Goal: Task Accomplishment & Management: Complete application form

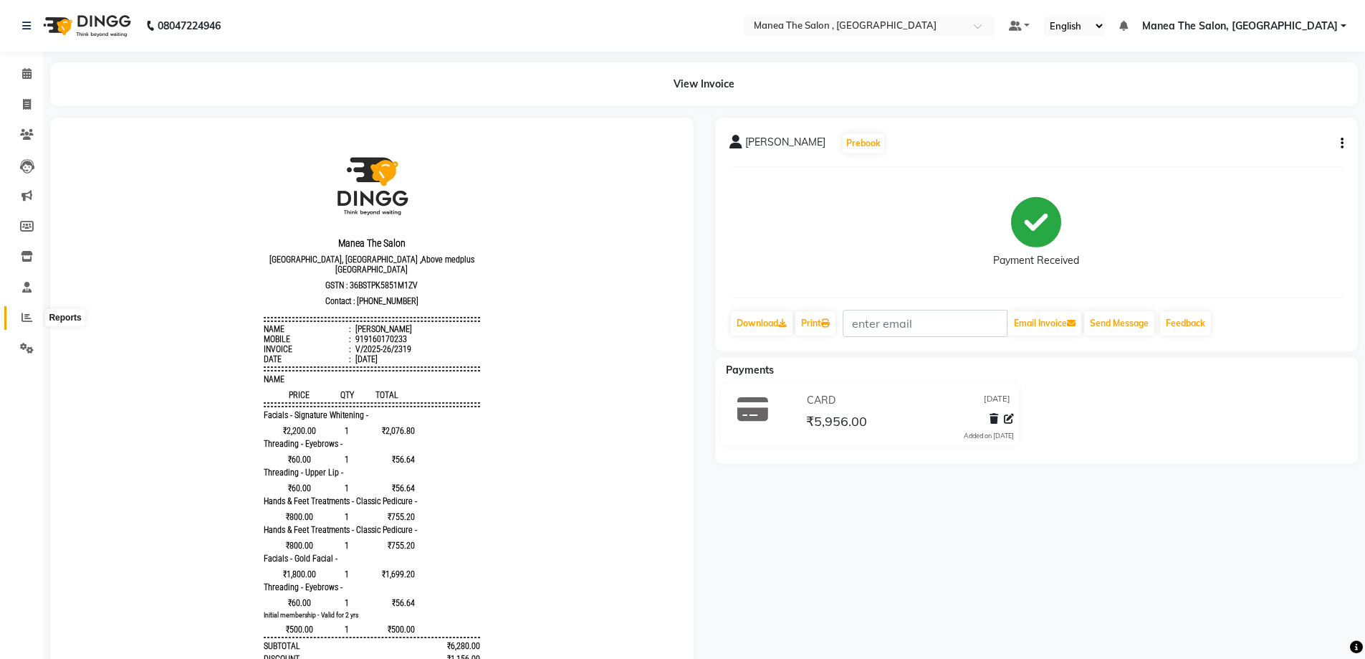
click at [32, 316] on span at bounding box center [26, 318] width 25 height 16
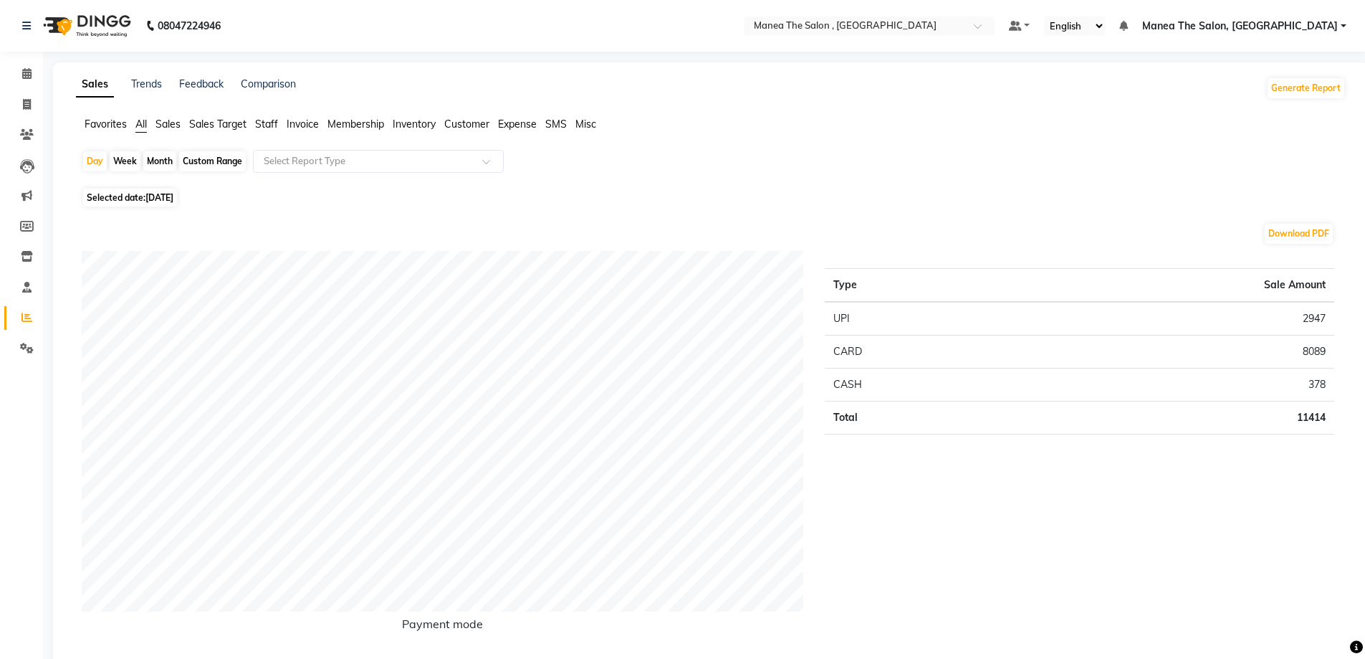
click at [171, 160] on div "Month" at bounding box center [159, 161] width 33 height 20
select select "9"
select select "2025"
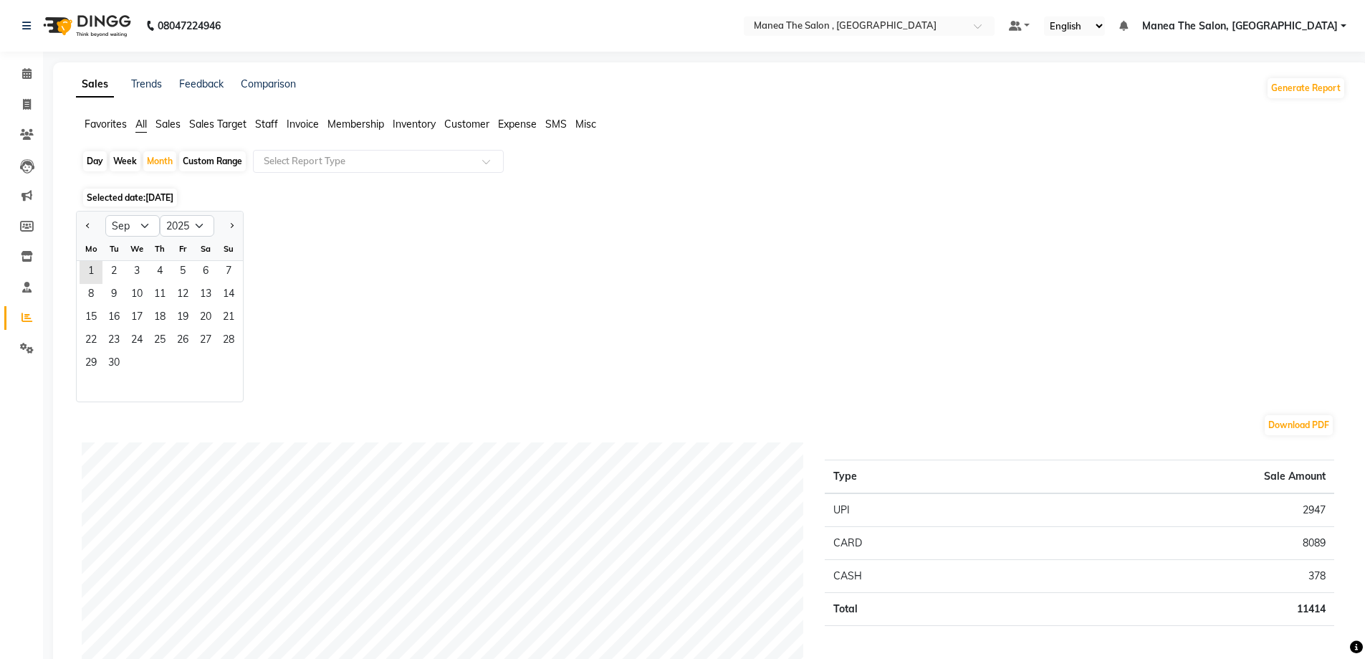
click at [161, 197] on span "[DATE]" at bounding box center [159, 197] width 28 height 11
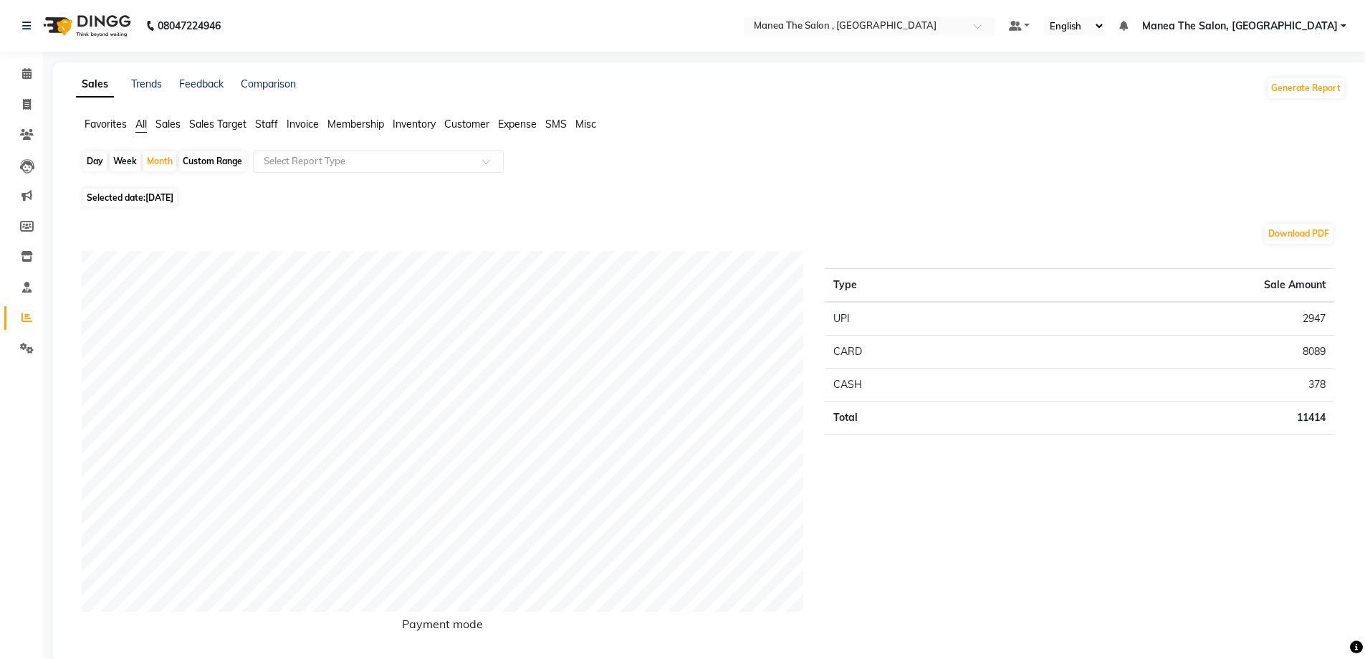
click at [145, 193] on span "Selected date: 01-09-2025" at bounding box center [130, 197] width 94 height 18
select select "9"
select select "2025"
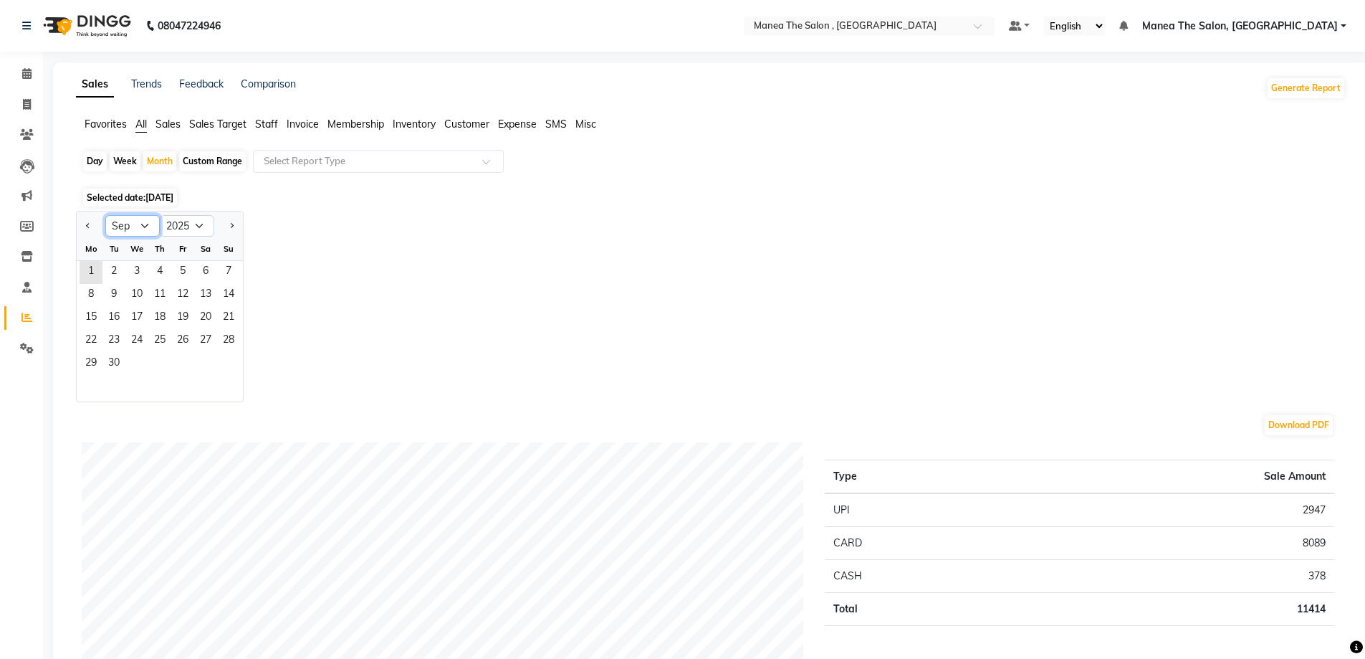
click at [143, 226] on select "Jan Feb Mar Apr May Jun Jul Aug Sep Oct Nov Dec" at bounding box center [132, 225] width 54 height 21
select select "8"
click at [105, 215] on select "Jan Feb Mar Apr May Jun Jul Aug Sep Oct Nov Dec" at bounding box center [132, 225] width 54 height 21
click at [193, 275] on span "1" at bounding box center [182, 272] width 23 height 23
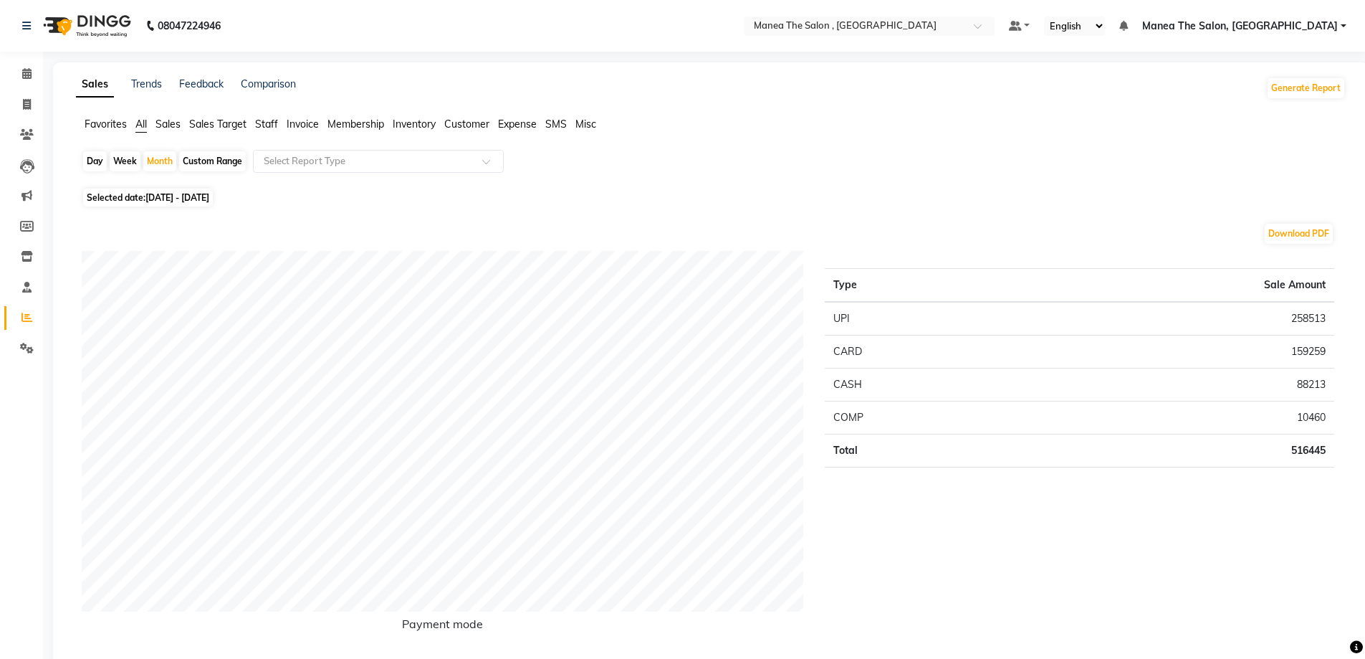
click at [267, 120] on span "Staff" at bounding box center [266, 124] width 23 height 13
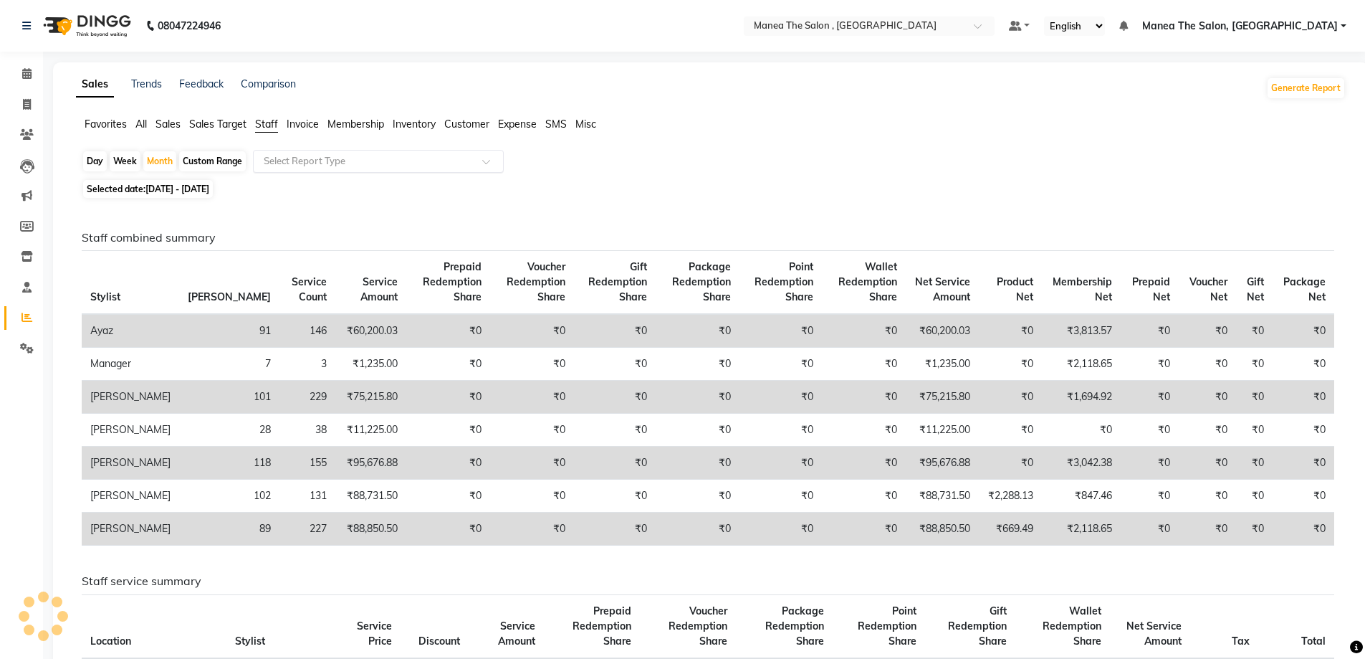
click at [423, 163] on input "text" at bounding box center [364, 161] width 206 height 14
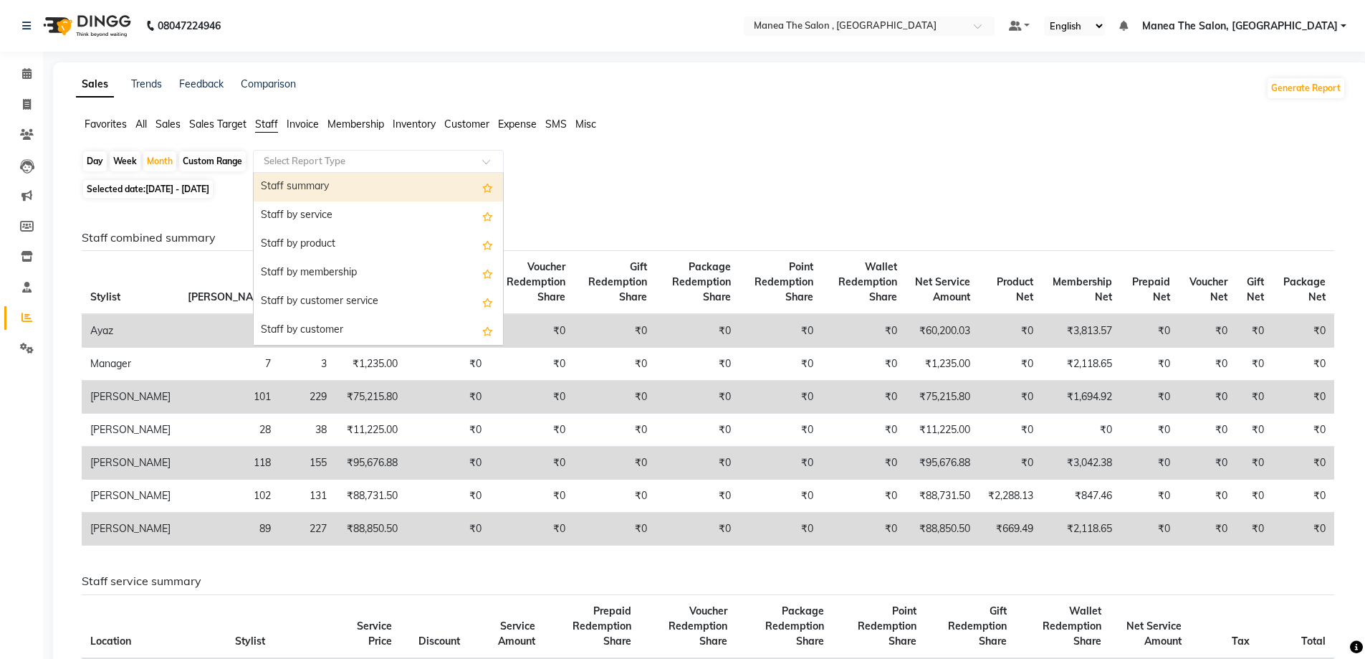
click at [402, 186] on div "Staff summary" at bounding box center [378, 187] width 249 height 29
select select "full_report"
select select "pdf"
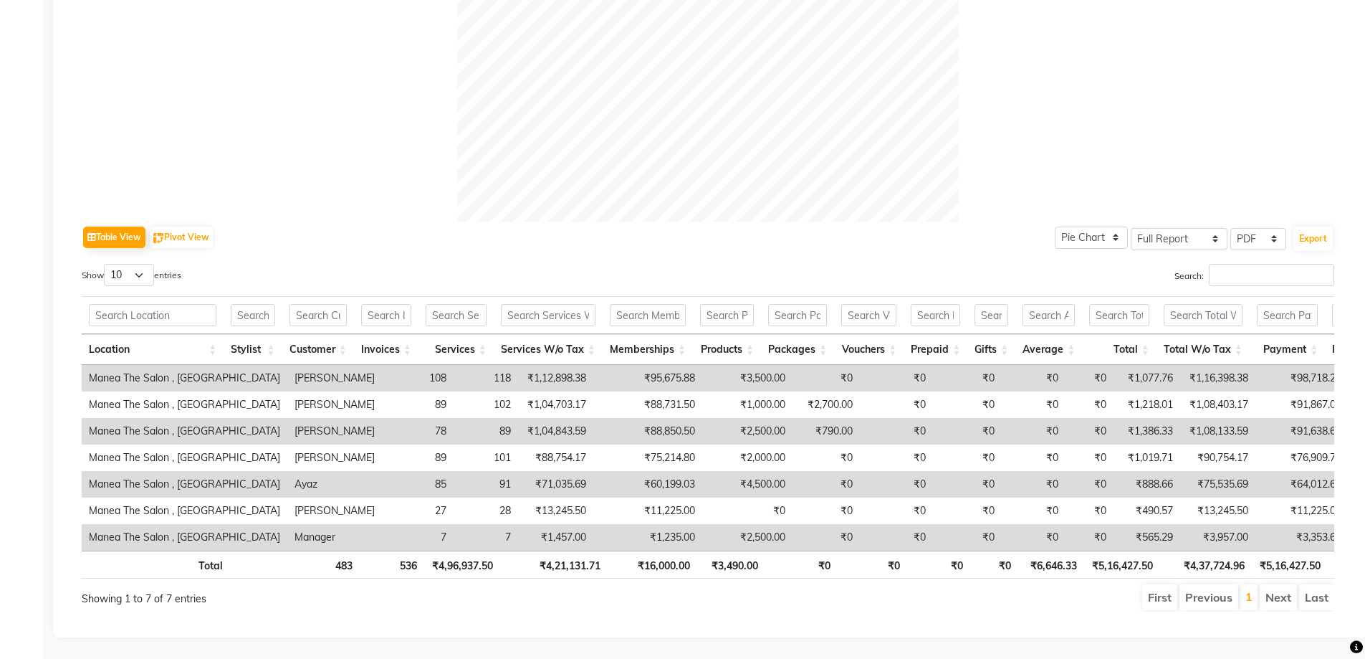
scroll to position [532, 0]
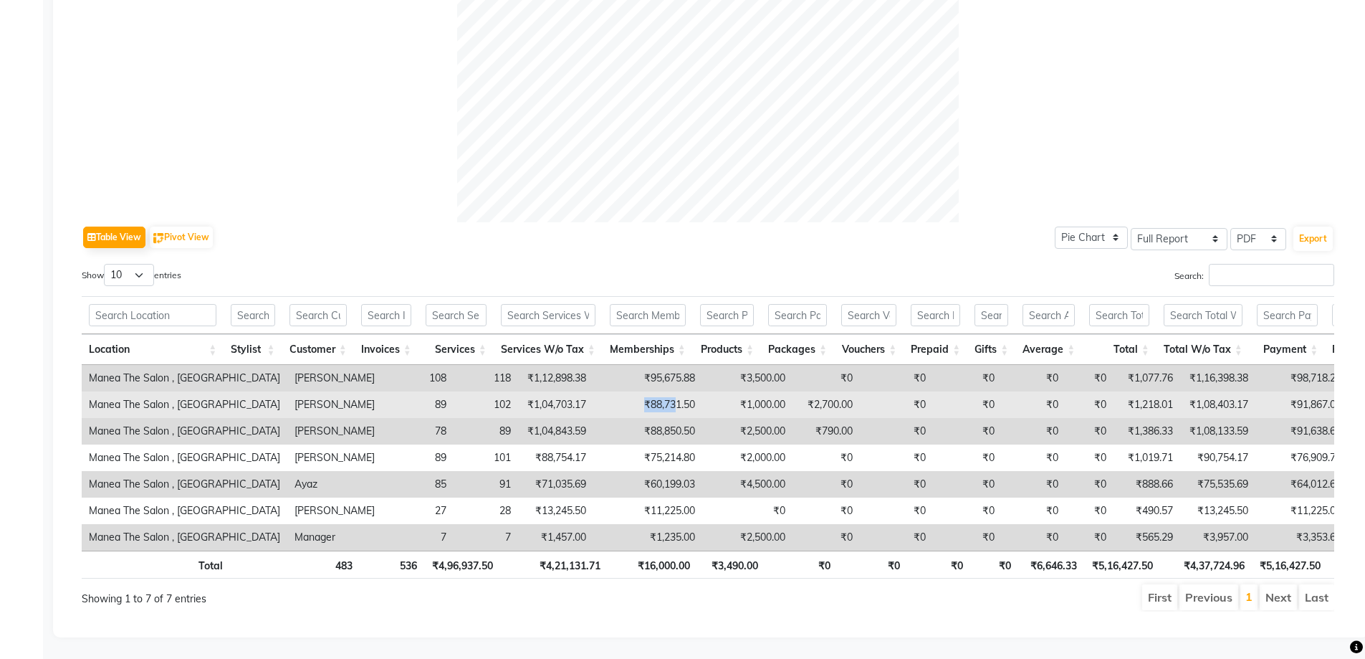
drag, startPoint x: 547, startPoint y: 381, endPoint x: 583, endPoint y: 389, distance: 36.2
click at [593, 391] on td "₹88,731.50" at bounding box center [647, 404] width 109 height 27
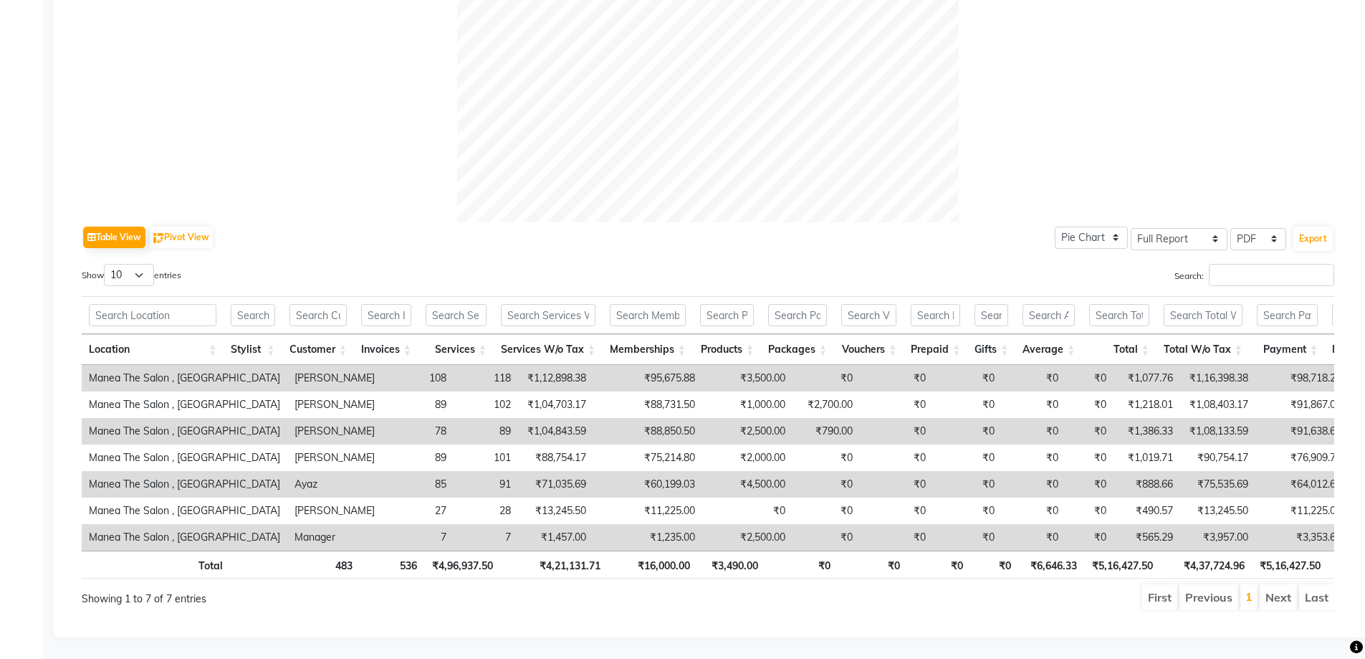
click at [593, 418] on td "₹88,850.50" at bounding box center [647, 431] width 109 height 27
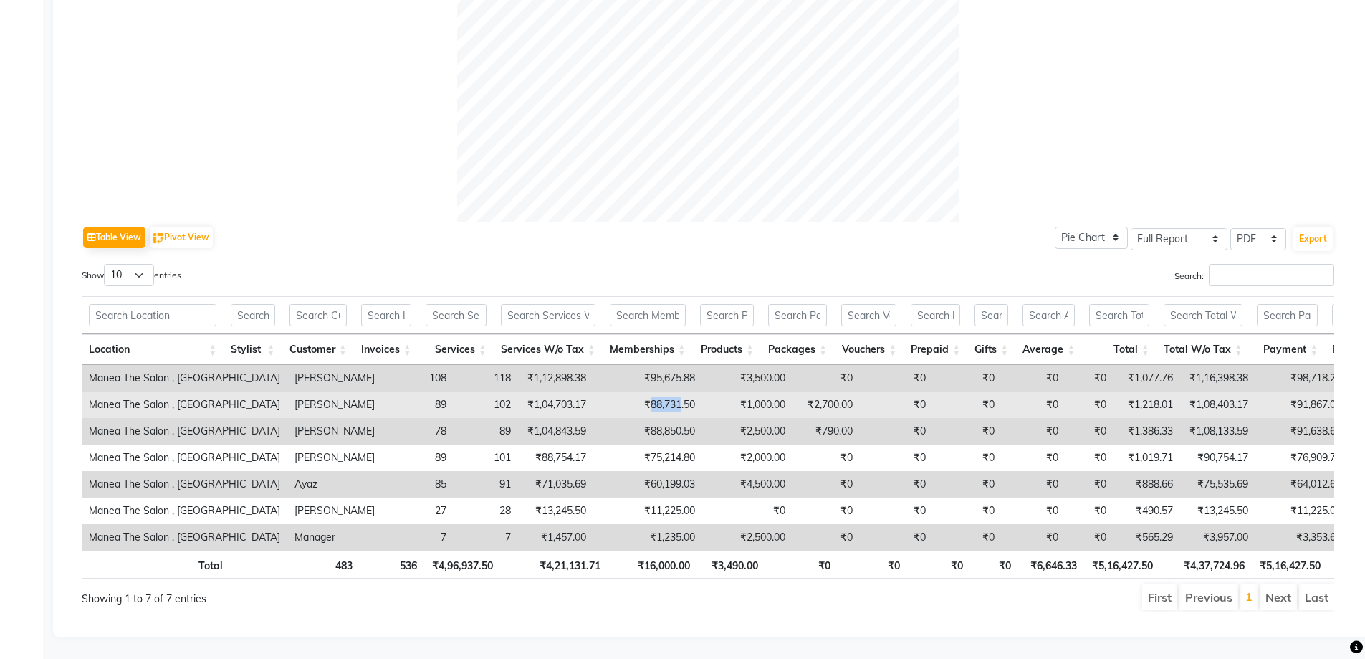
drag, startPoint x: 578, startPoint y: 381, endPoint x: 585, endPoint y: 387, distance: 9.7
click at [593, 391] on td "₹88,731.50" at bounding box center [647, 404] width 109 height 27
copy td "88,731"
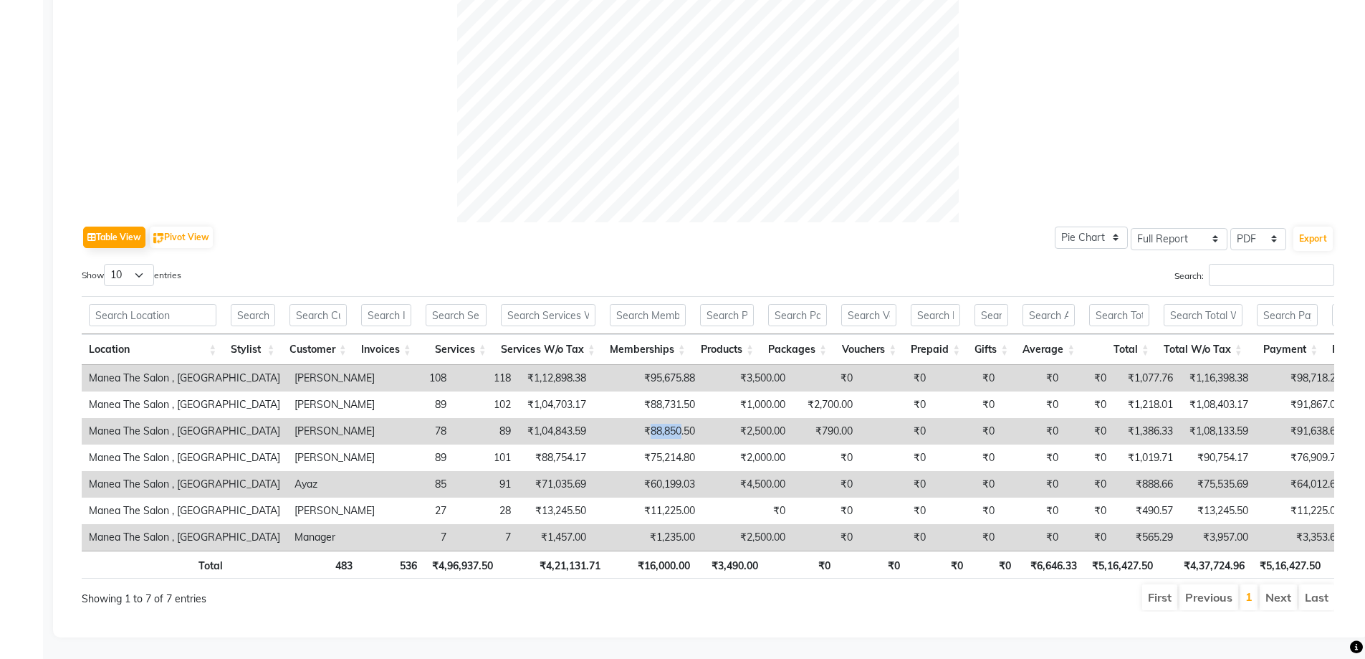
drag, startPoint x: 555, startPoint y: 408, endPoint x: 585, endPoint y: 410, distance: 29.4
click at [593, 418] on td "₹88,850.50" at bounding box center [647, 431] width 109 height 27
copy td "88,850"
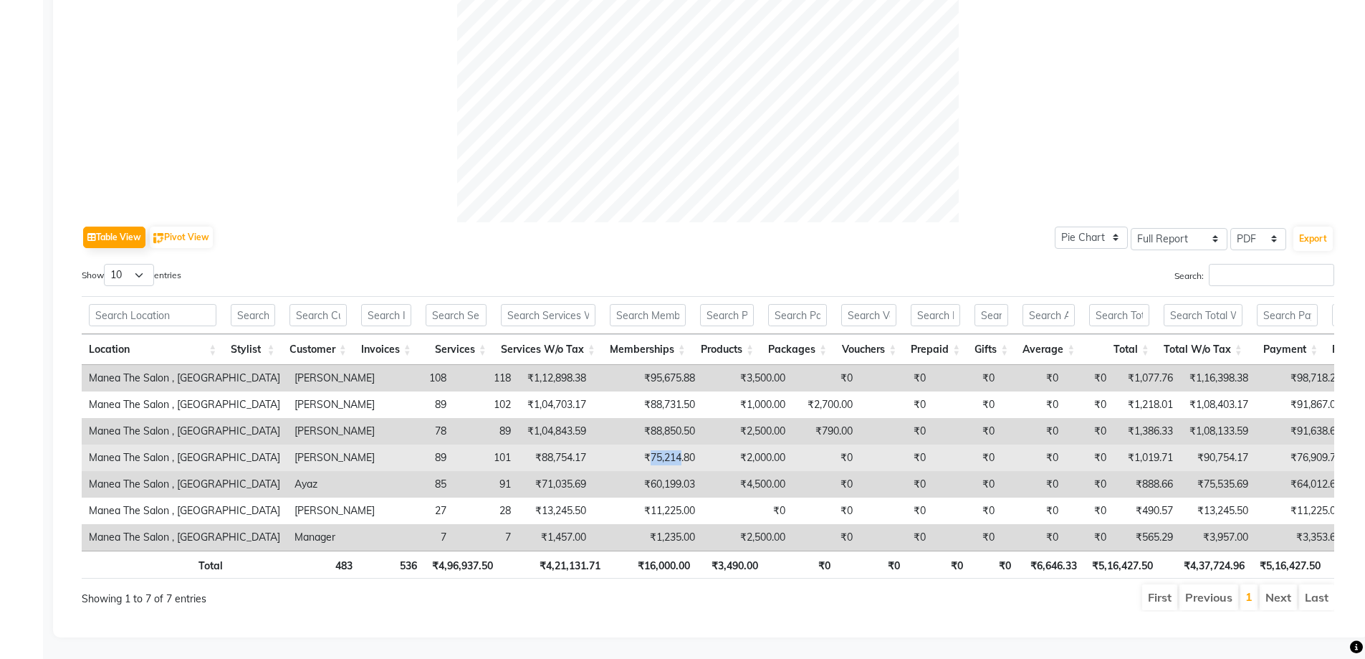
drag, startPoint x: 553, startPoint y: 438, endPoint x: 585, endPoint y: 440, distance: 32.3
click at [593, 444] on td "₹75,214.80" at bounding box center [647, 457] width 109 height 27
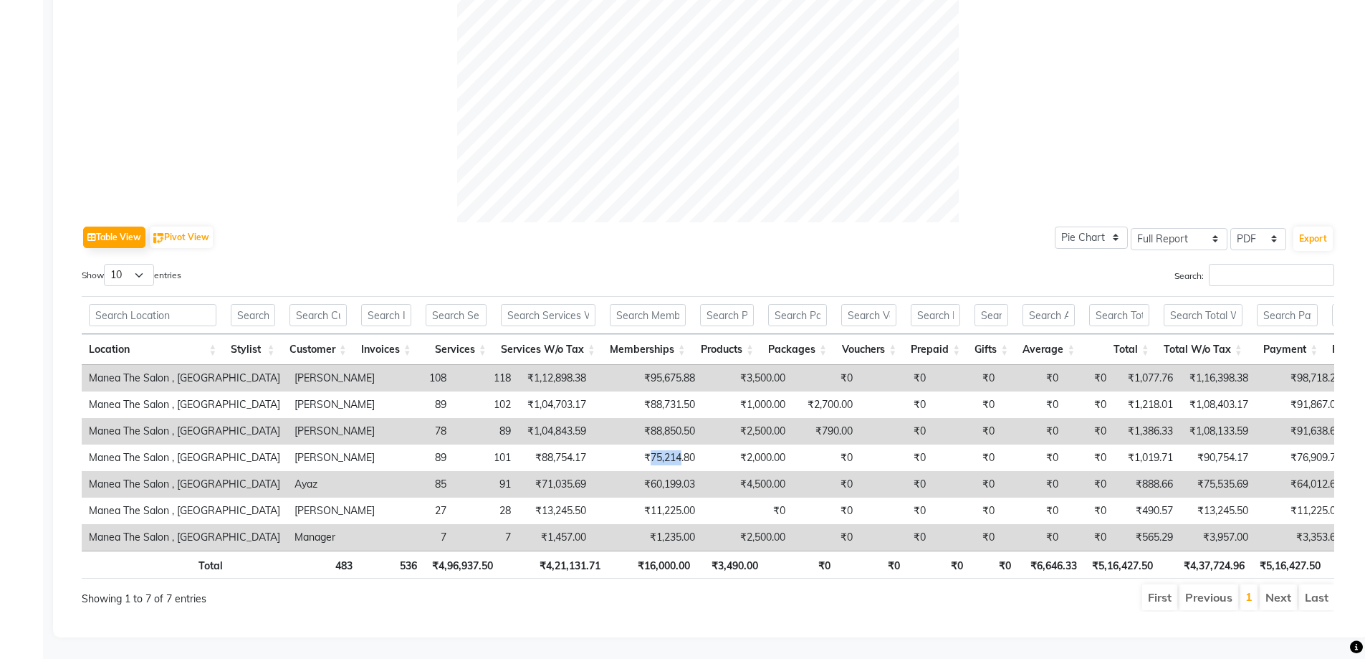
copy td "75,214"
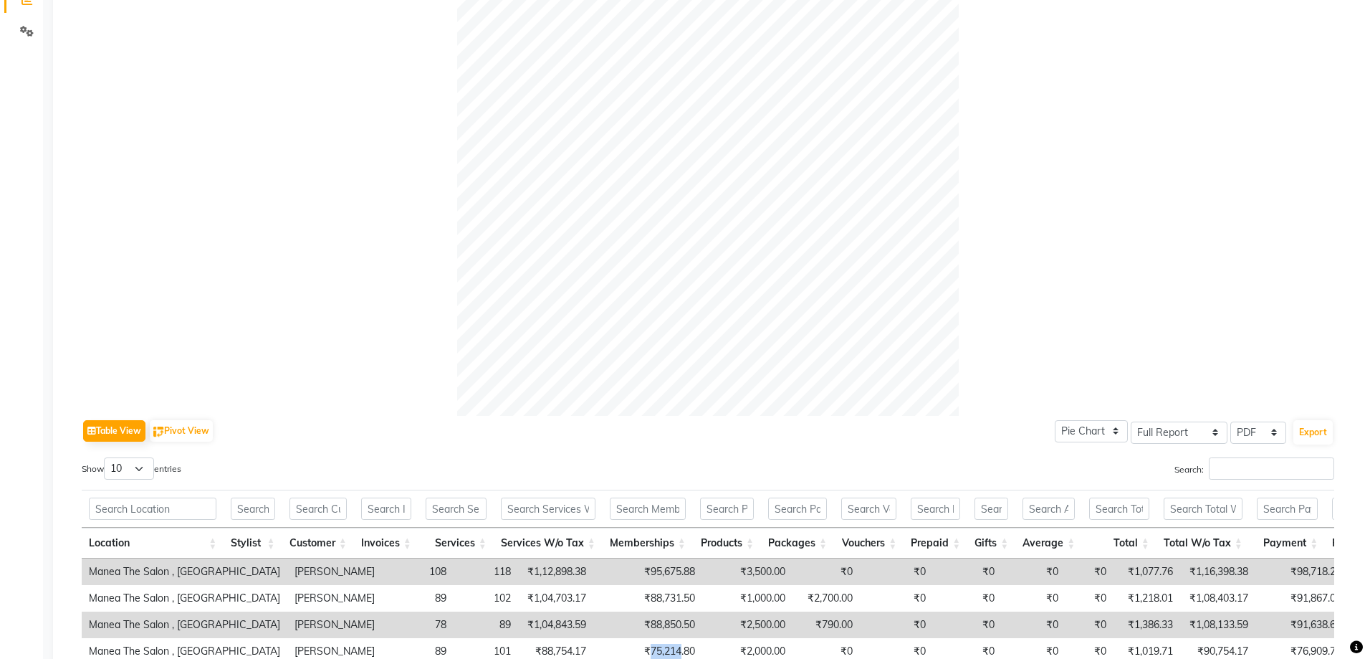
scroll to position [0, 0]
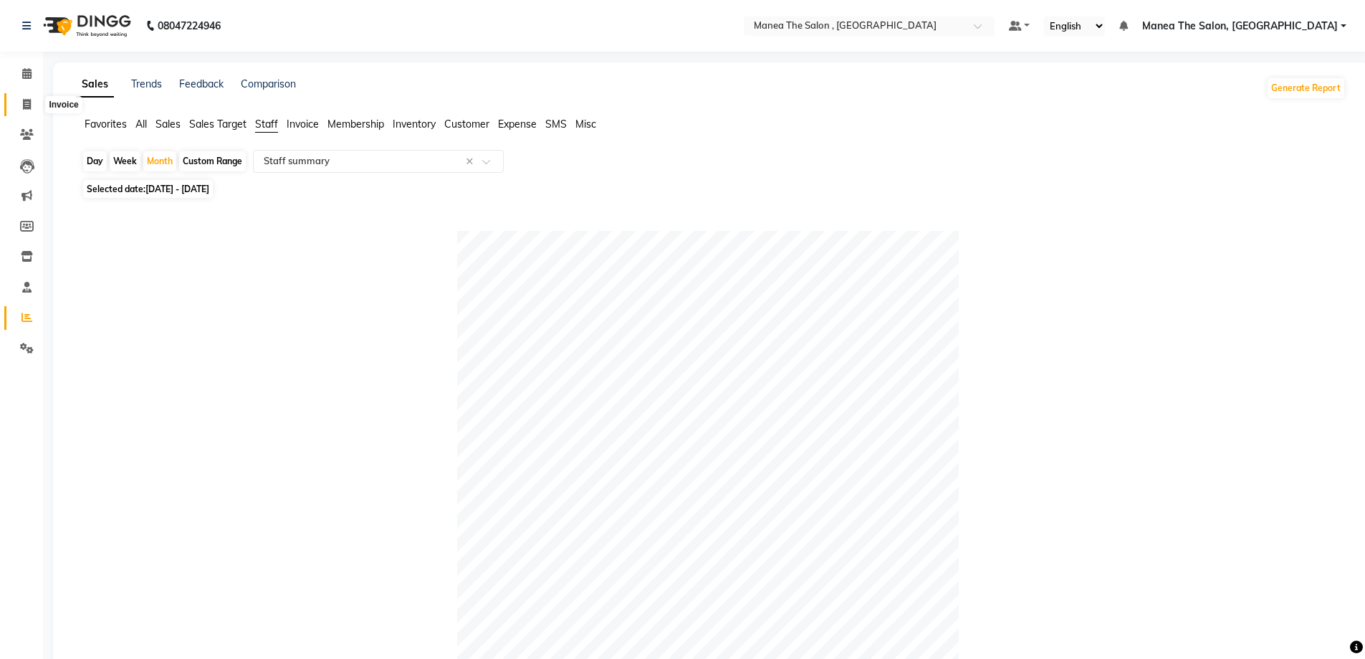
click at [27, 100] on icon at bounding box center [27, 104] width 8 height 11
select select "service"
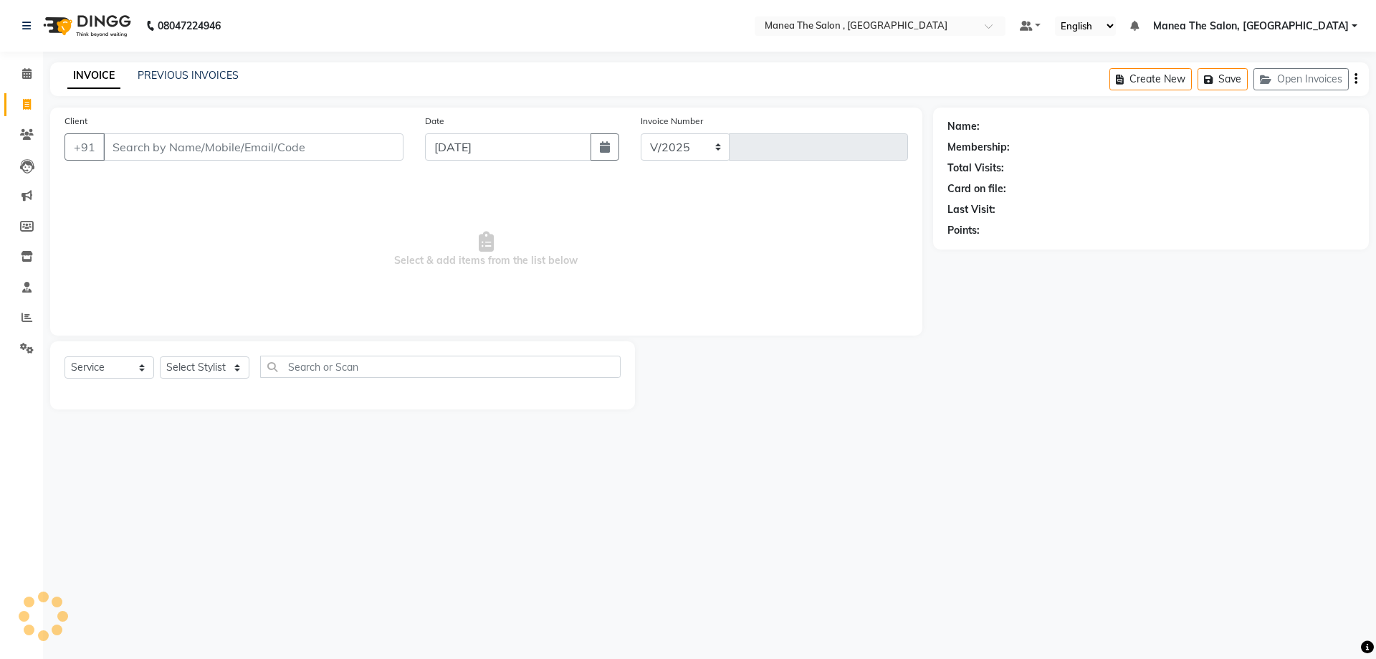
select select "7201"
type input "2320"
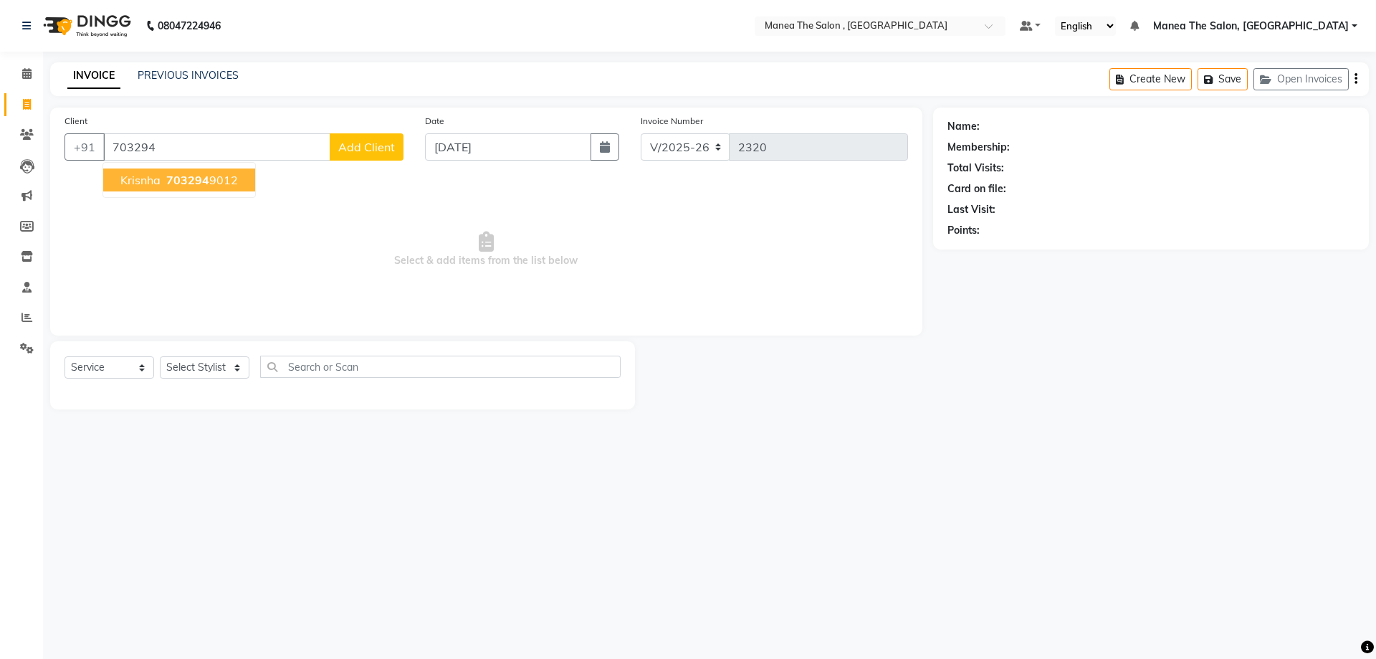
click at [188, 181] on span "703294" at bounding box center [187, 180] width 43 height 14
type input "7032949012"
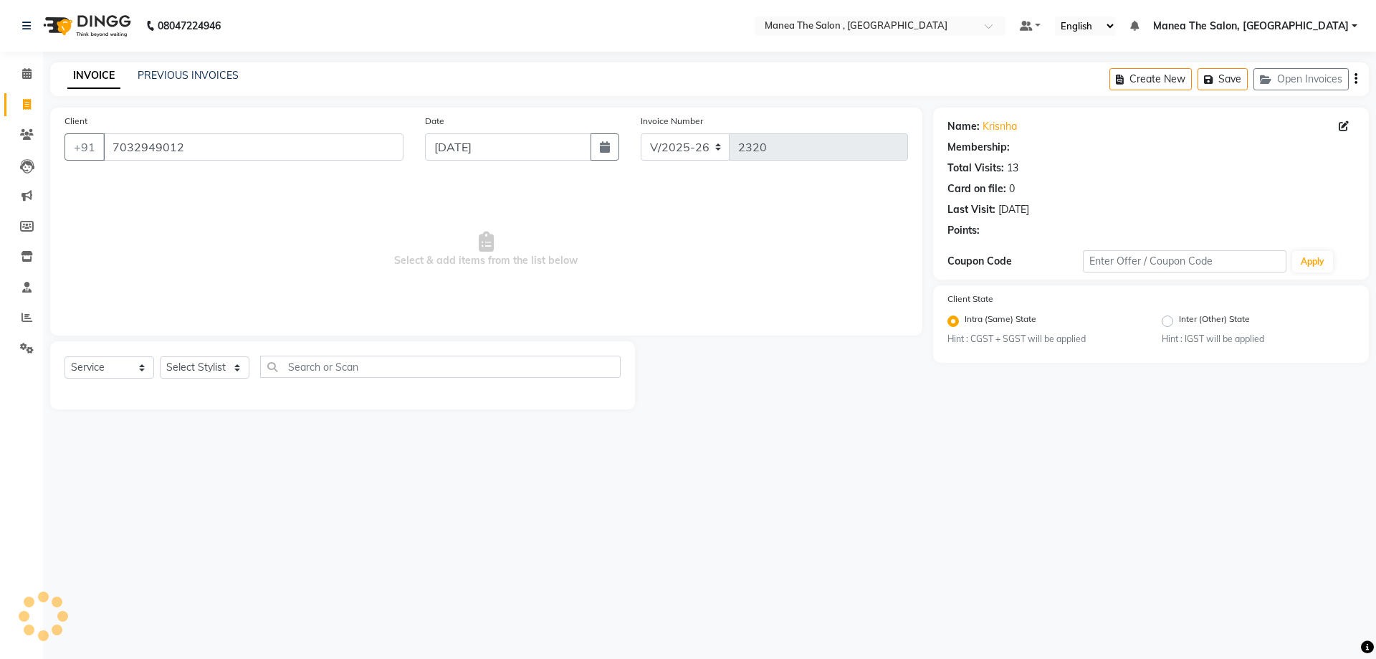
select select "1: Object"
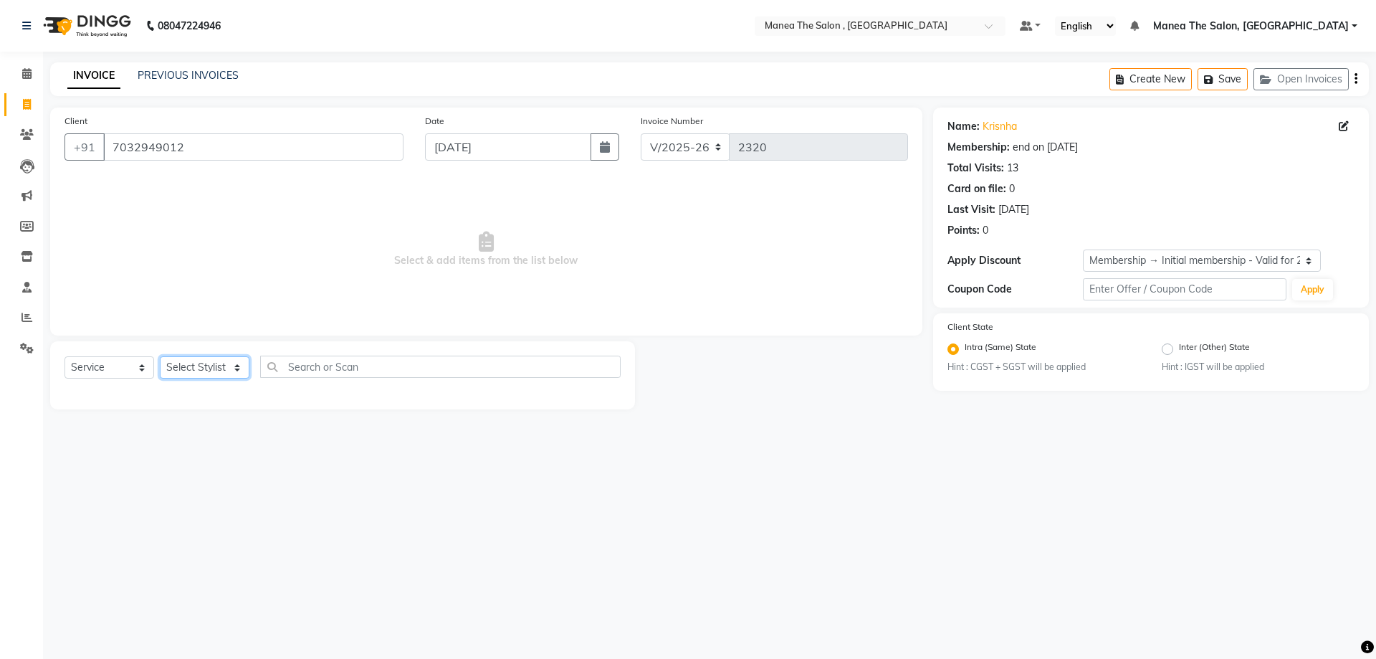
drag, startPoint x: 214, startPoint y: 364, endPoint x: 213, endPoint y: 372, distance: 7.9
click at [214, 364] on select "Select Stylist AYAZ Manager prameela PUNITH Raj tillu SALMAN Soujanya" at bounding box center [205, 367] width 90 height 22
select select "82447"
click at [160, 356] on select "Select Stylist AYAZ Manager prameela PUNITH Raj tillu SALMAN Soujanya" at bounding box center [205, 367] width 90 height 22
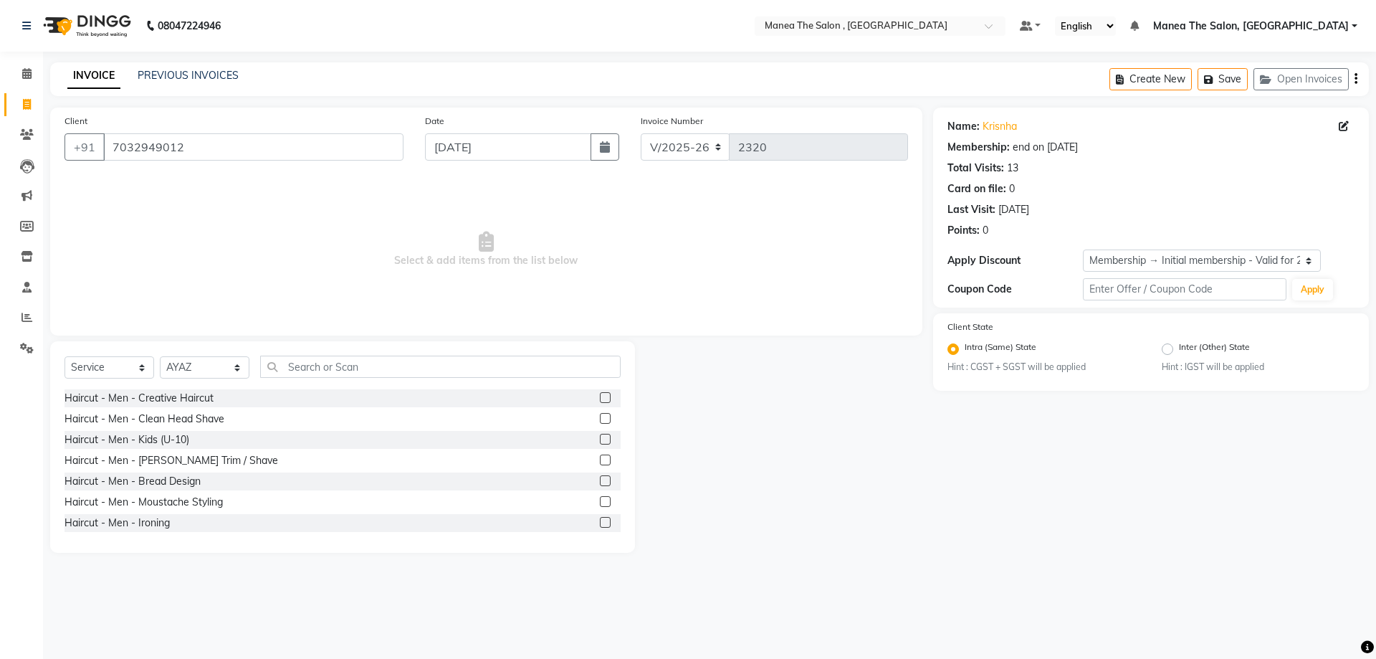
click at [600, 396] on label at bounding box center [605, 397] width 11 height 11
click at [600, 396] on input "checkbox" at bounding box center [604, 397] width 9 height 9
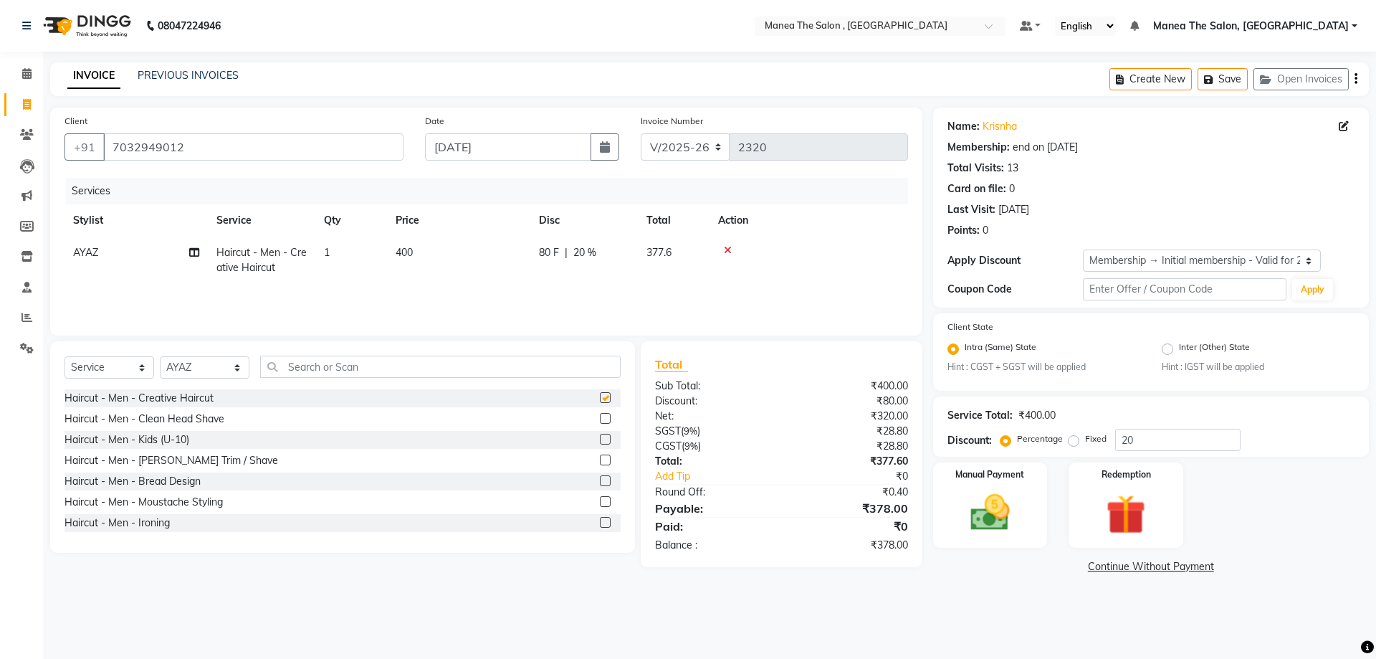
checkbox input "false"
click at [996, 522] on img at bounding box center [990, 512] width 67 height 47
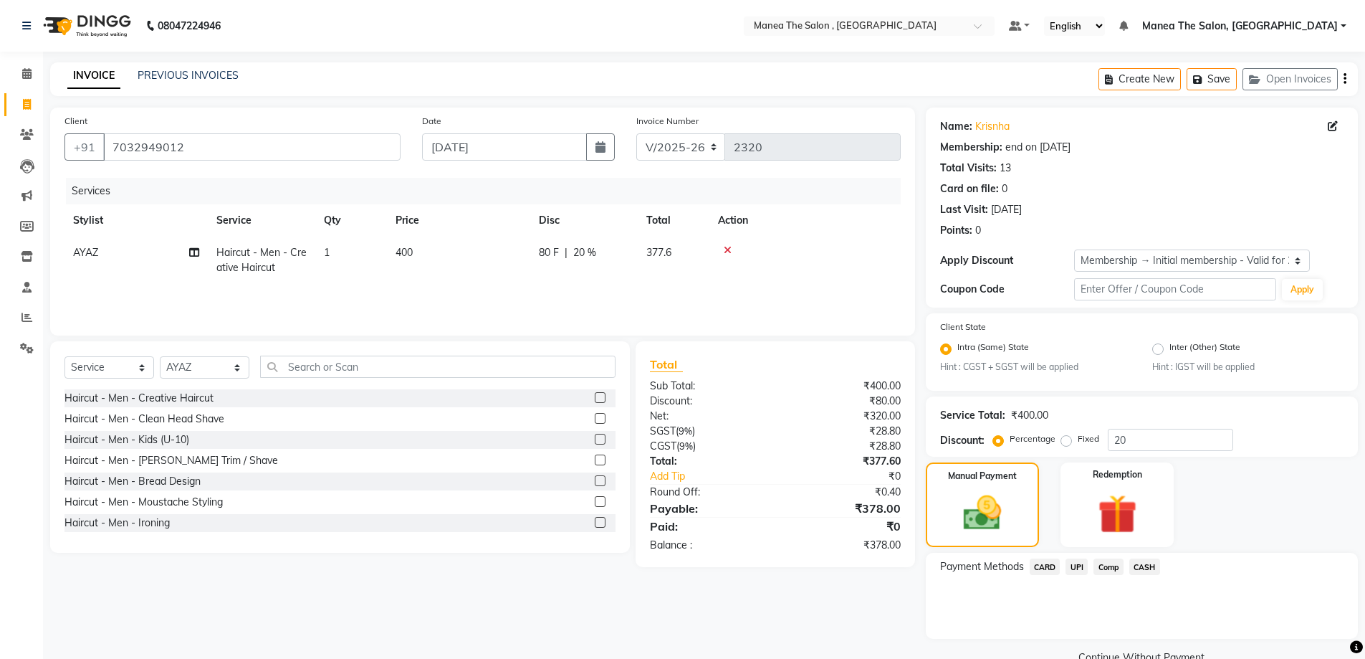
click at [1084, 569] on span "UPI" at bounding box center [1077, 566] width 22 height 16
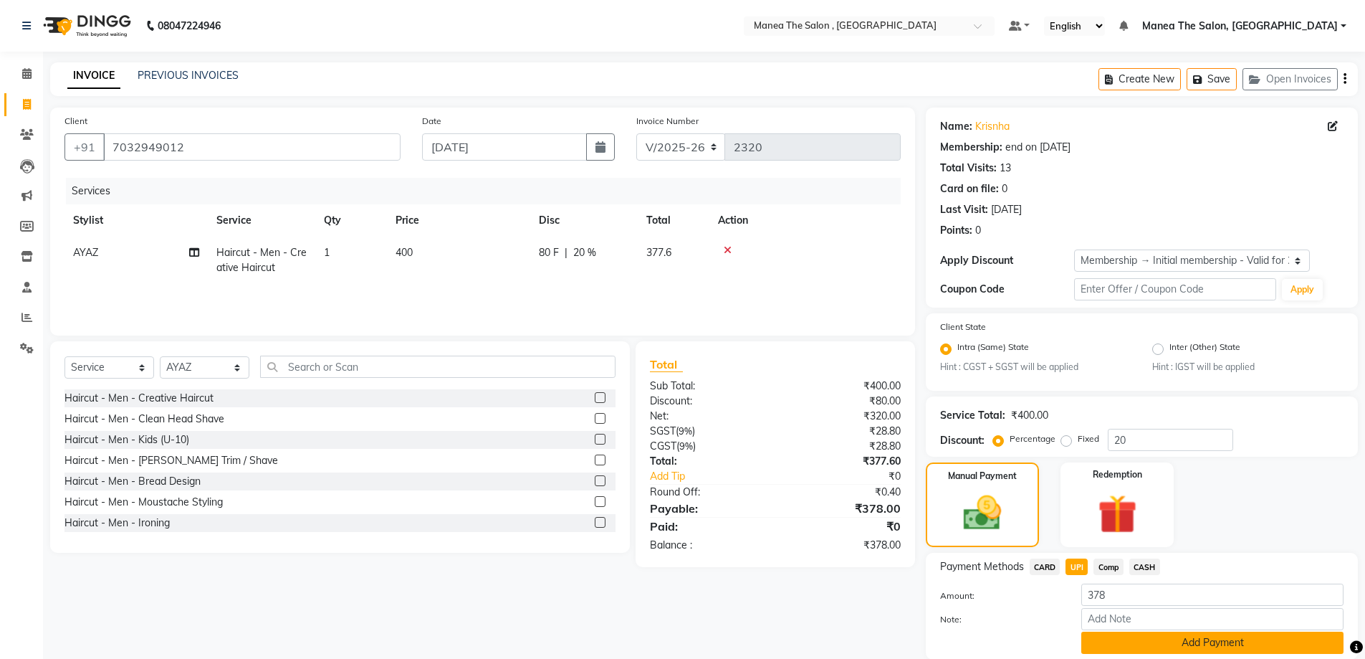
click at [1164, 647] on button "Add Payment" at bounding box center [1212, 642] width 262 height 22
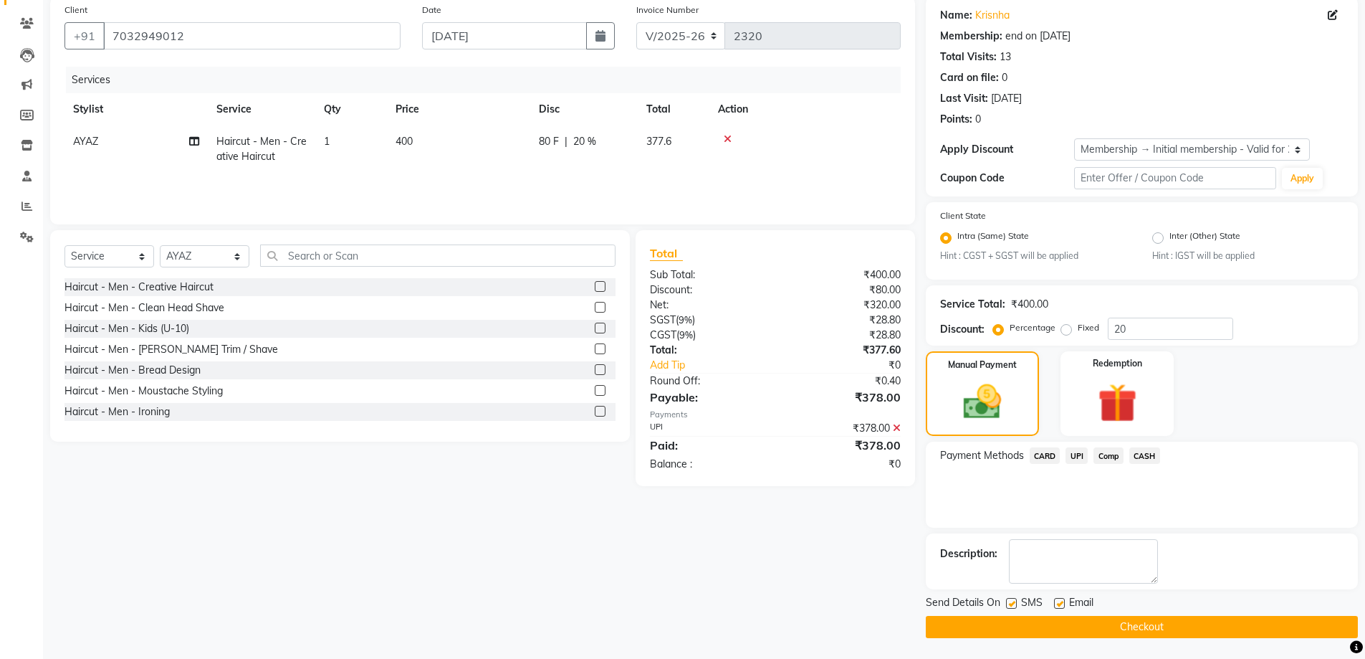
scroll to position [112, 0]
click at [1112, 621] on button "Checkout" at bounding box center [1142, 626] width 432 height 22
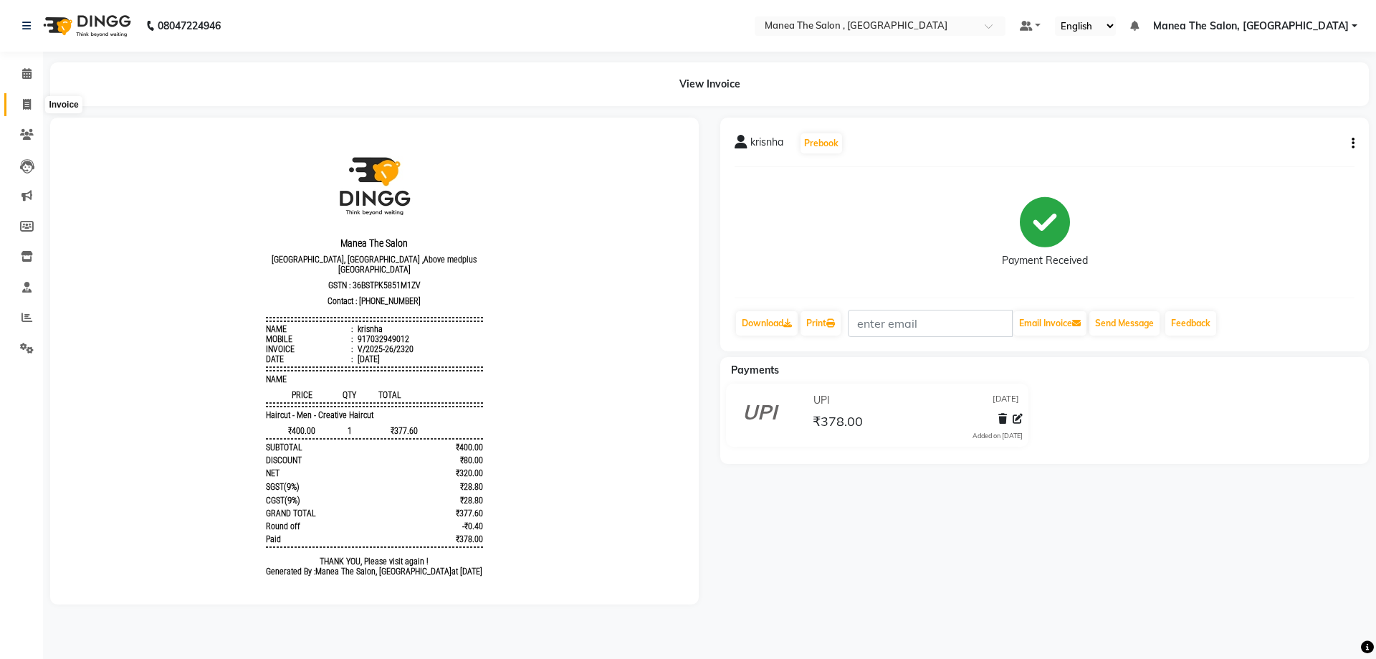
click at [25, 99] on icon at bounding box center [27, 104] width 8 height 11
select select "service"
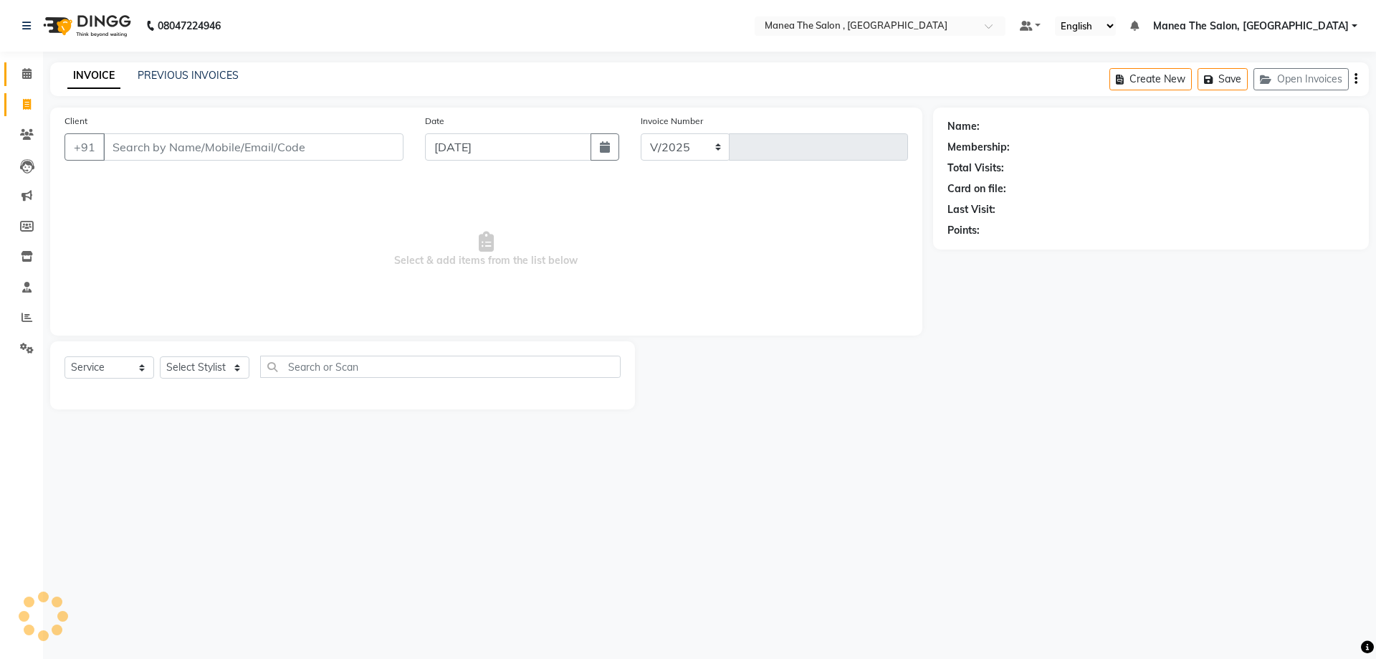
select select "7201"
type input "2321"
click at [189, 148] on input "Client" at bounding box center [253, 146] width 300 height 27
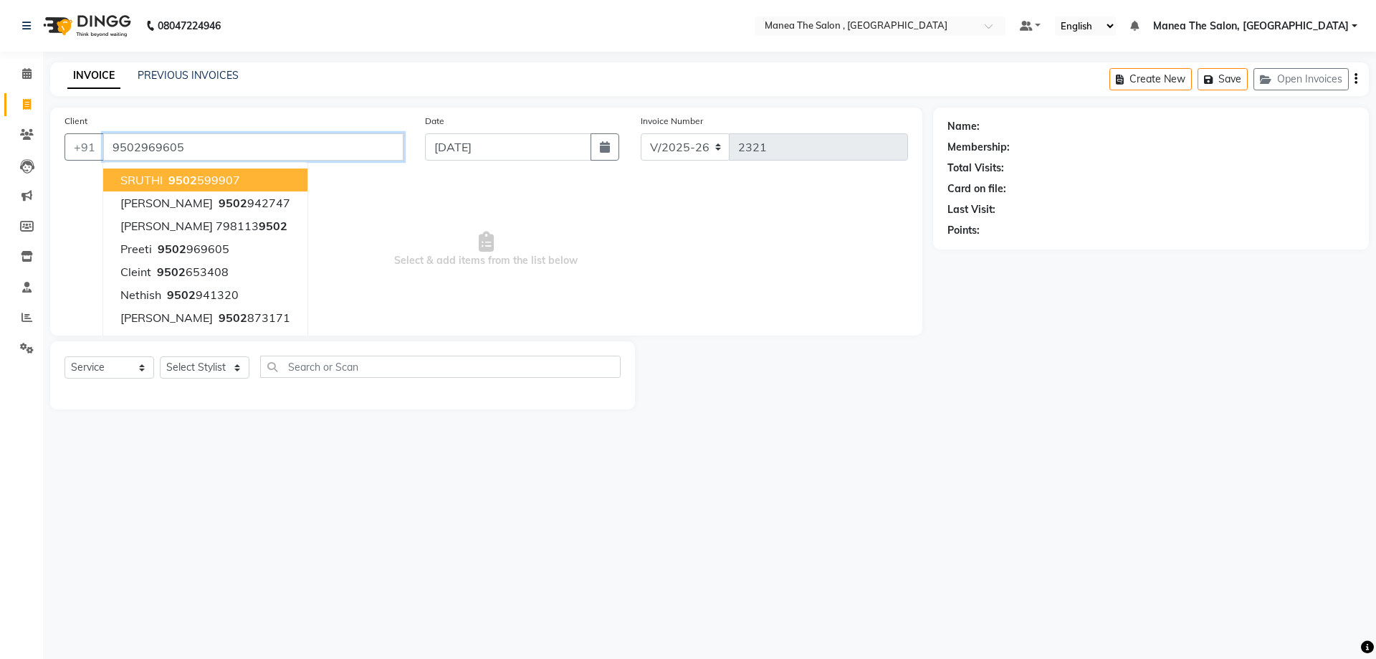
type input "9502969605"
select select "1: Object"
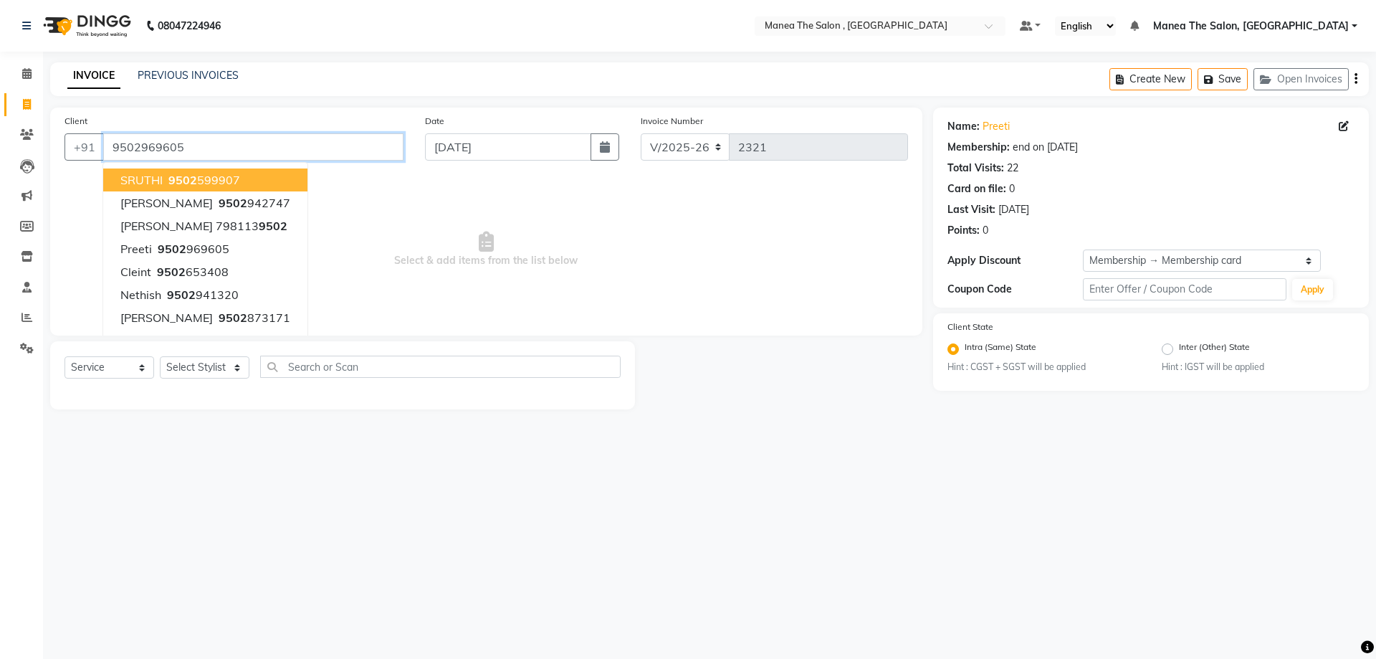
click at [212, 150] on input "9502969605" at bounding box center [253, 146] width 300 height 27
click at [227, 176] on ngb-highlight "9502 599907" at bounding box center [203, 180] width 75 height 14
type input "9502599907"
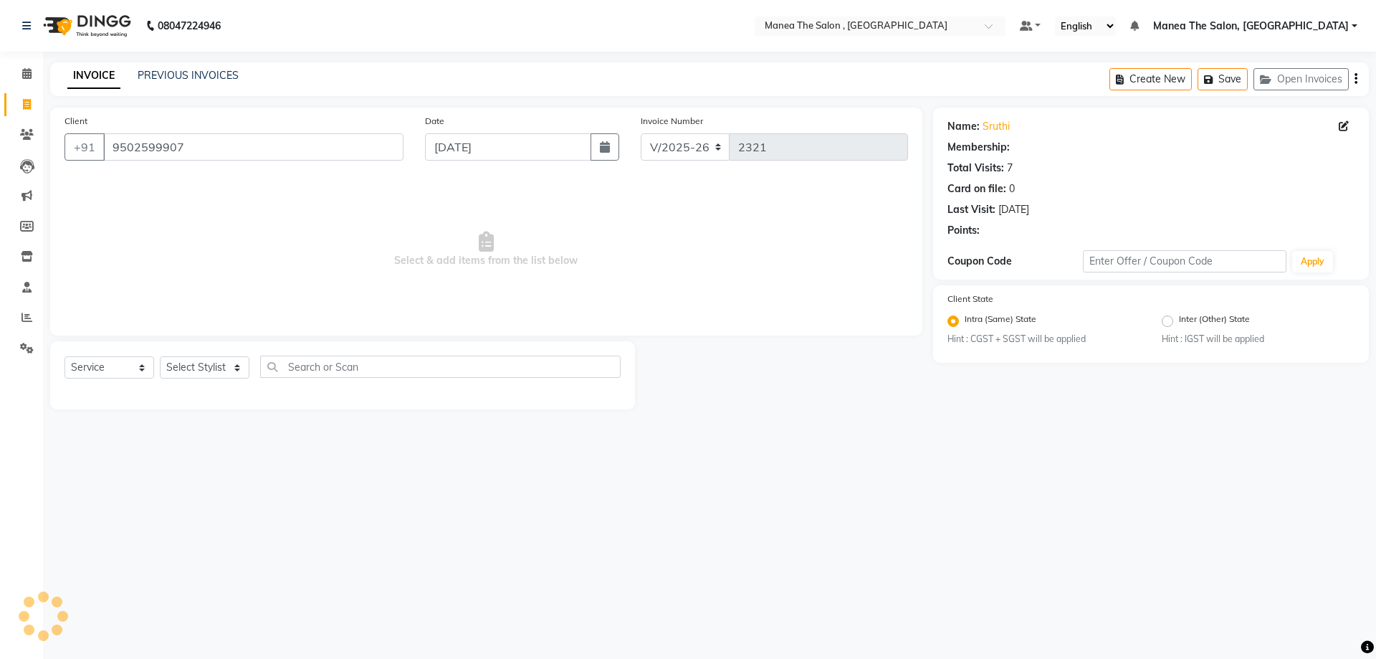
select select "1: Object"
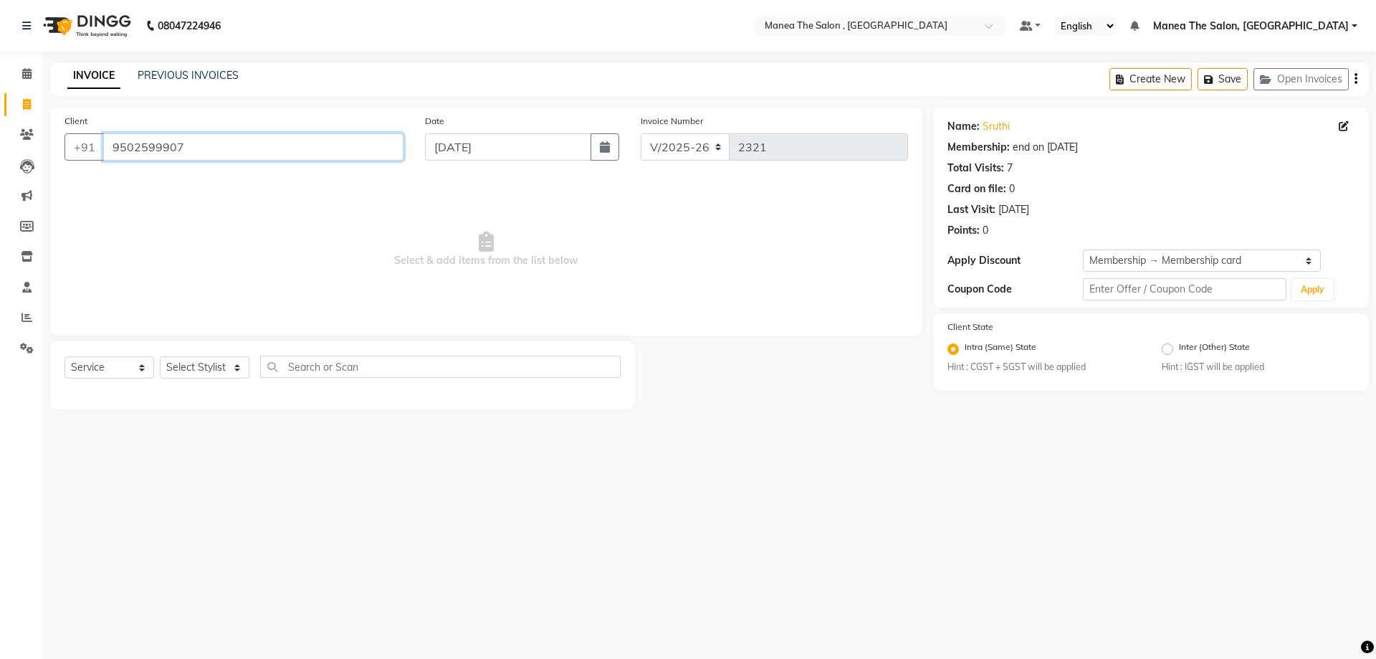
click at [208, 153] on input "9502599907" at bounding box center [253, 146] width 300 height 27
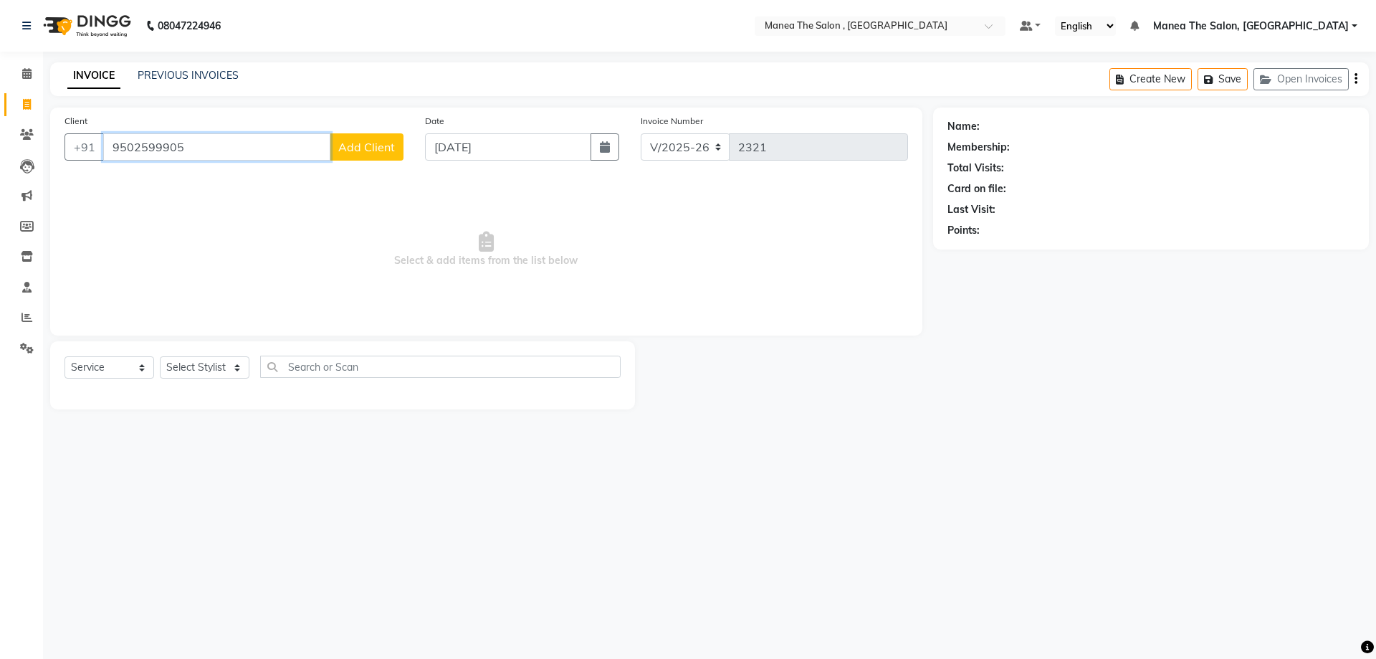
click at [191, 150] on input "9502599905" at bounding box center [216, 146] width 227 height 27
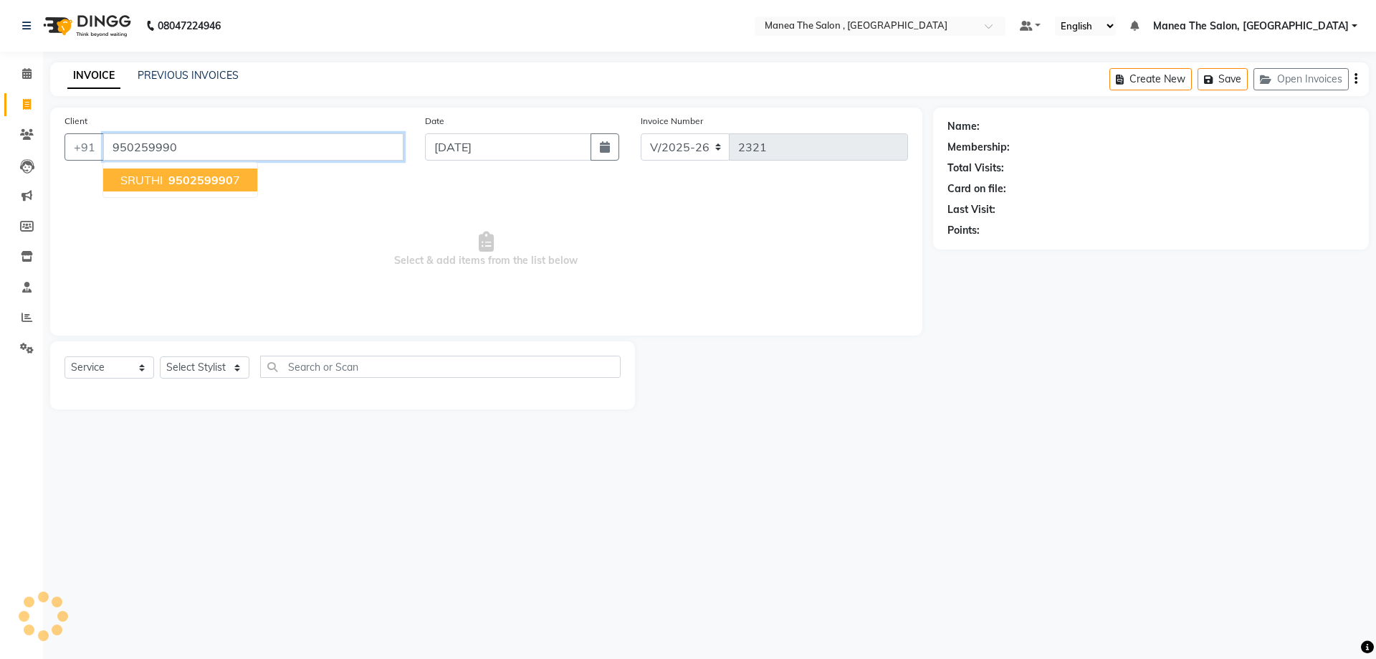
type input "9502599907"
select select "1: Object"
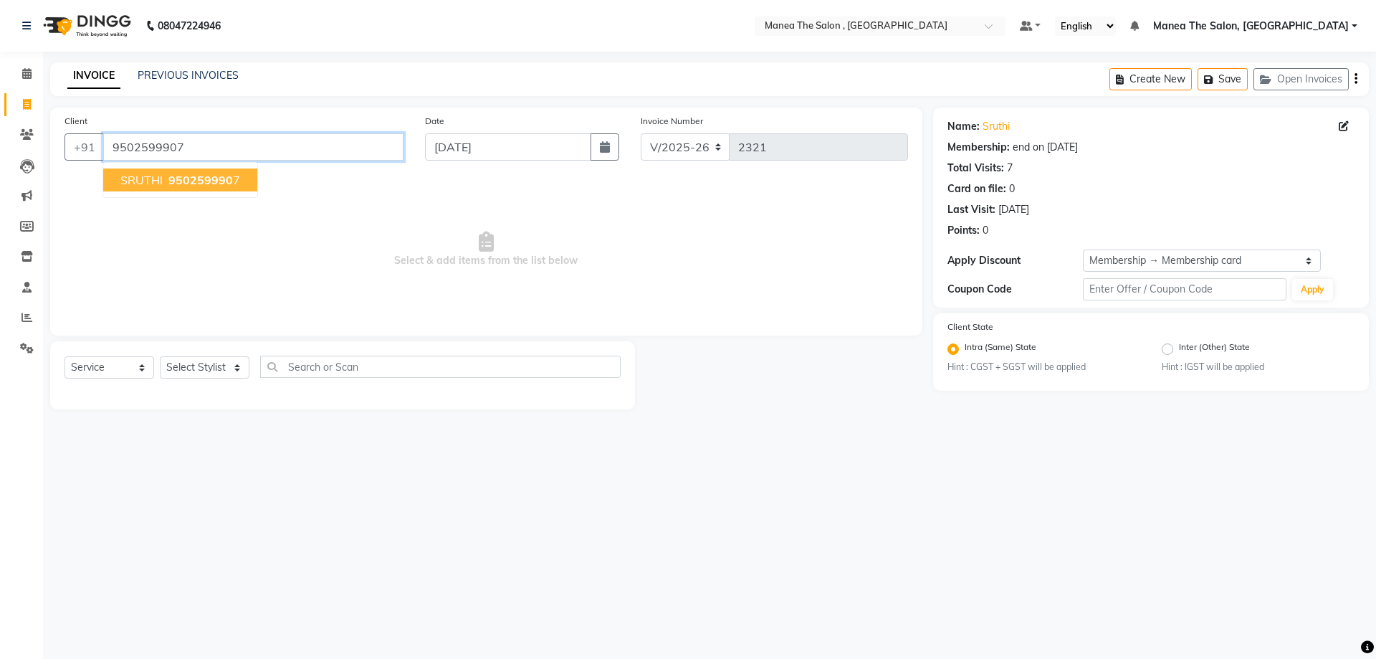
click at [192, 150] on input "9502599907" at bounding box center [253, 146] width 300 height 27
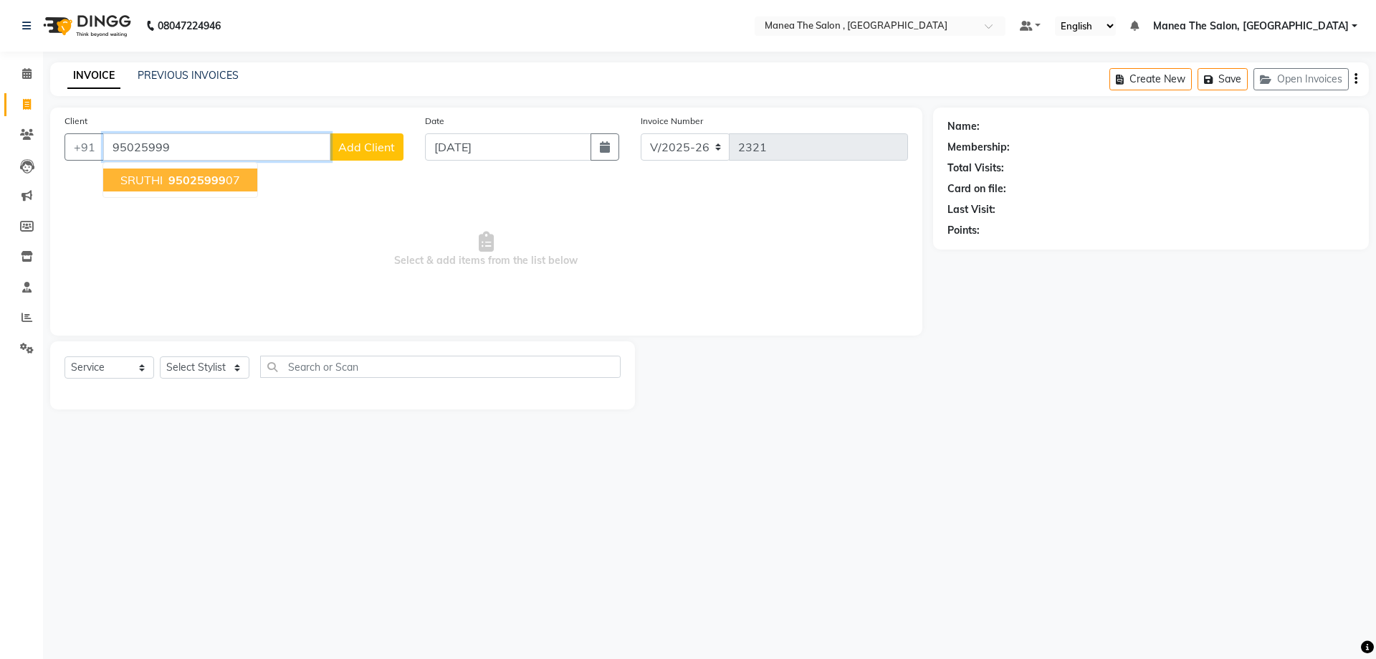
type input "95025999"
click at [222, 227] on span "Select & add items from the list below" at bounding box center [485, 249] width 843 height 143
drag, startPoint x: 176, startPoint y: 153, endPoint x: 92, endPoint y: 152, distance: 84.6
click at [92, 152] on div "+91 95025999 Add Client" at bounding box center [233, 146] width 339 height 27
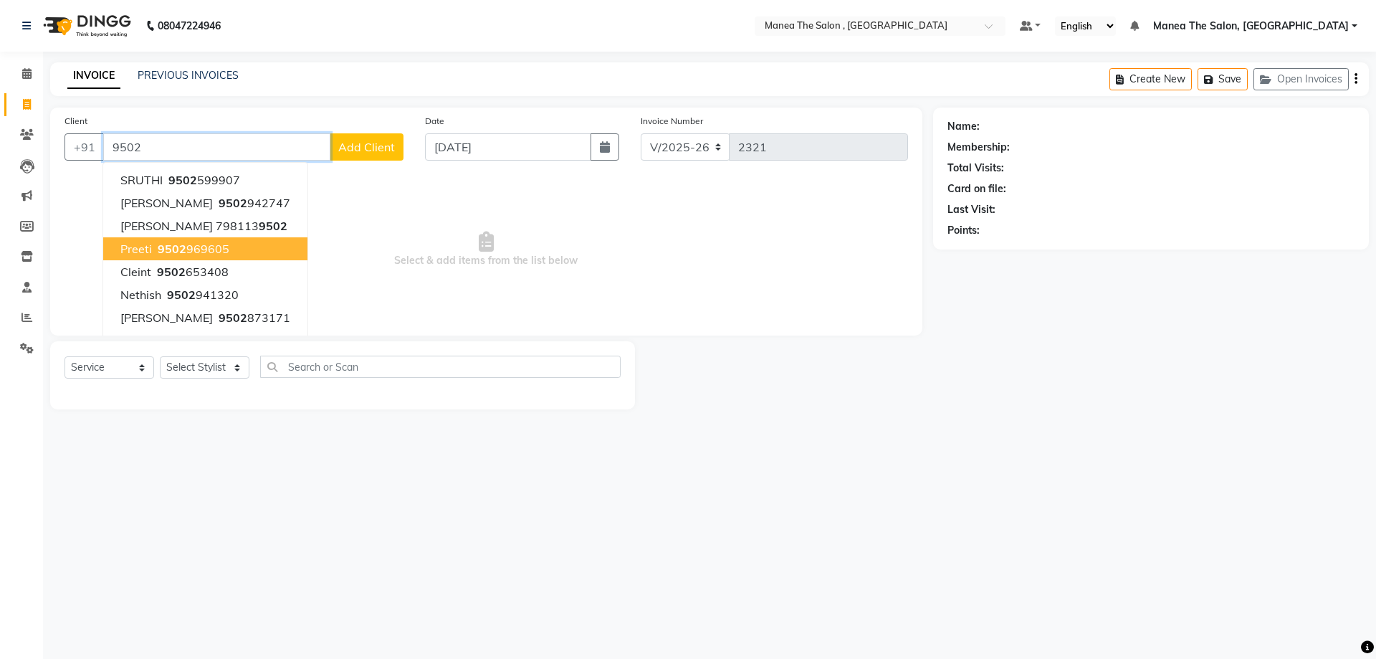
click at [184, 252] on ngb-highlight "9502 969605" at bounding box center [192, 248] width 75 height 14
type input "9502969605"
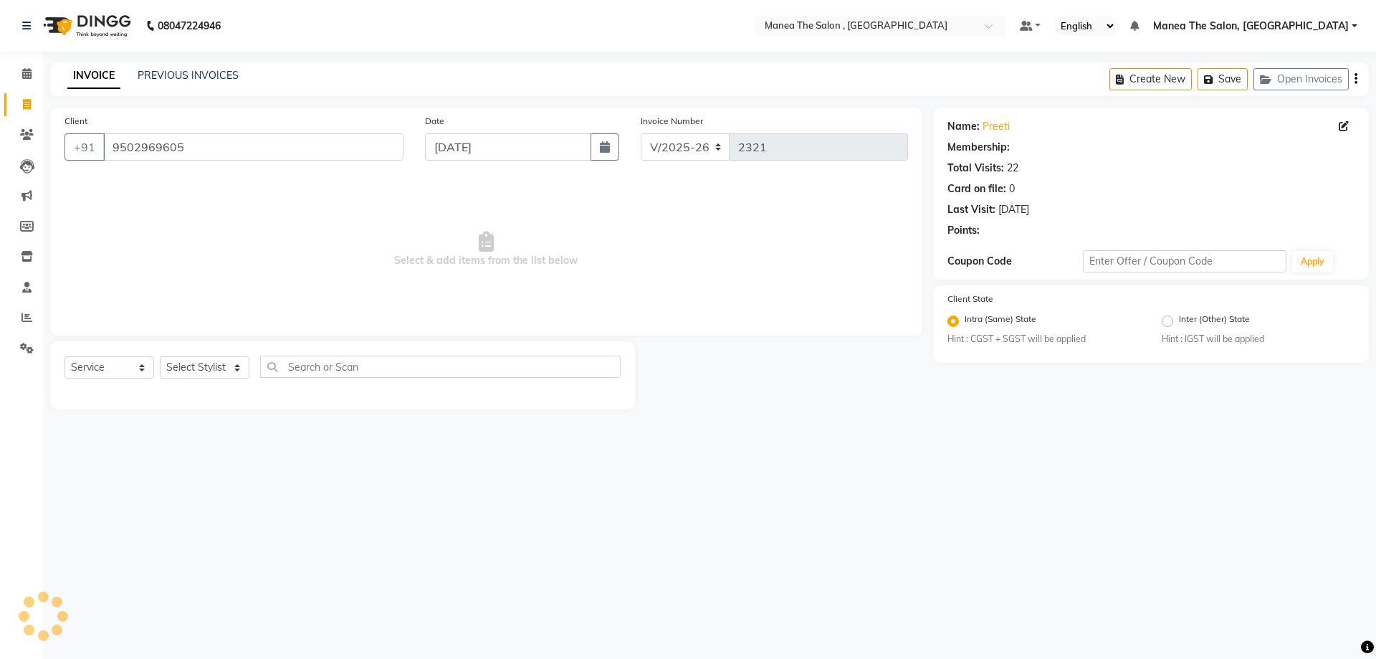
select select "1: Object"
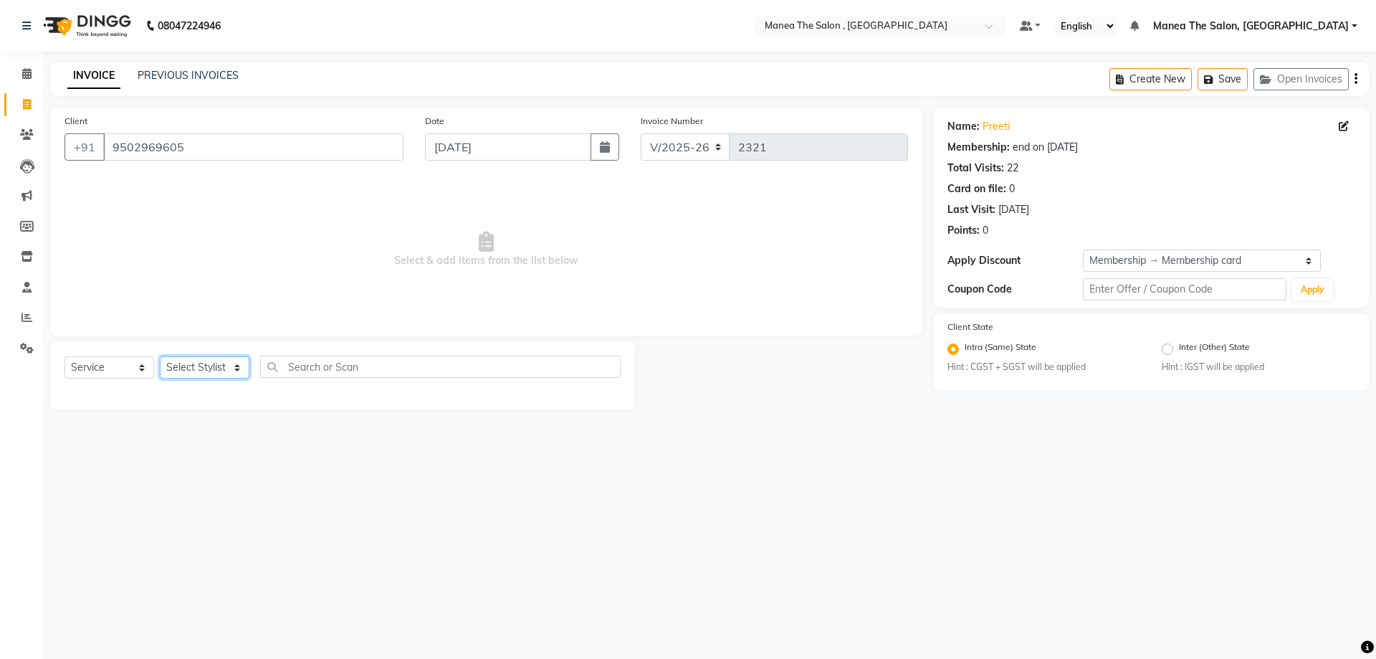
click at [228, 365] on select "Select Stylist AYAZ Manager prameela PUNITH Raj tillu SALMAN Soujanya" at bounding box center [205, 367] width 90 height 22
select select "70825"
click at [160, 356] on select "Select Stylist AYAZ Manager prameela PUNITH Raj tillu SALMAN Soujanya" at bounding box center [205, 367] width 90 height 22
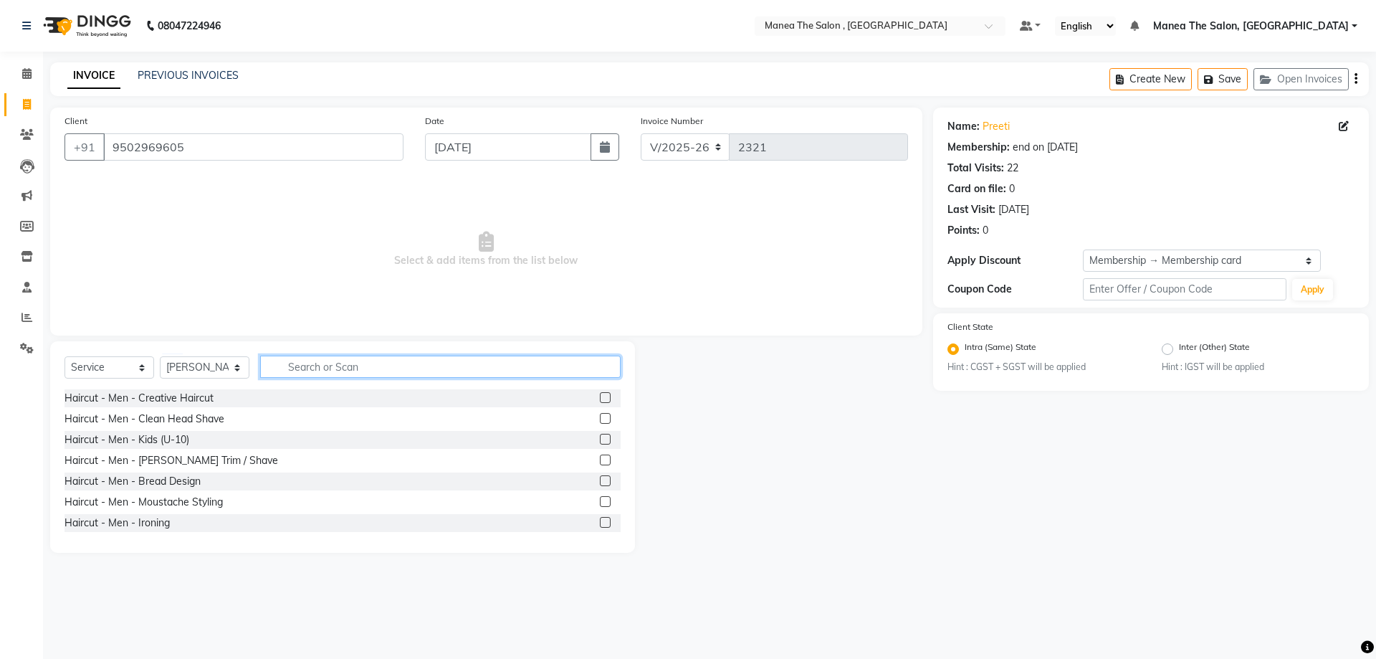
click at [314, 370] on input "text" at bounding box center [440, 366] width 360 height 22
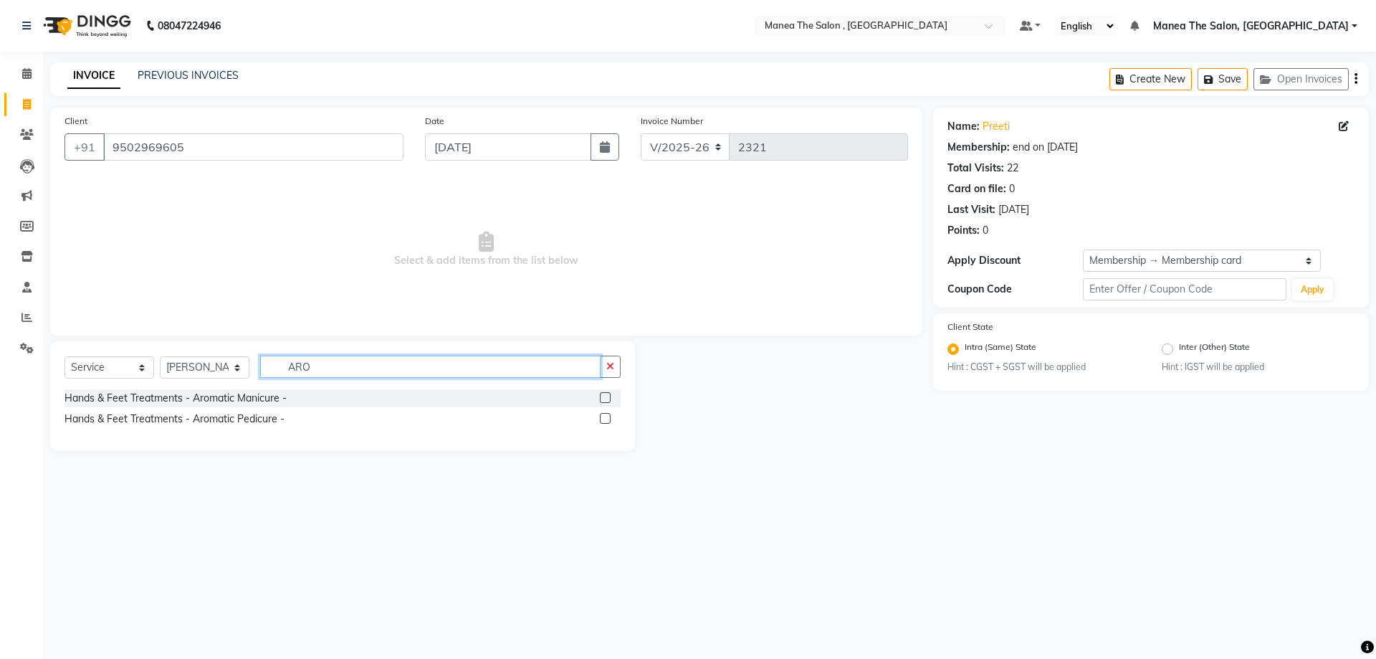
type input "ARO"
click at [602, 418] on label at bounding box center [605, 418] width 11 height 11
click at [602, 418] on input "checkbox" at bounding box center [604, 418] width 9 height 9
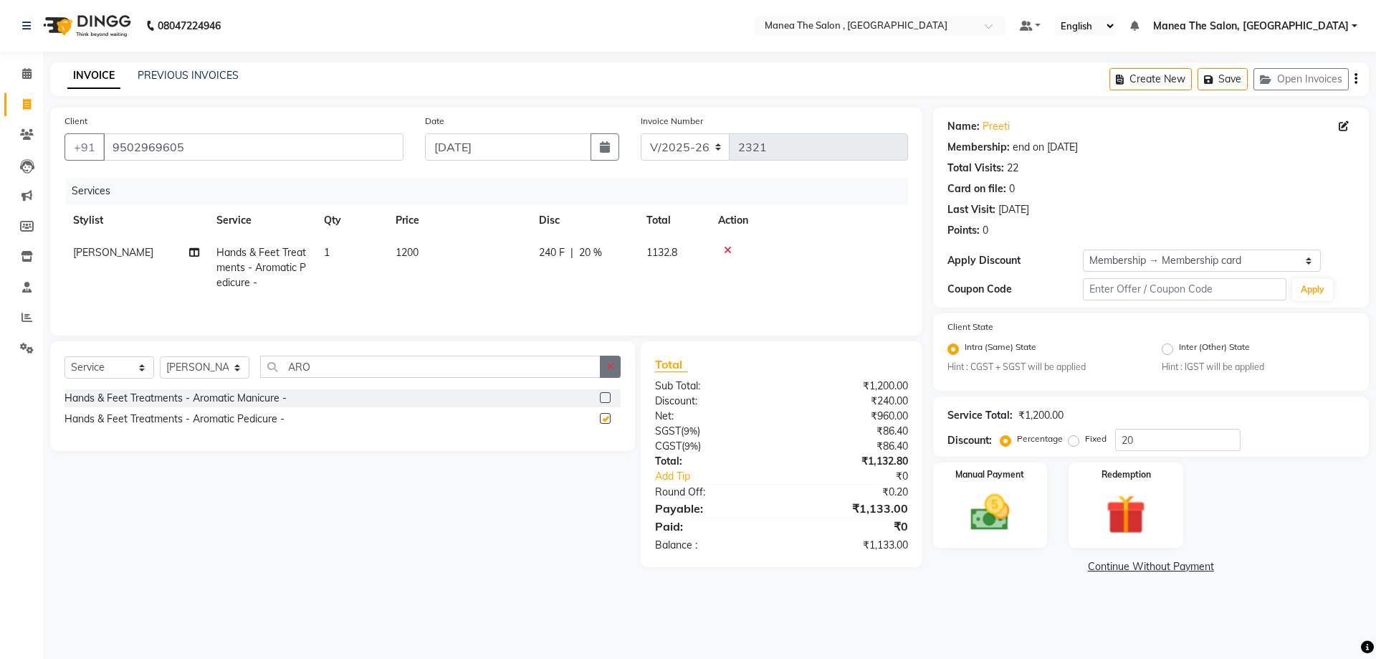
checkbox input "false"
click at [607, 370] on icon "button" at bounding box center [610, 366] width 8 height 10
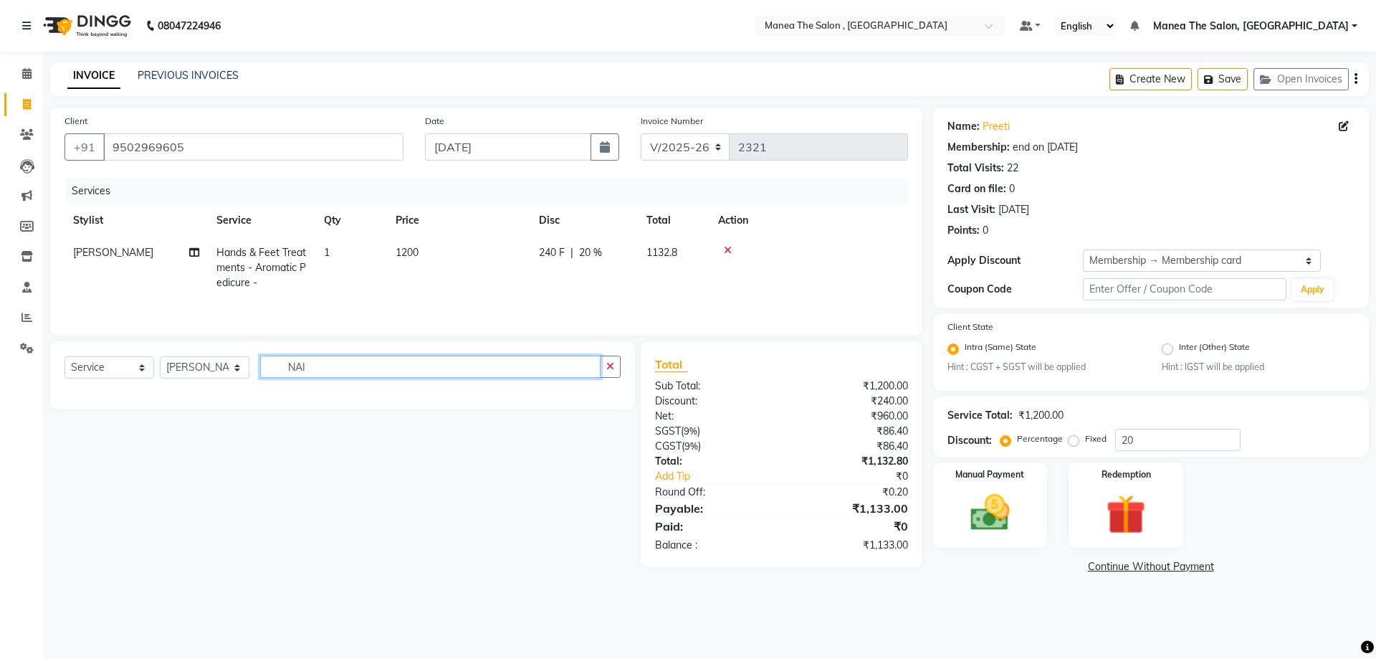
type input "NA"
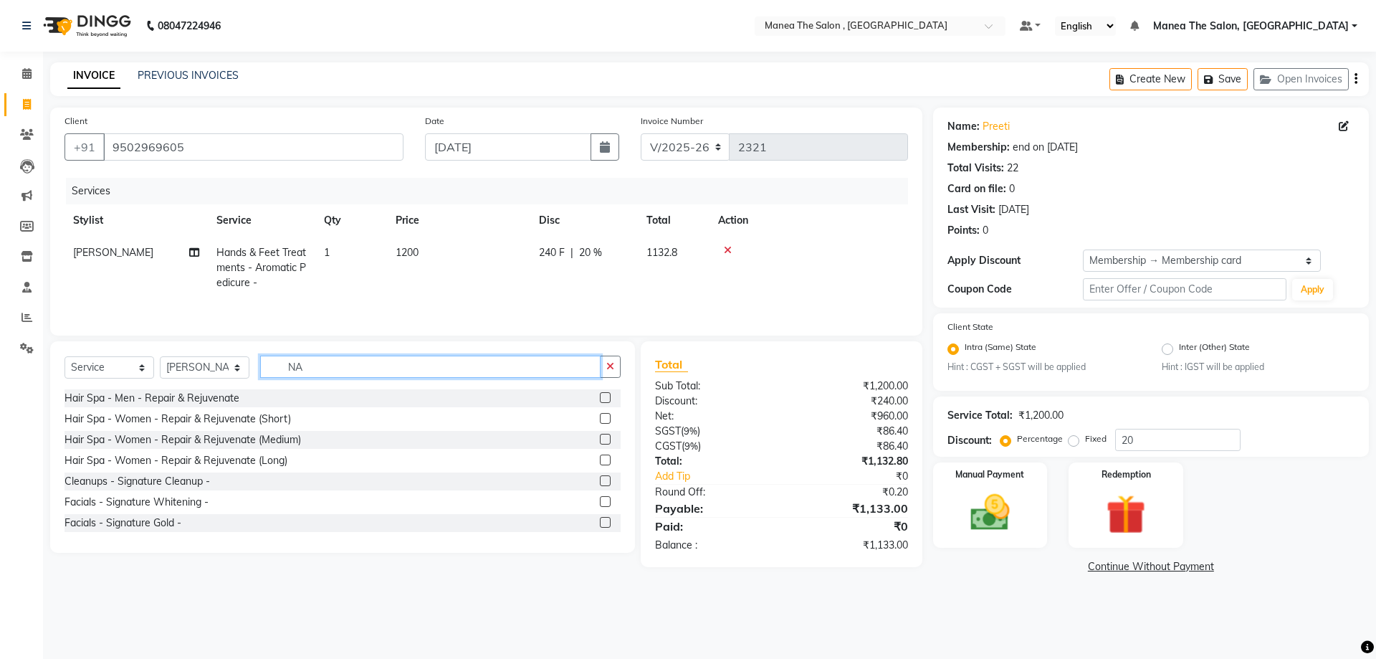
drag, startPoint x: 312, startPoint y: 368, endPoint x: 234, endPoint y: 368, distance: 77.4
click at [234, 368] on div "Select Service Product Membership Package Voucher Prepaid Gift Card Select Styl…" at bounding box center [342, 372] width 556 height 34
type input "POL"
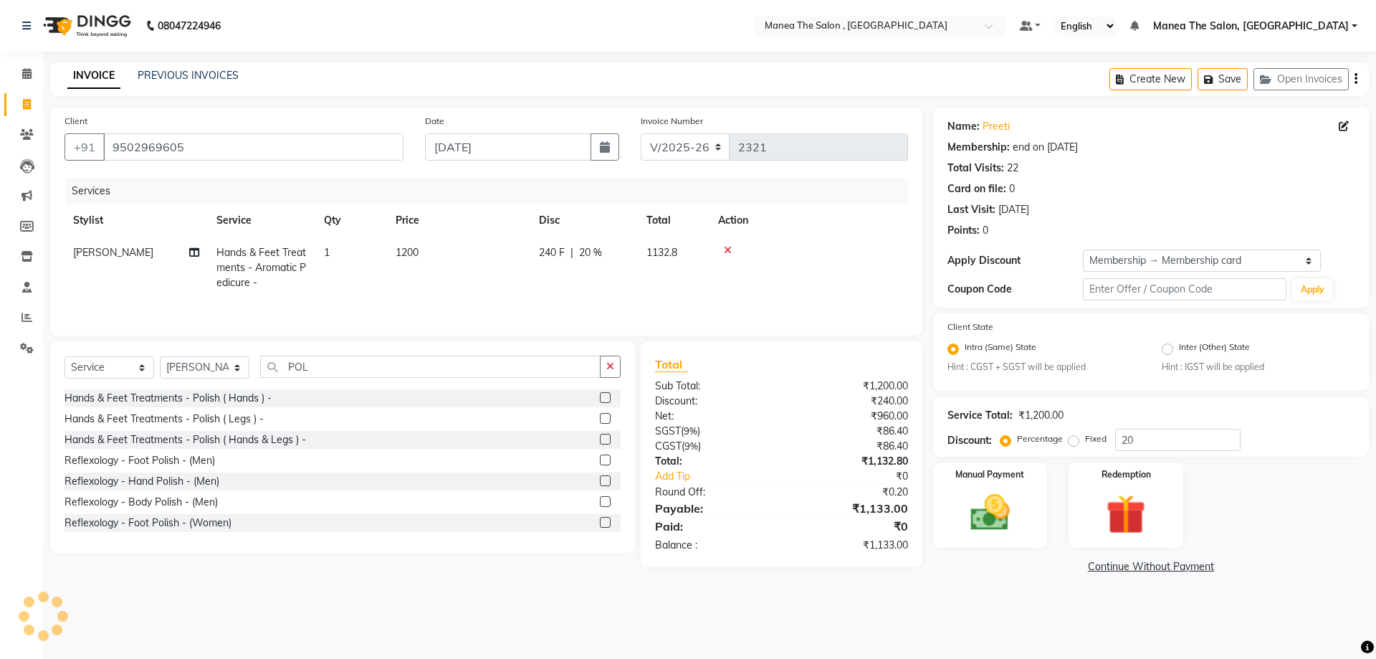
click at [600, 397] on label at bounding box center [605, 397] width 11 height 11
click at [600, 397] on input "checkbox" at bounding box center [604, 397] width 9 height 9
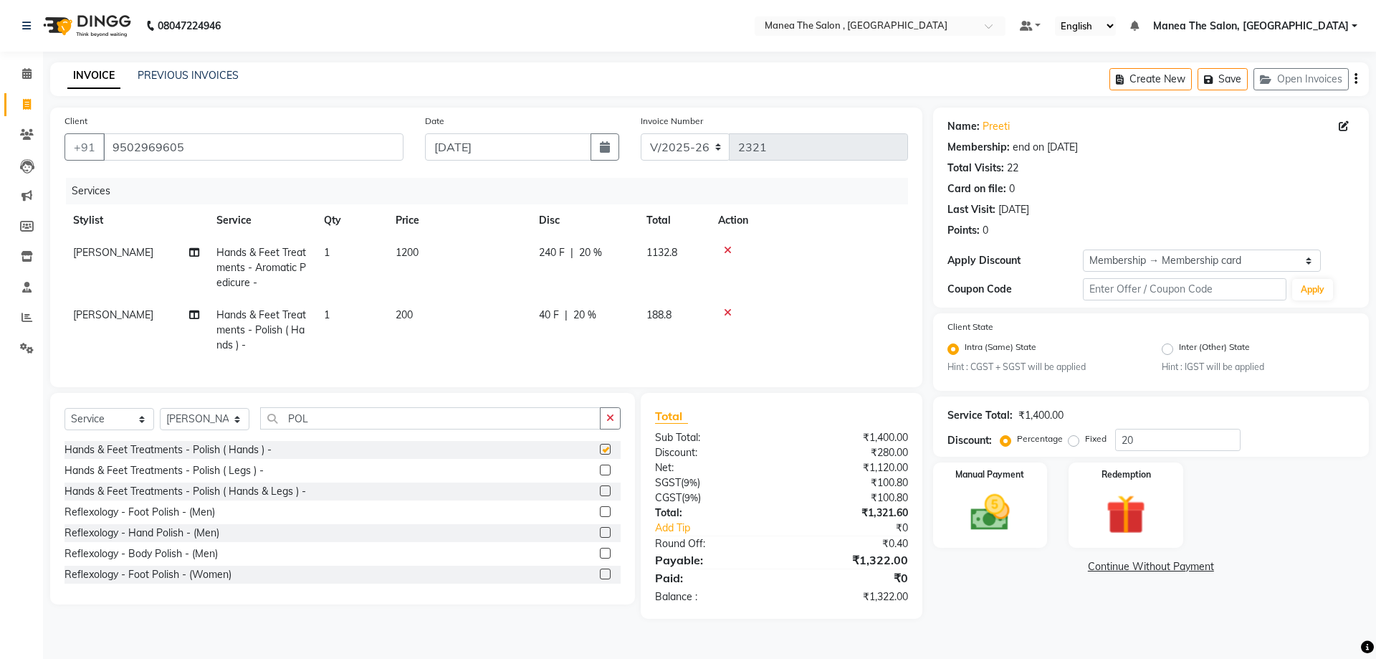
checkbox input "false"
drag, startPoint x: 327, startPoint y: 434, endPoint x: 270, endPoint y: 434, distance: 57.3
click at [270, 429] on input "POL" at bounding box center [430, 418] width 340 height 22
click at [239, 430] on select "Select Stylist AYAZ Manager prameela PUNITH Raj tillu SALMAN Soujanya" at bounding box center [205, 419] width 90 height 22
select select "78150"
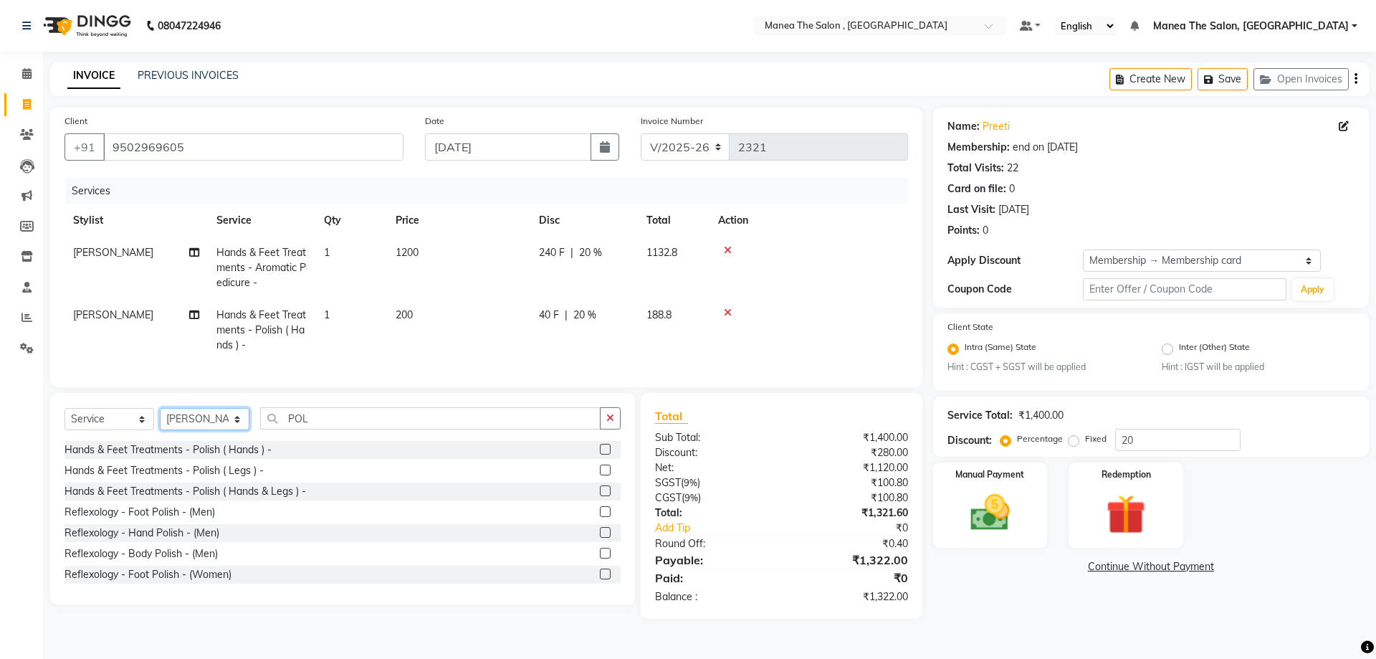
click at [160, 418] on select "Select Stylist AYAZ Manager prameela PUNITH Raj tillu SALMAN Soujanya" at bounding box center [205, 419] width 90 height 22
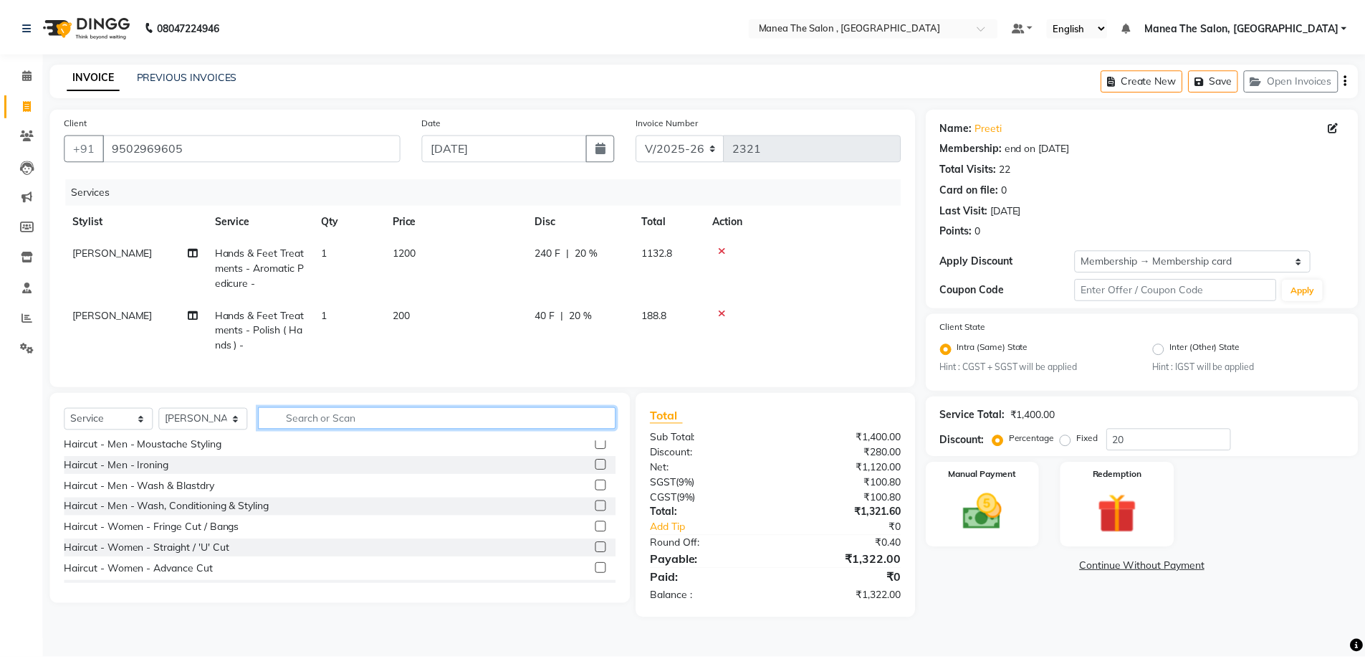
scroll to position [143, 0]
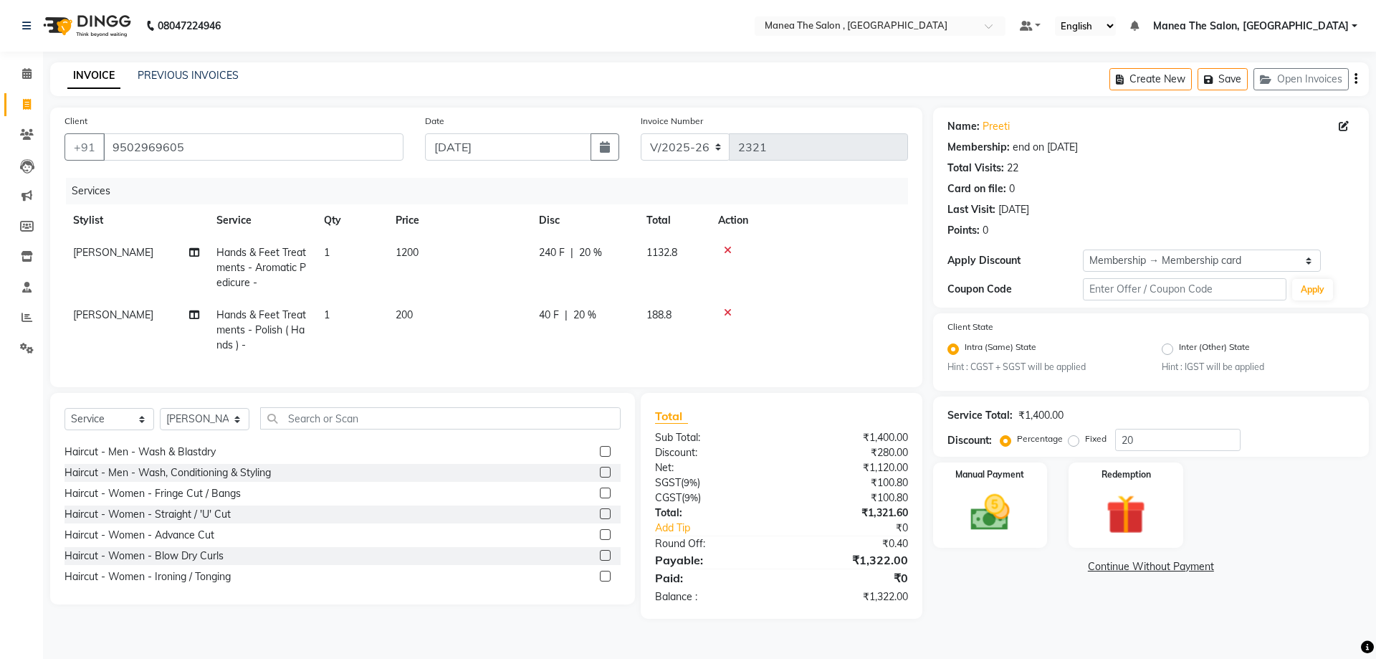
click at [600, 477] on label at bounding box center [605, 471] width 11 height 11
click at [600, 477] on input "checkbox" at bounding box center [604, 472] width 9 height 9
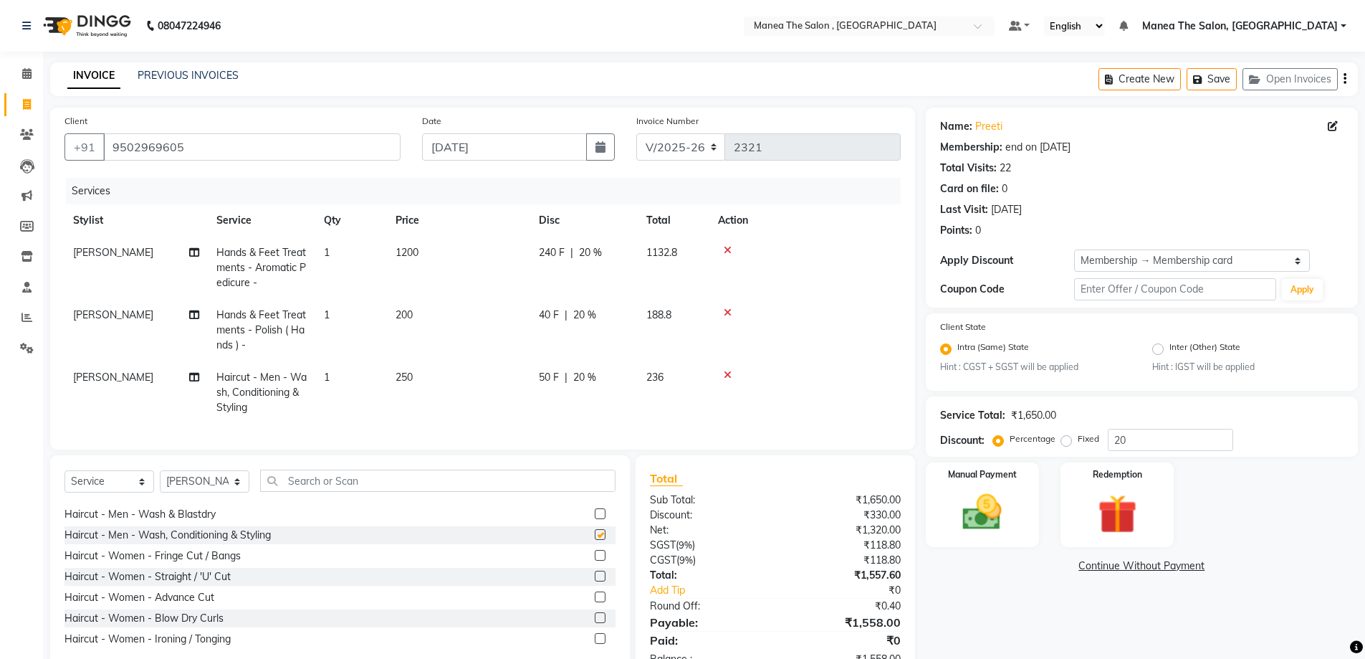
checkbox input "false"
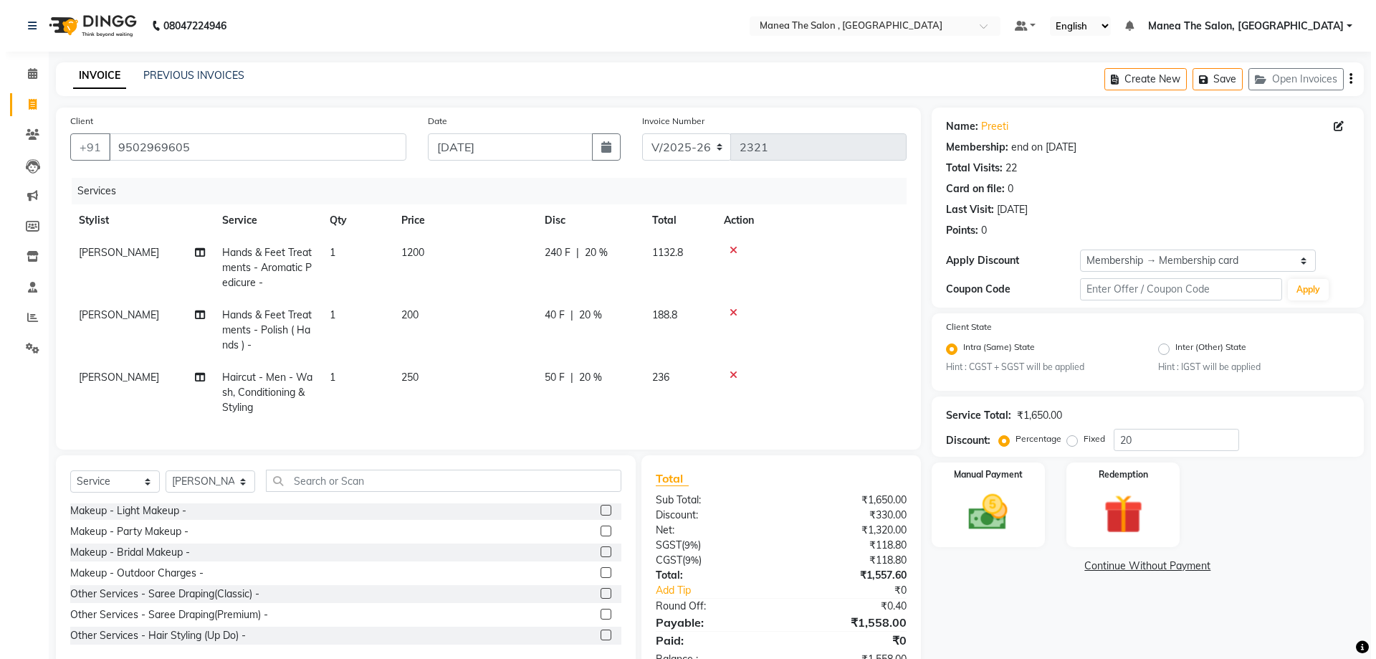
scroll to position [502, 0]
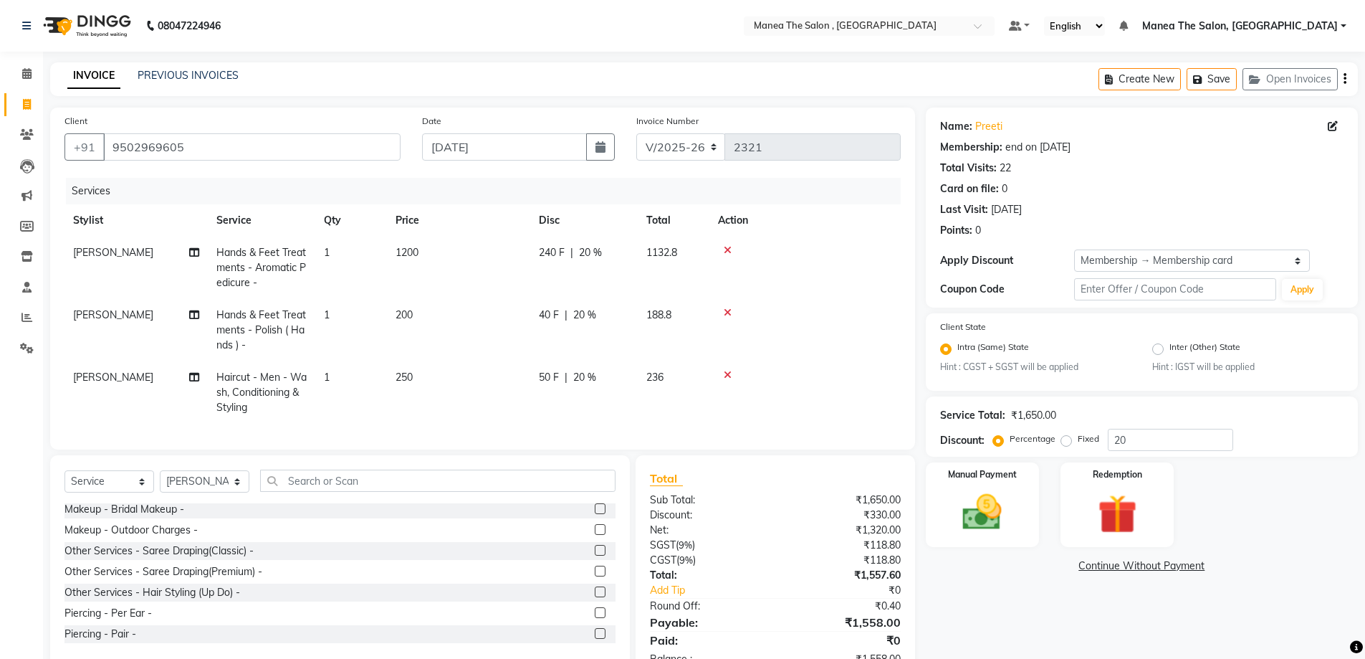
click at [722, 372] on div at bounding box center [805, 375] width 174 height 10
click at [727, 373] on icon at bounding box center [728, 375] width 8 height 10
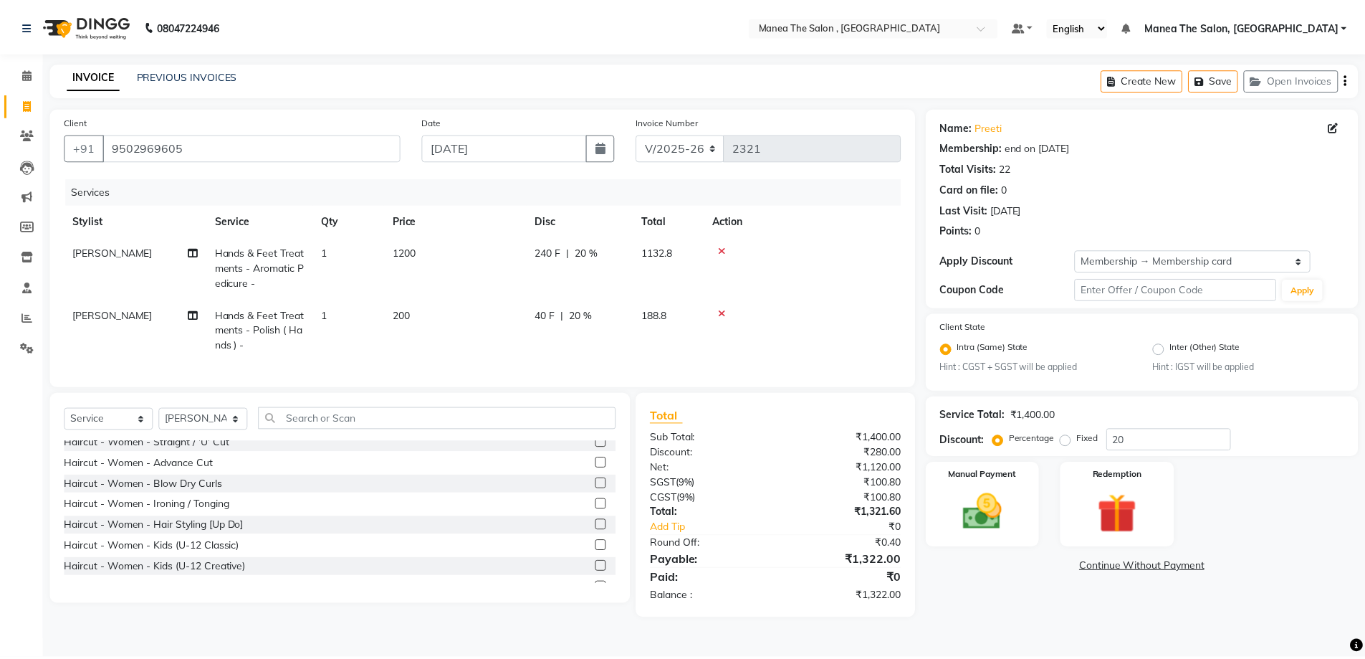
scroll to position [287, 0]
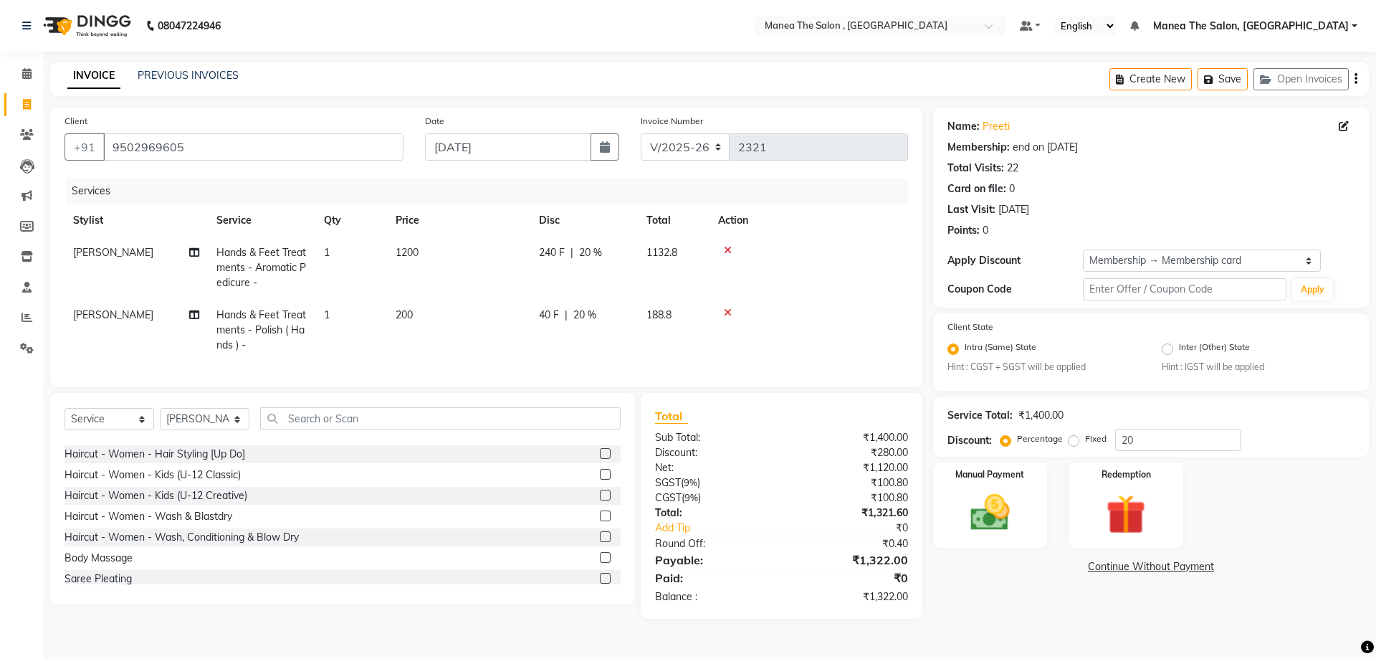
click at [600, 542] on label at bounding box center [605, 536] width 11 height 11
click at [600, 542] on input "checkbox" at bounding box center [604, 536] width 9 height 9
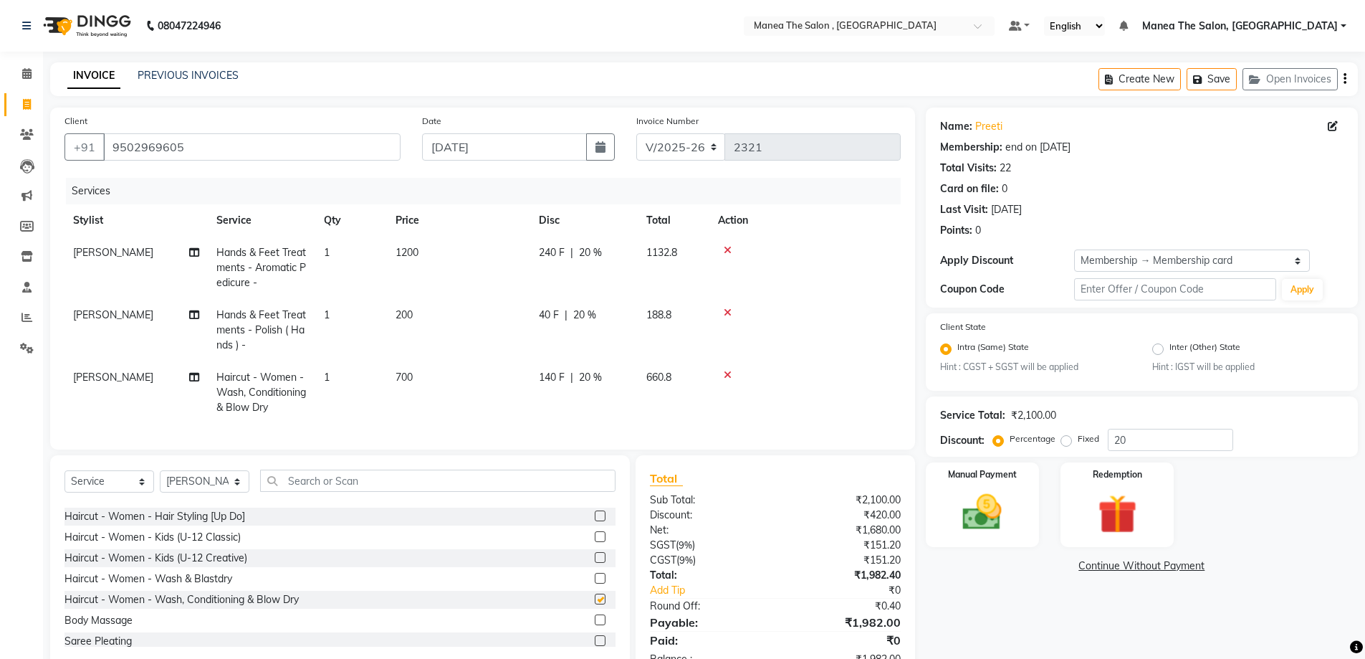
checkbox input "false"
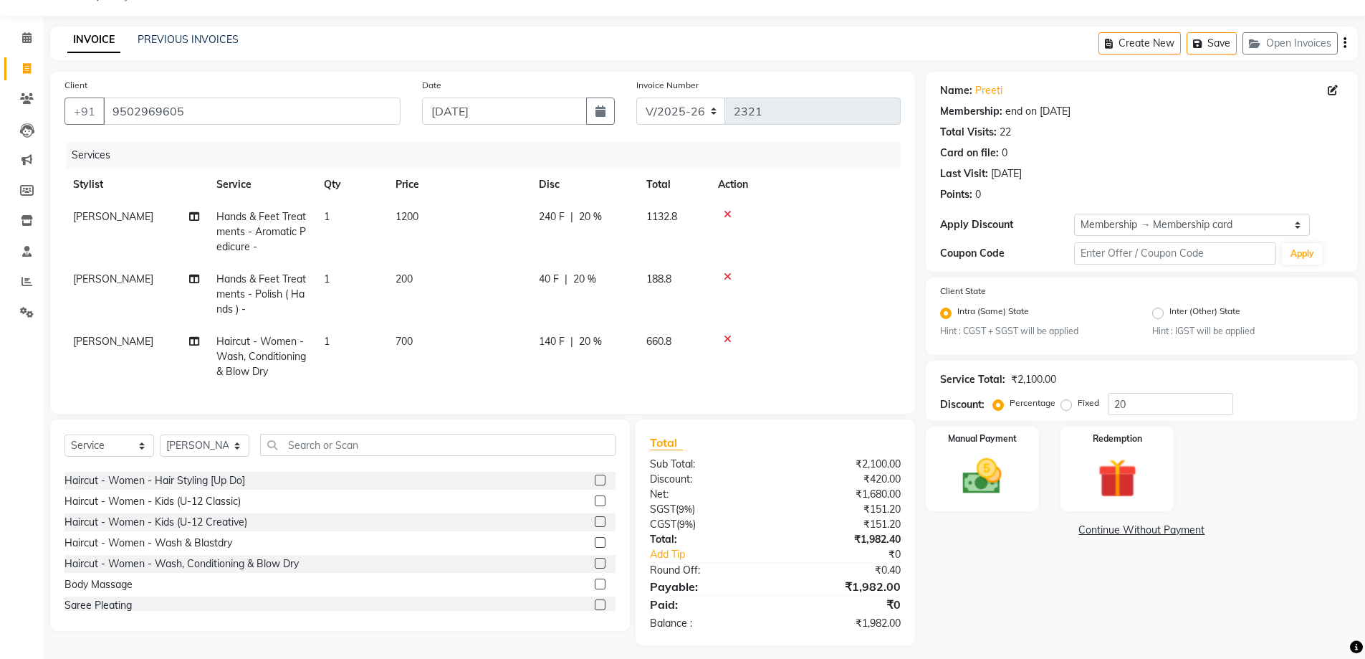
scroll to position [54, 0]
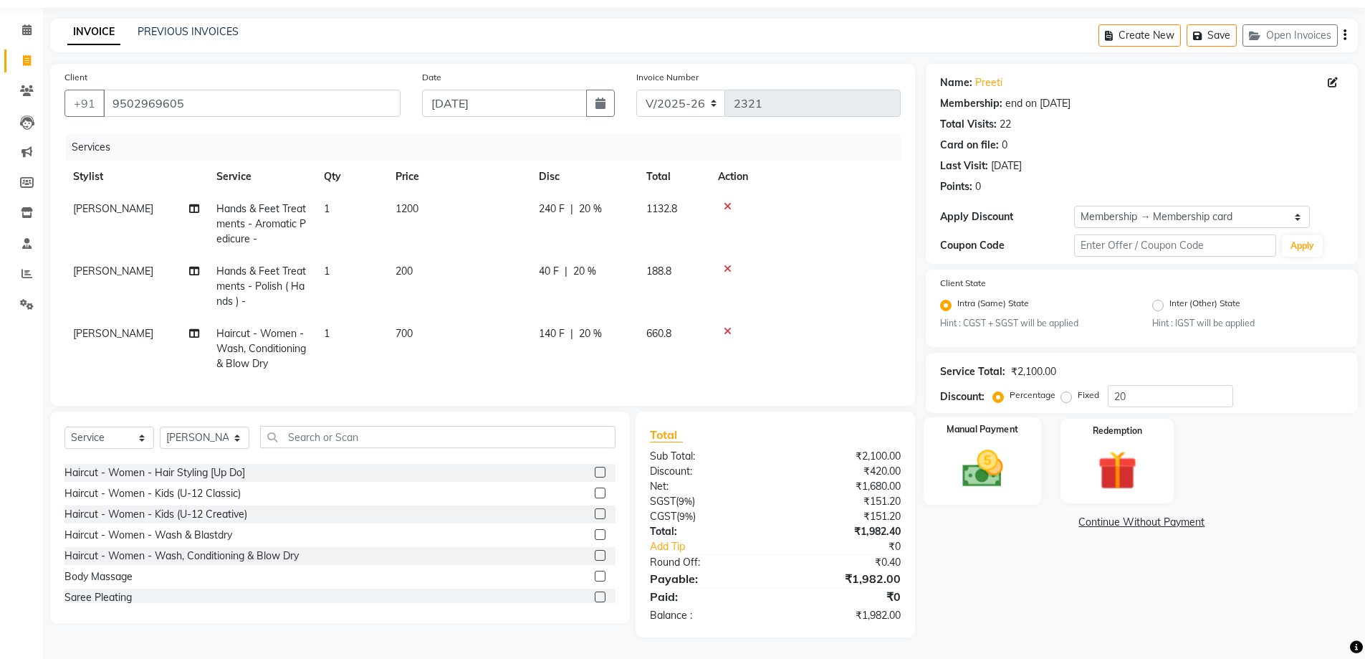
click at [959, 446] on img at bounding box center [982, 469] width 66 height 47
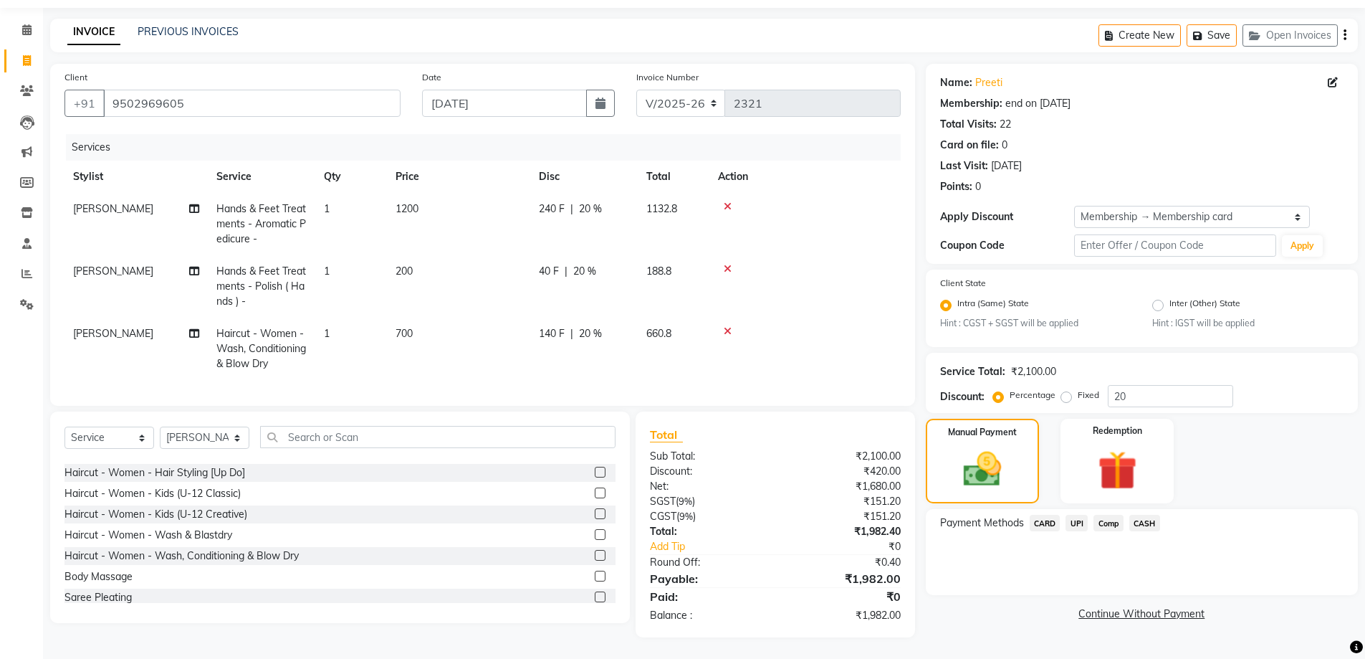
click at [1149, 515] on span "CASH" at bounding box center [1144, 523] width 31 height 16
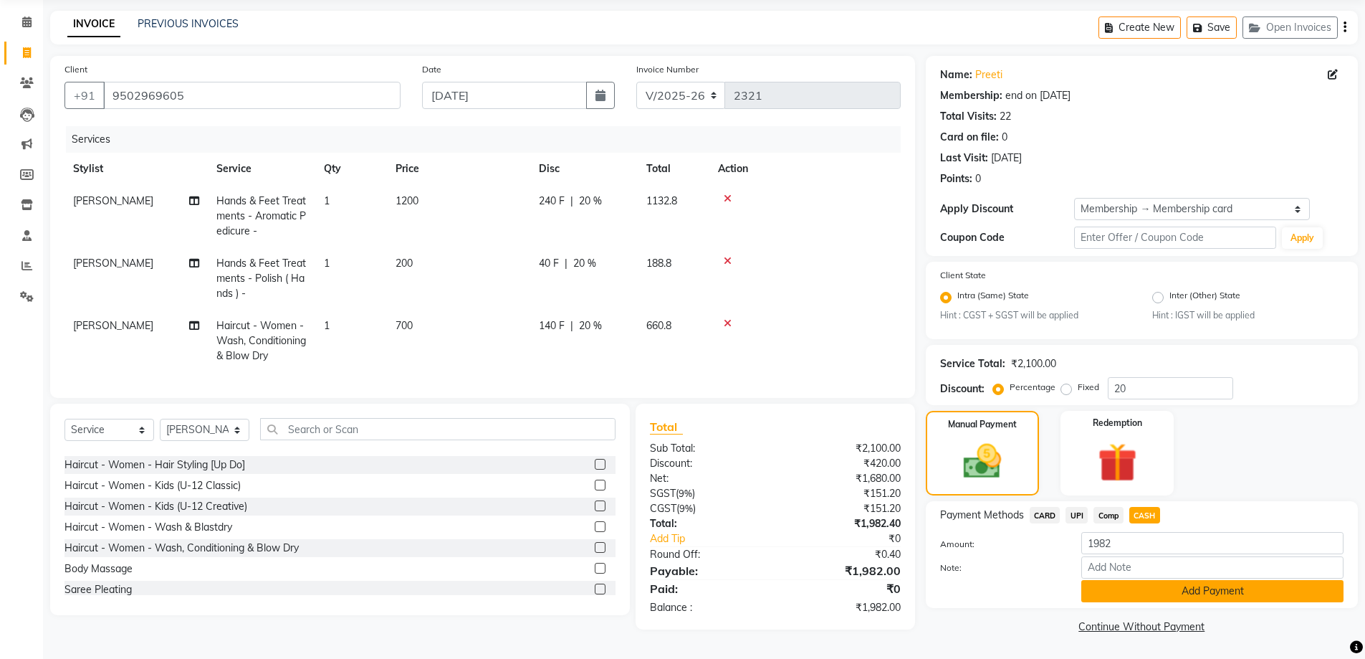
click at [1162, 590] on button "Add Payment" at bounding box center [1212, 591] width 262 height 22
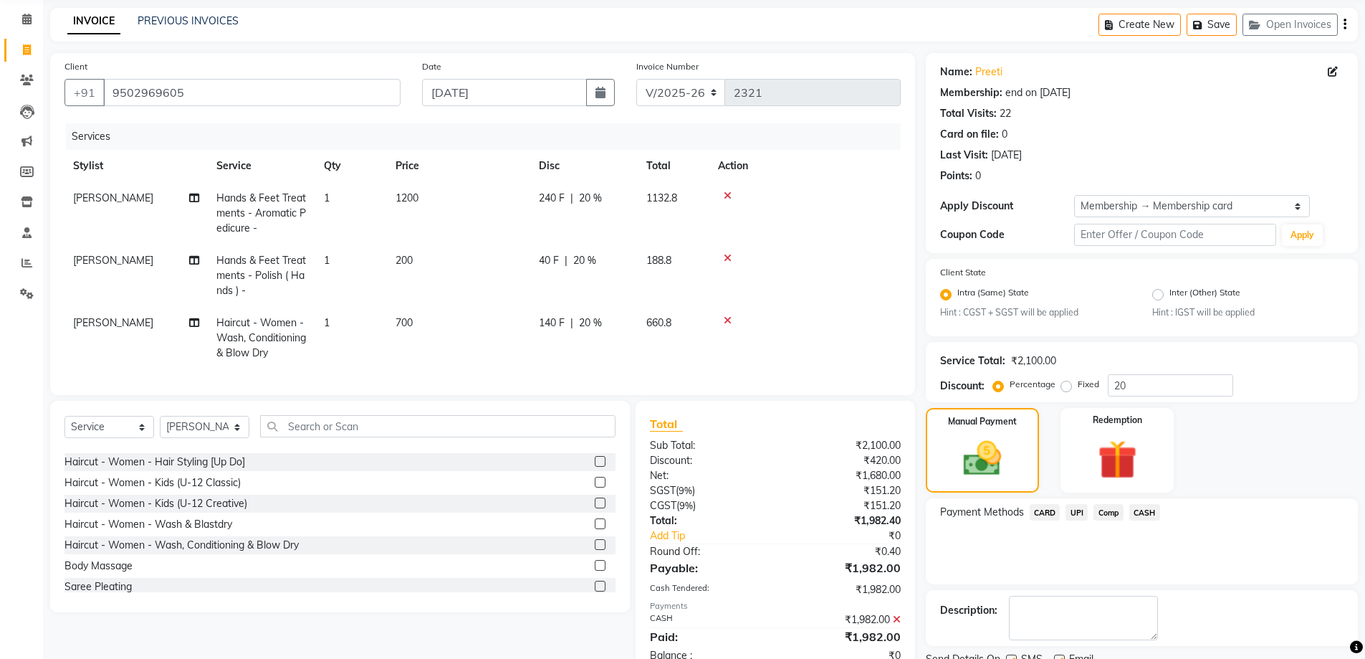
scroll to position [112, 0]
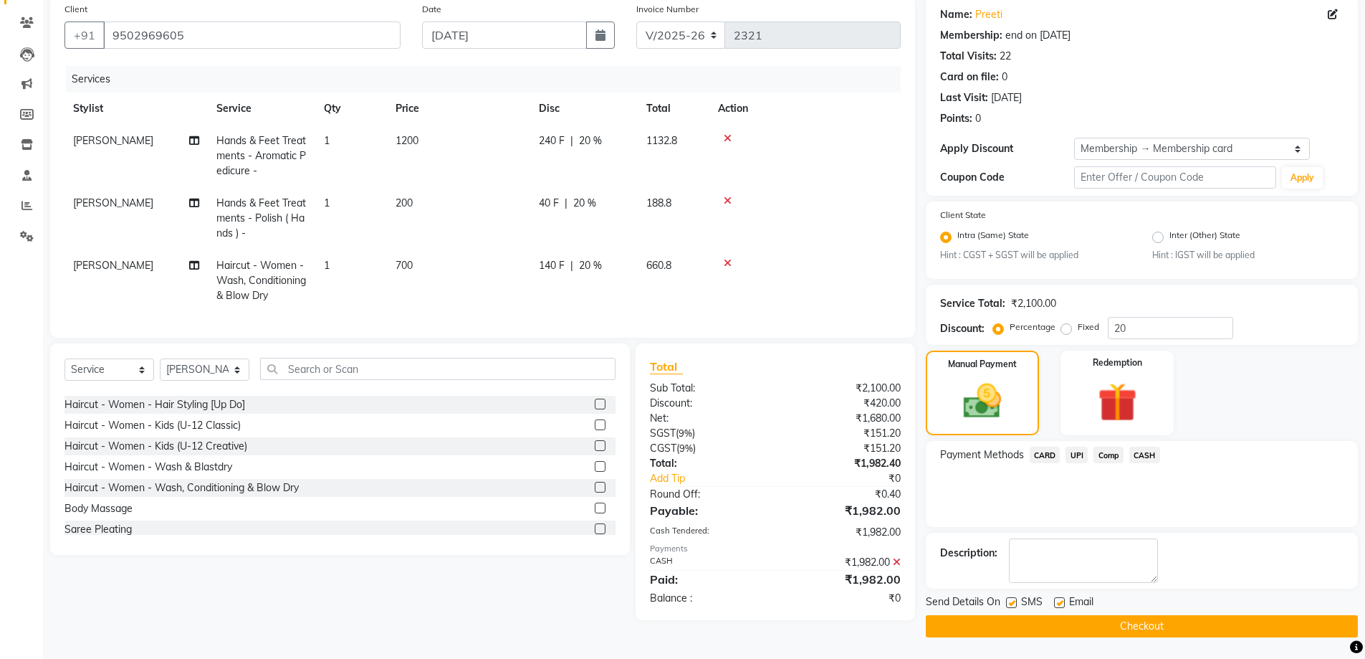
click at [1159, 626] on button "Checkout" at bounding box center [1142, 626] width 432 height 22
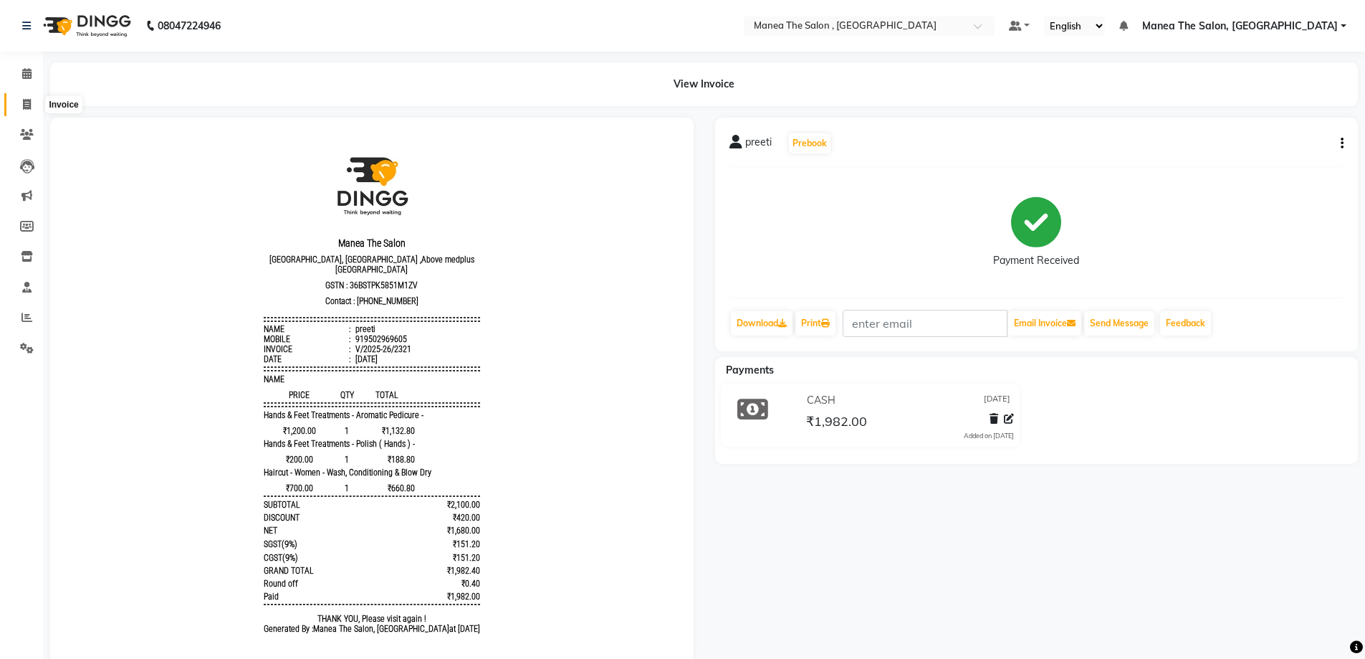
click at [29, 99] on icon at bounding box center [27, 104] width 8 height 11
select select "service"
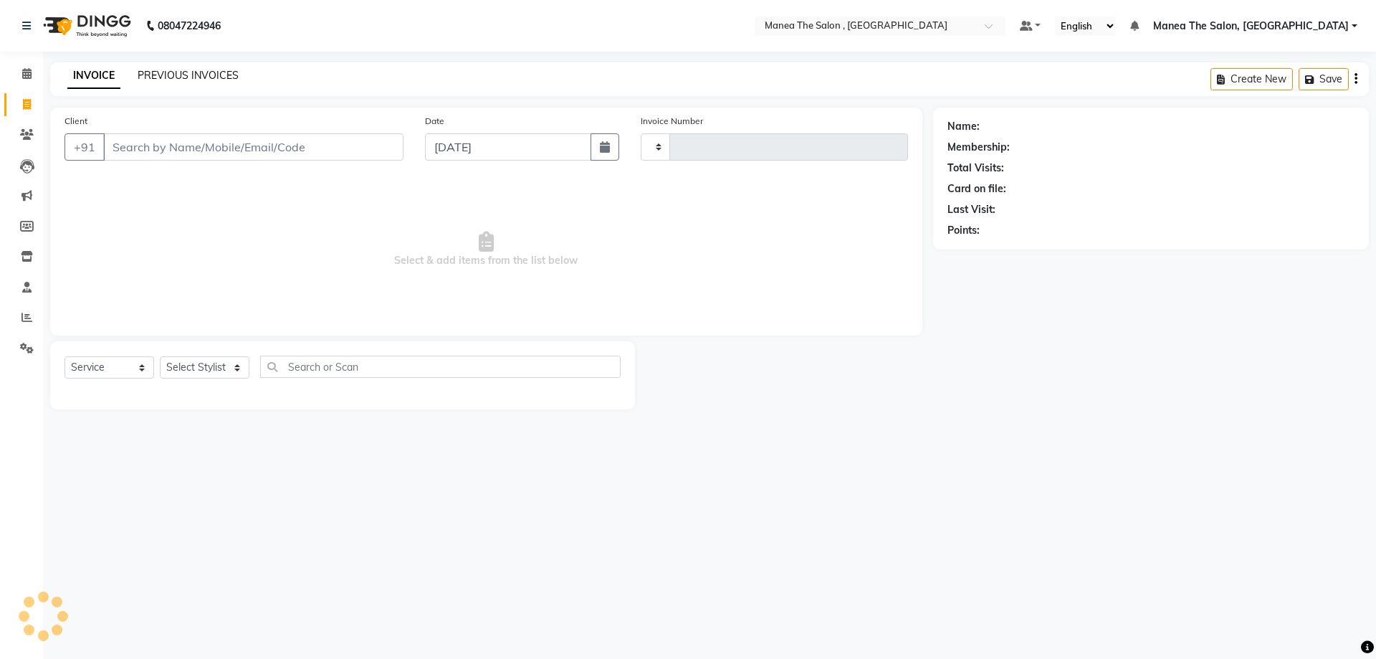
click at [211, 75] on link "PREVIOUS INVOICES" at bounding box center [188, 75] width 101 height 13
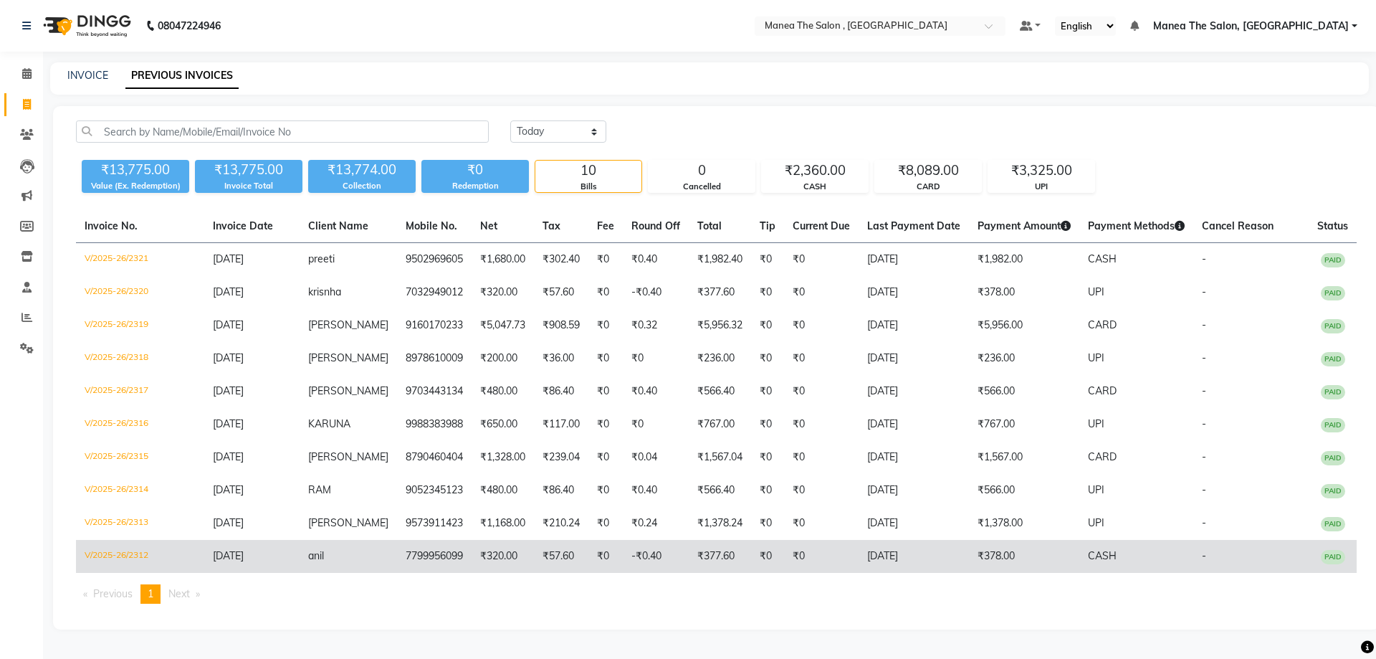
click at [188, 551] on td "V/2025-26/2312" at bounding box center [140, 556] width 128 height 33
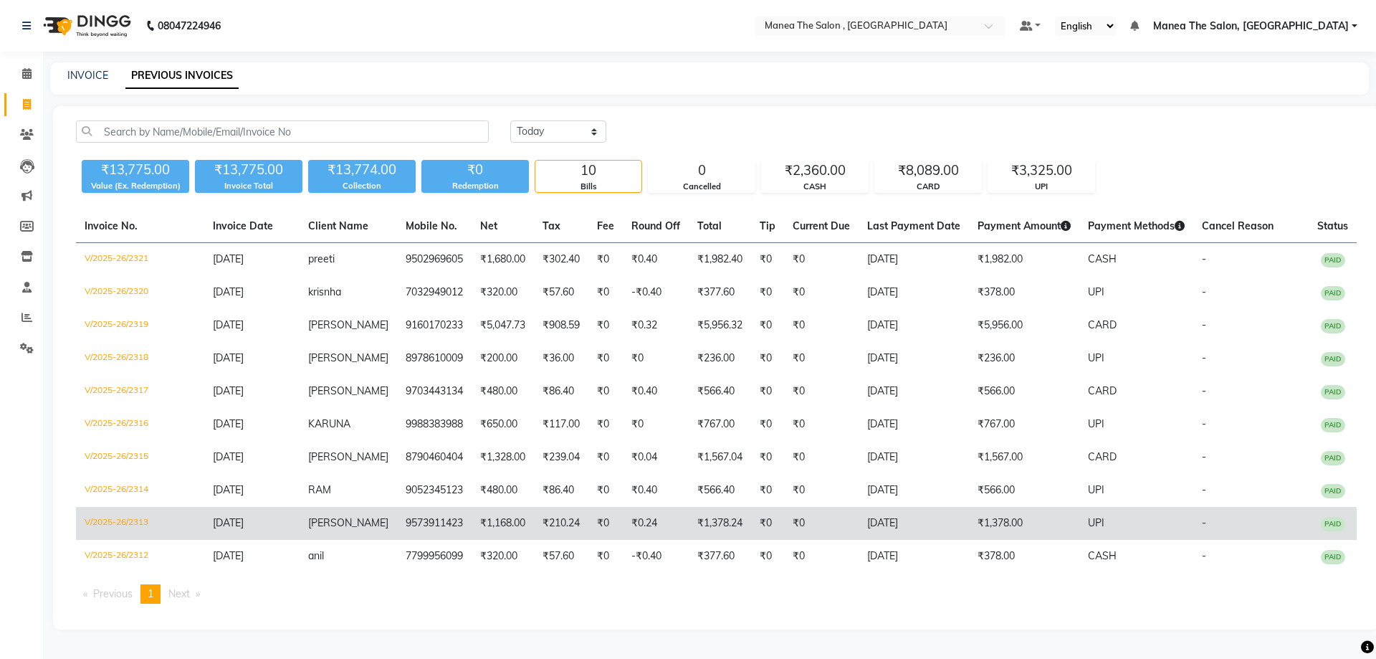
click at [539, 520] on td "₹210.24" at bounding box center [561, 523] width 54 height 33
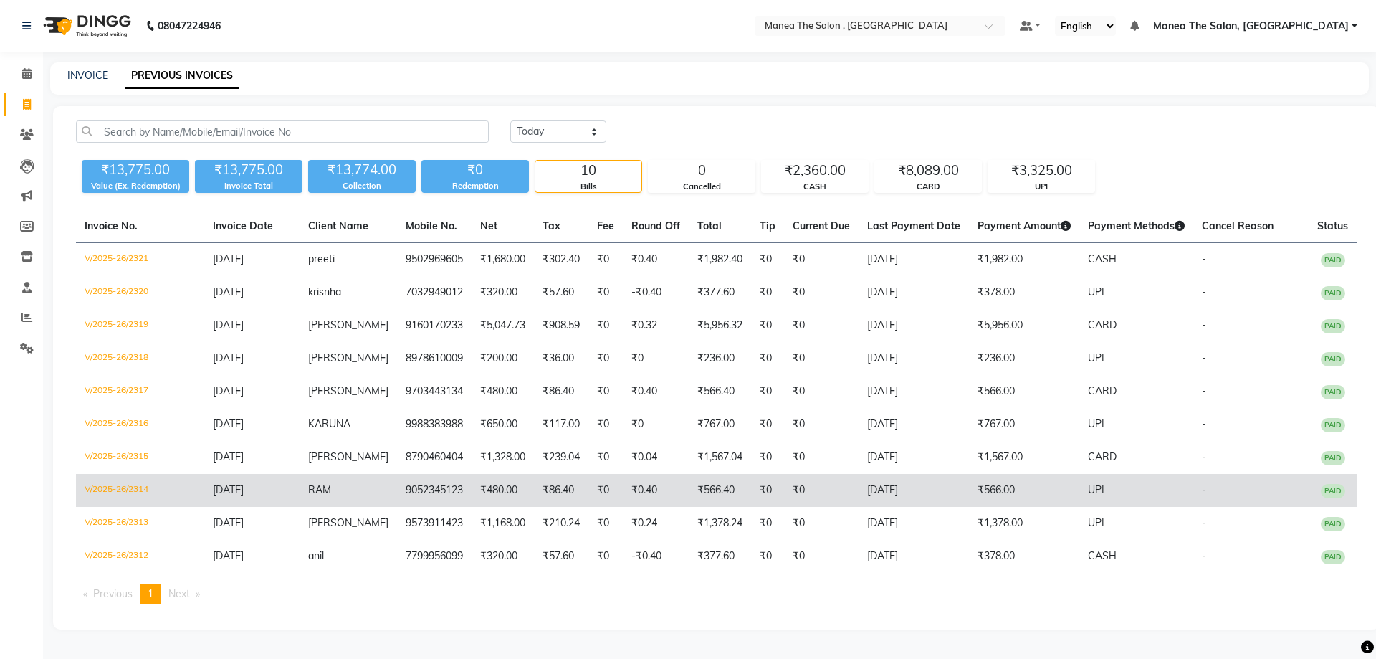
click at [345, 487] on td "RAM" at bounding box center [348, 490] width 97 height 33
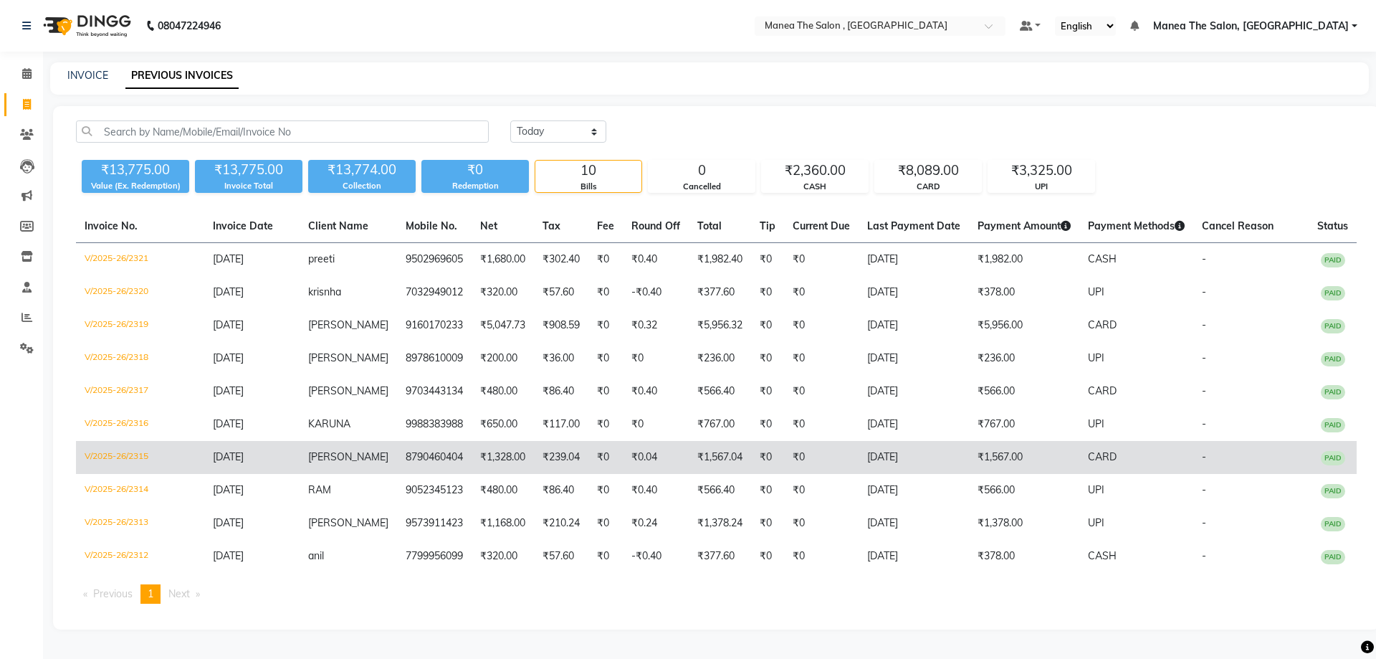
click at [306, 456] on td "SAMATHA" at bounding box center [348, 457] width 97 height 33
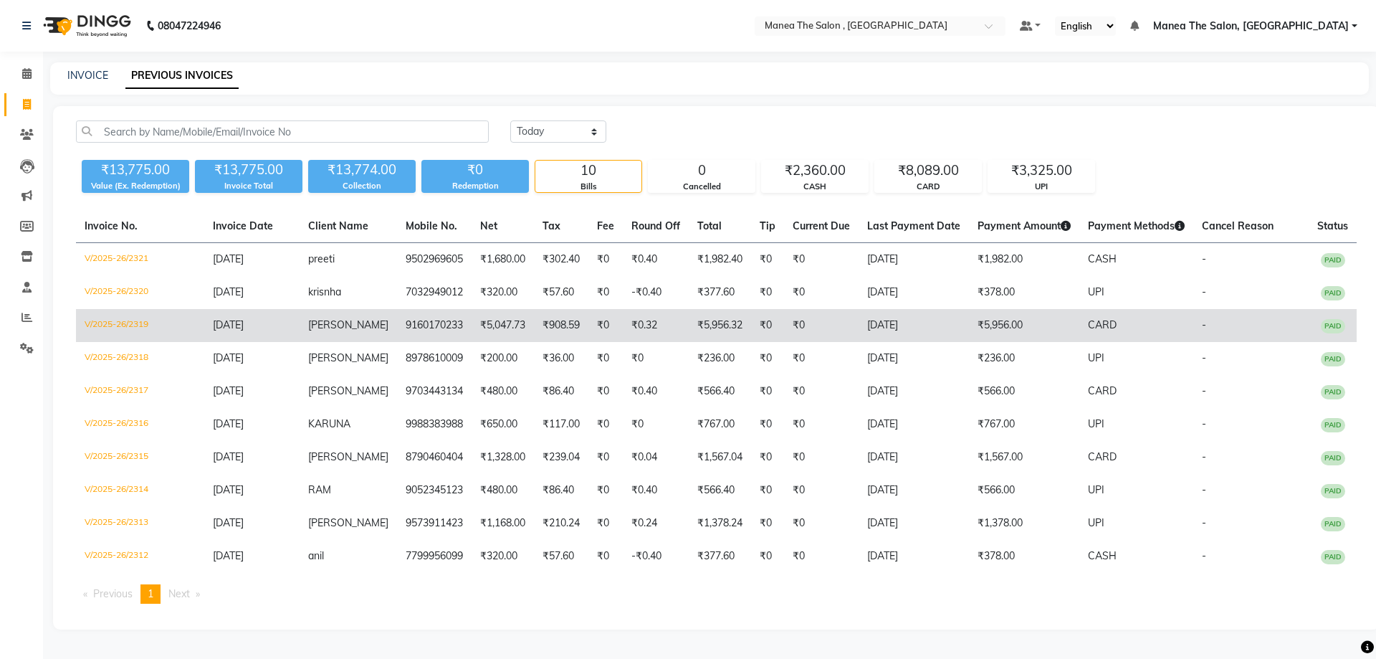
click at [316, 422] on span "KARUNA" at bounding box center [329, 423] width 42 height 13
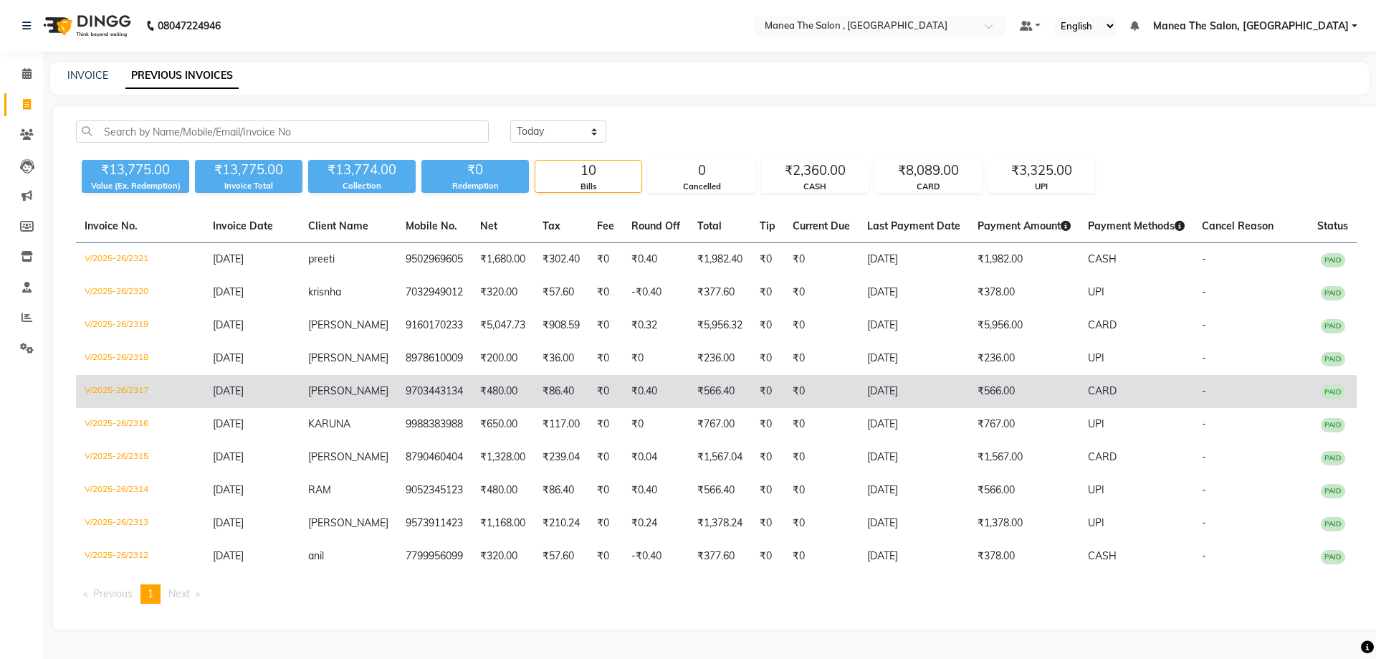
click at [450, 384] on td "9703443134" at bounding box center [434, 391] width 75 height 33
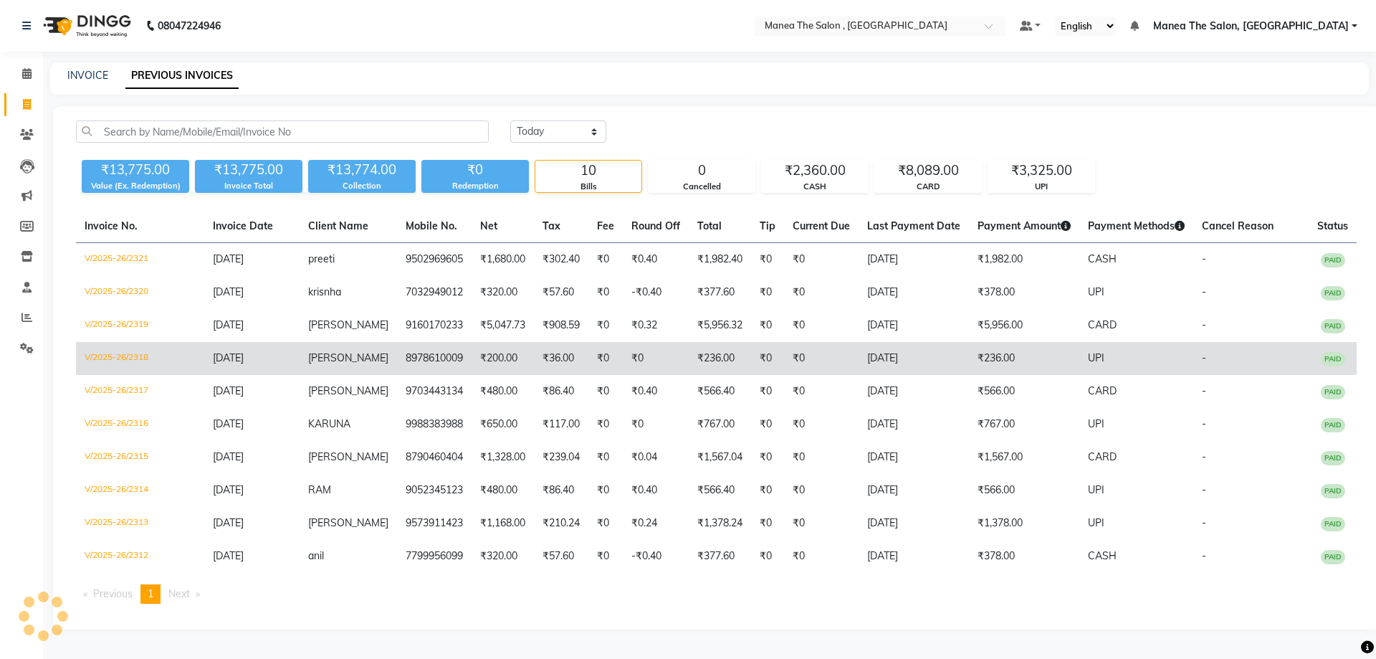
click at [588, 360] on td "₹0" at bounding box center [605, 358] width 34 height 33
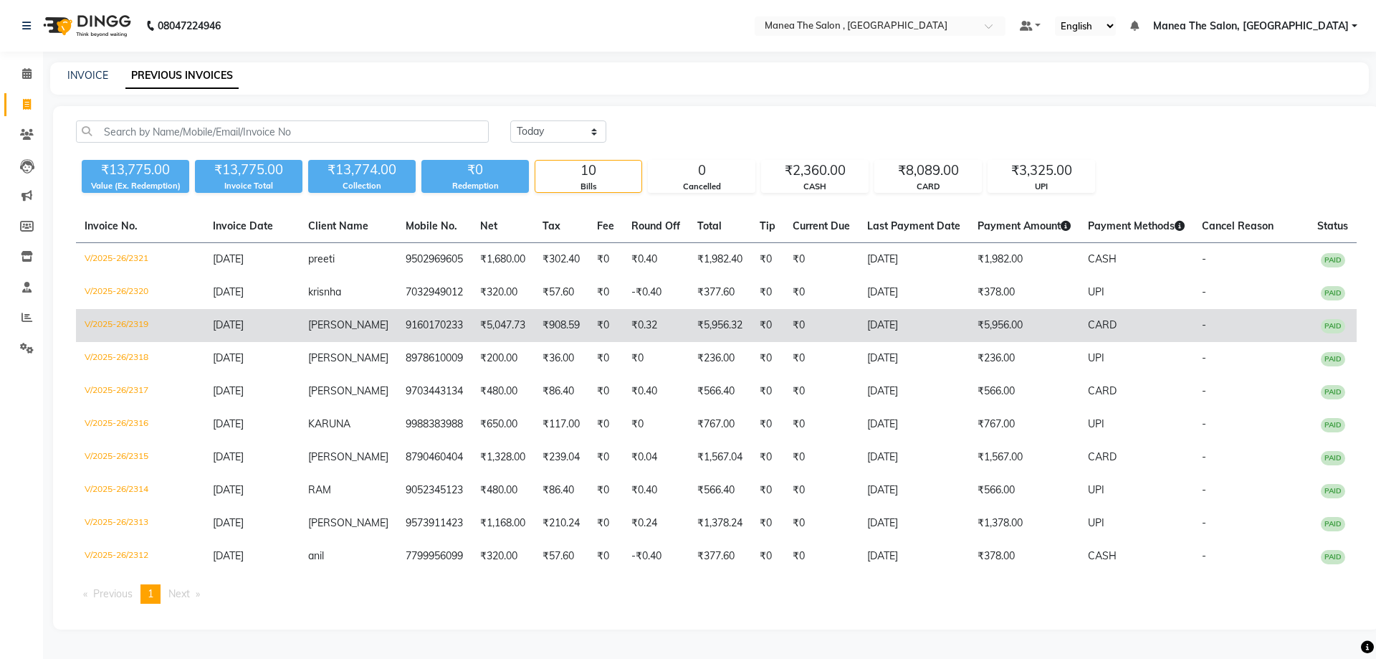
click at [751, 323] on td "₹0" at bounding box center [767, 325] width 33 height 33
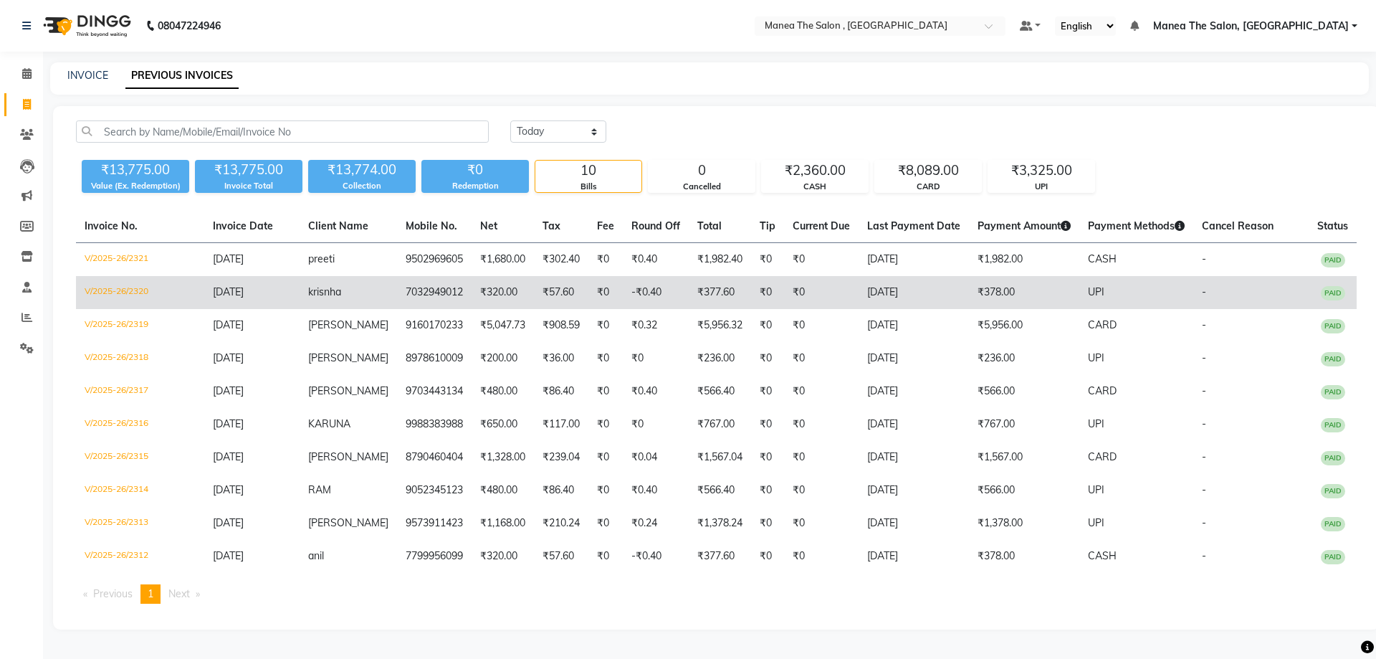
click at [711, 289] on td "₹377.60" at bounding box center [720, 292] width 62 height 33
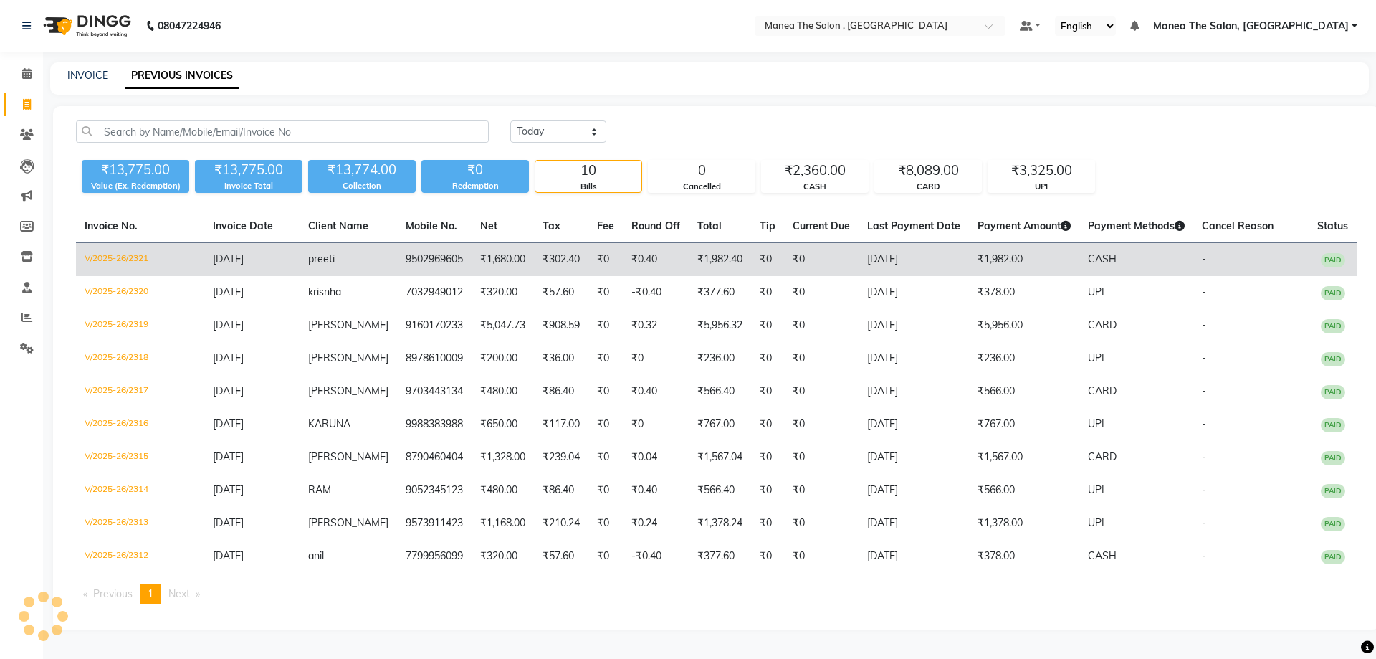
click at [600, 269] on td "₹0" at bounding box center [605, 260] width 34 height 34
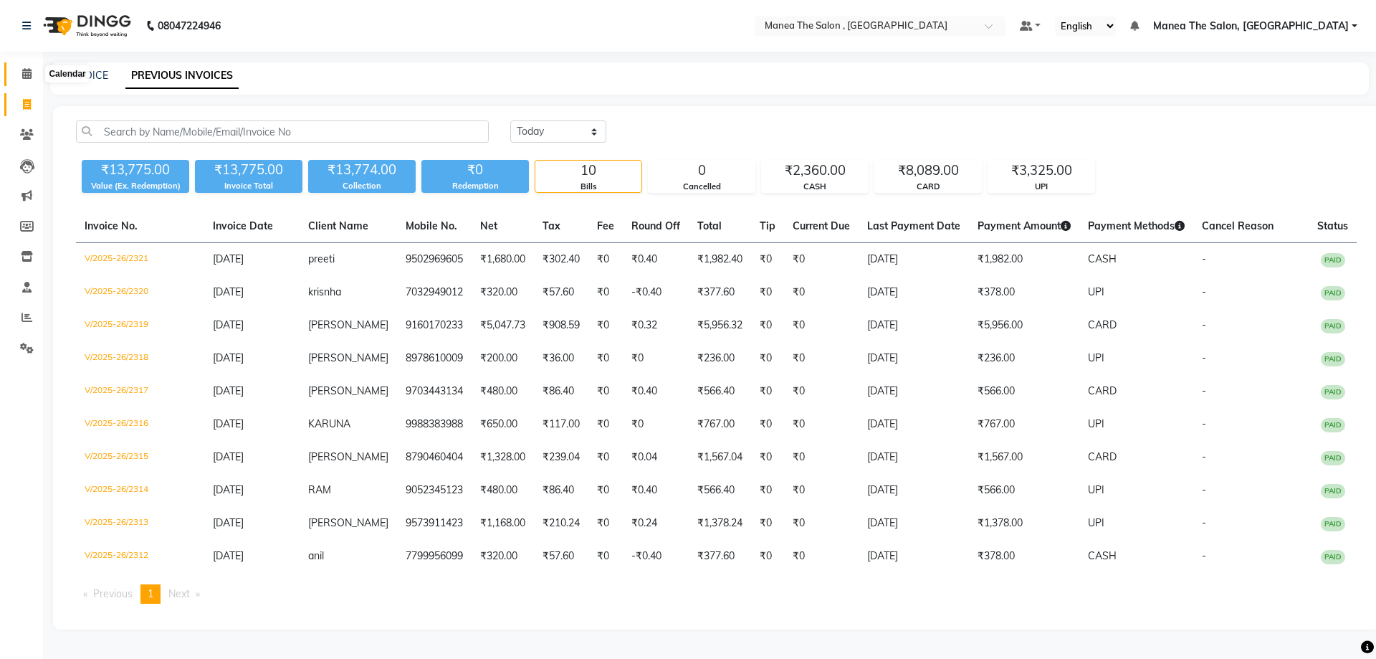
click at [32, 78] on icon at bounding box center [26, 73] width 9 height 11
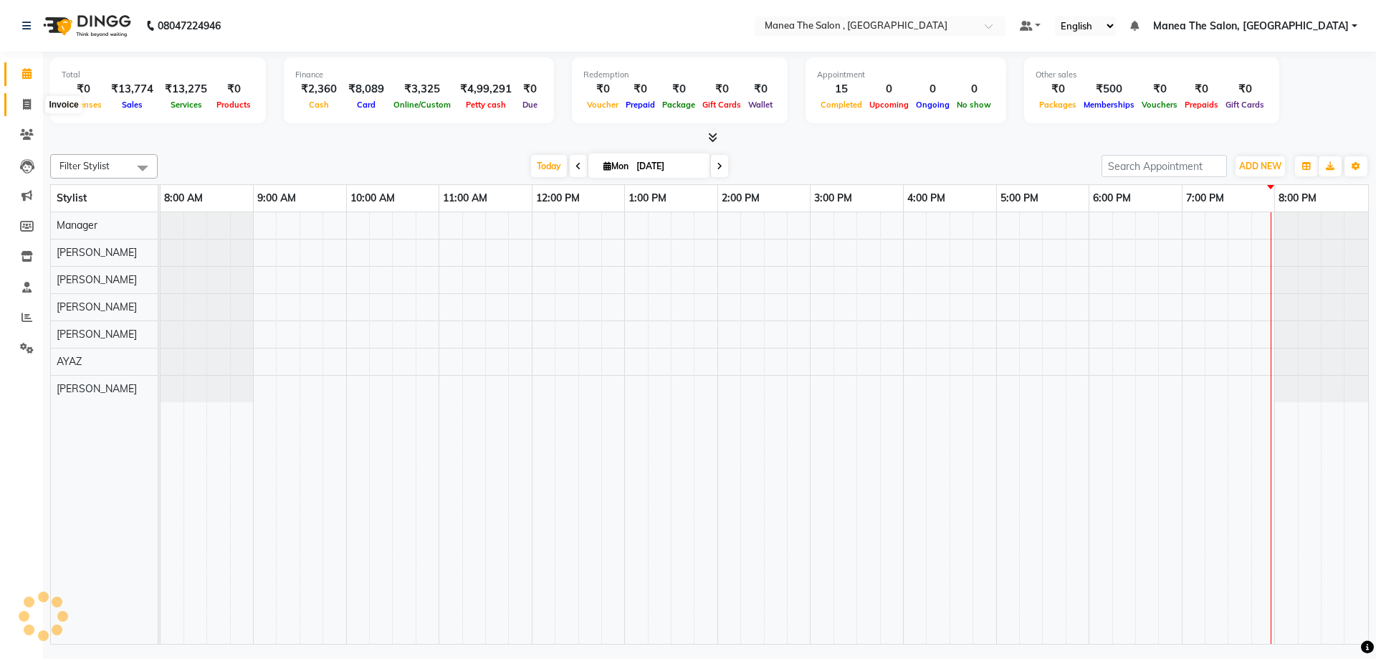
click at [26, 103] on icon at bounding box center [27, 104] width 8 height 11
select select "service"
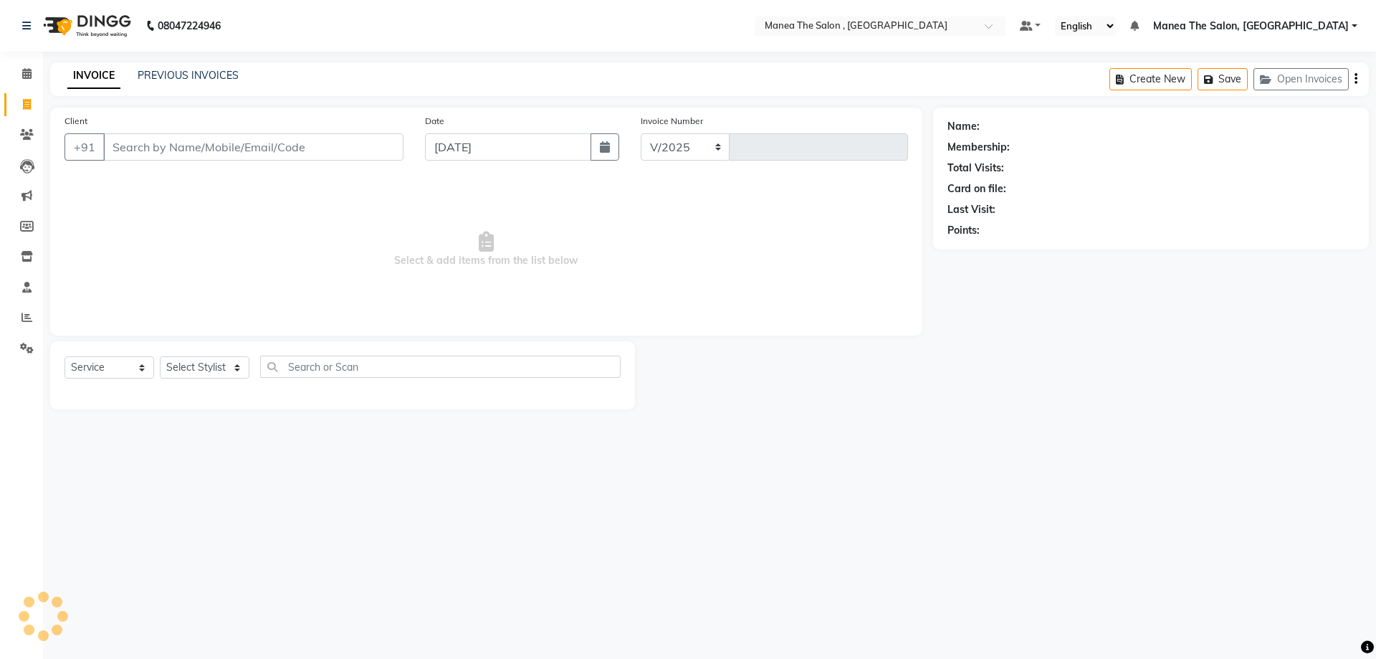
select select "7201"
type input "2322"
click at [178, 363] on select "Select Stylist AYAZ Manager prameela PUNITH Raj tillu SALMAN Soujanya" at bounding box center [205, 367] width 90 height 22
select select "78150"
click at [160, 356] on select "Select Stylist AYAZ Manager prameela PUNITH Raj tillu SALMAN Soujanya" at bounding box center [205, 367] width 90 height 22
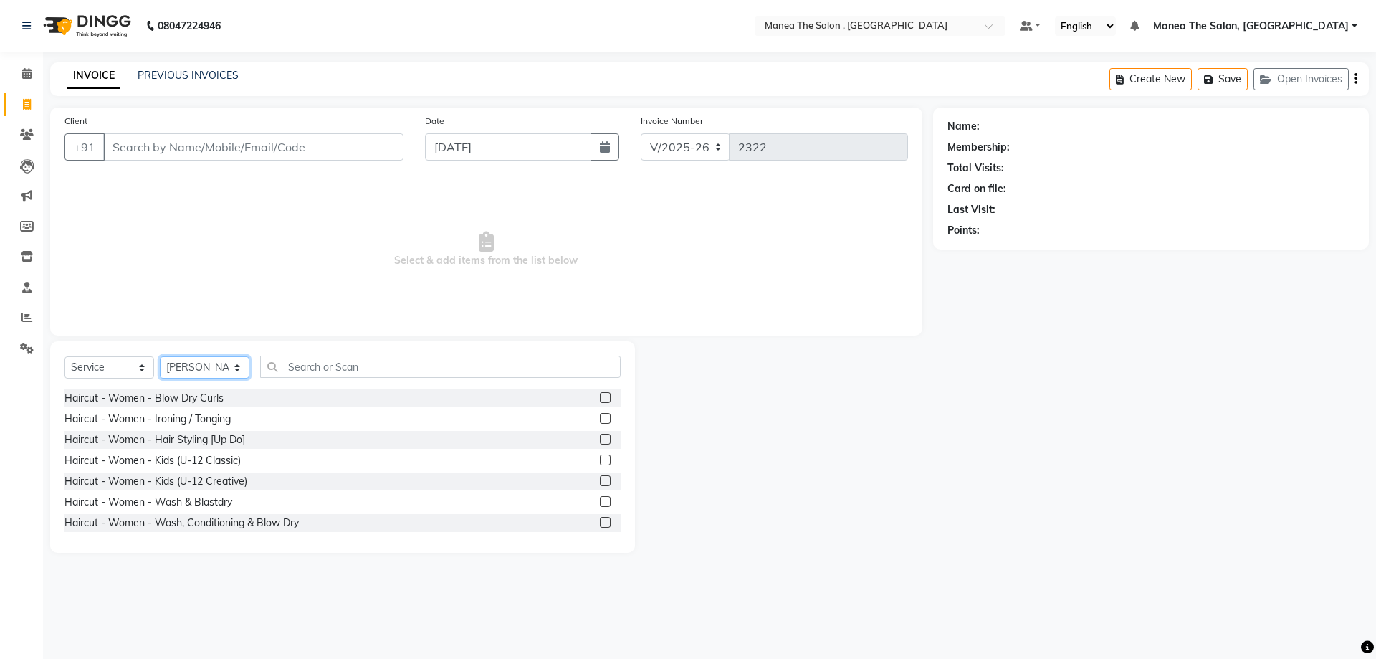
scroll to position [287, 0]
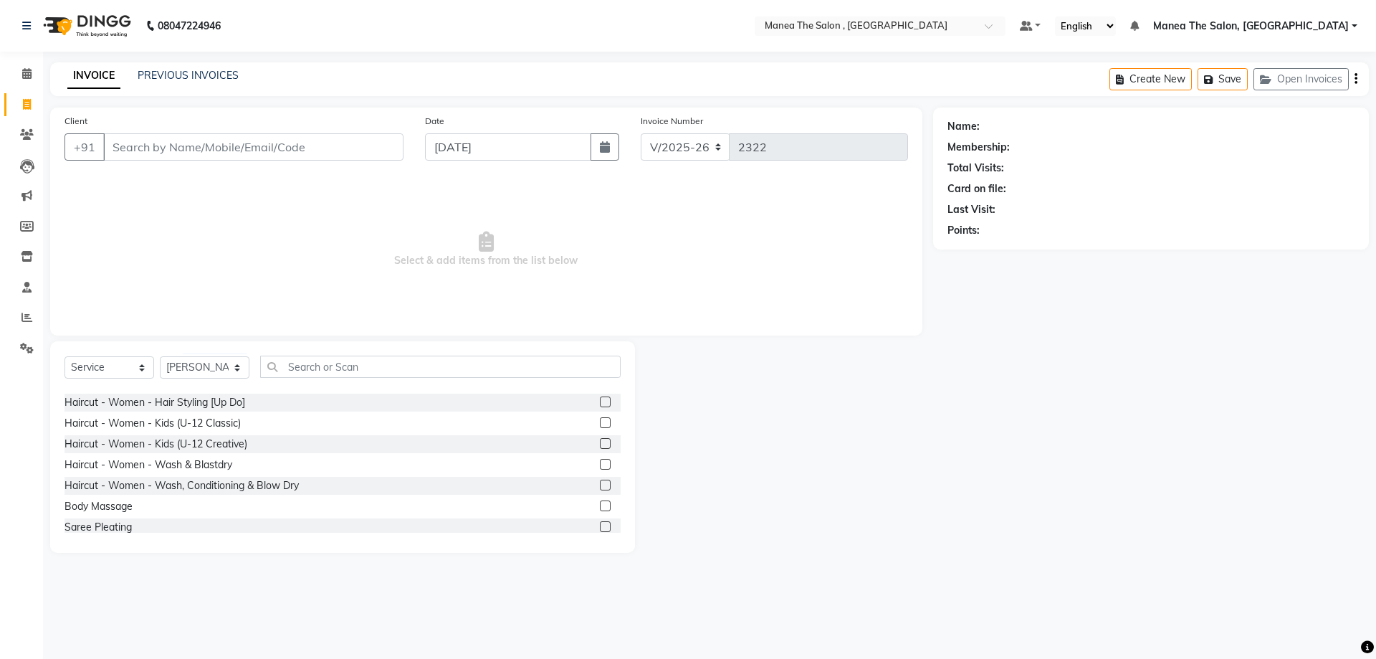
click at [600, 463] on label at bounding box center [605, 464] width 11 height 11
click at [600, 463] on input "checkbox" at bounding box center [604, 464] width 9 height 9
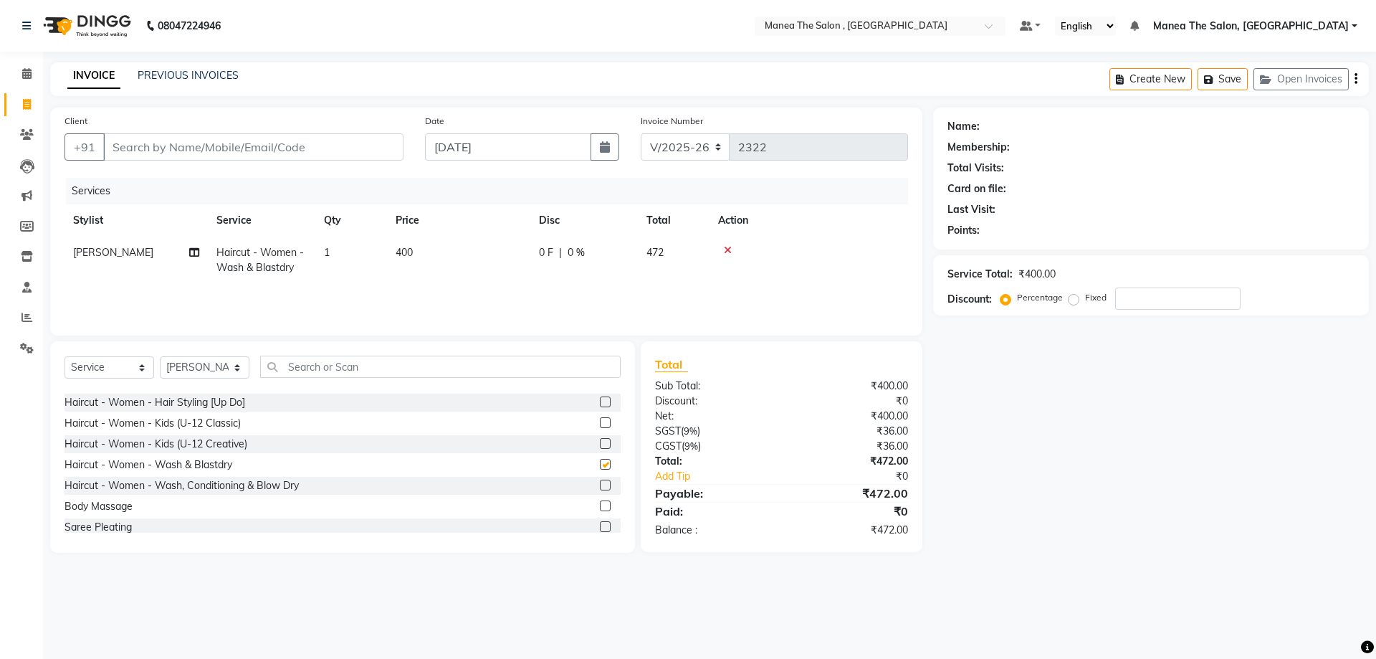
checkbox input "false"
click at [217, 368] on select "Select Stylist AYAZ Manager prameela PUNITH Raj tillu SALMAN Soujanya" at bounding box center [205, 367] width 90 height 22
select select "72491"
click at [160, 356] on select "Select Stylist AYAZ Manager prameela PUNITH Raj tillu SALMAN Soujanya" at bounding box center [205, 367] width 90 height 22
click at [324, 365] on input "text" at bounding box center [440, 366] width 360 height 22
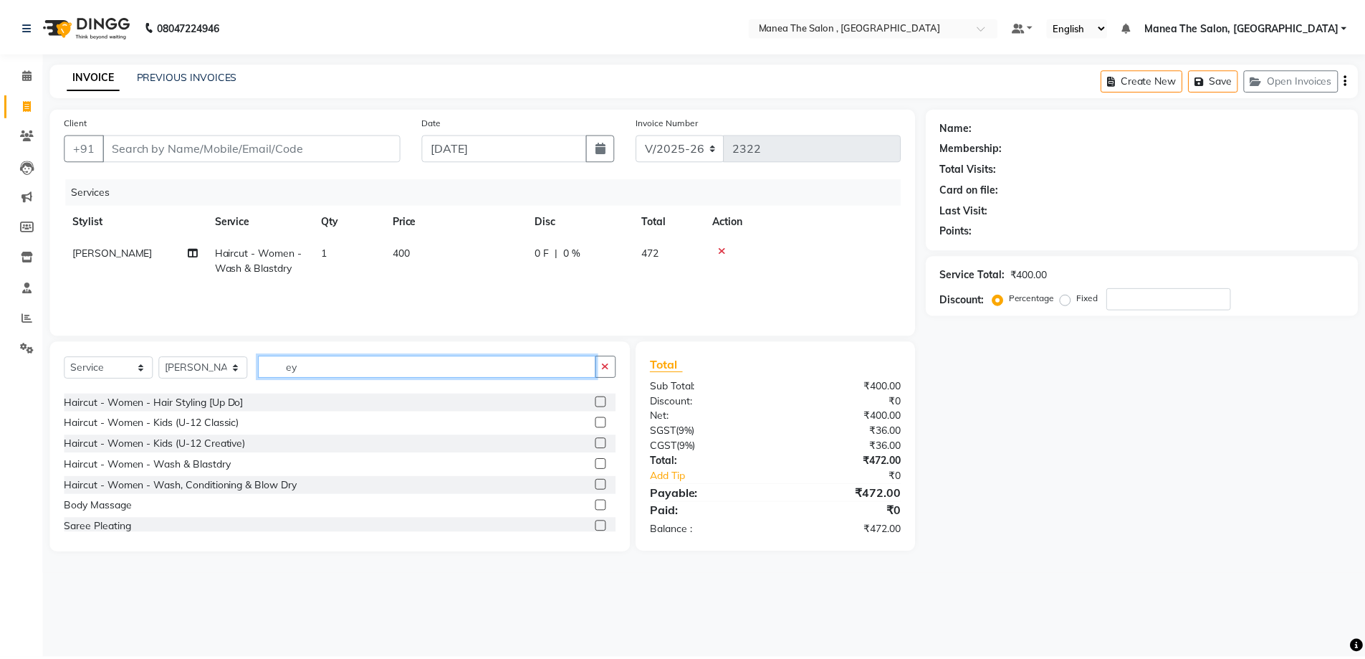
scroll to position [0, 0]
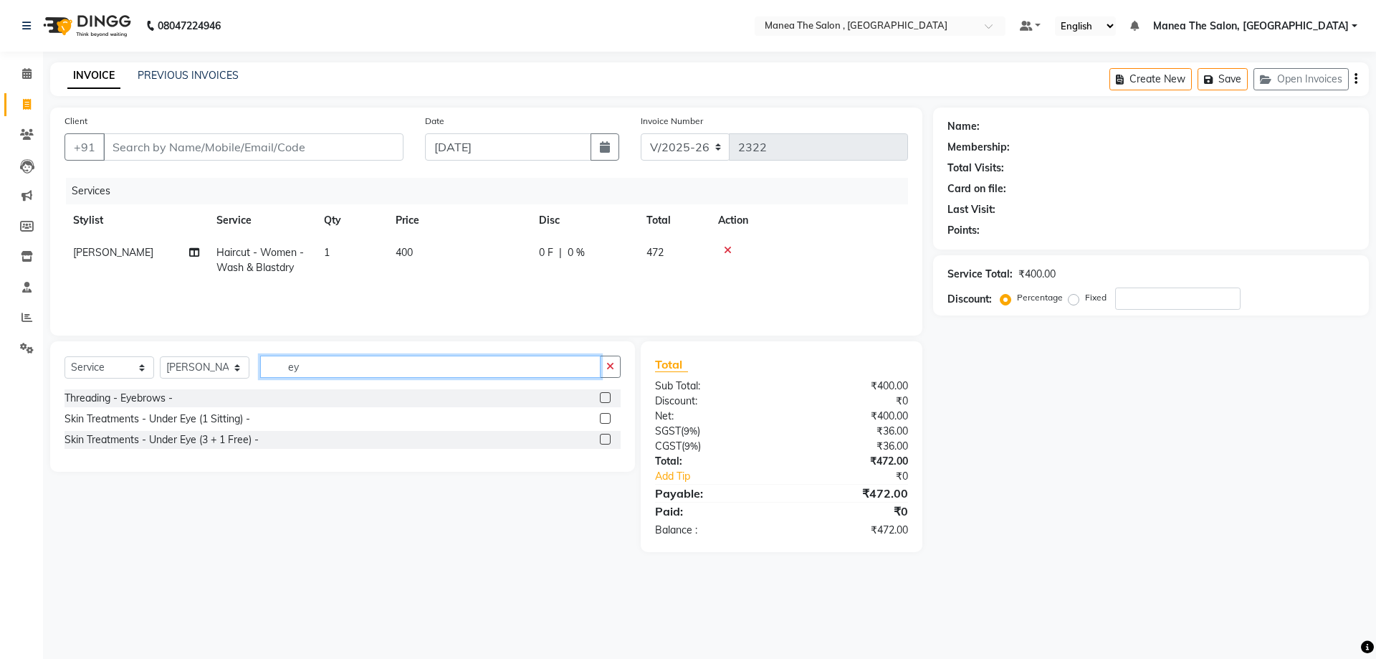
type input "ey"
click at [608, 399] on label at bounding box center [605, 397] width 11 height 11
click at [608, 399] on input "checkbox" at bounding box center [604, 397] width 9 height 9
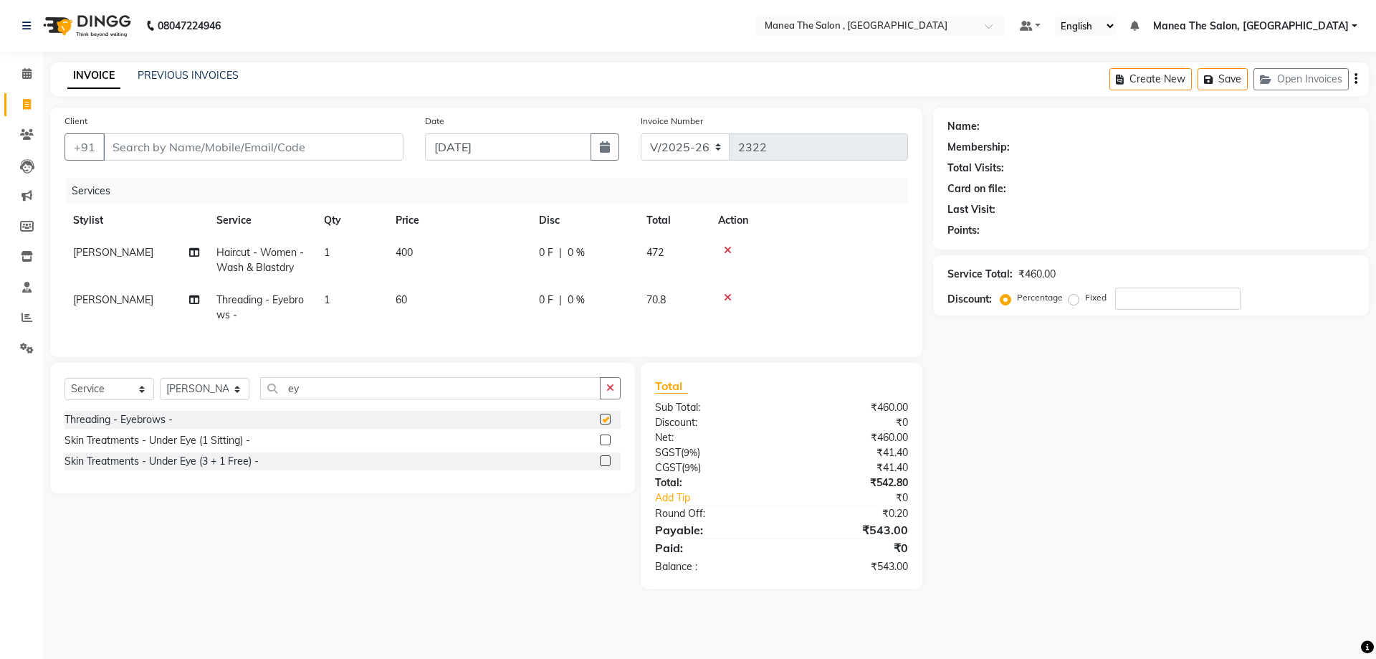
checkbox input "false"
drag, startPoint x: 308, startPoint y: 397, endPoint x: 285, endPoint y: 398, distance: 23.0
click at [285, 398] on input "ey" at bounding box center [430, 388] width 340 height 22
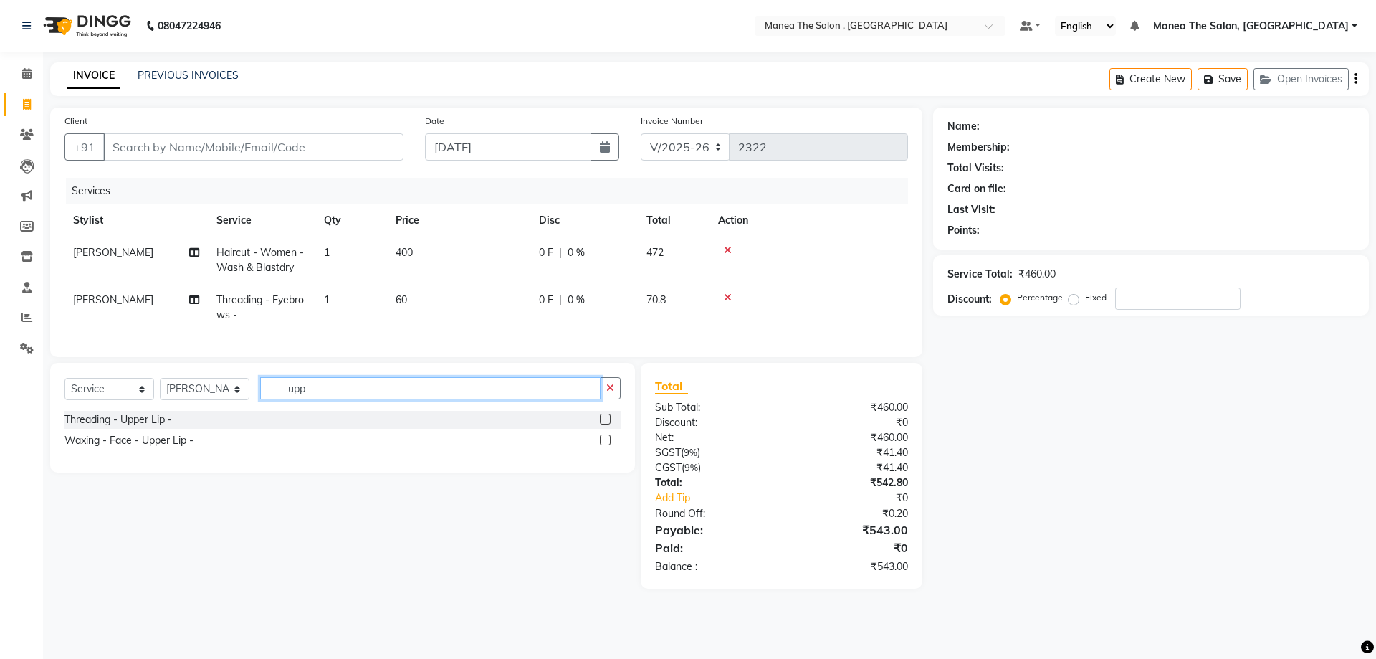
type input "upp"
click at [606, 424] on label at bounding box center [605, 418] width 11 height 11
click at [606, 424] on input "checkbox" at bounding box center [604, 419] width 9 height 9
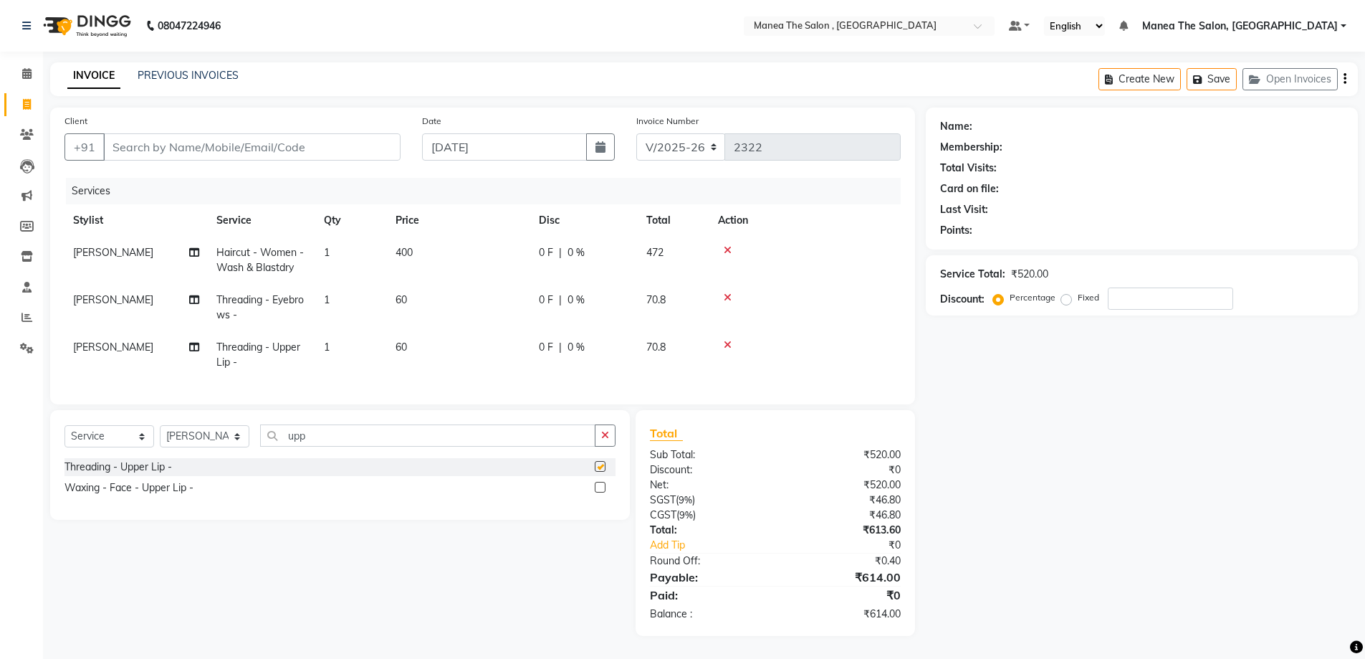
checkbox input "false"
click at [211, 155] on input "Client" at bounding box center [251, 146] width 297 height 27
type input "9"
type input "0"
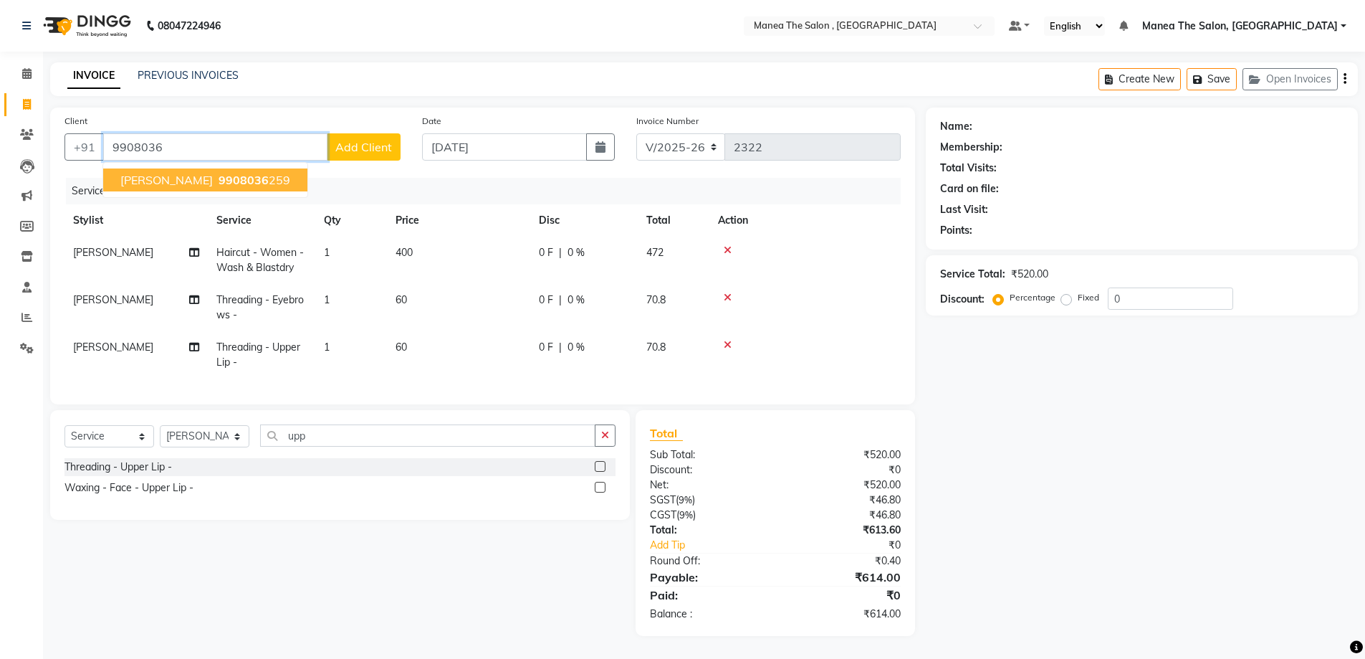
click at [216, 187] on button "pujitha 9908036 259" at bounding box center [205, 179] width 204 height 23
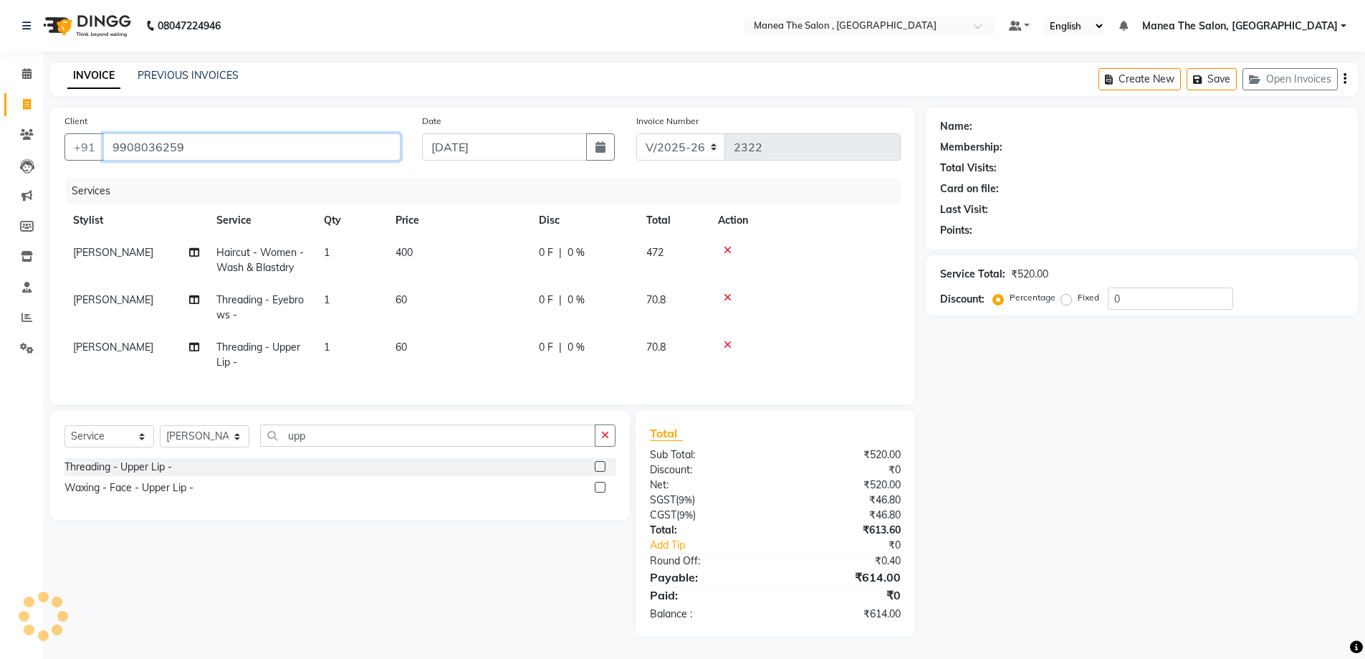
type input "9908036259"
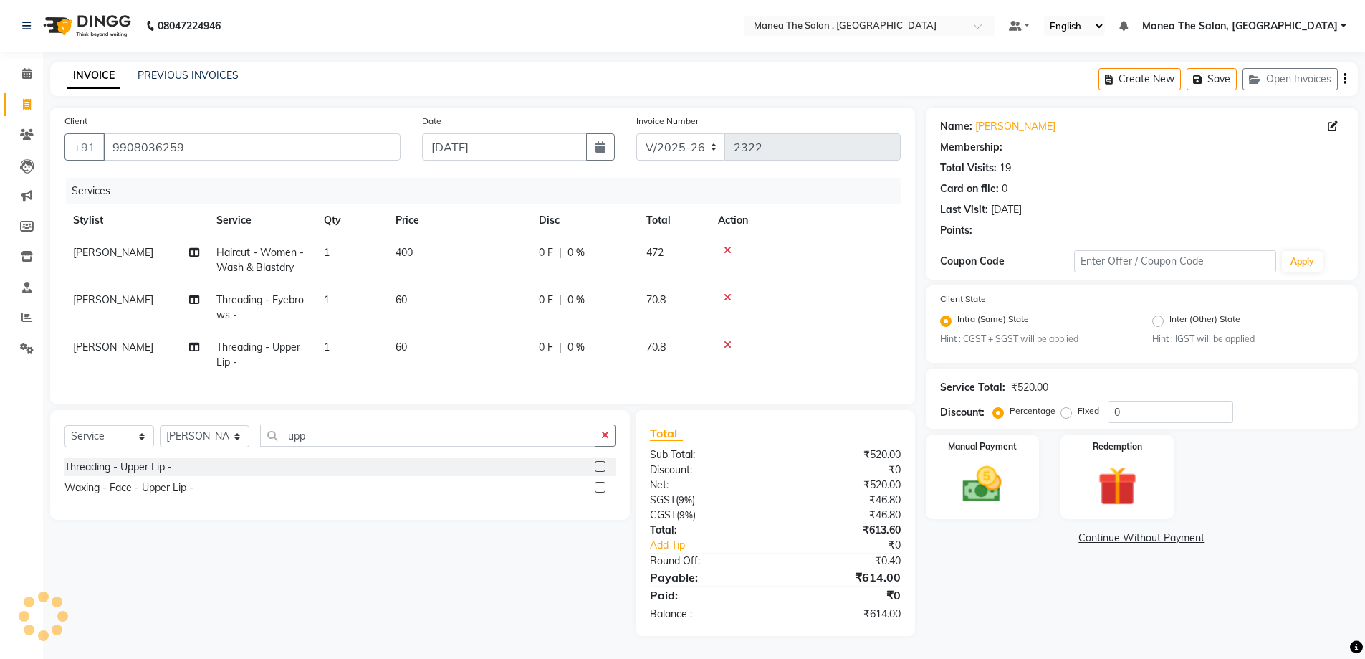
select select "1: Object"
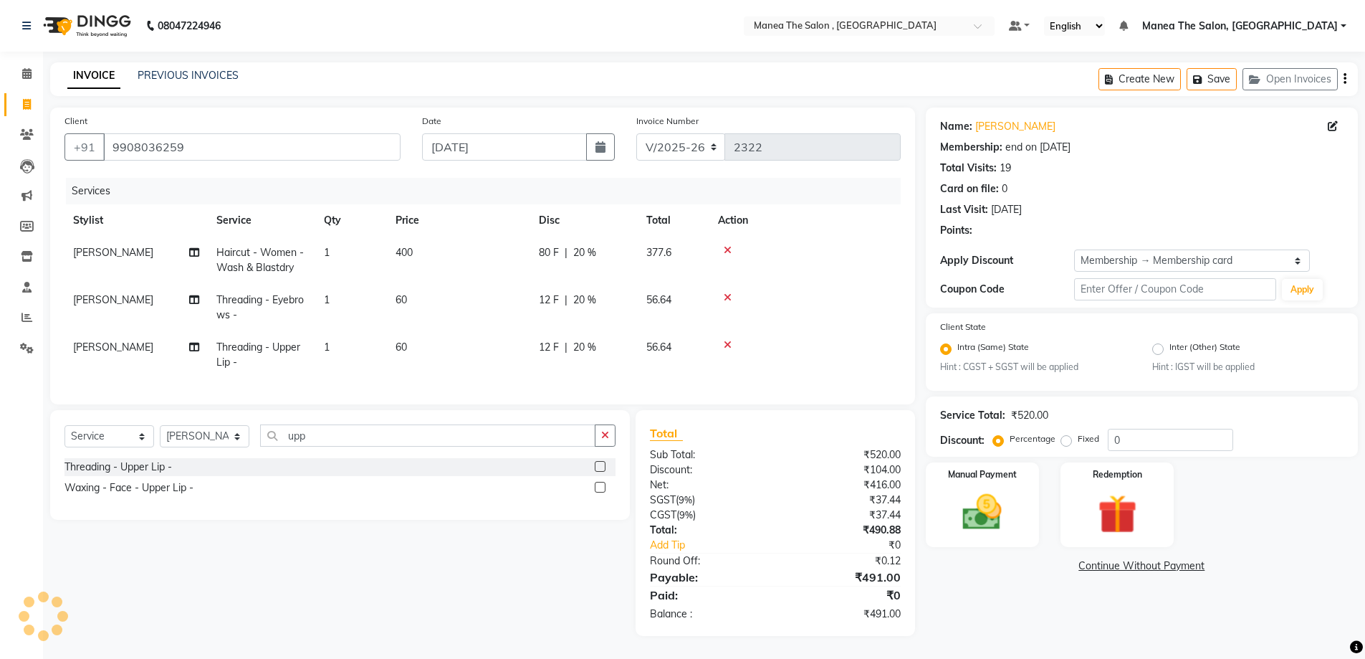
type input "20"
click at [998, 517] on img at bounding box center [982, 512] width 66 height 47
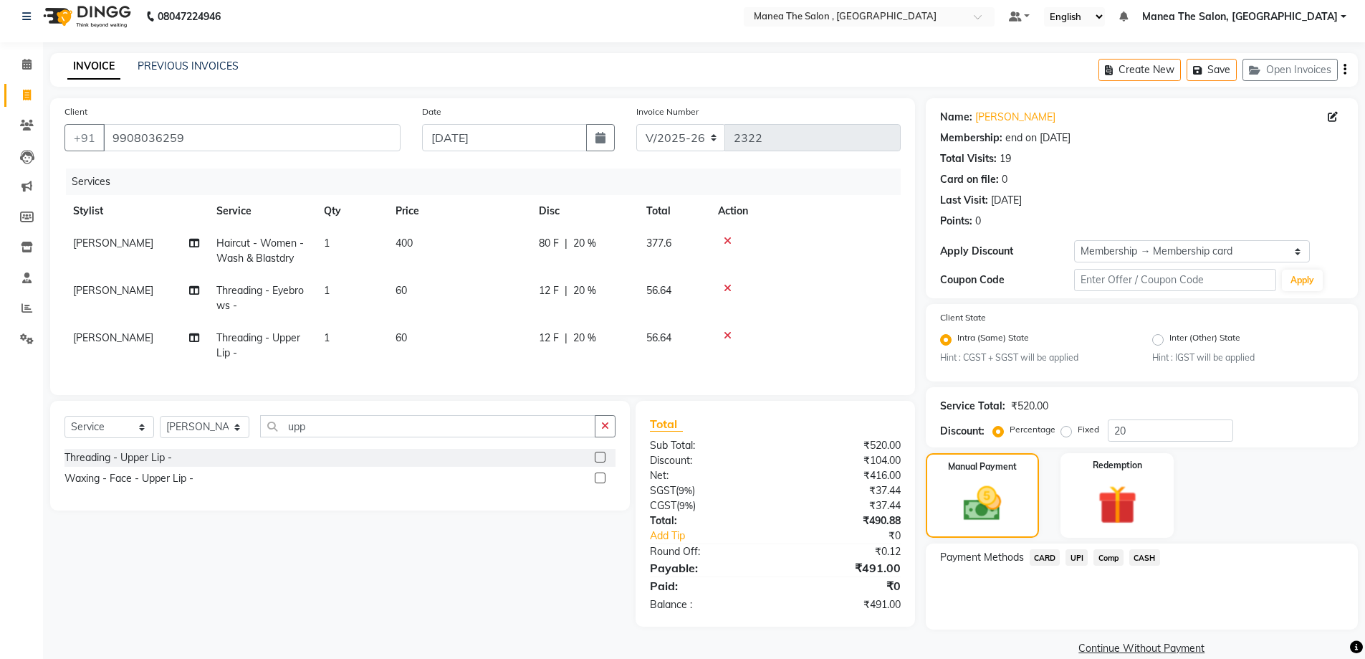
click at [1074, 560] on span "UPI" at bounding box center [1077, 557] width 22 height 16
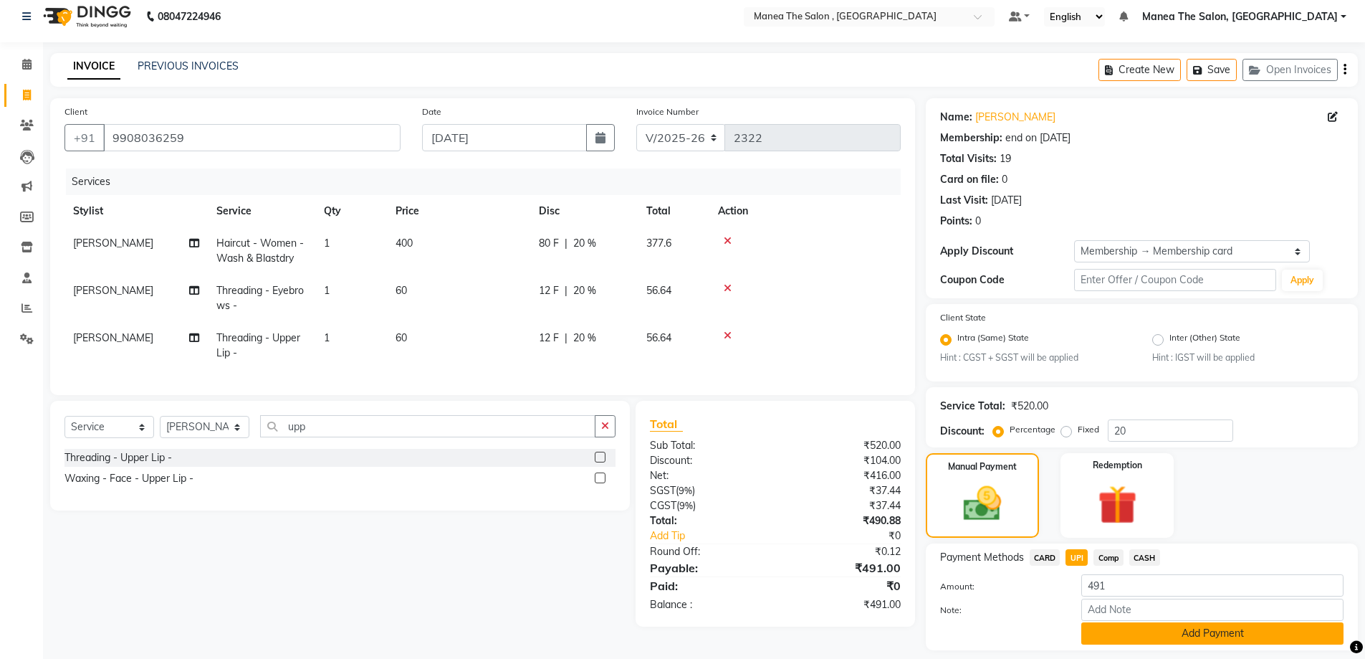
click at [1150, 631] on button "Add Payment" at bounding box center [1212, 633] width 262 height 22
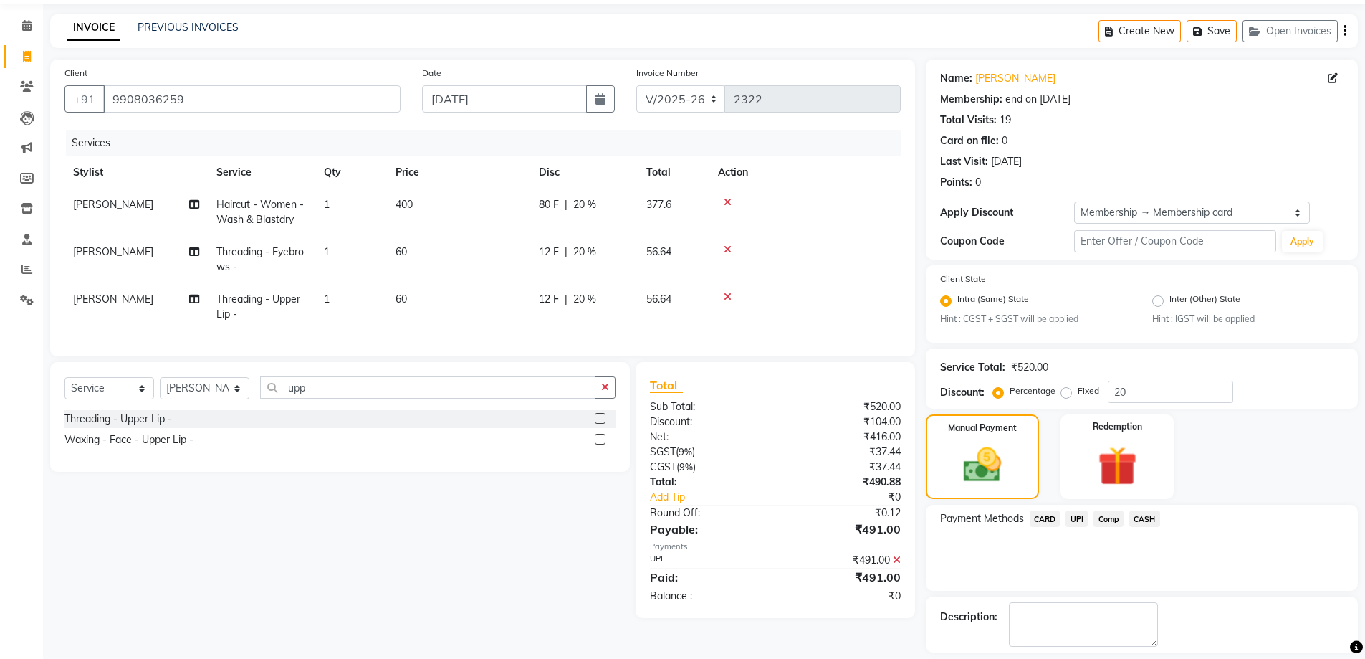
scroll to position [112, 0]
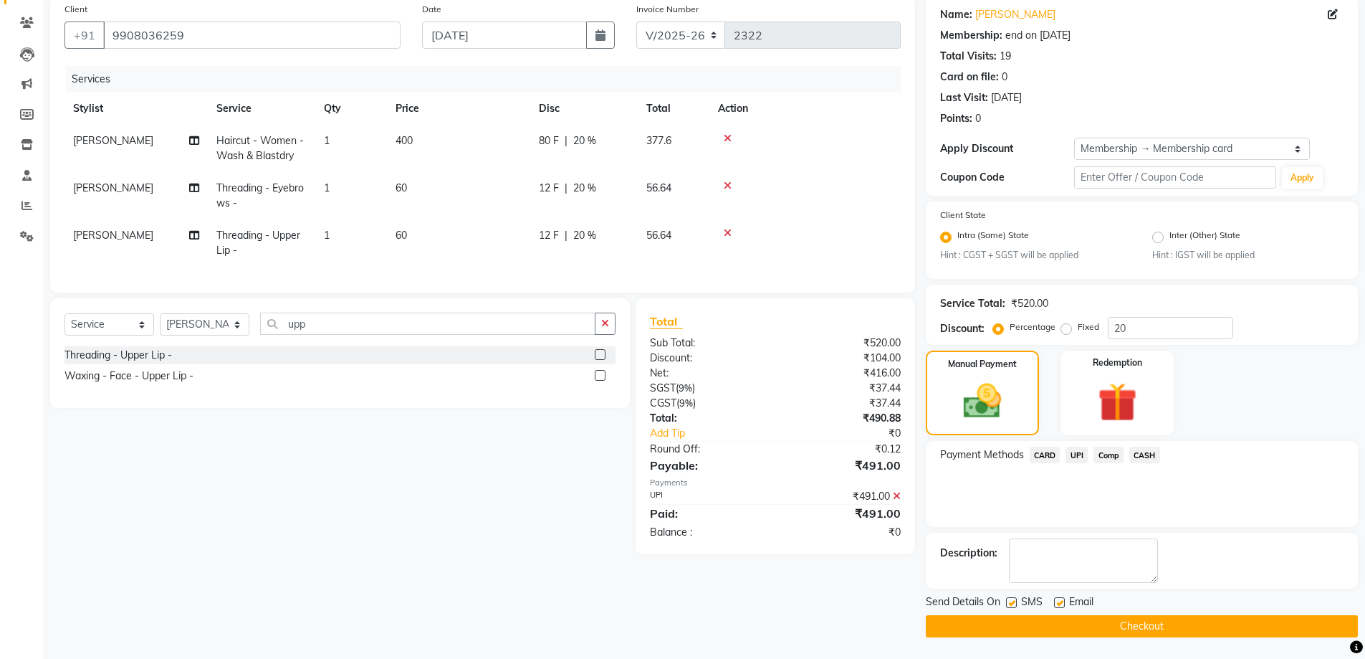
click at [1119, 628] on button "Checkout" at bounding box center [1142, 626] width 432 height 22
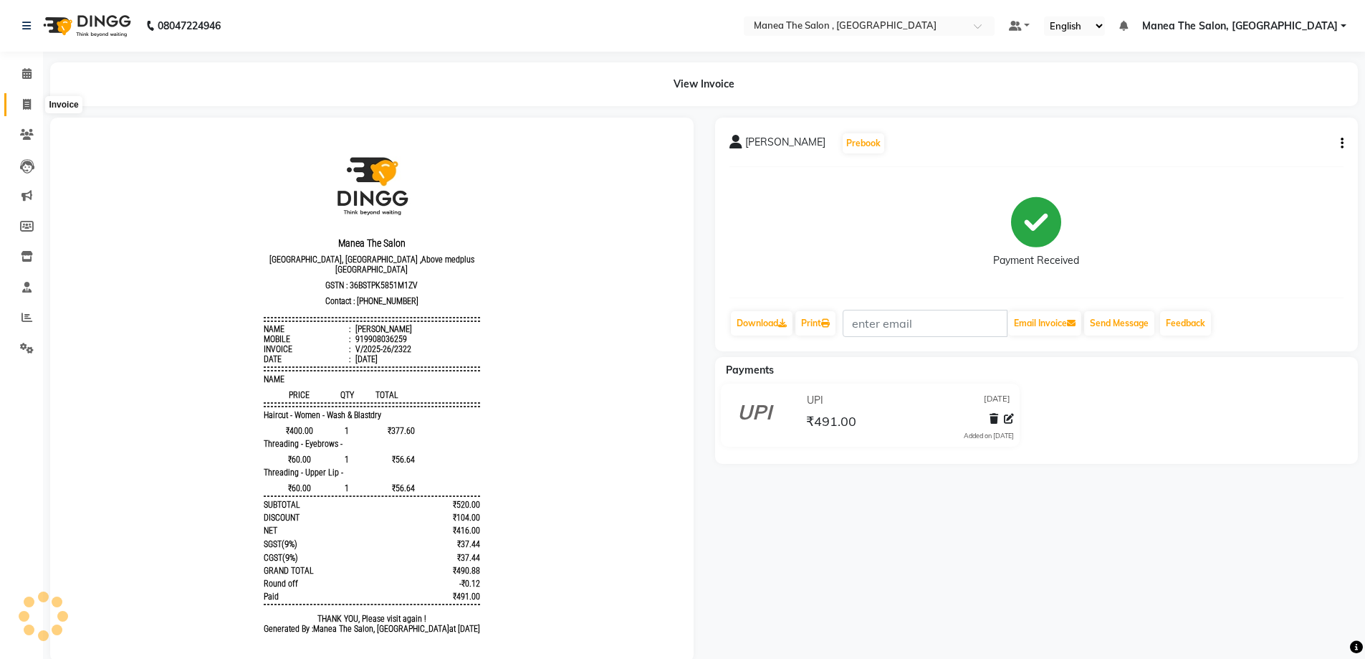
click at [31, 107] on icon at bounding box center [27, 104] width 8 height 11
select select "service"
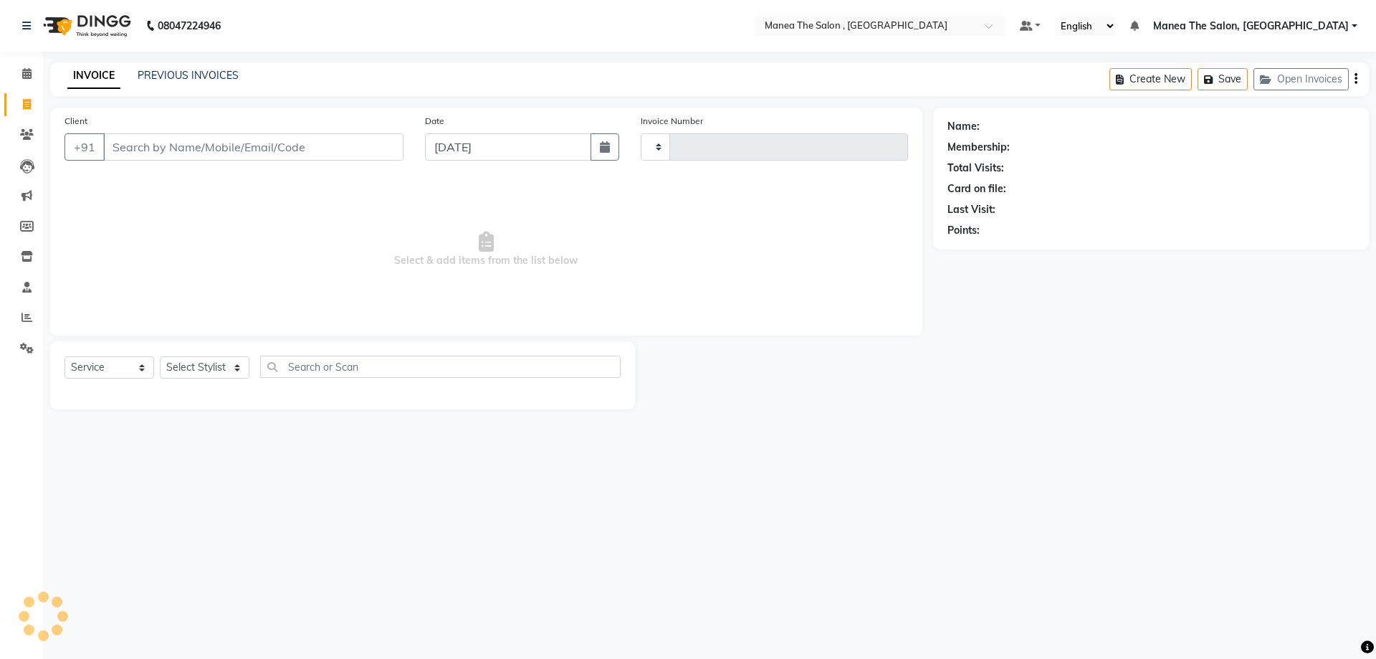
type input "2323"
select select "7201"
click at [244, 364] on select "Select Stylist AYAZ Manager prameela PUNITH Raj tillu SALMAN Soujanya" at bounding box center [205, 367] width 90 height 22
select select "78150"
click at [160, 356] on select "Select Stylist AYAZ Manager prameela PUNITH Raj tillu SALMAN Soujanya" at bounding box center [205, 367] width 90 height 22
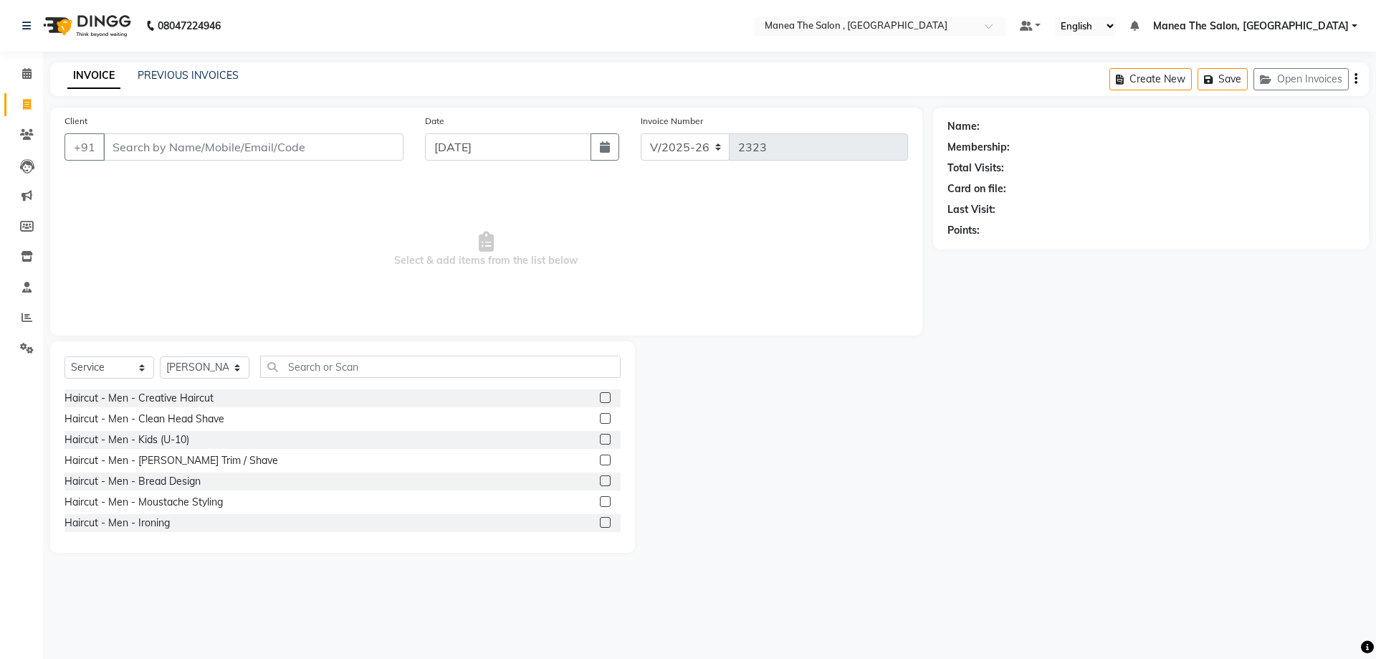
click at [600, 398] on label at bounding box center [605, 397] width 11 height 11
click at [600, 398] on input "checkbox" at bounding box center [604, 397] width 9 height 9
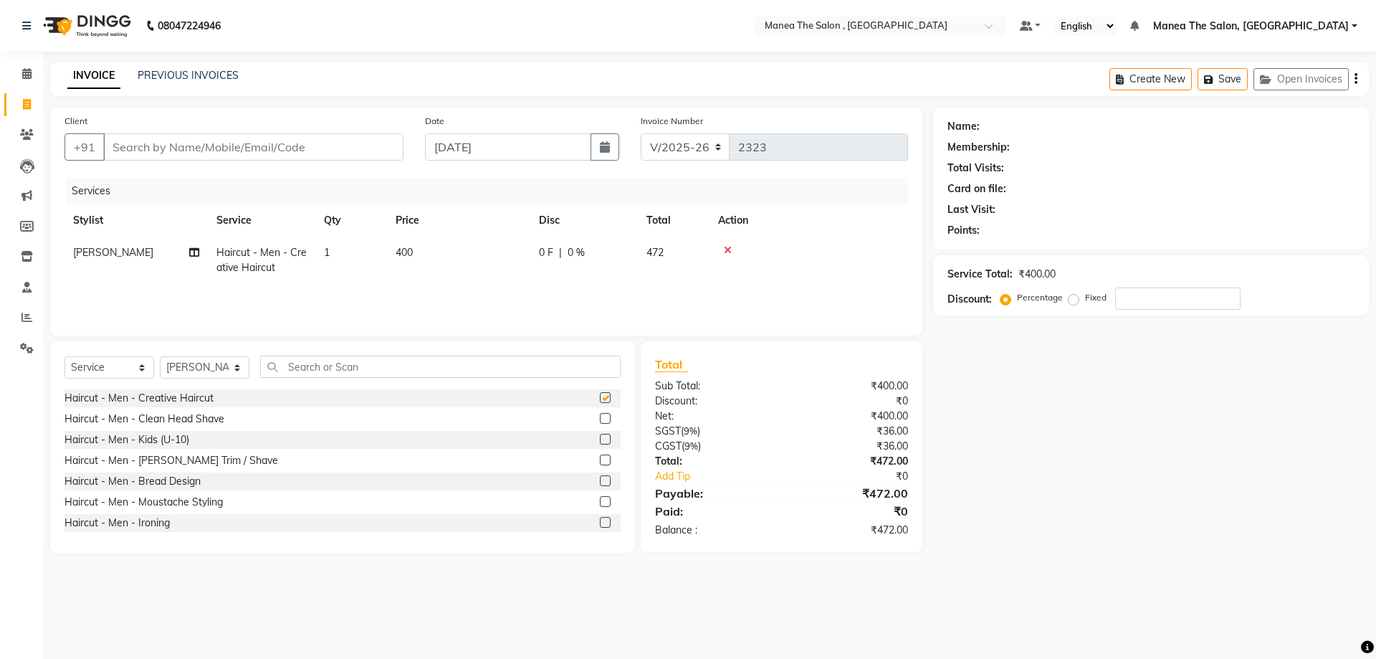
checkbox input "false"
click at [292, 148] on input "Client" at bounding box center [253, 146] width 300 height 27
type input "7"
type input "0"
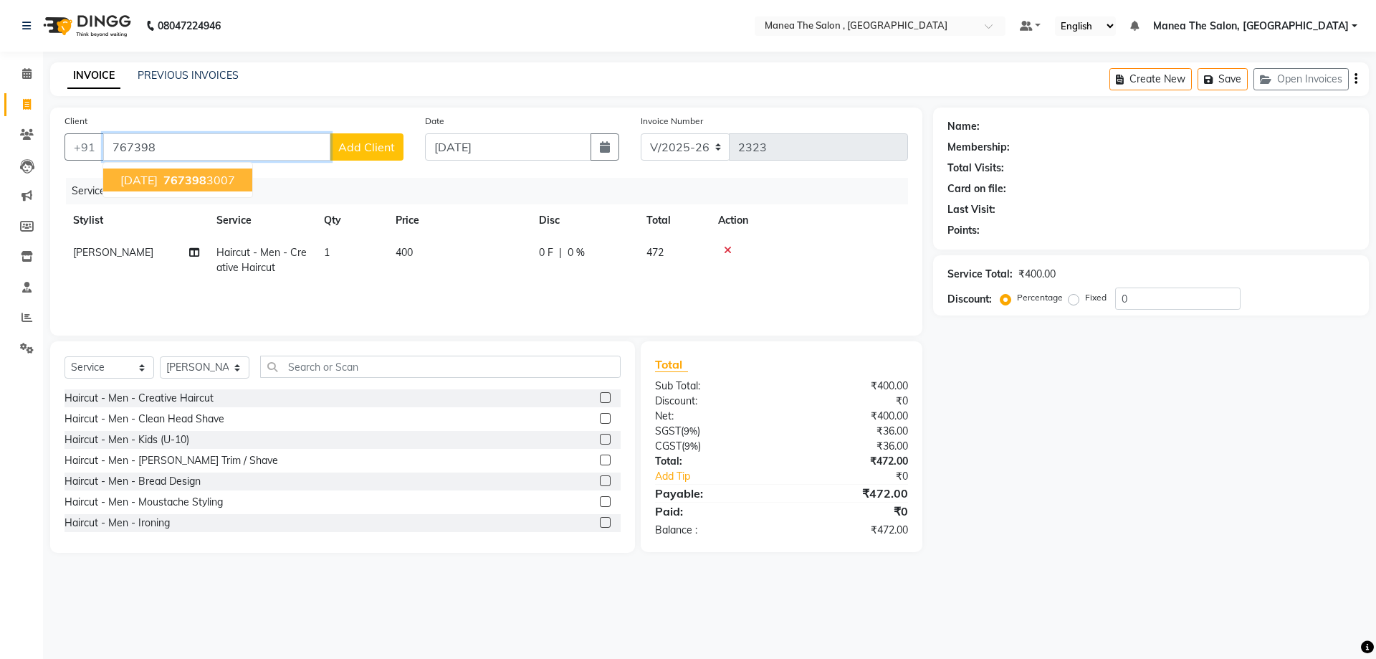
click at [186, 176] on span "767398" at bounding box center [184, 180] width 43 height 14
type input "7673983007"
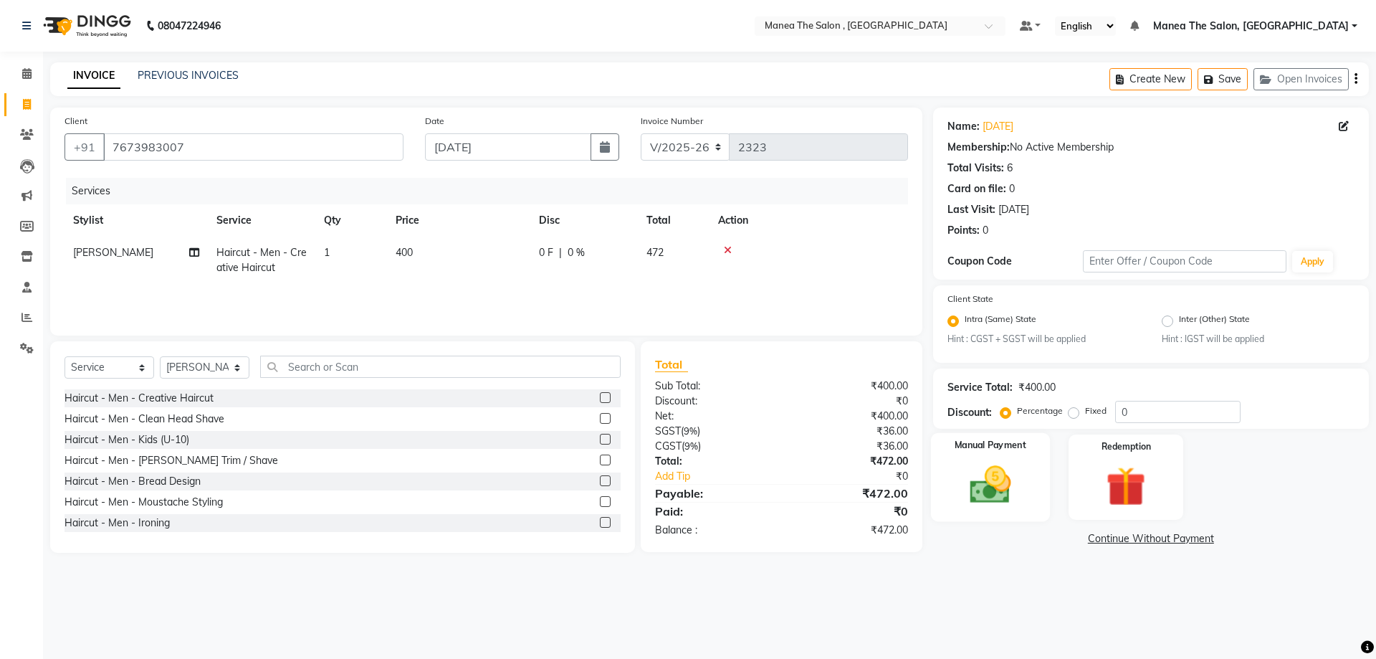
click at [1002, 488] on img at bounding box center [990, 484] width 67 height 47
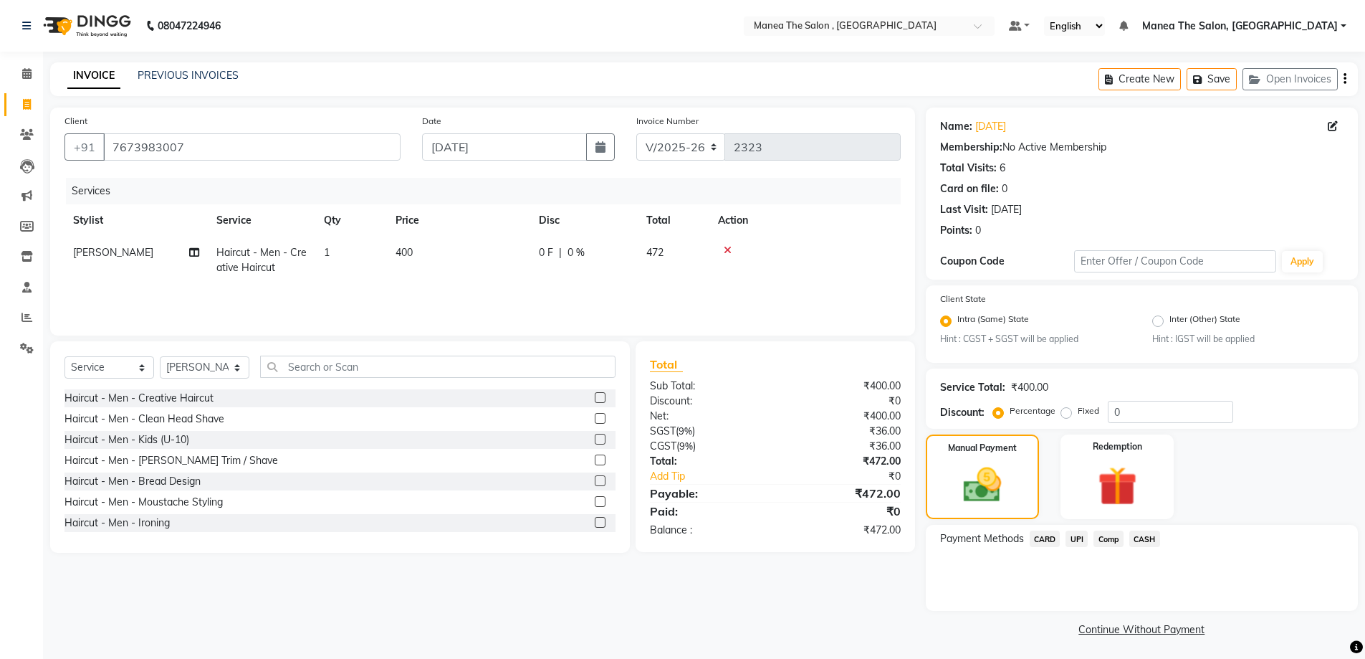
drag, startPoint x: 999, startPoint y: 146, endPoint x: 1150, endPoint y: 125, distance: 152.6
click at [1150, 125] on div "Name: Kartik Membership: No Active Membership Total Visits: 6 Card on file: 0 L…" at bounding box center [1141, 175] width 403 height 125
click at [1091, 155] on div "Name: Kartik Membership: No Active Membership Total Visits: 6 Card on file: 0 L…" at bounding box center [1141, 175] width 403 height 125
drag, startPoint x: 1133, startPoint y: 411, endPoint x: 1039, endPoint y: 412, distance: 93.9
click at [1039, 412] on div "Percentage Fixed 0" at bounding box center [1114, 412] width 237 height 22
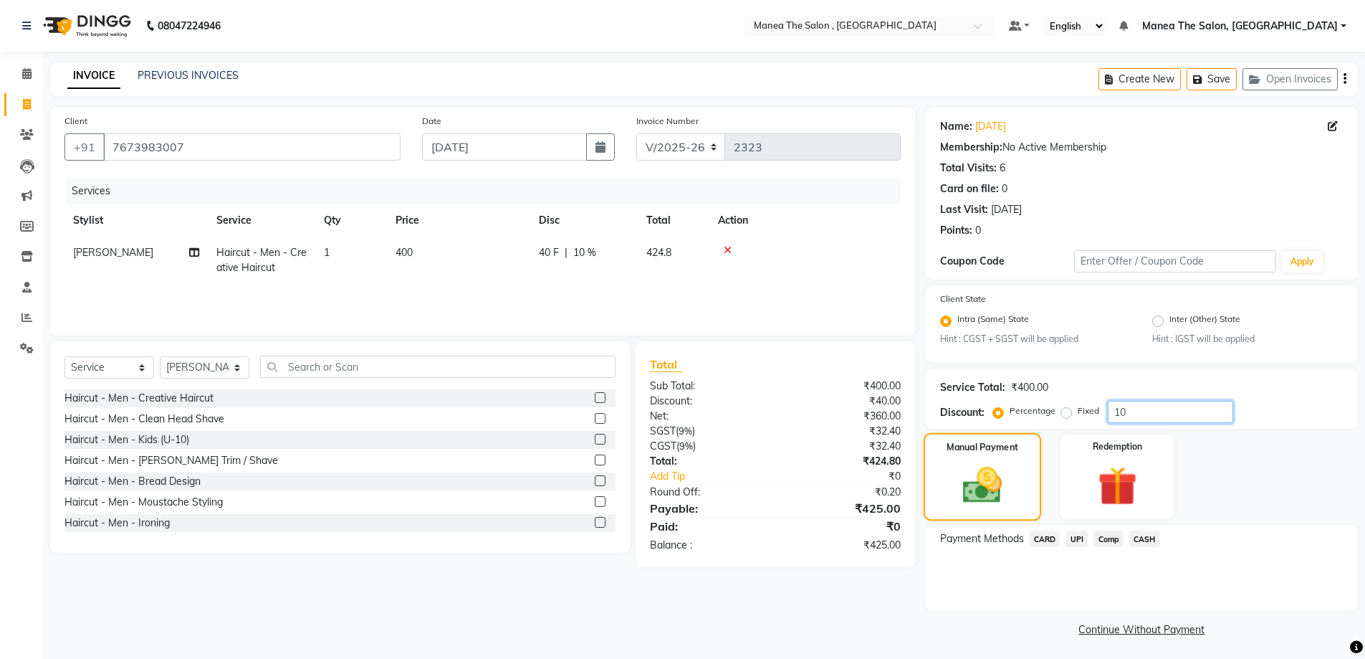
type input "1"
type input "20"
click at [140, 369] on select "Select Service Product Membership Package Voucher Prepaid Gift Card" at bounding box center [109, 367] width 90 height 22
click at [64, 356] on select "Select Service Product Membership Package Voucher Prepaid Gift Card" at bounding box center [109, 367] width 90 height 22
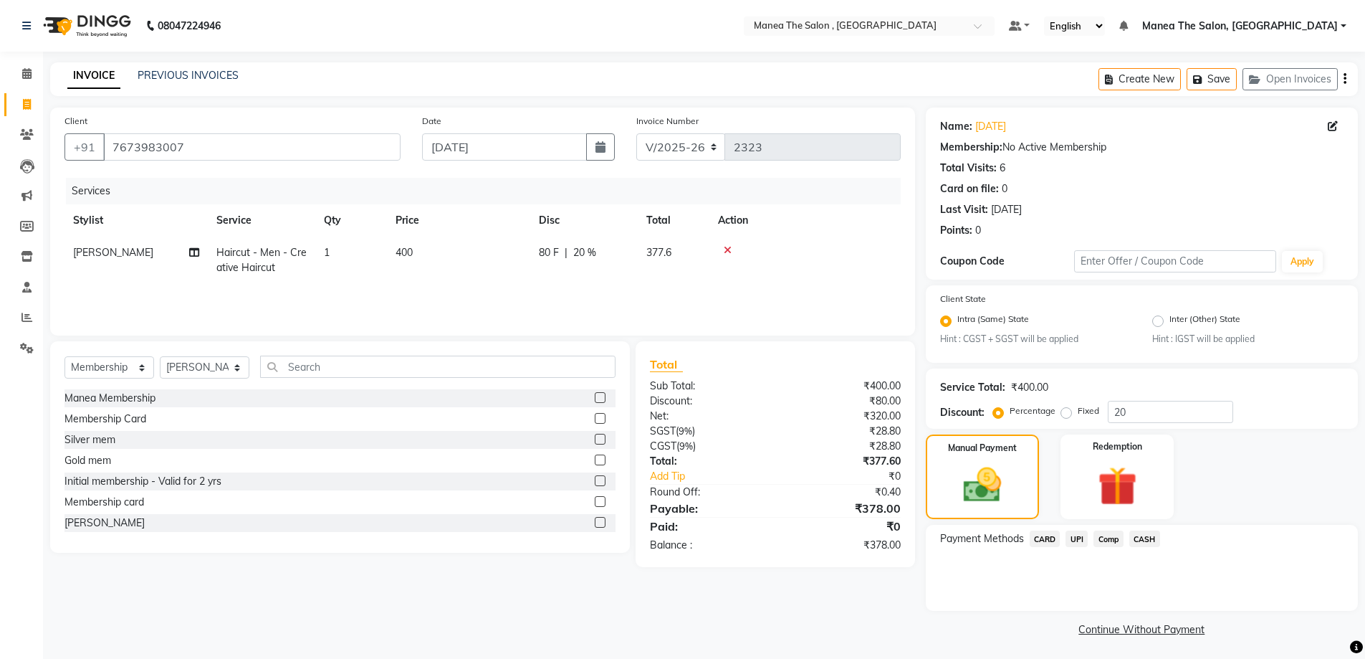
click at [595, 480] on label at bounding box center [600, 480] width 11 height 11
click at [595, 480] on input "checkbox" at bounding box center [599, 481] width 9 height 9
select select "select"
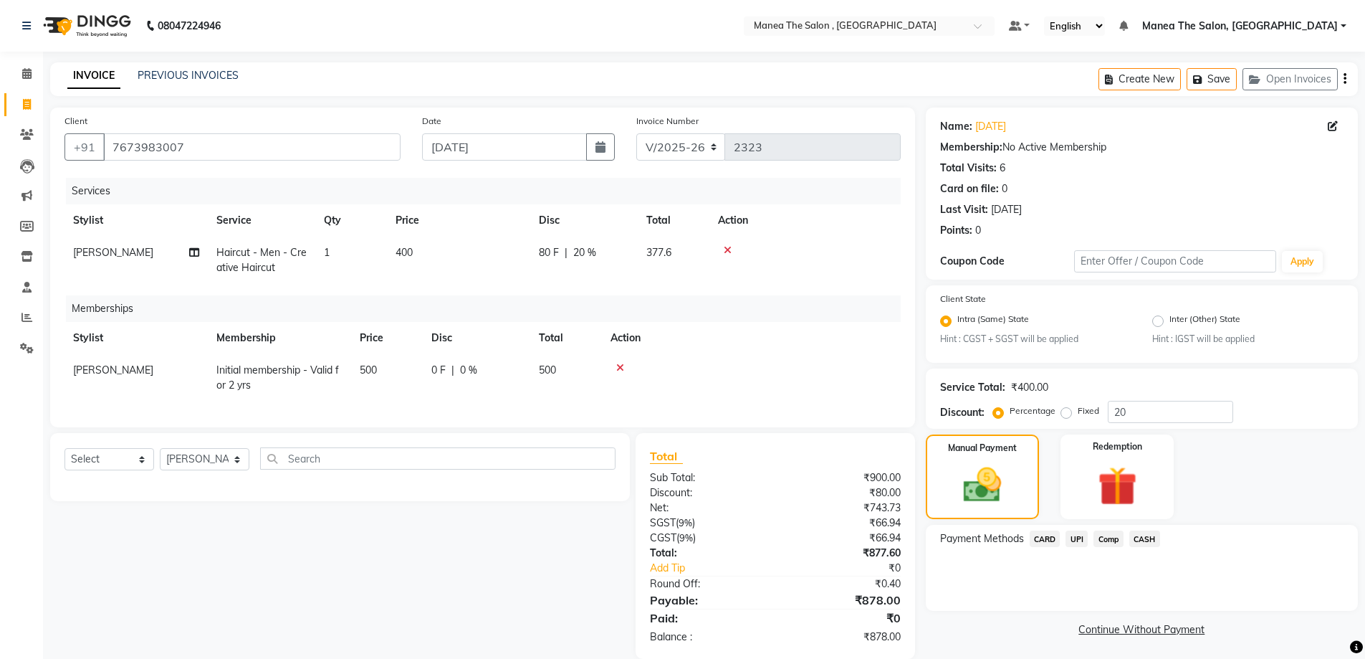
click at [1074, 532] on span "UPI" at bounding box center [1077, 538] width 22 height 16
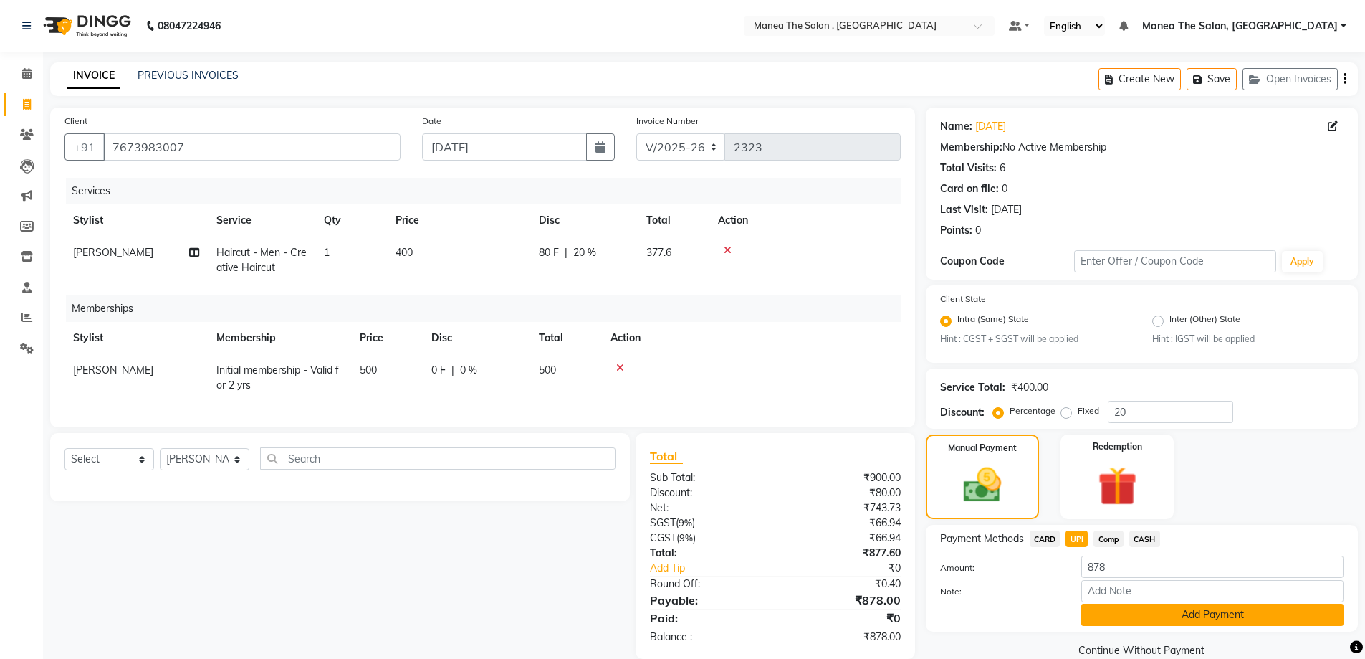
click at [1136, 619] on button "Add Payment" at bounding box center [1212, 614] width 262 height 22
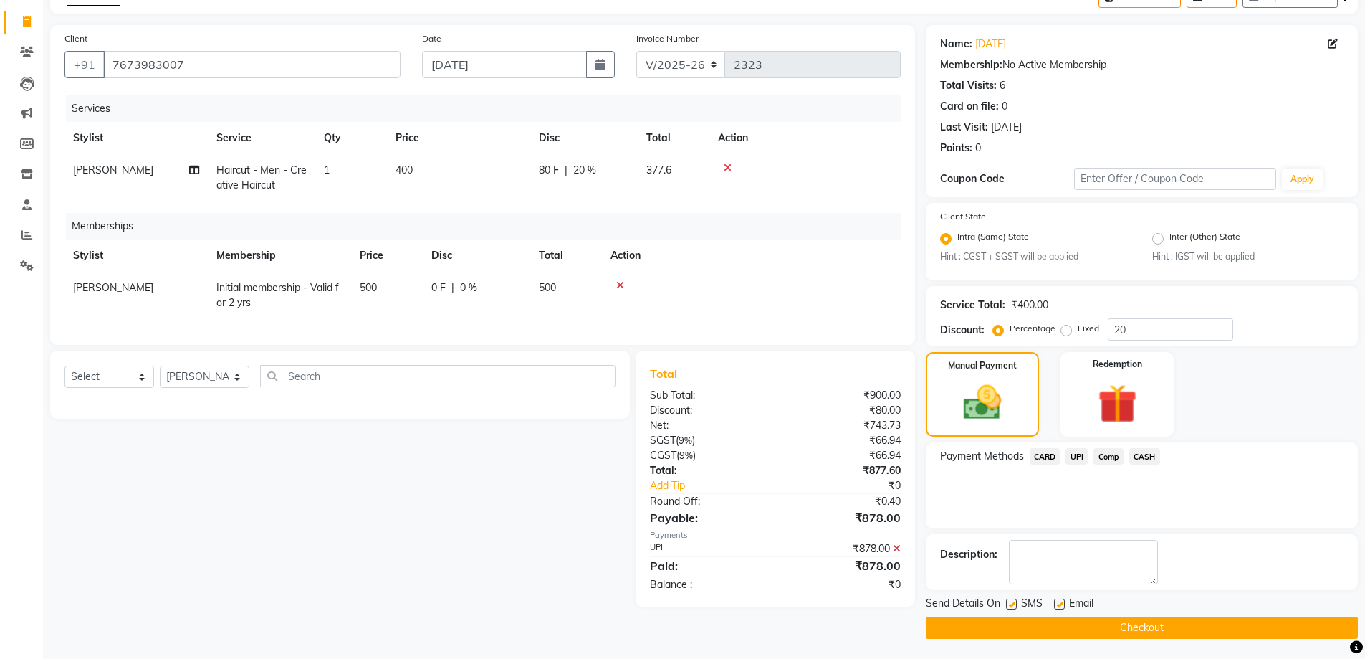
scroll to position [84, 0]
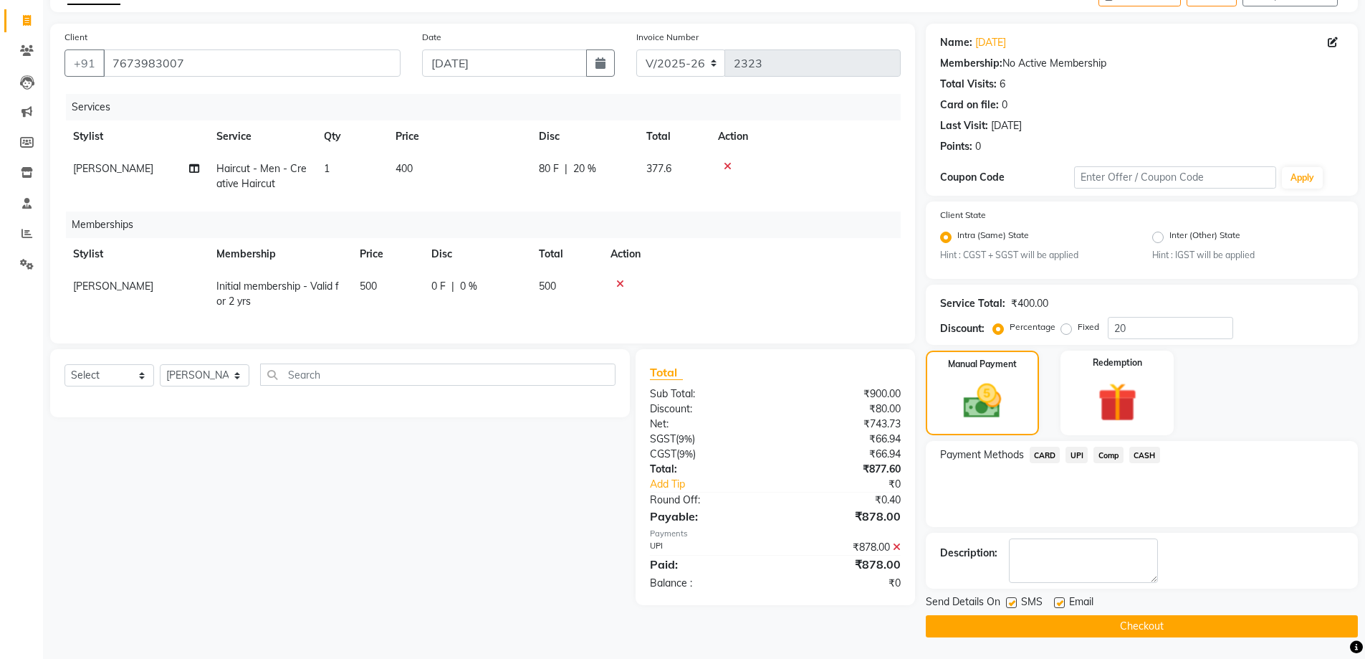
click at [1090, 621] on button "Checkout" at bounding box center [1142, 626] width 432 height 22
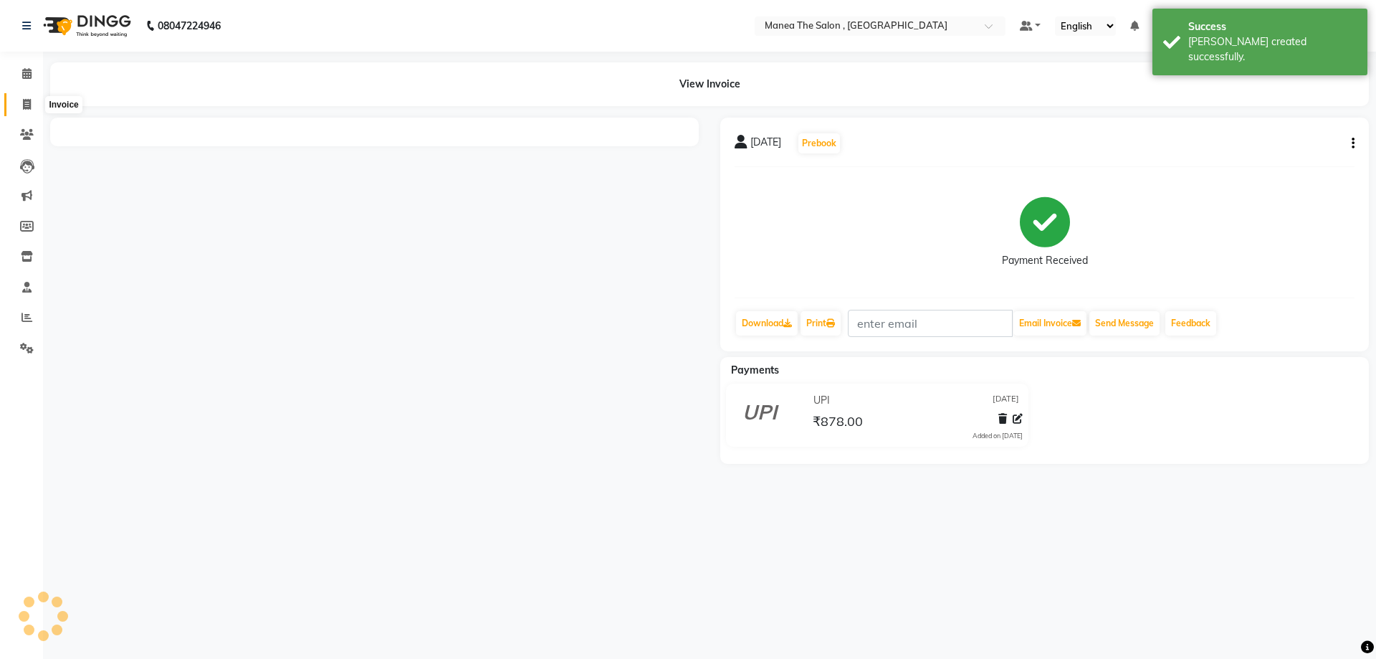
click at [23, 104] on icon at bounding box center [27, 104] width 8 height 11
select select "service"
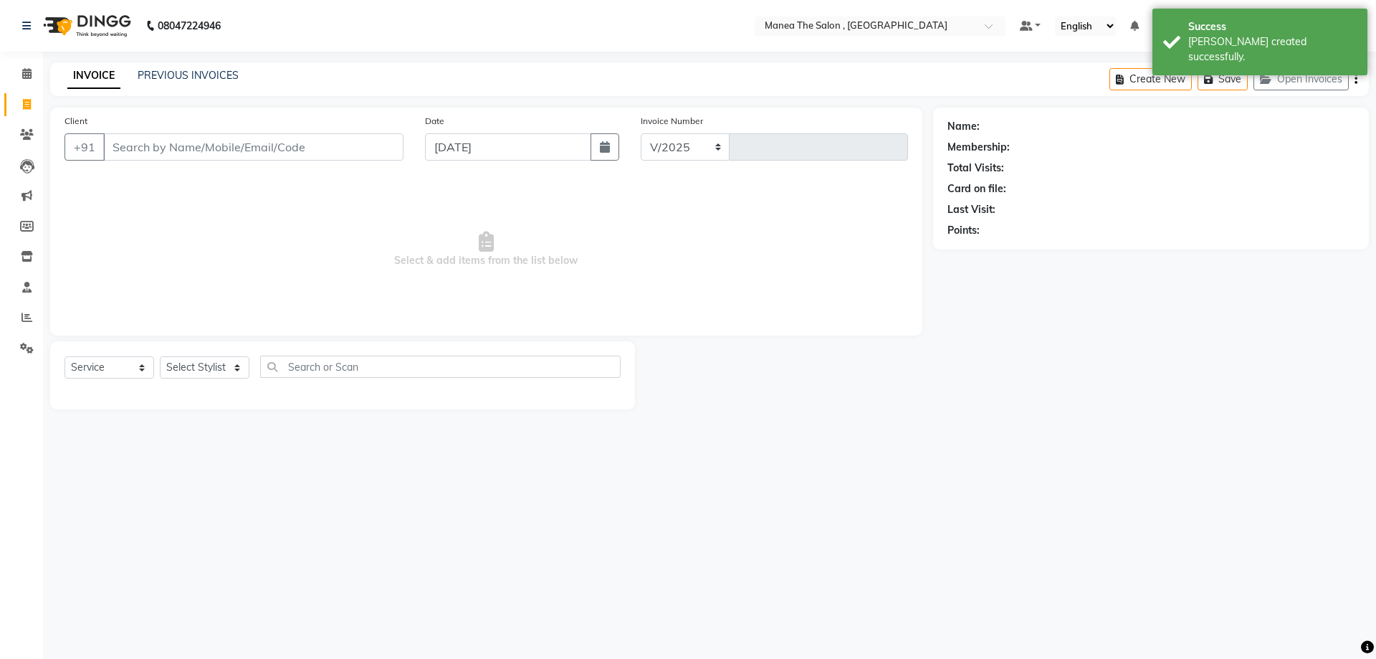
select select "7201"
type input "2324"
click at [193, 71] on link "PREVIOUS INVOICES" at bounding box center [188, 75] width 101 height 13
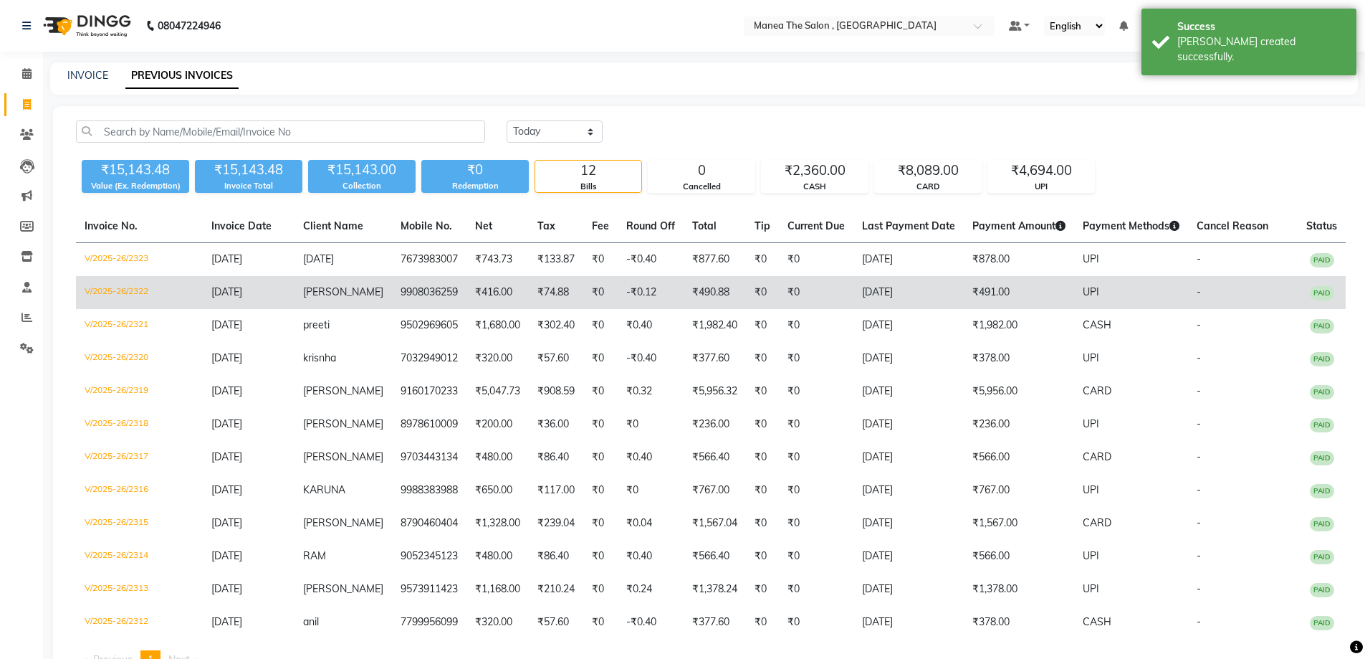
click at [398, 294] on td "9908036259" at bounding box center [429, 292] width 75 height 33
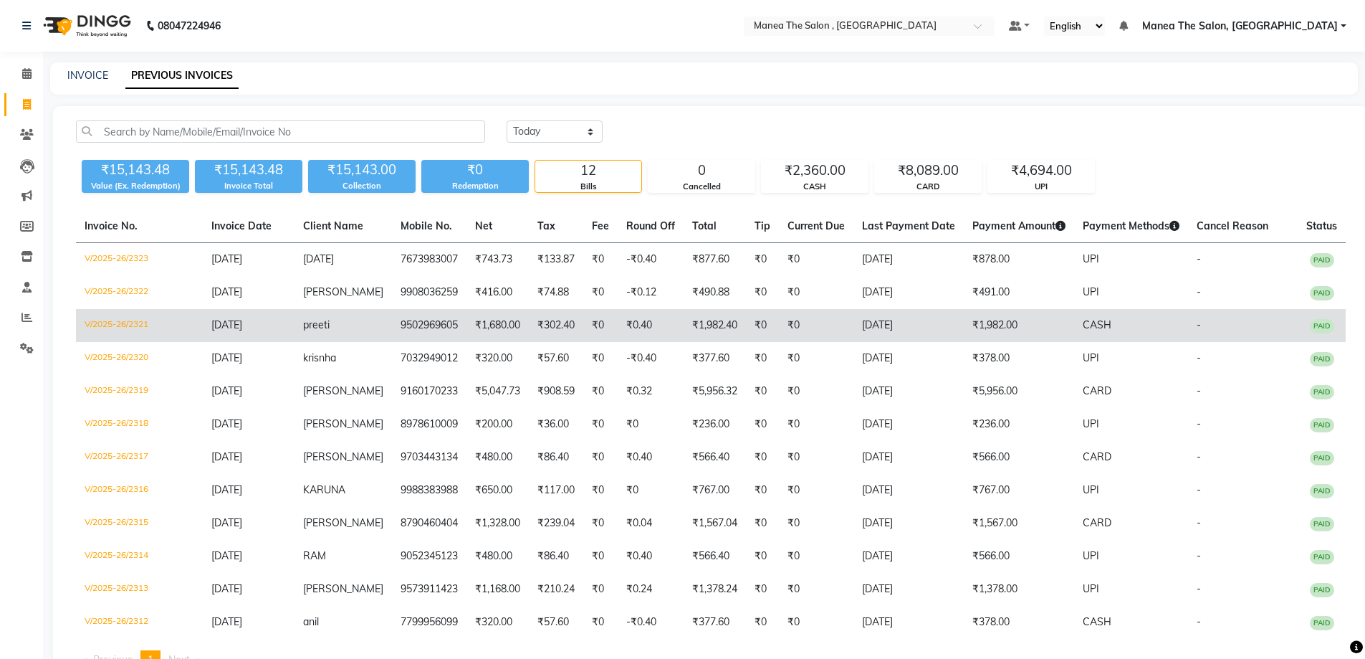
click at [779, 328] on td "₹0" at bounding box center [816, 325] width 75 height 33
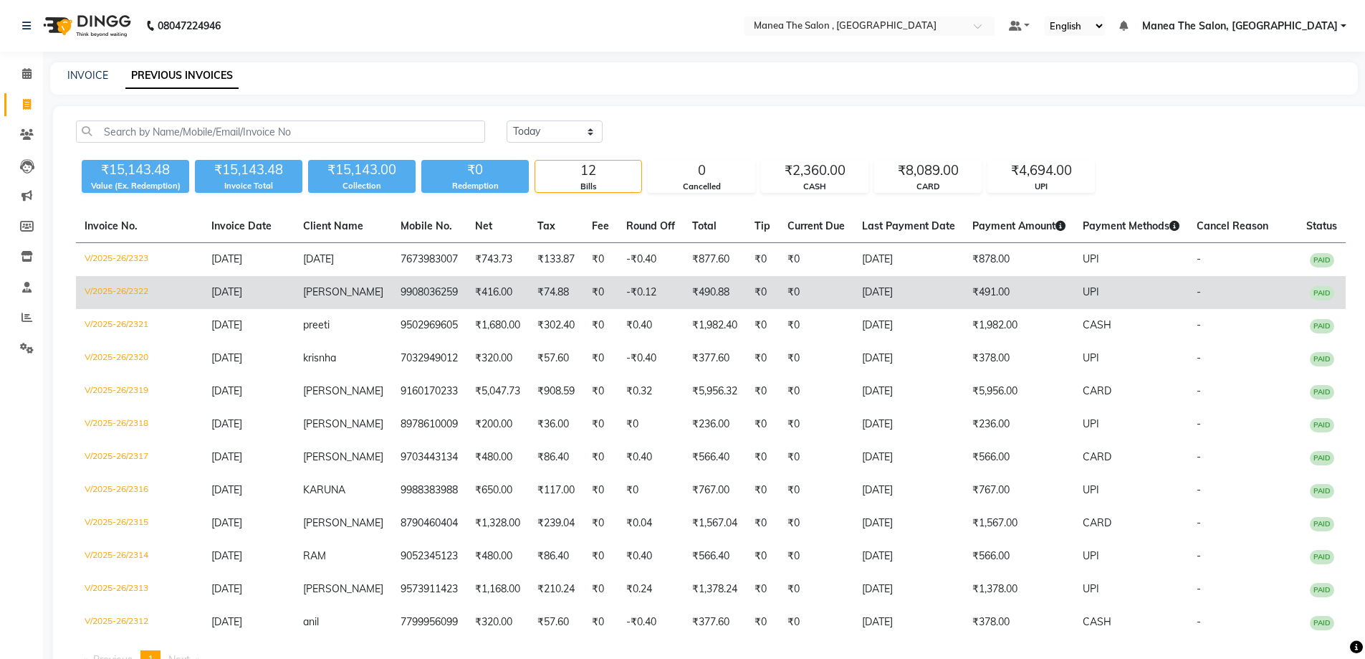
click at [600, 289] on td "₹0" at bounding box center [600, 292] width 34 height 33
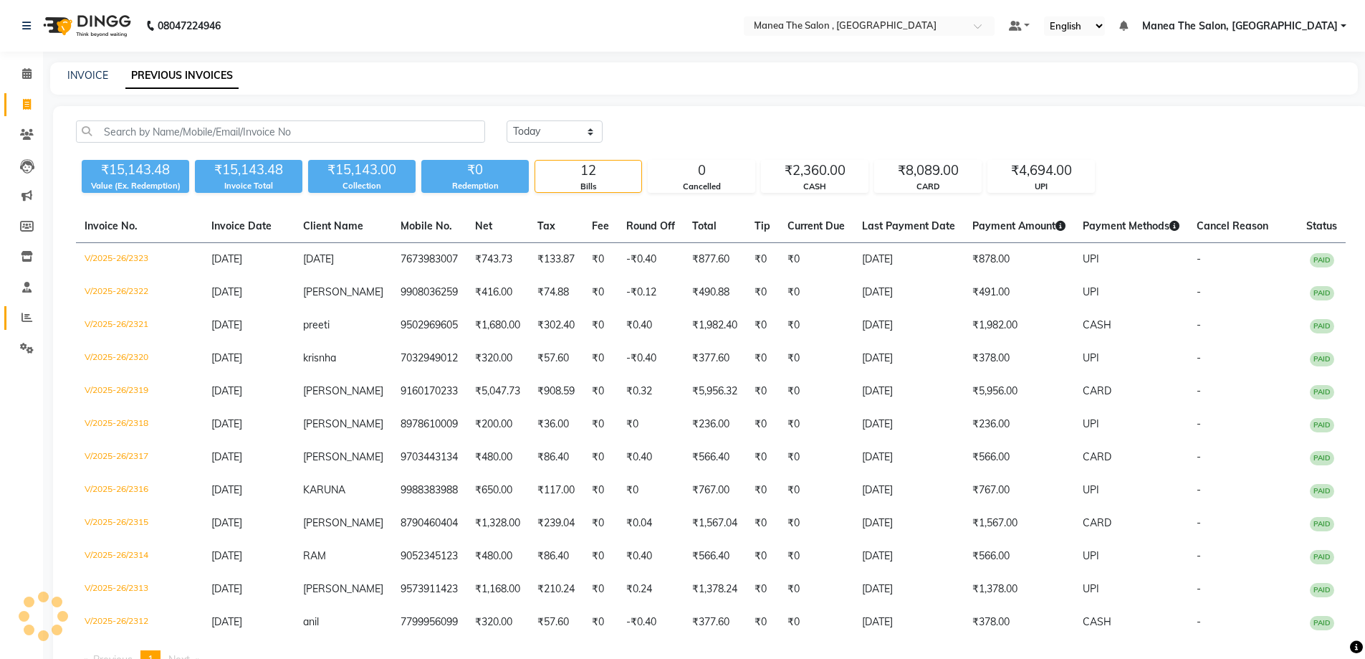
click at [24, 315] on icon at bounding box center [26, 317] width 11 height 11
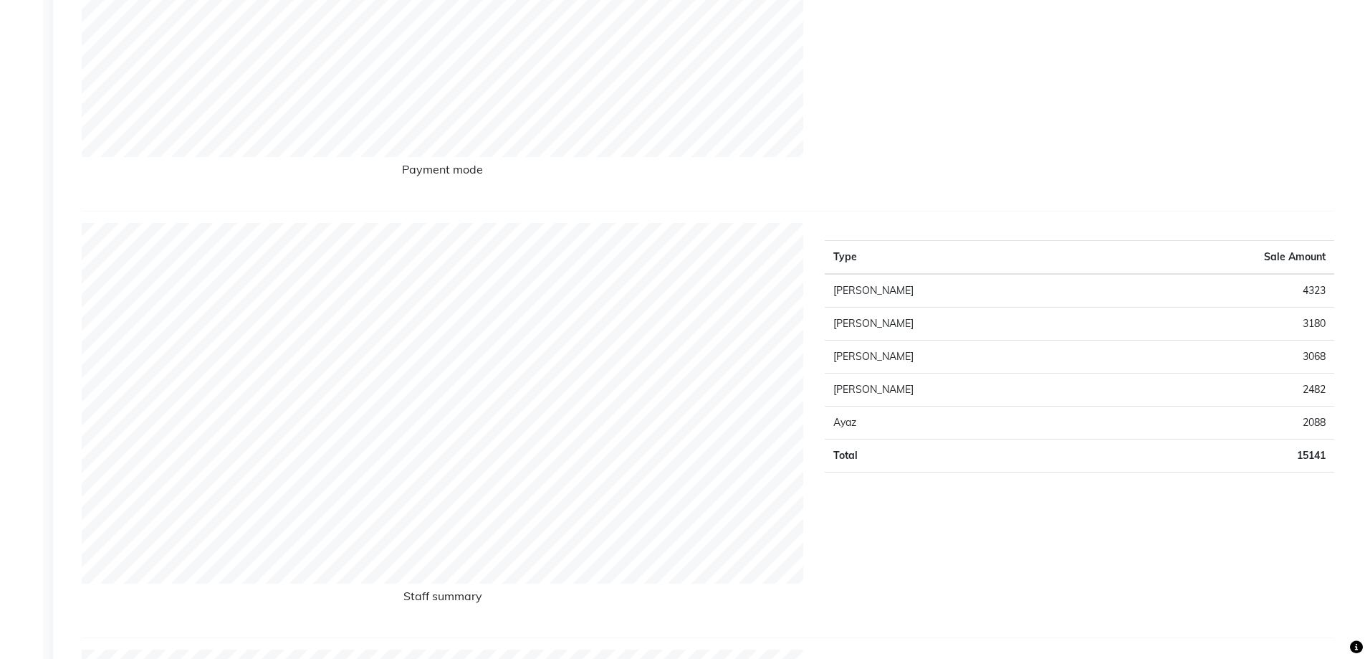
scroll to position [502, 0]
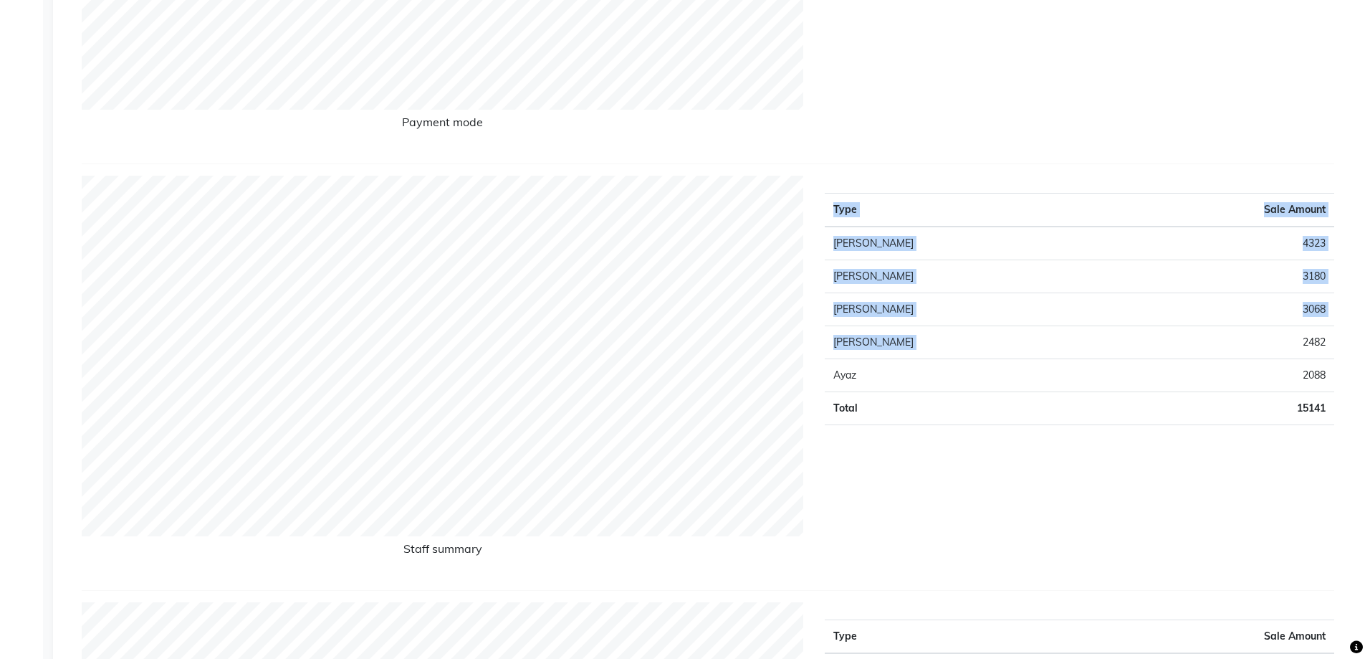
drag, startPoint x: 1288, startPoint y: 339, endPoint x: 1358, endPoint y: 341, distance: 70.3
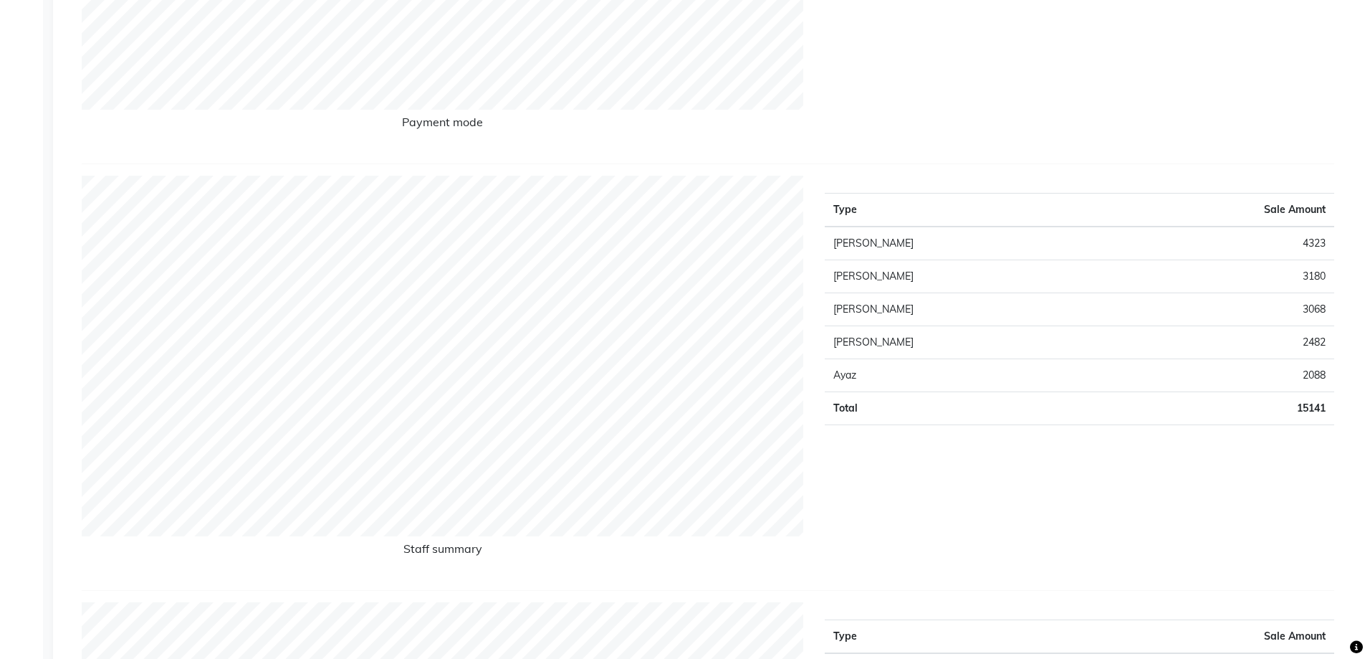
click at [1058, 487] on div "Type Sale Amount Prameela 4323 Soujanya 3180 Salman 3068 Raj Tillu 2482 Ayaz 20…" at bounding box center [1079, 377] width 531 height 403
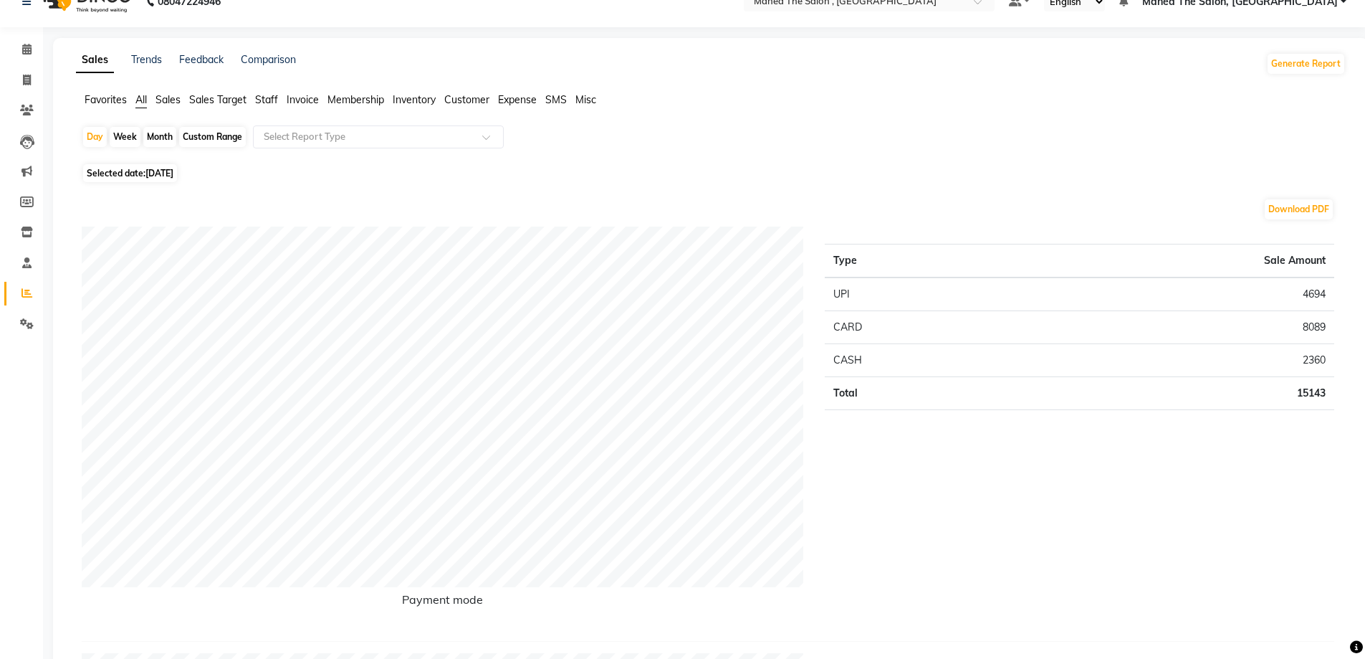
scroll to position [0, 0]
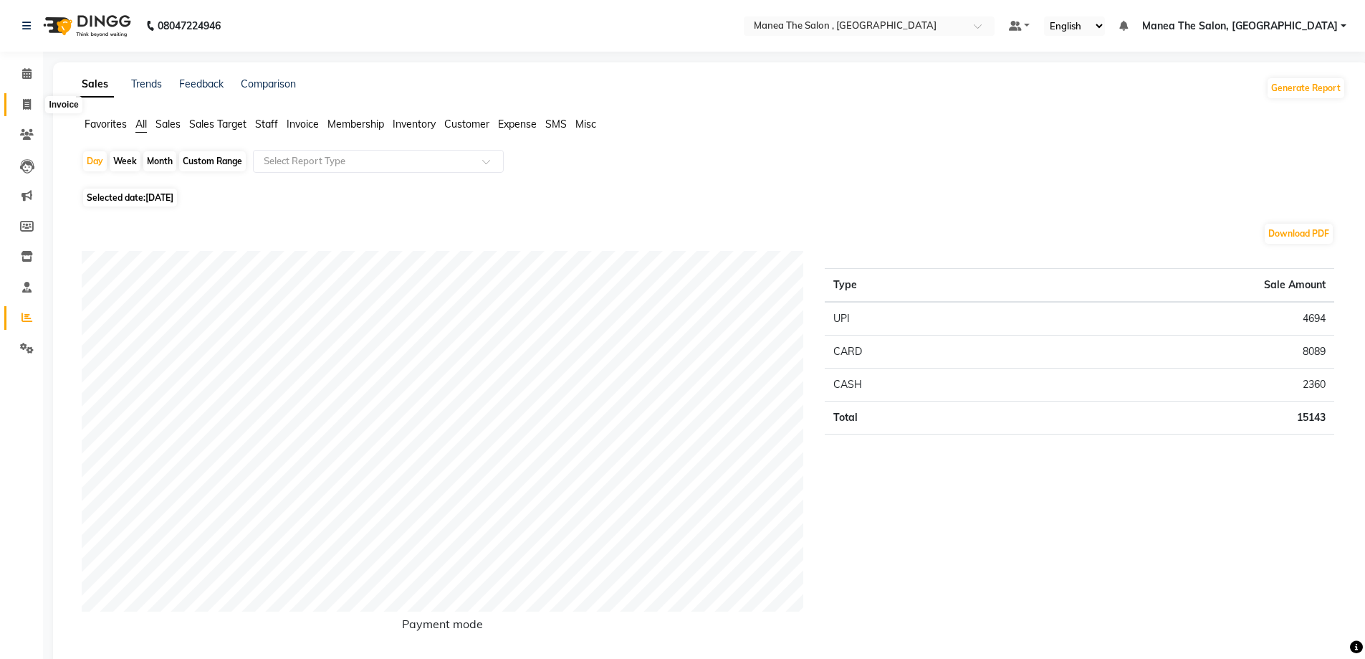
click at [28, 107] on icon at bounding box center [27, 104] width 8 height 11
select select "service"
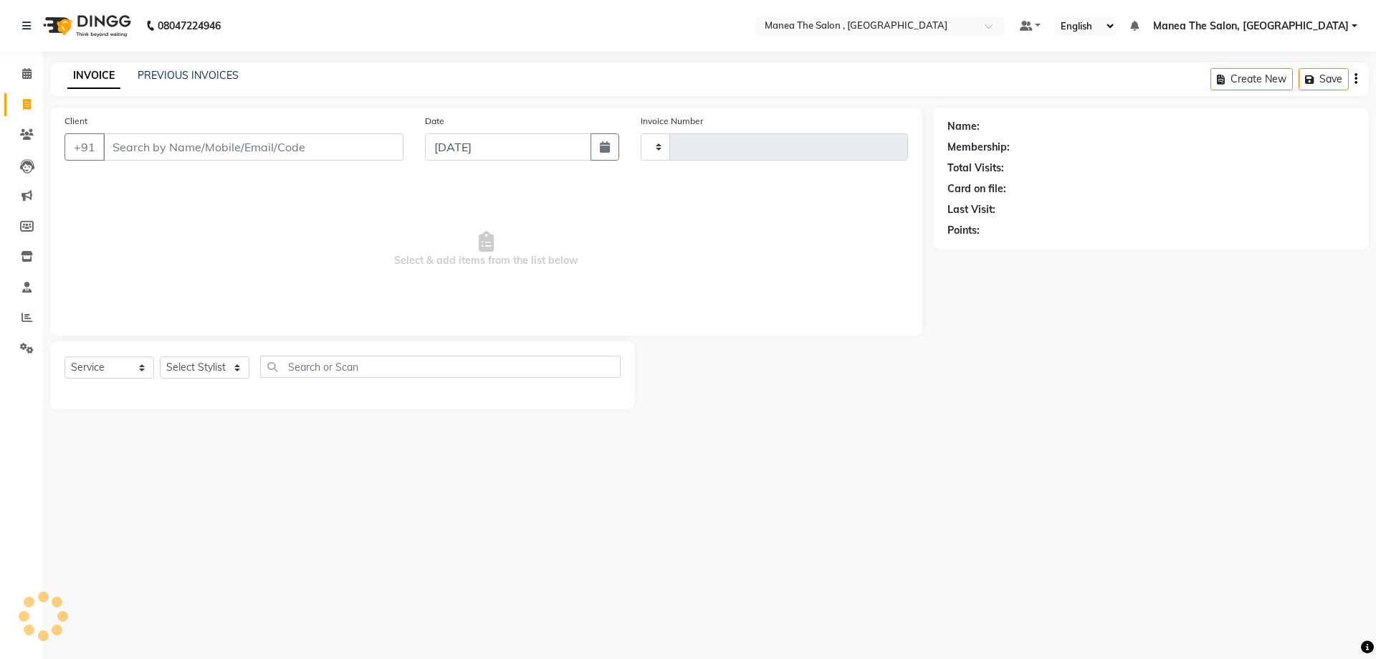
type input "2324"
select select "7201"
click at [155, 75] on link "PREVIOUS INVOICES" at bounding box center [188, 75] width 101 height 13
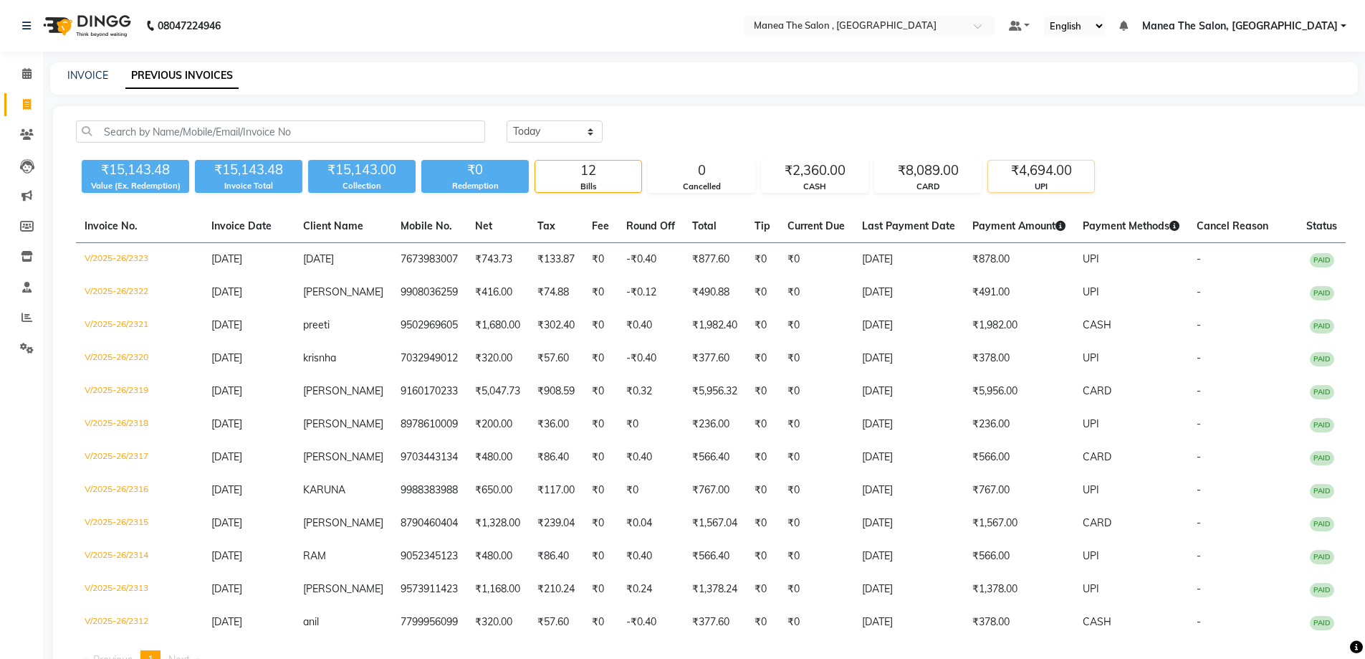
click at [1038, 178] on div "₹4,694.00" at bounding box center [1041, 171] width 106 height 20
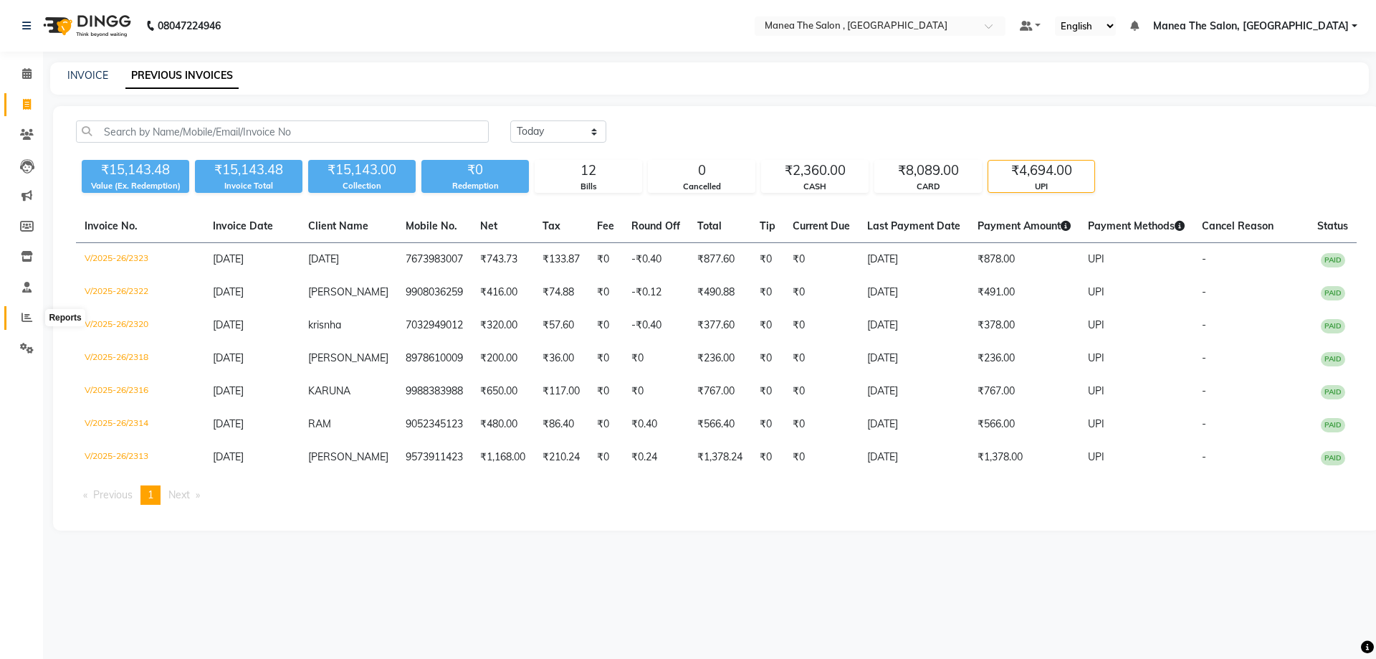
click at [28, 311] on span at bounding box center [26, 318] width 25 height 16
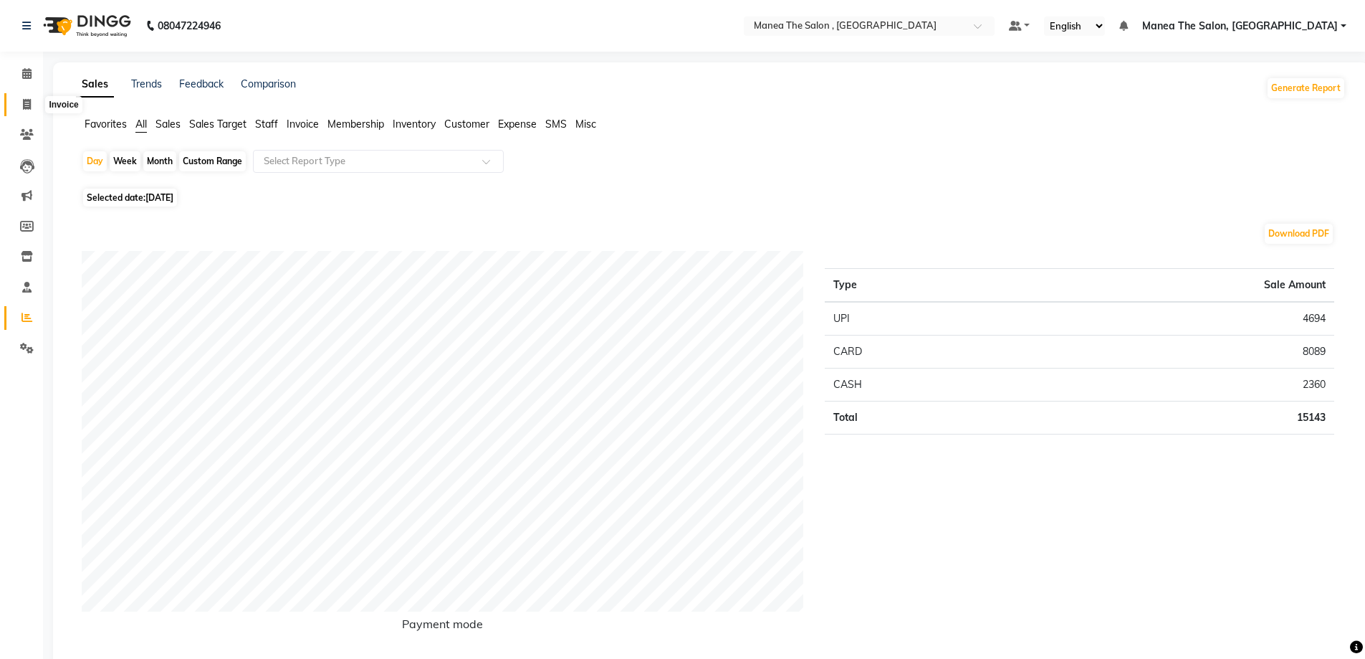
click at [34, 103] on span at bounding box center [26, 105] width 25 height 16
select select "service"
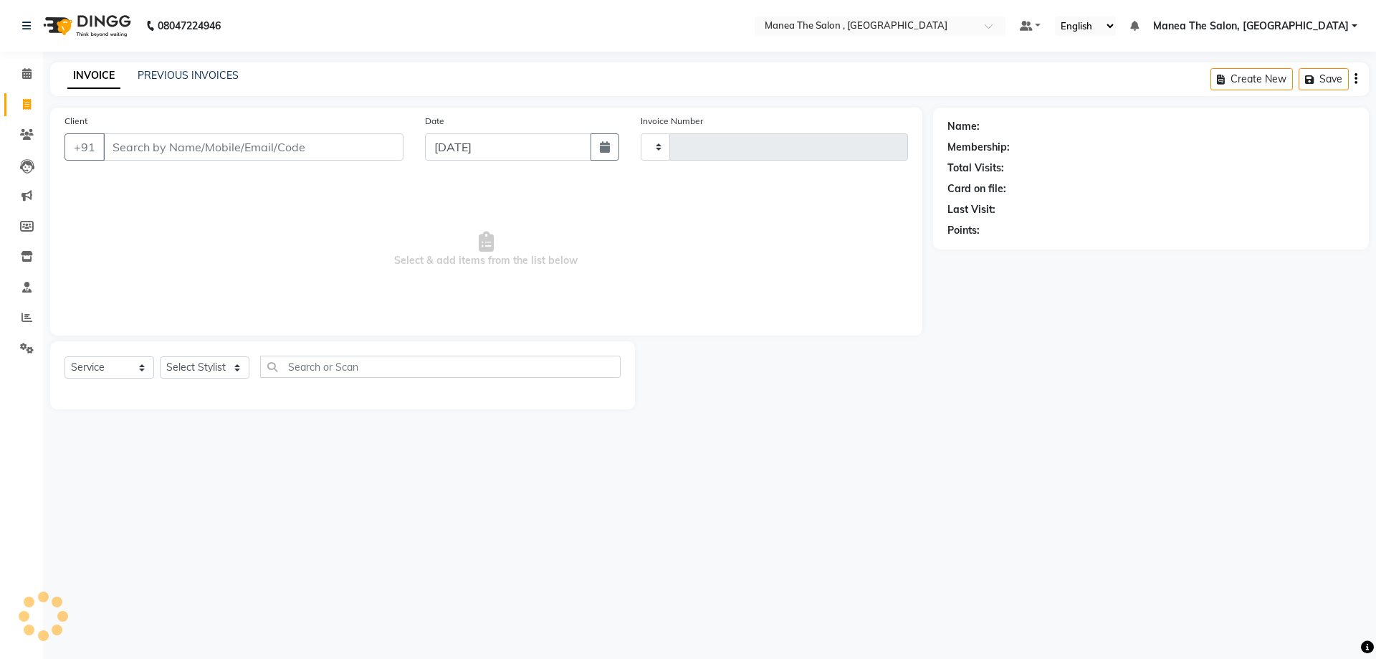
type input "2324"
click at [188, 64] on div "INVOICE PREVIOUS INVOICES Create New Save" at bounding box center [709, 79] width 1319 height 34
select select "7201"
click at [195, 78] on link "PREVIOUS INVOICES" at bounding box center [188, 75] width 101 height 13
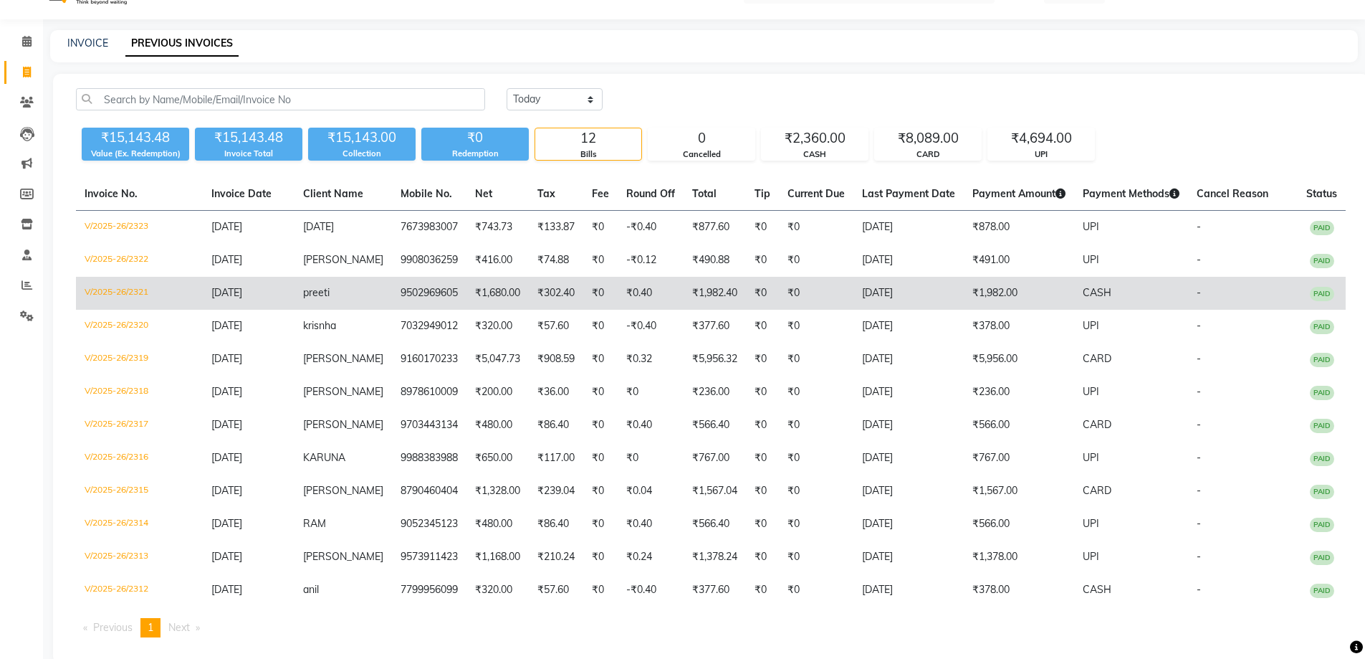
scroll to position [58, 0]
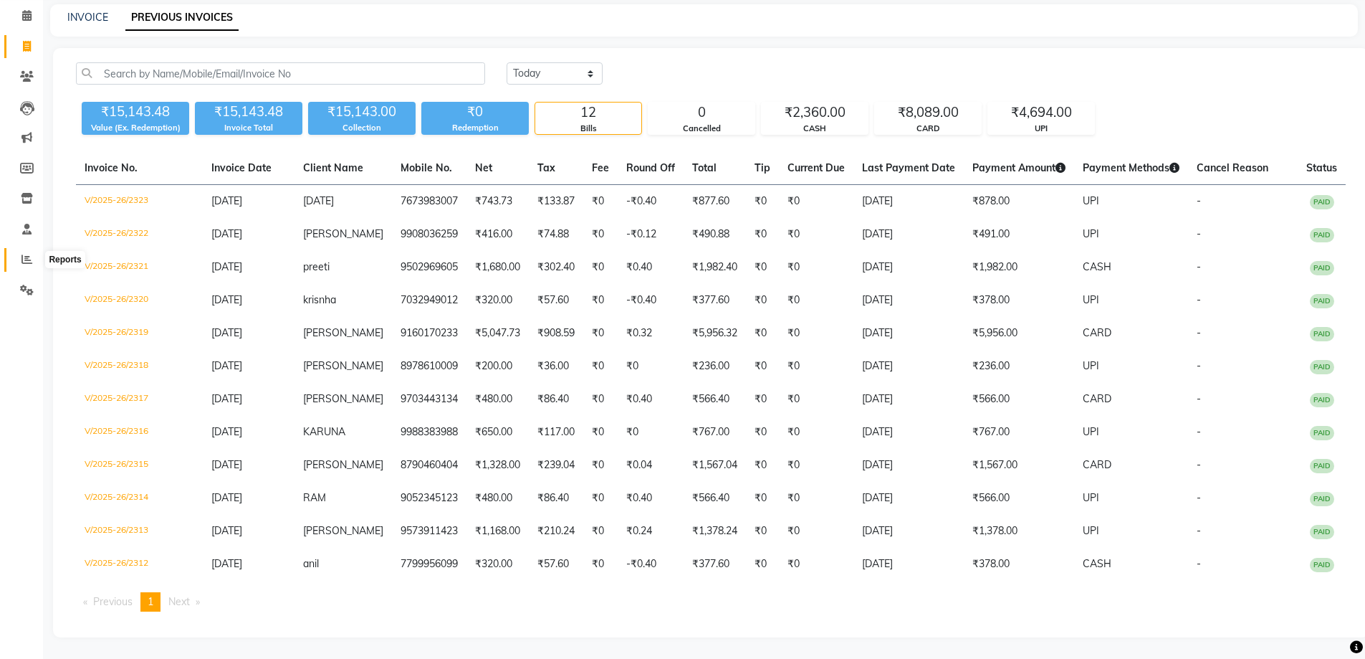
click at [32, 259] on span at bounding box center [26, 260] width 25 height 16
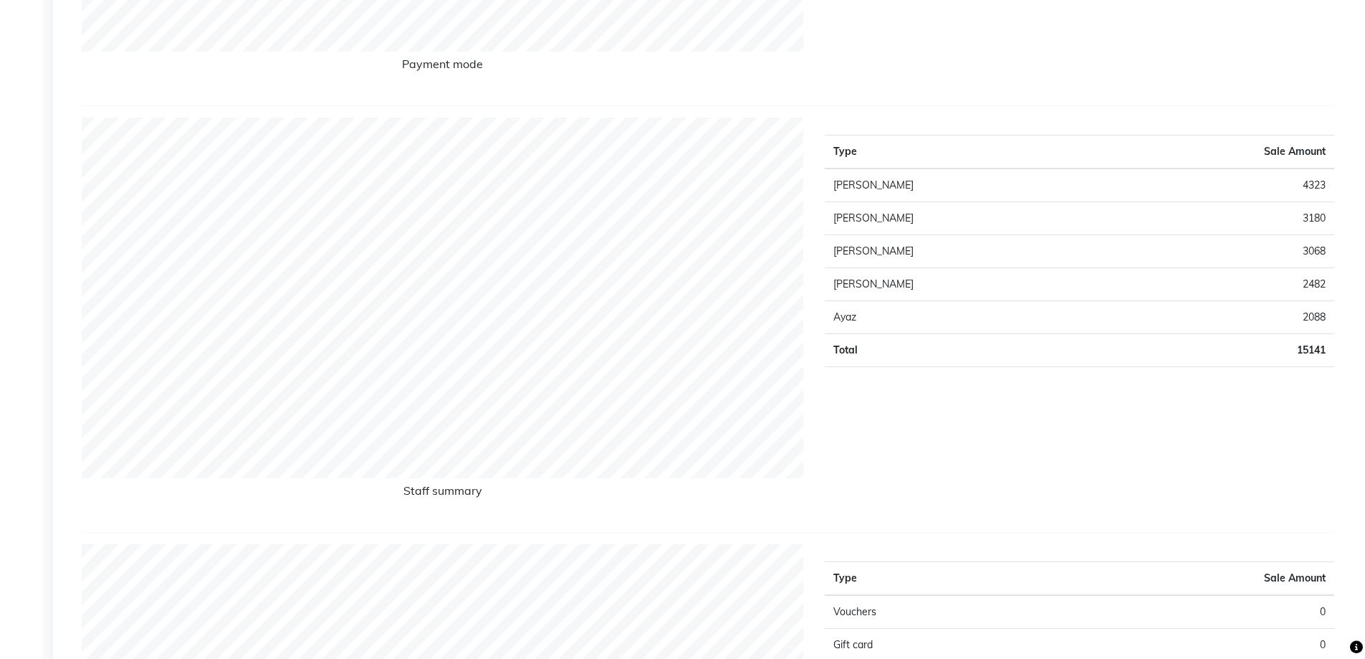
scroll to position [573, 0]
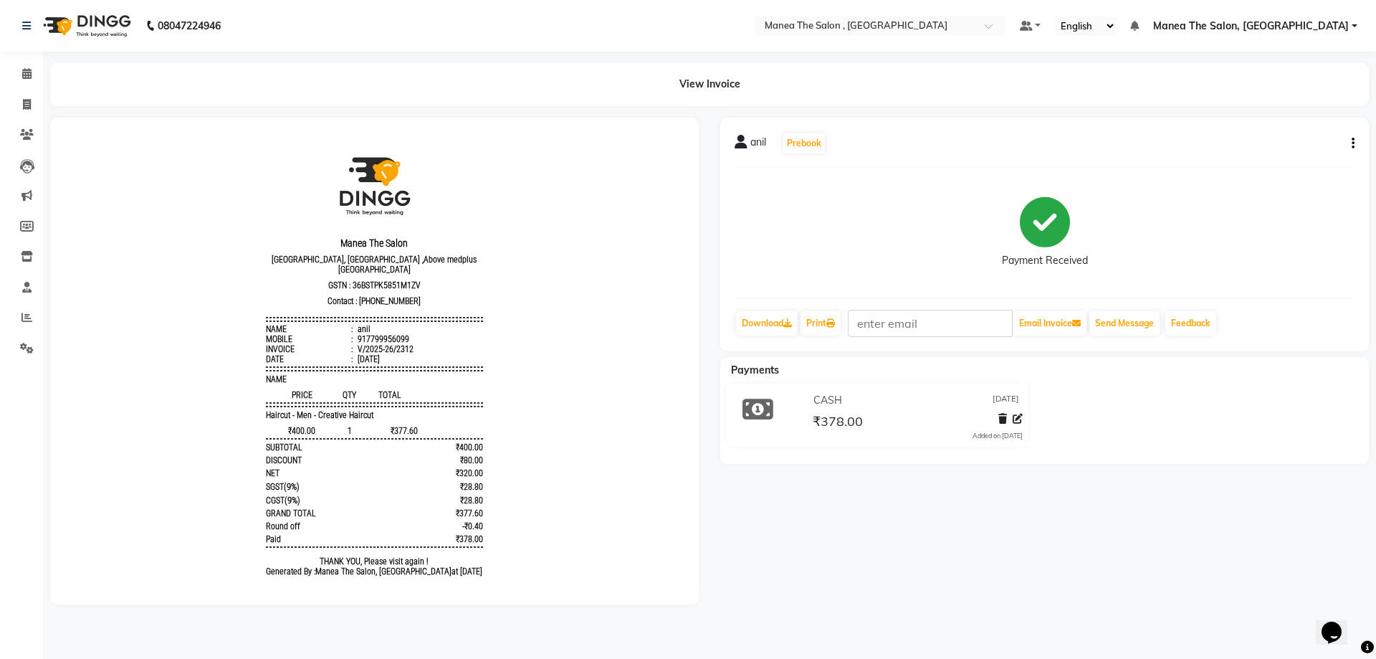
click at [1354, 144] on icon "button" at bounding box center [1352, 143] width 3 height 1
click at [1282, 146] on div "Edit Item Staff" at bounding box center [1282, 144] width 98 height 18
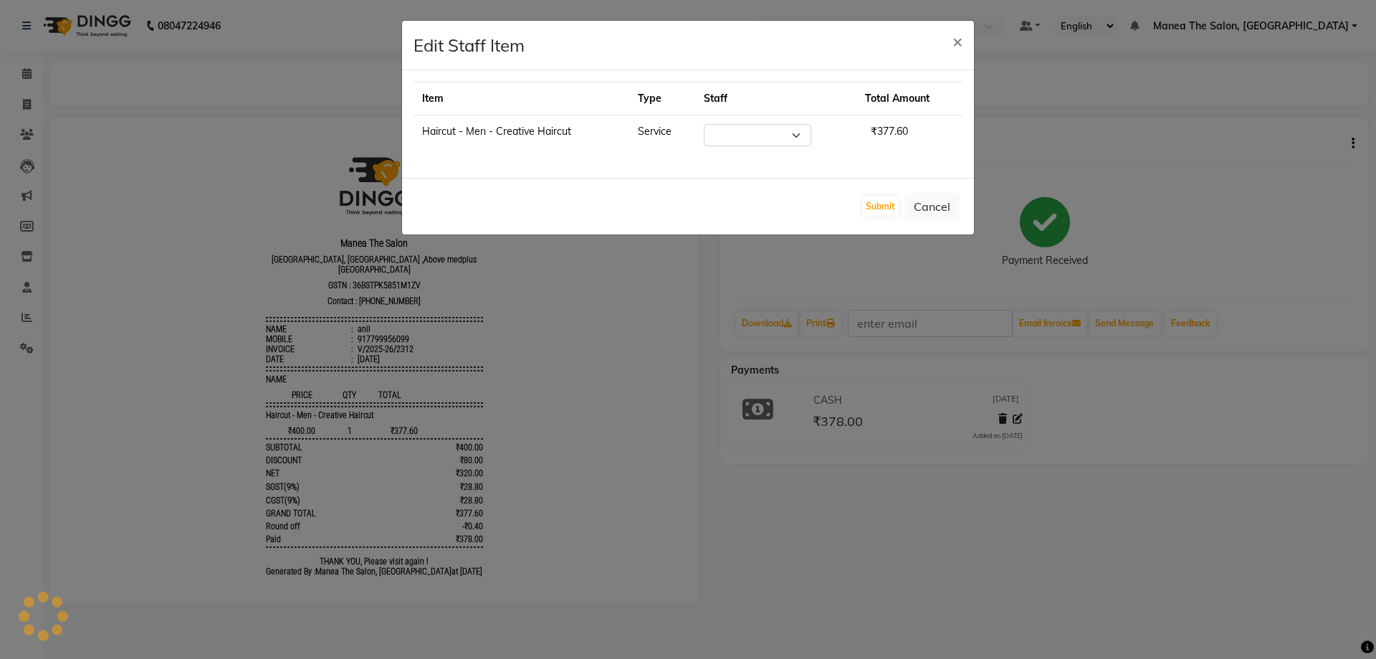
select select "84418"
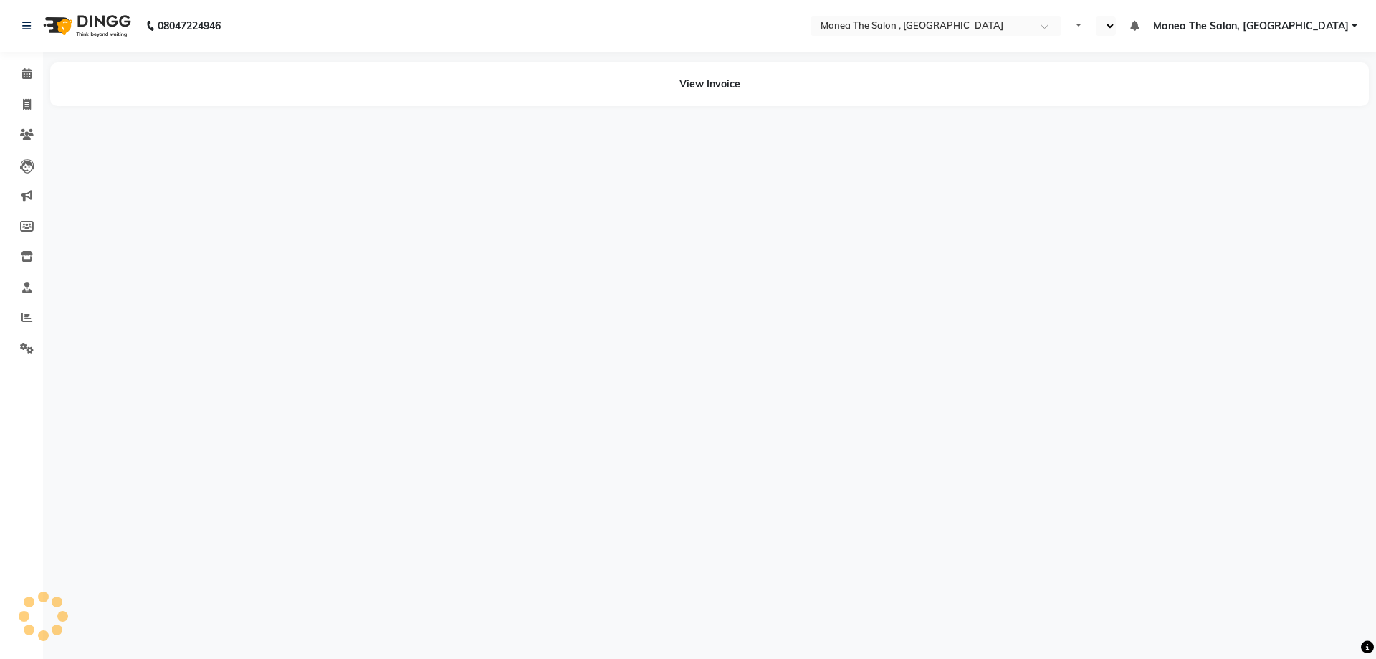
select select "en"
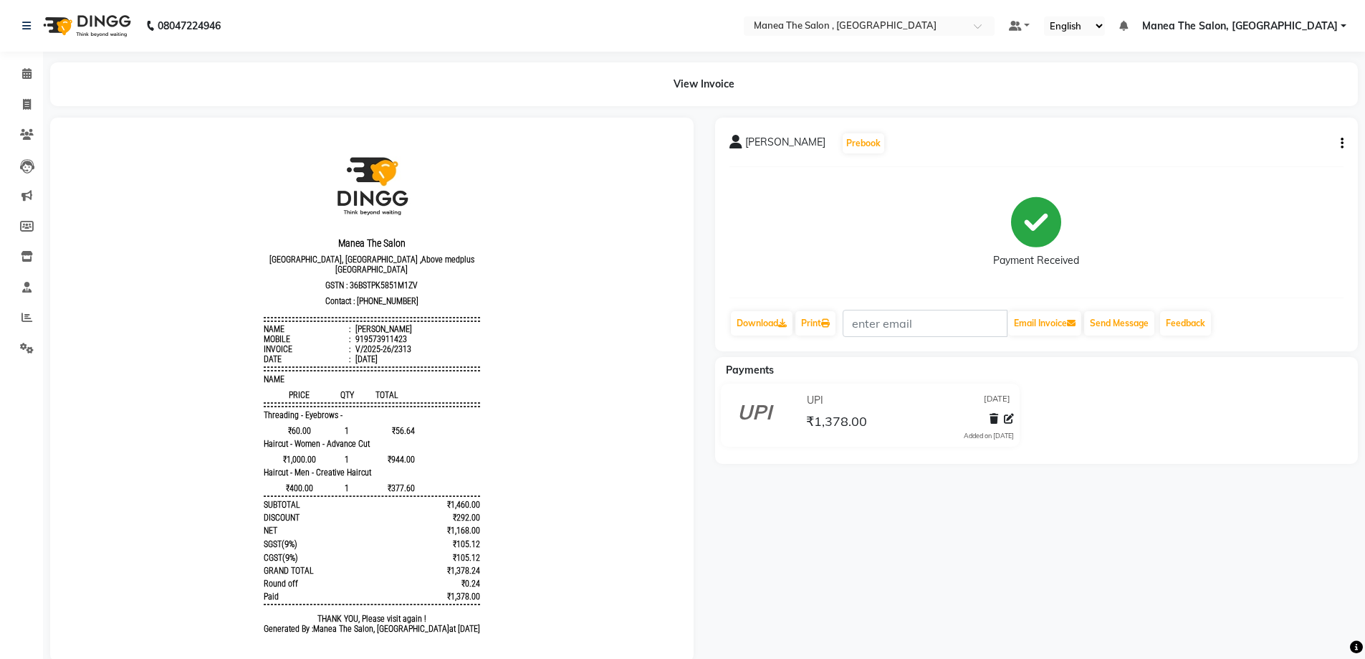
click at [1341, 143] on icon "button" at bounding box center [1342, 143] width 3 height 1
click at [1270, 141] on div "Edit Item Staff" at bounding box center [1271, 144] width 98 height 18
select select
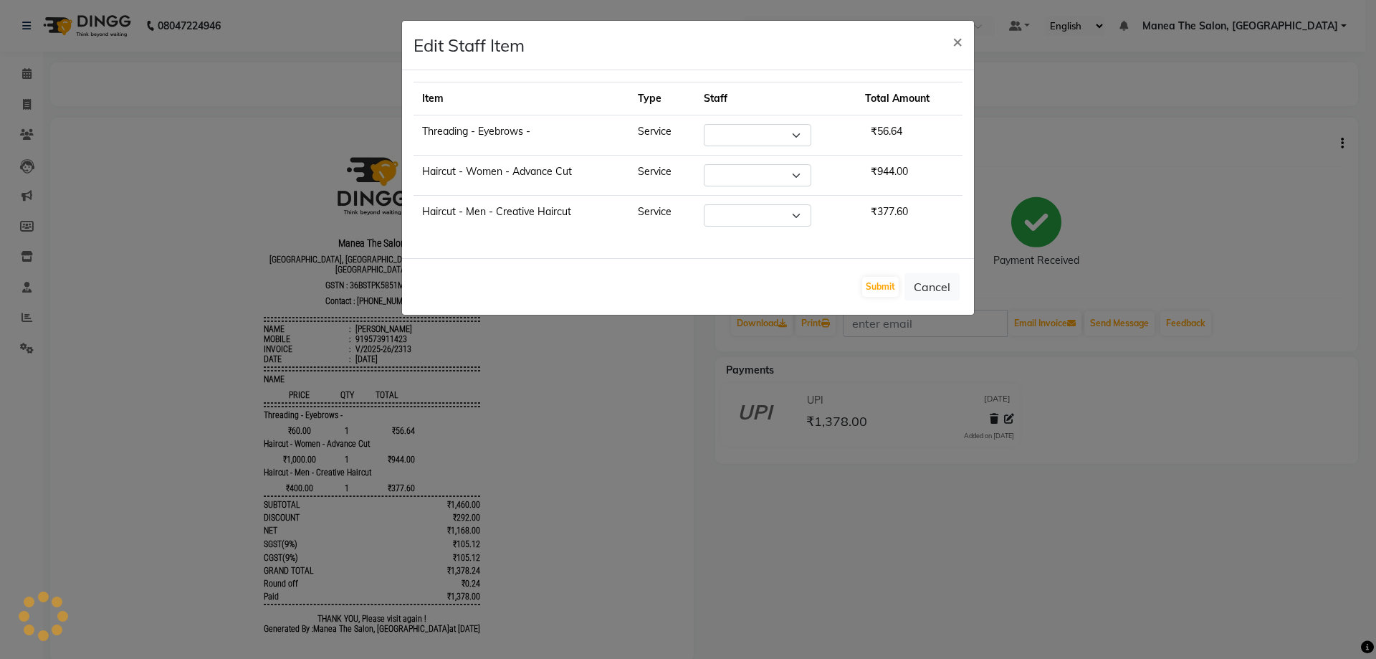
select select "70825"
select select "84418"
select select "82447"
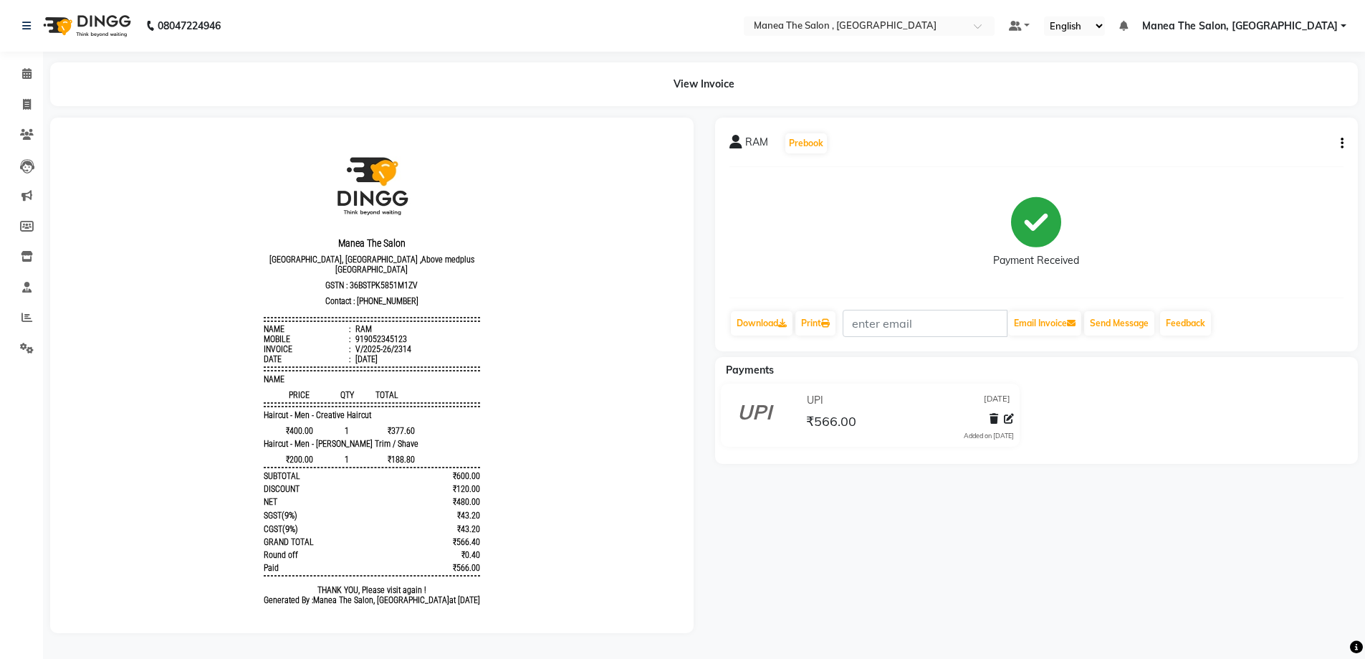
click at [1344, 143] on div "RAM Prebook Payment Received Download Print Email Invoice Send Message Feedback" at bounding box center [1036, 235] width 643 height 234
click at [1343, 143] on icon "button" at bounding box center [1342, 143] width 3 height 1
click at [1281, 150] on div "Edit Item Staff" at bounding box center [1271, 144] width 98 height 18
select select
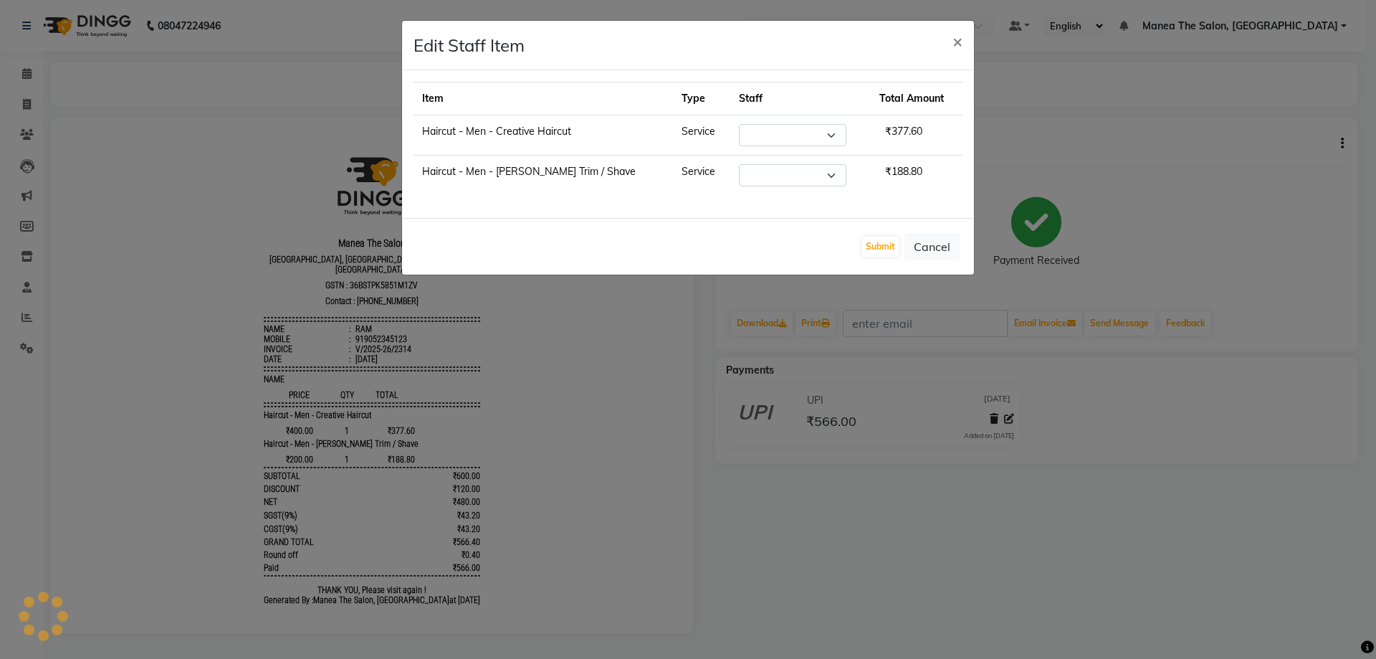
select select "82447"
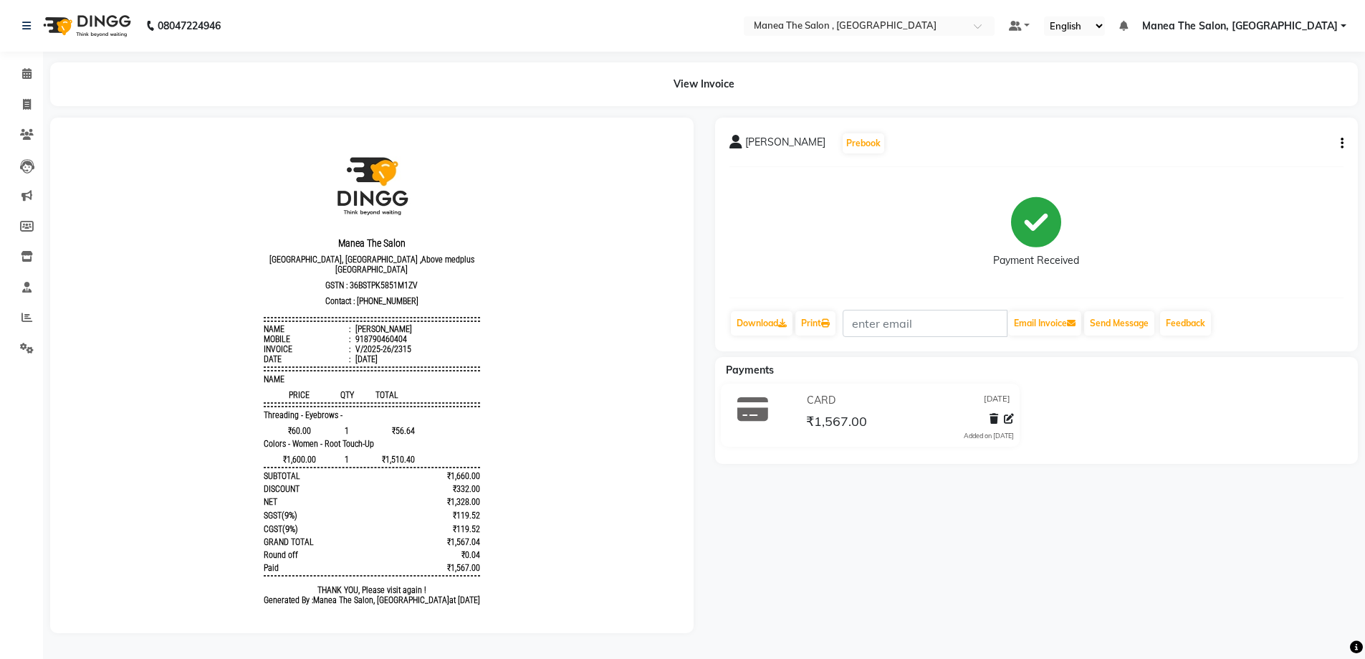
click at [1342, 144] on icon "button" at bounding box center [1342, 143] width 3 height 1
click at [1260, 141] on div "Edit Item Staff" at bounding box center [1271, 144] width 98 height 18
select select
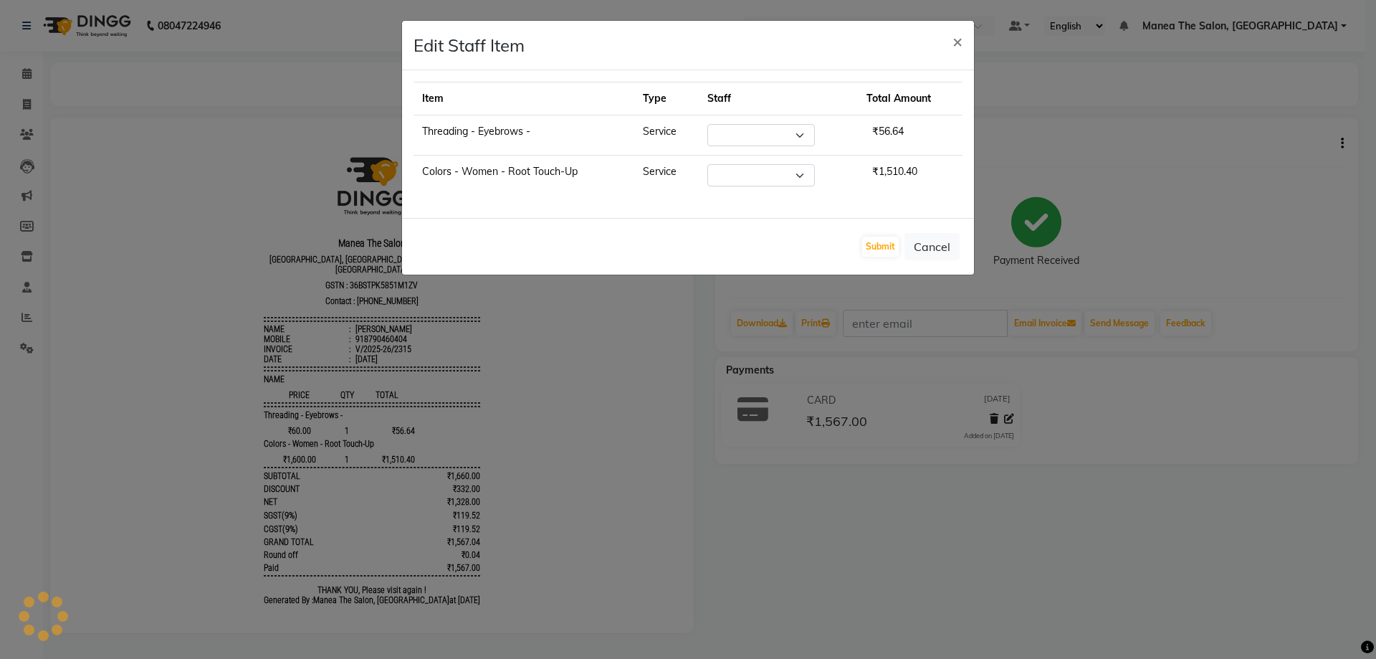
select select "72491"
select select "84418"
click at [957, 37] on span "×" at bounding box center [957, 40] width 10 height 21
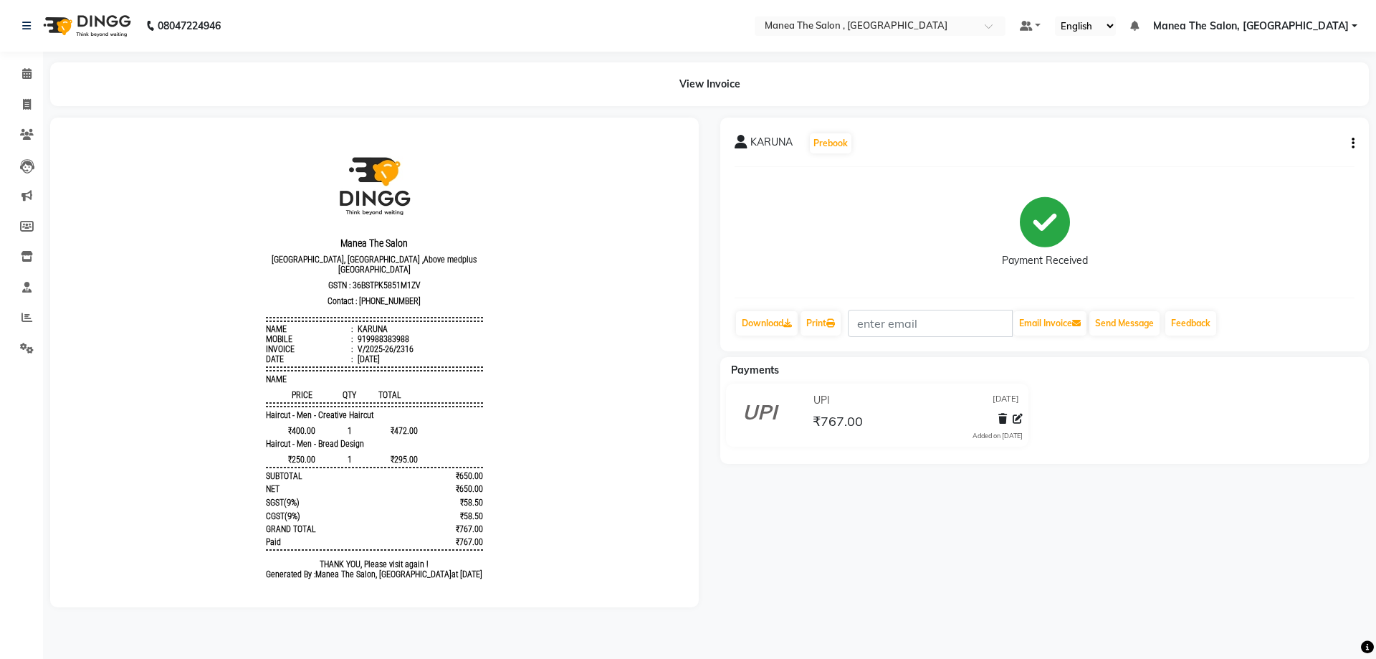
click at [1354, 144] on div "KARUNA Prebook Payment Received Download Print Email Invoice Send Message Feedb…" at bounding box center [1044, 235] width 649 height 234
click at [1351, 145] on button "button" at bounding box center [1350, 143] width 9 height 15
click at [1270, 146] on div "Edit Item Staff" at bounding box center [1282, 144] width 98 height 18
select select
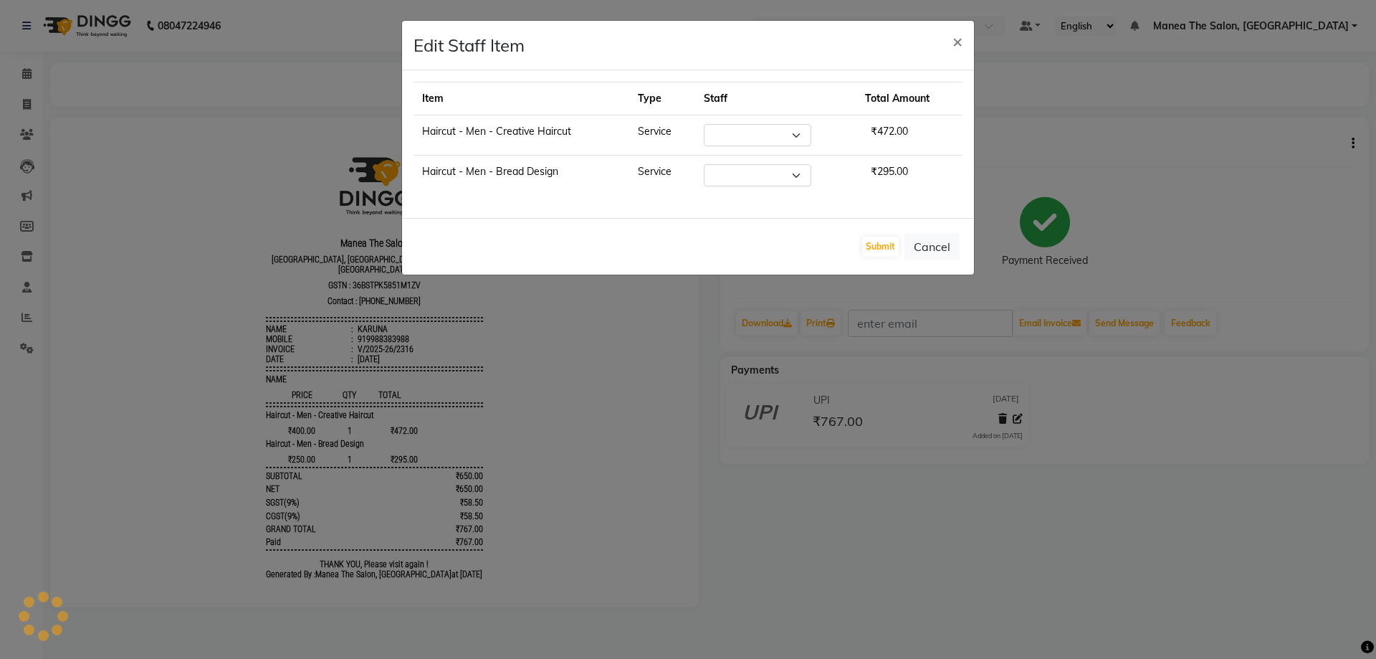
select select "82447"
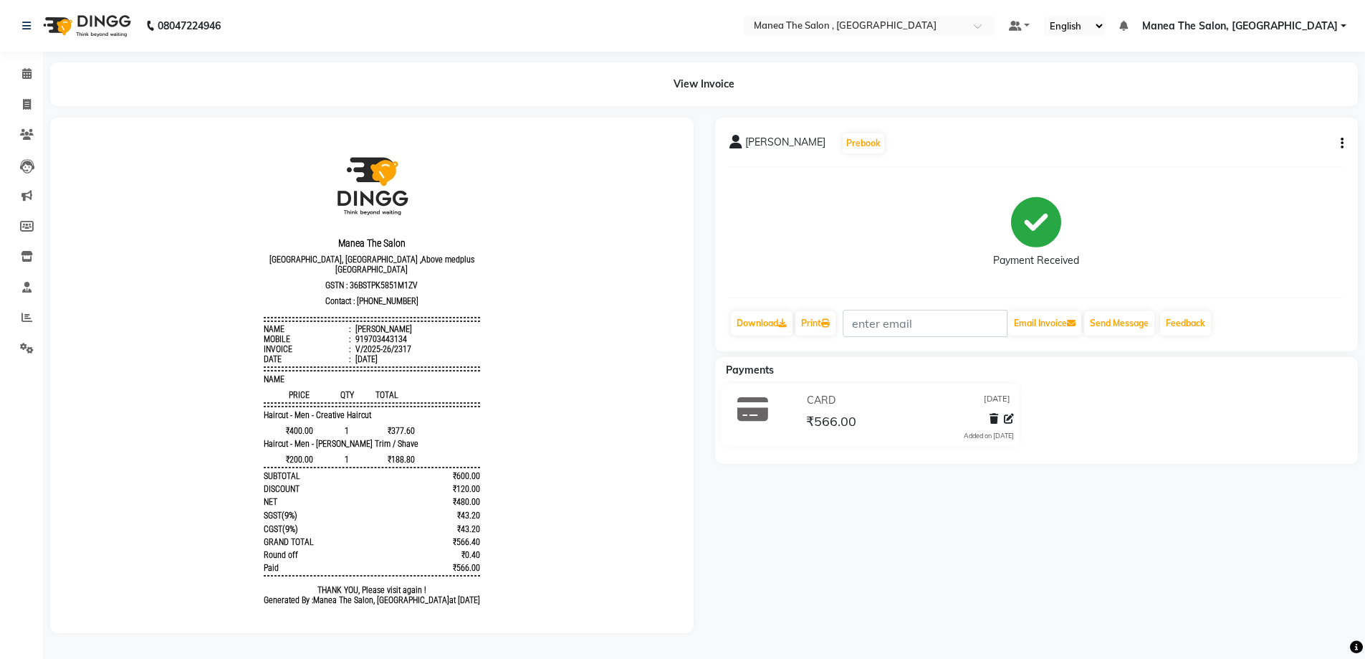
click at [1341, 144] on icon "button" at bounding box center [1342, 143] width 3 height 1
click at [1260, 148] on div "Edit Item Staff" at bounding box center [1271, 144] width 98 height 18
select select
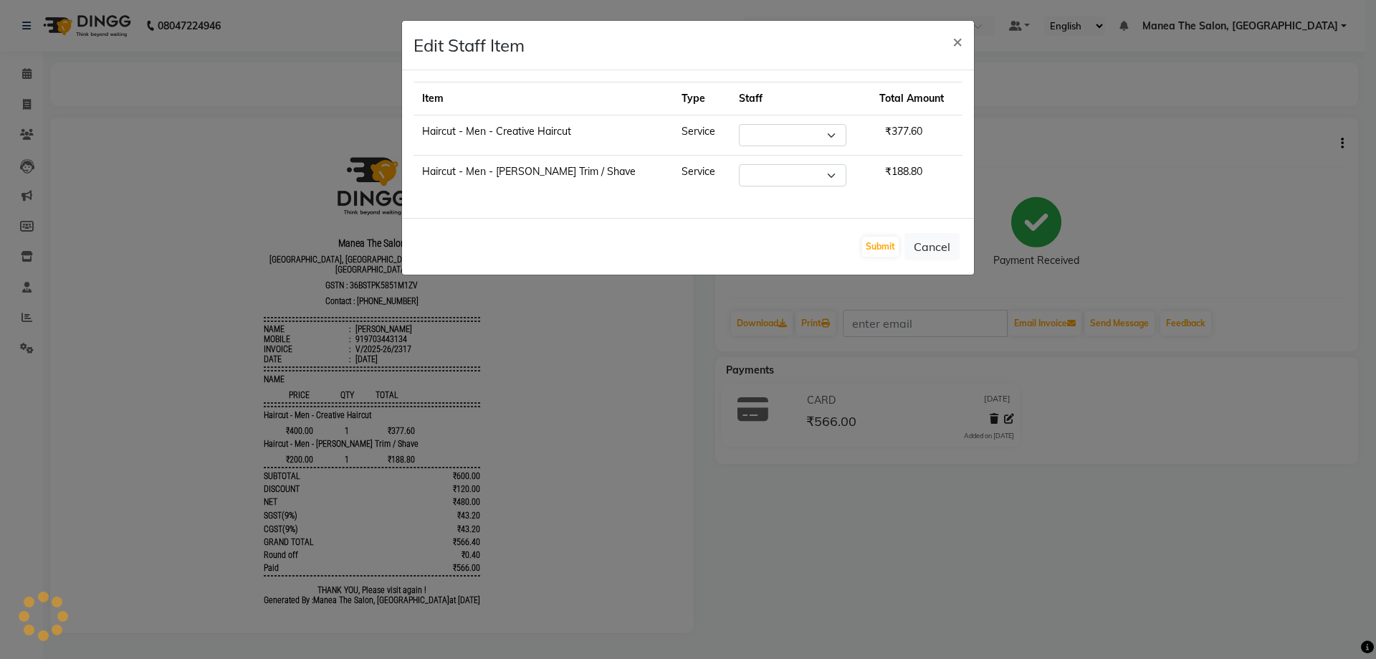
select select "78150"
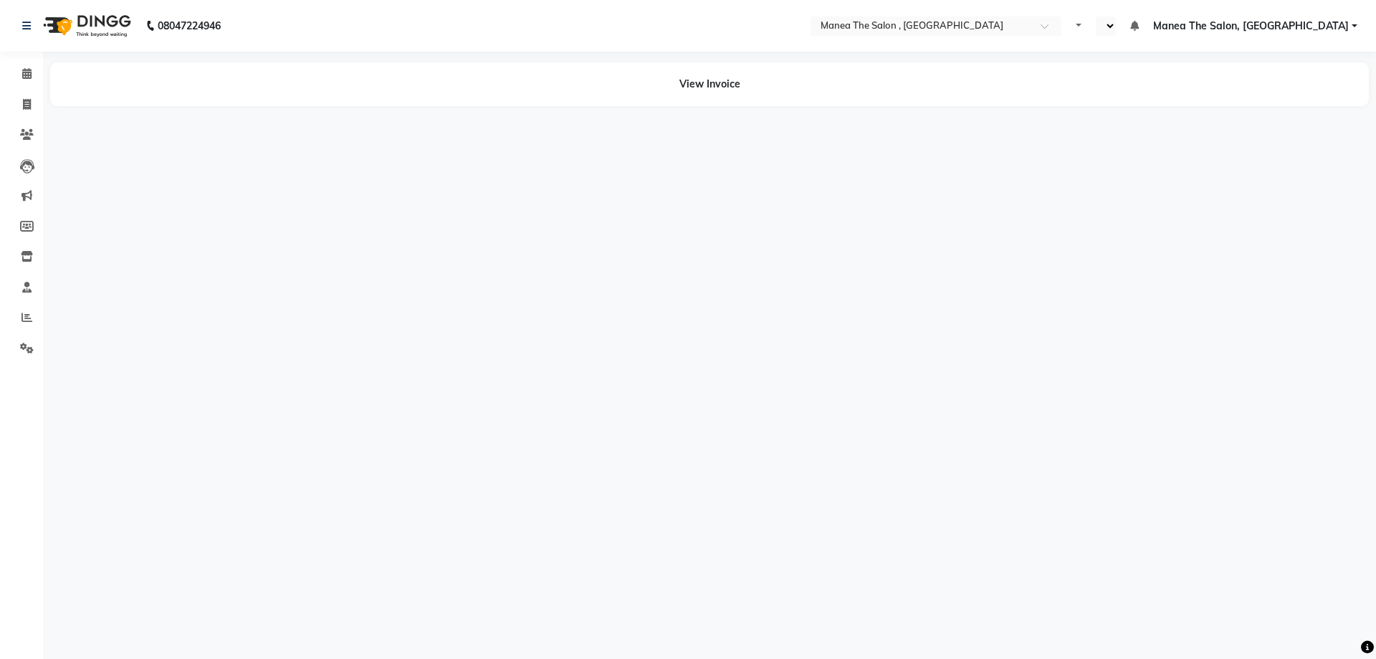
select select "en"
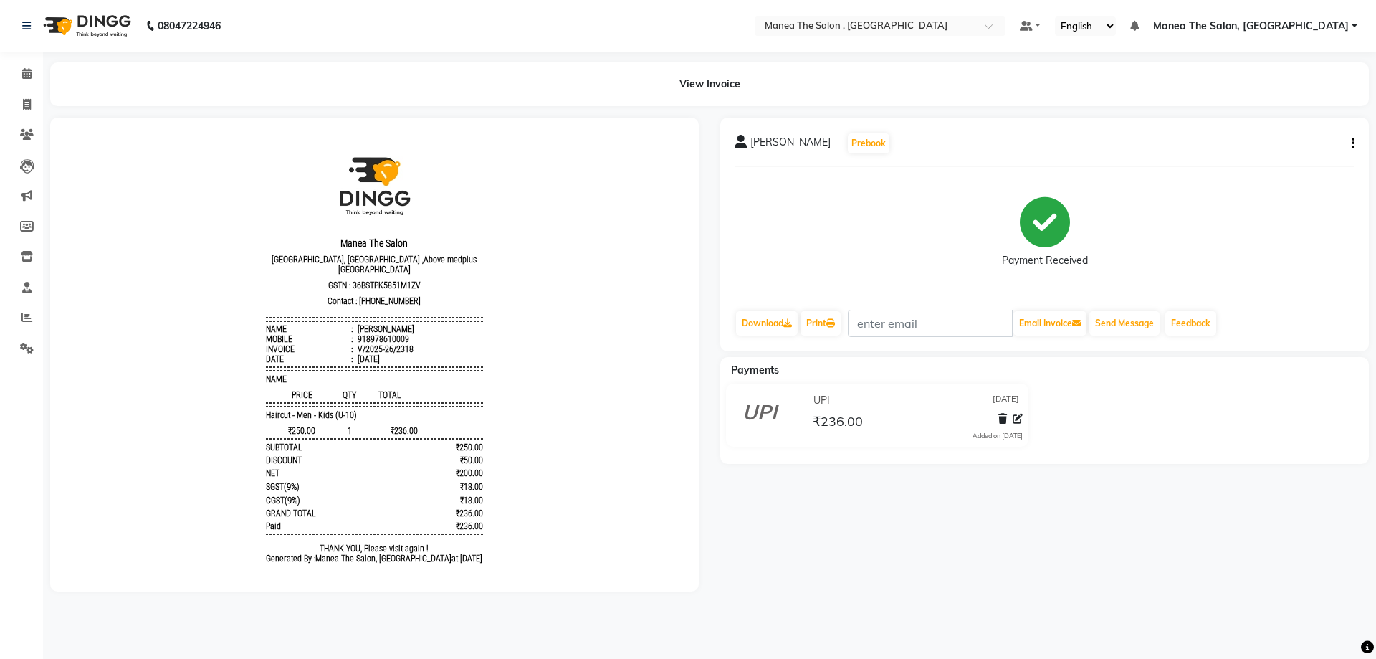
click at [1349, 144] on button "button" at bounding box center [1350, 143] width 9 height 15
click at [1281, 145] on div "Edit Item Staff" at bounding box center [1282, 144] width 98 height 18
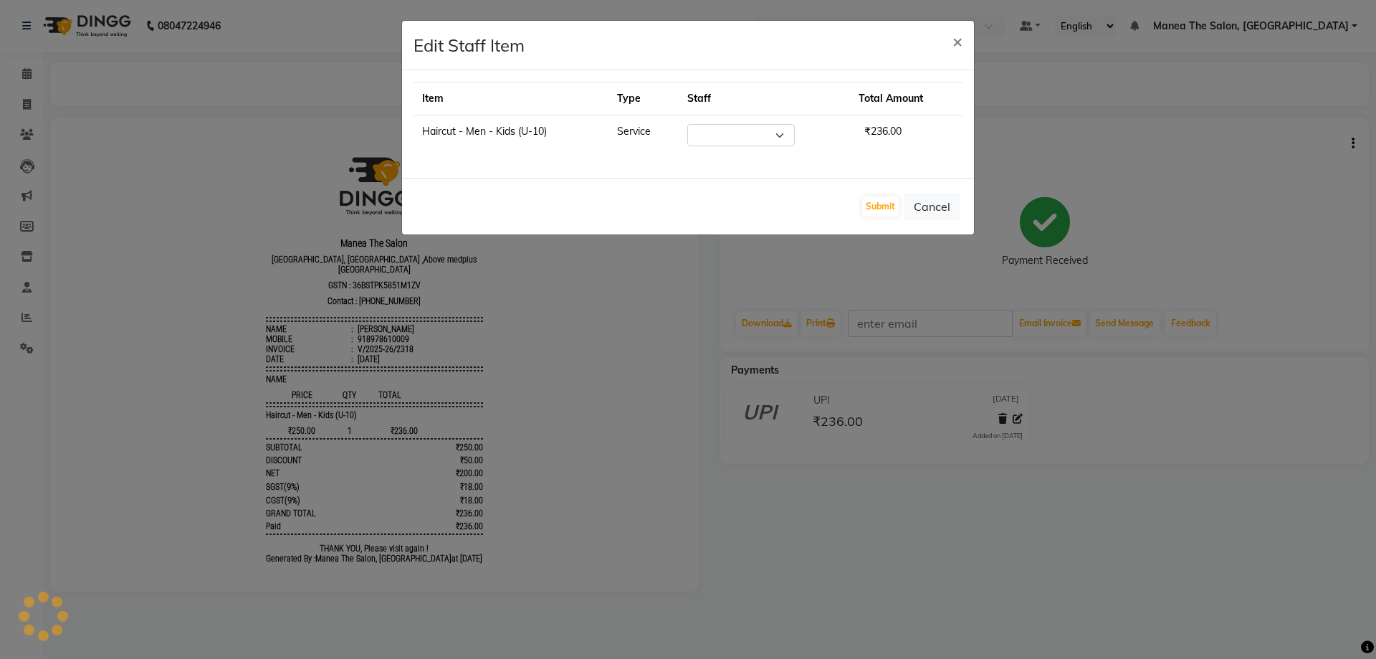
select select "84418"
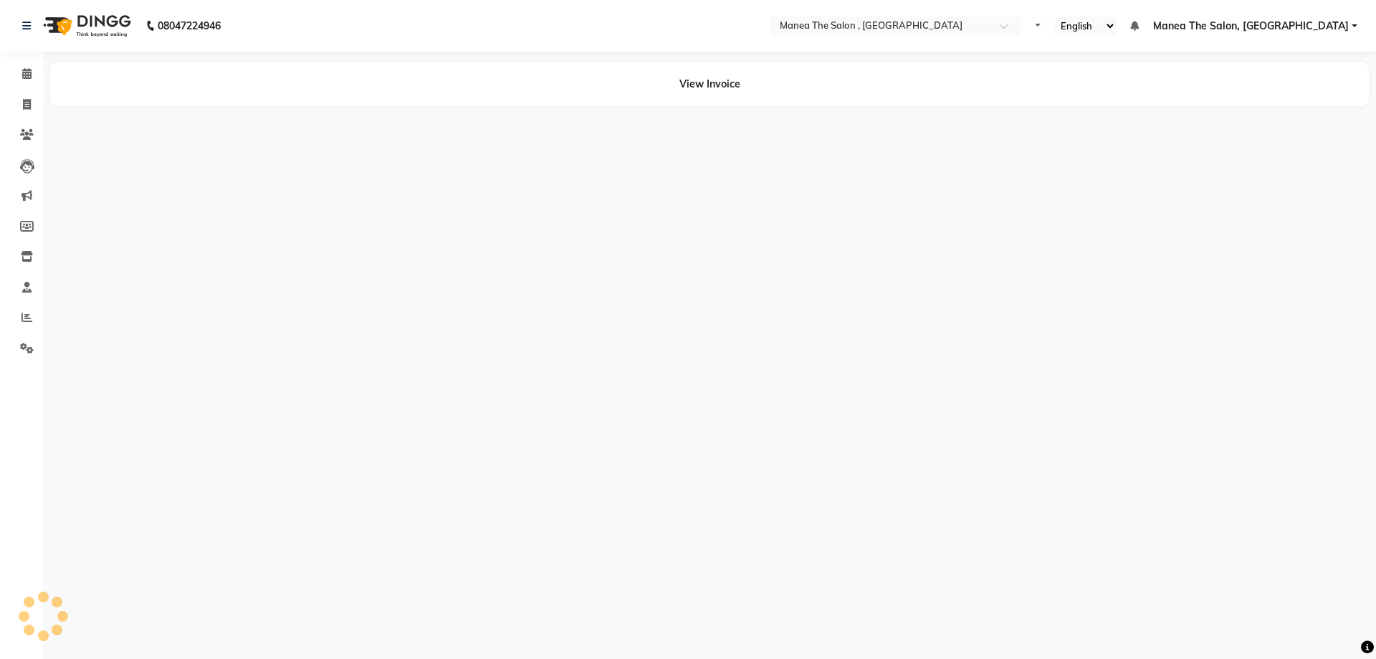
select select "en"
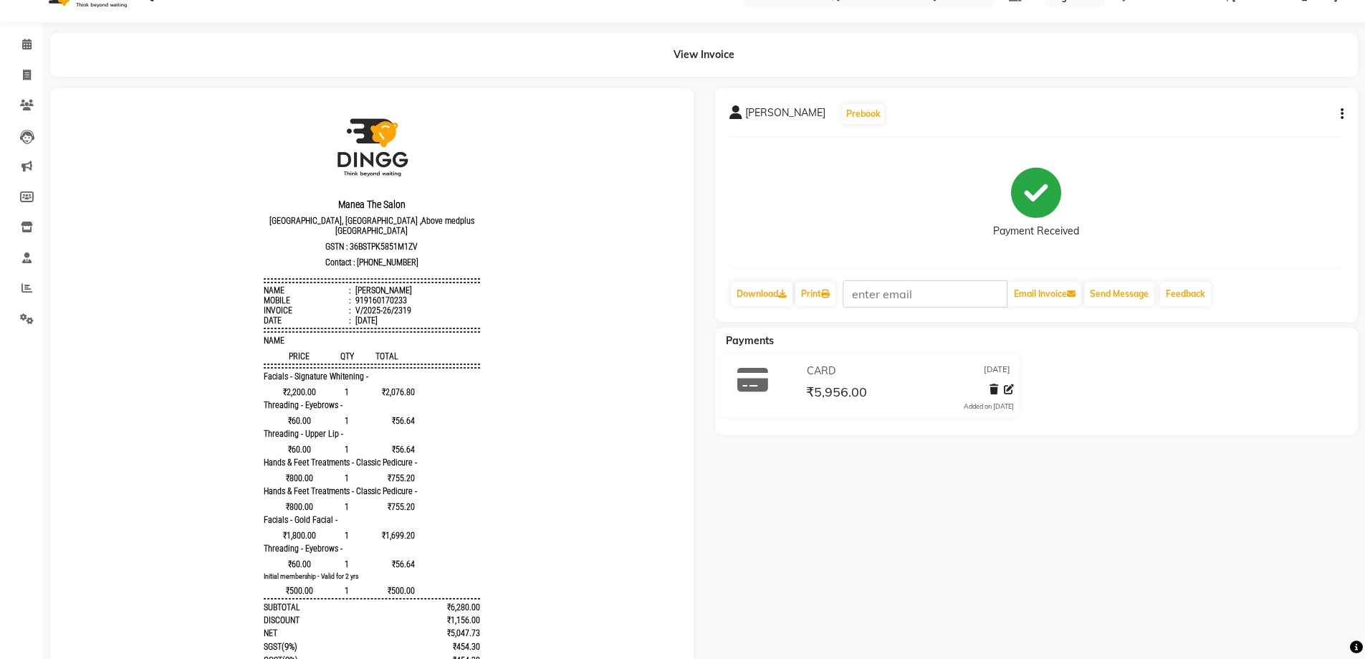
scroll to position [143, 0]
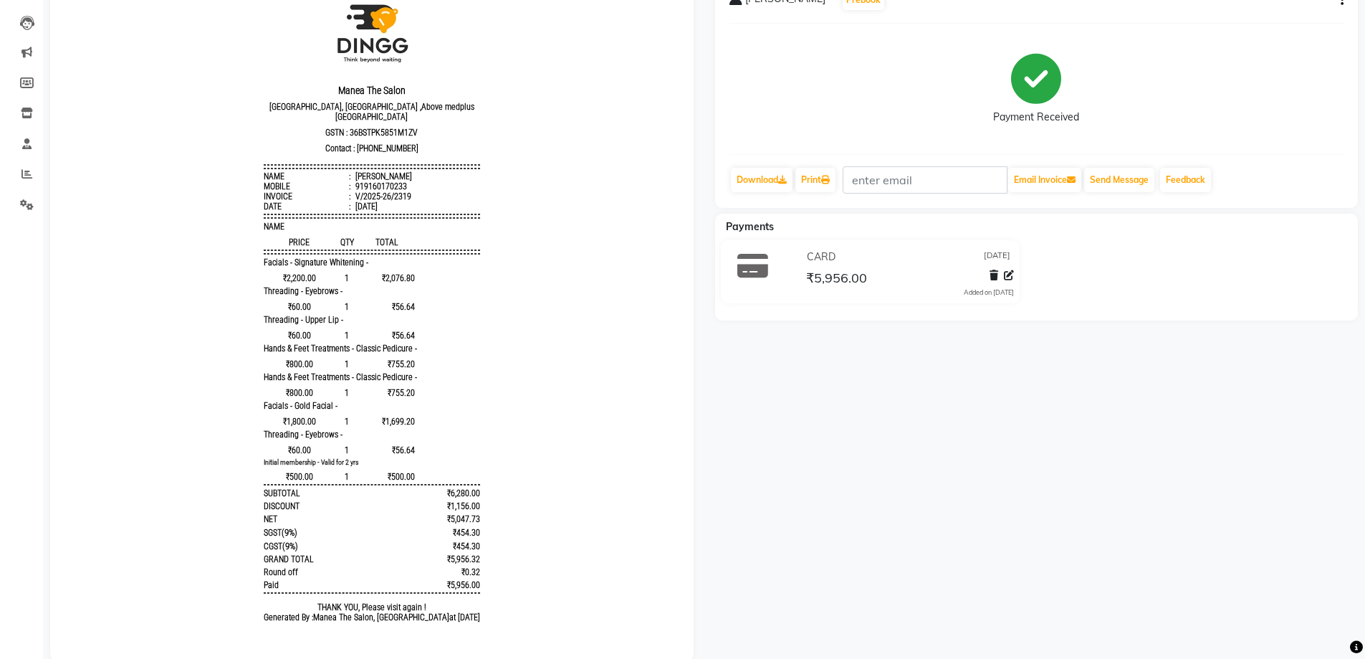
click at [1216, 148] on div "[PERSON_NAME] Prebook Payment Received Download Print Email Invoice Send Messag…" at bounding box center [1036, 91] width 643 height 234
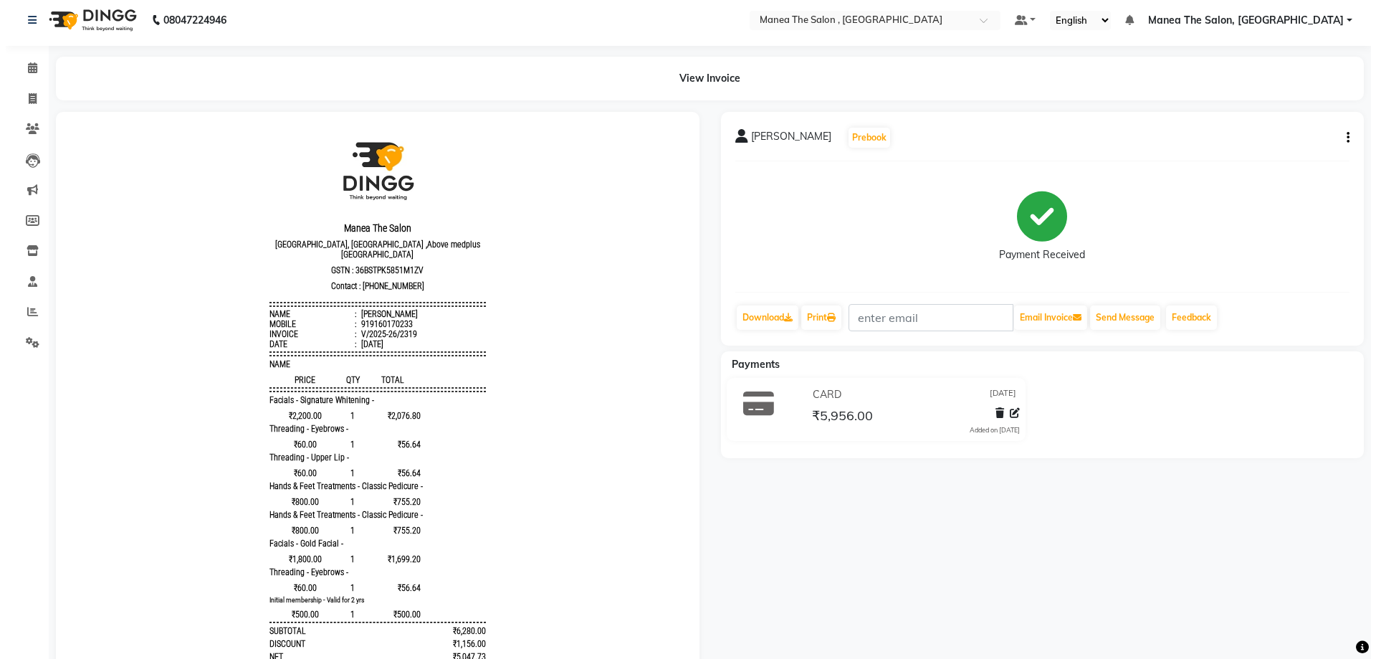
scroll to position [0, 0]
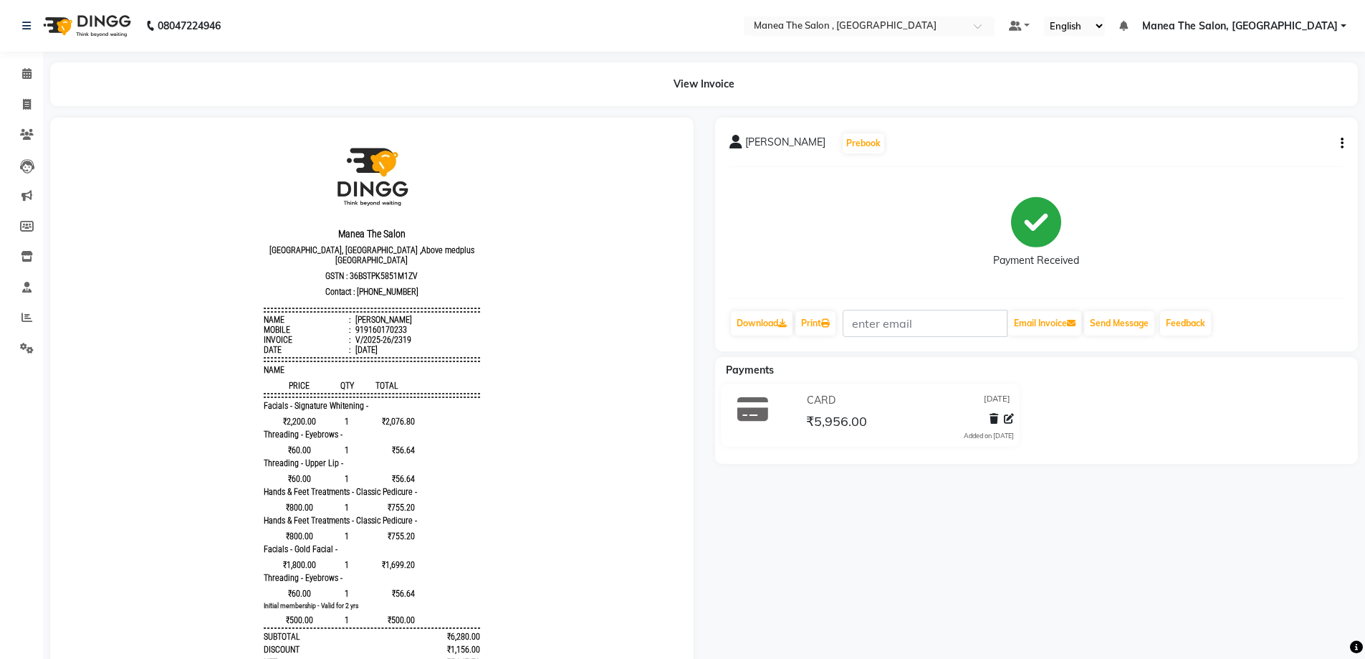
click at [1343, 143] on icon "button" at bounding box center [1342, 143] width 3 height 1
click at [1273, 143] on div "Edit Item Staff" at bounding box center [1271, 144] width 98 height 18
select select "70825"
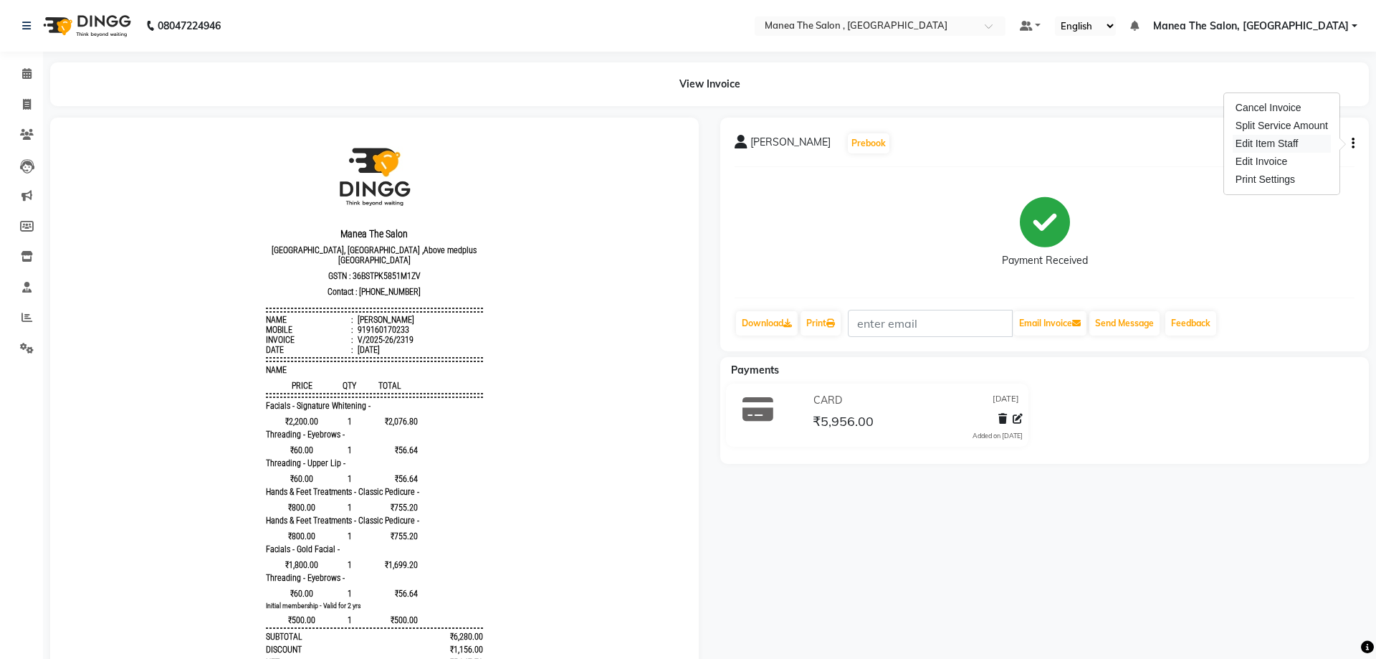
select select "70825"
select select "72491"
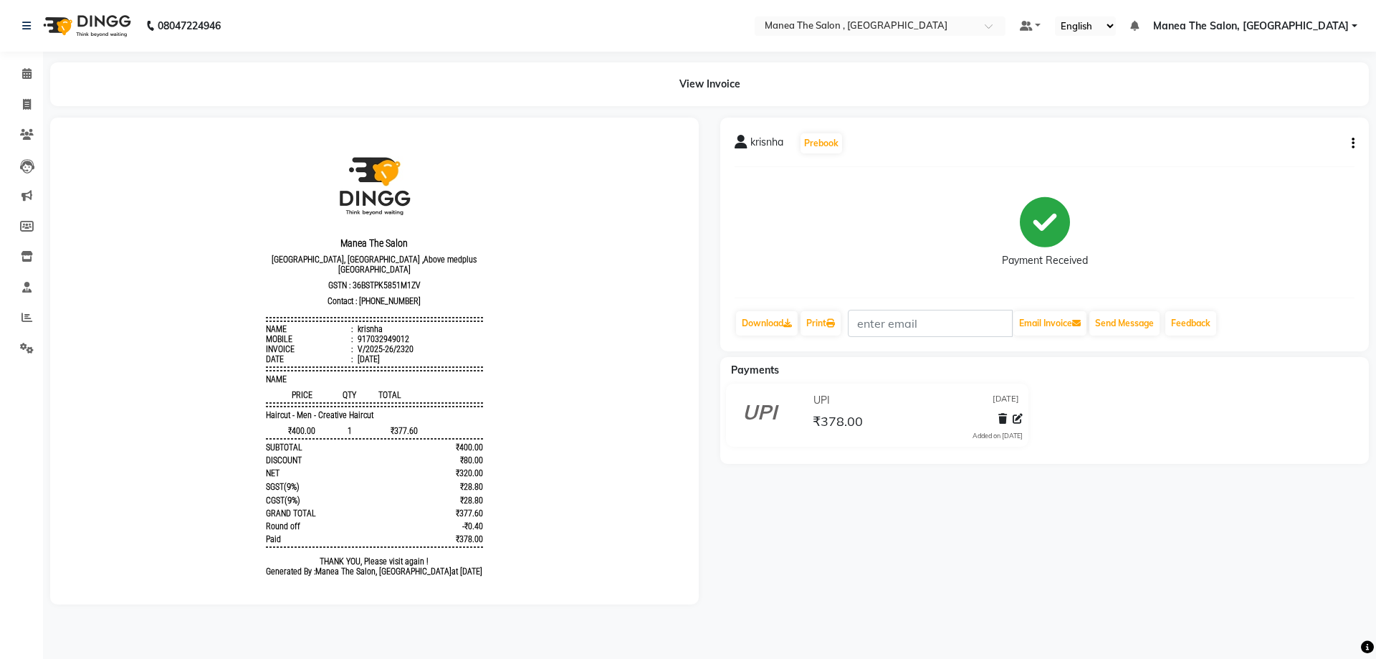
click at [1353, 143] on icon "button" at bounding box center [1352, 143] width 3 height 1
click at [1267, 142] on div "Edit Item Staff" at bounding box center [1282, 144] width 98 height 18
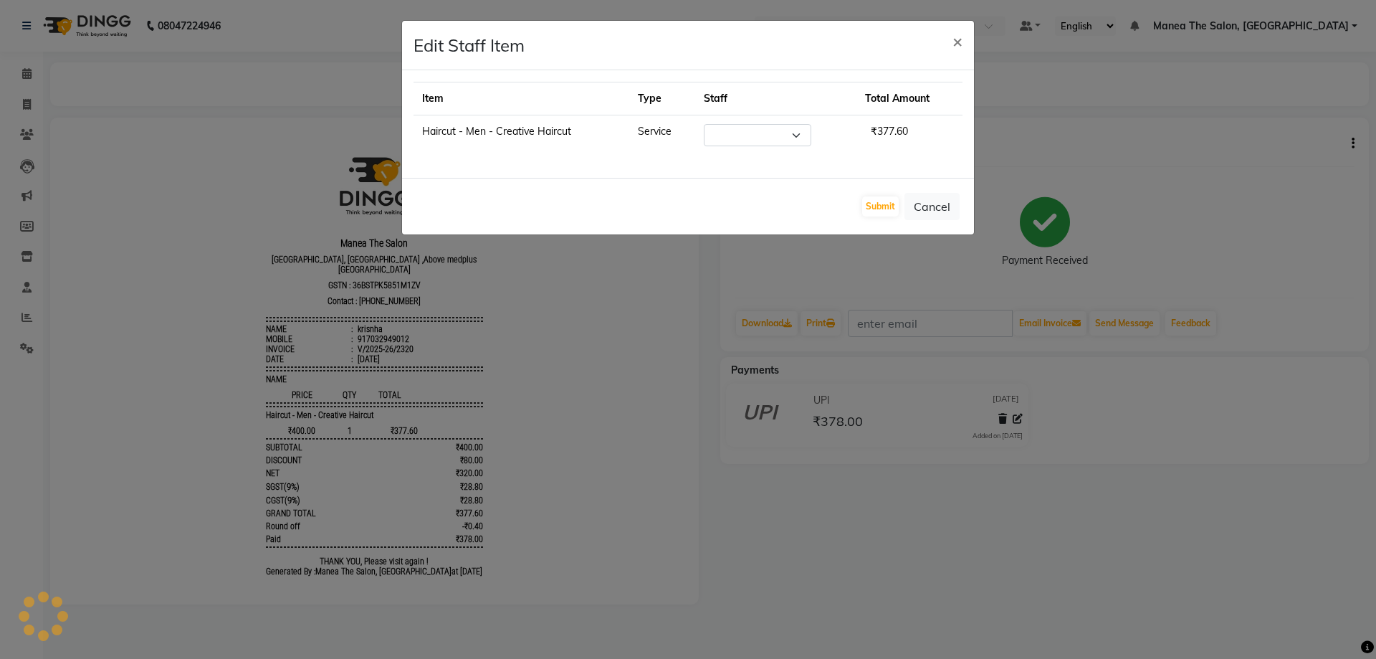
select select "82447"
click at [960, 44] on span "×" at bounding box center [957, 40] width 10 height 21
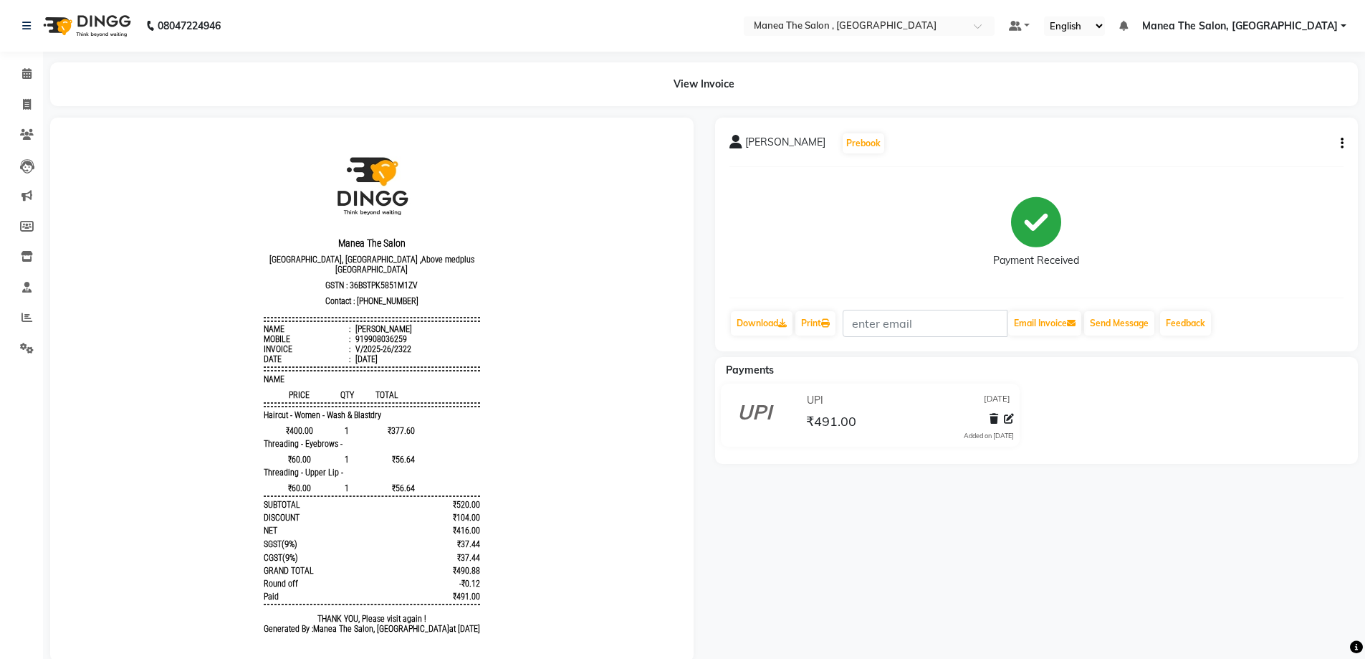
click at [1342, 144] on icon "button" at bounding box center [1342, 143] width 3 height 1
click at [1288, 147] on div "Edit Item Staff" at bounding box center [1271, 144] width 98 height 18
select select
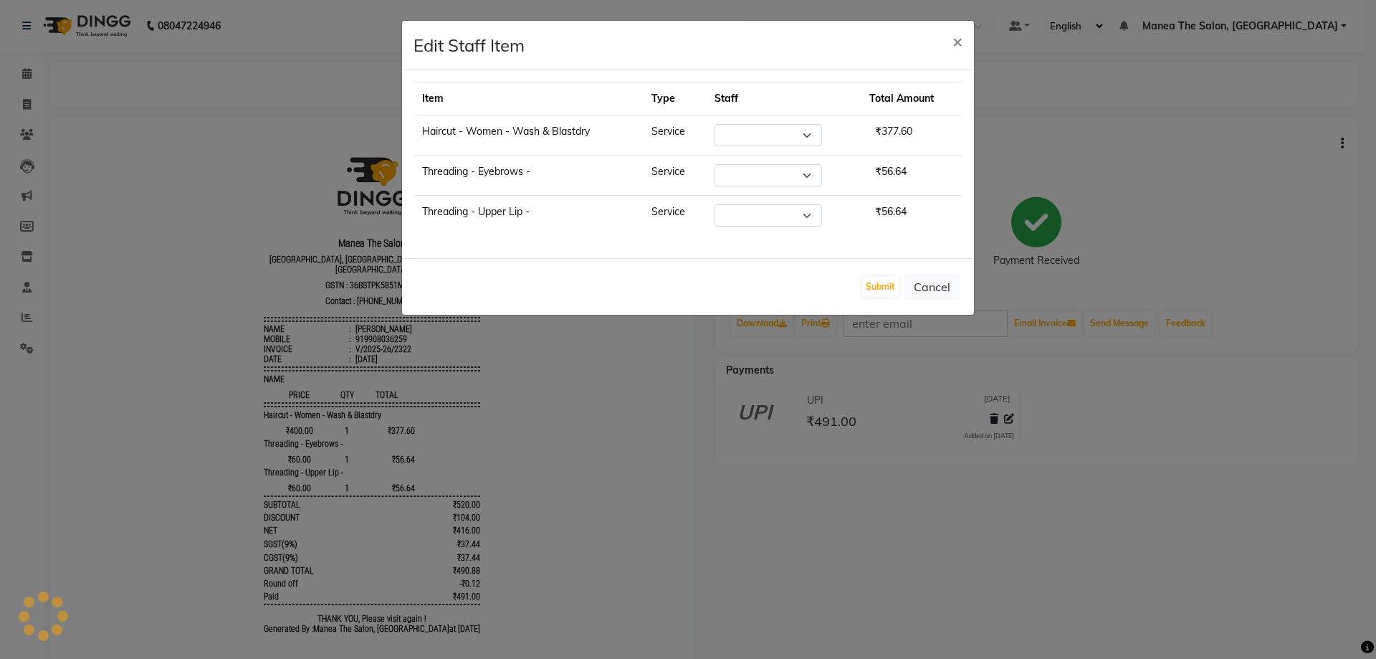
select select "78150"
select select "72491"
click at [949, 41] on button "×" at bounding box center [957, 41] width 33 height 40
